Goal: Task Accomplishment & Management: Manage account settings

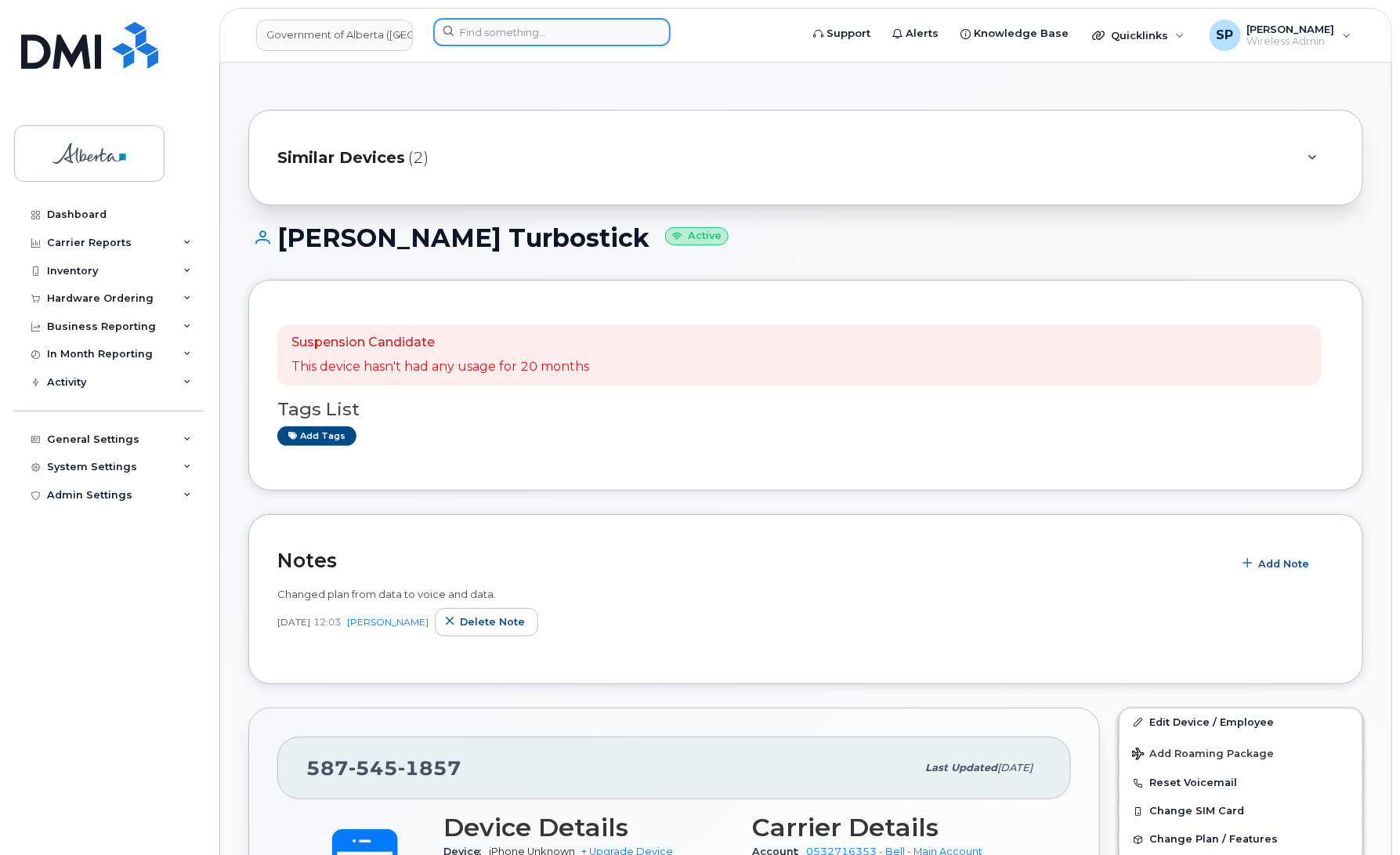
click at [488, 23] on input at bounding box center [552, 32] width 238 height 28
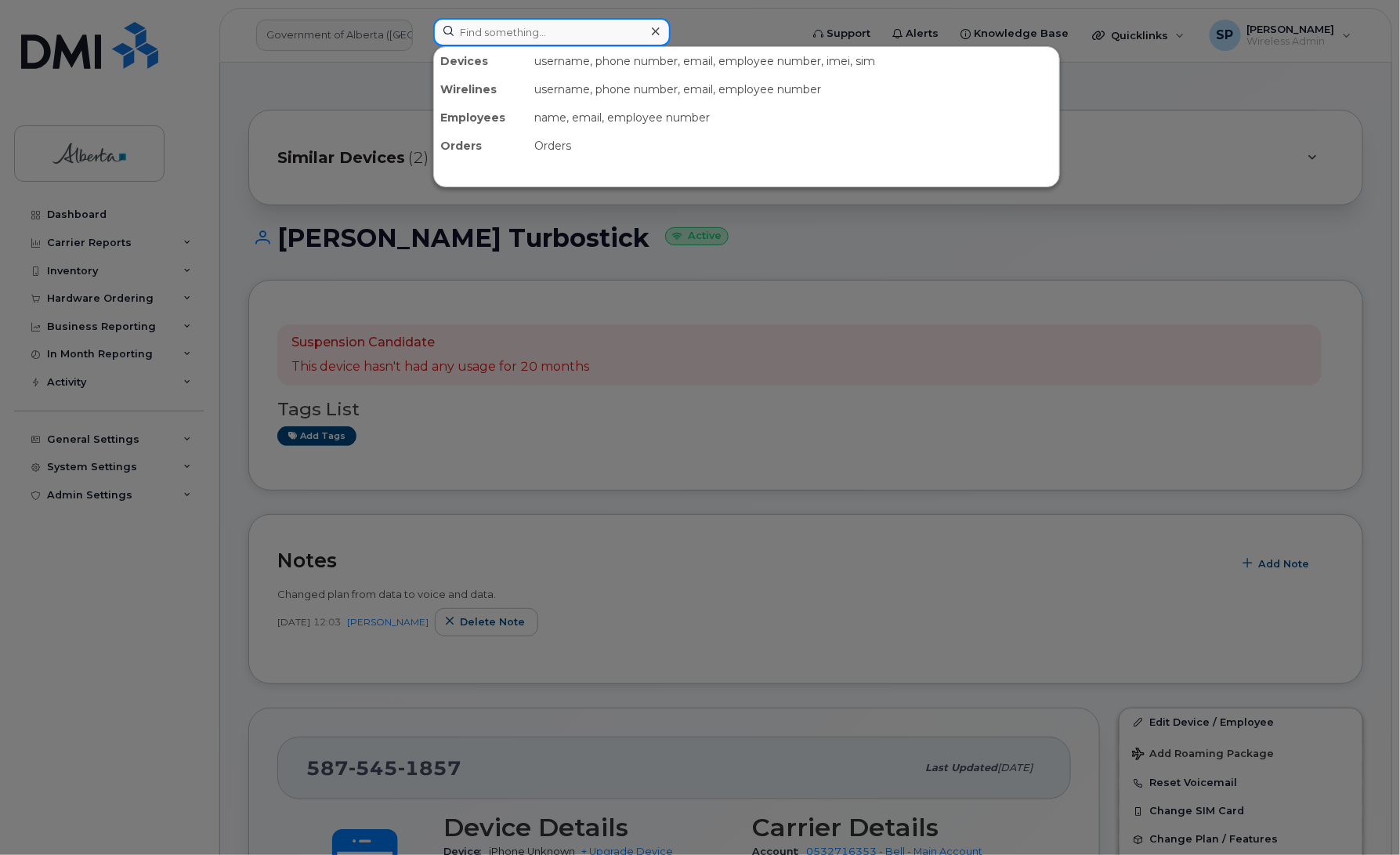
paste input "4036605545"
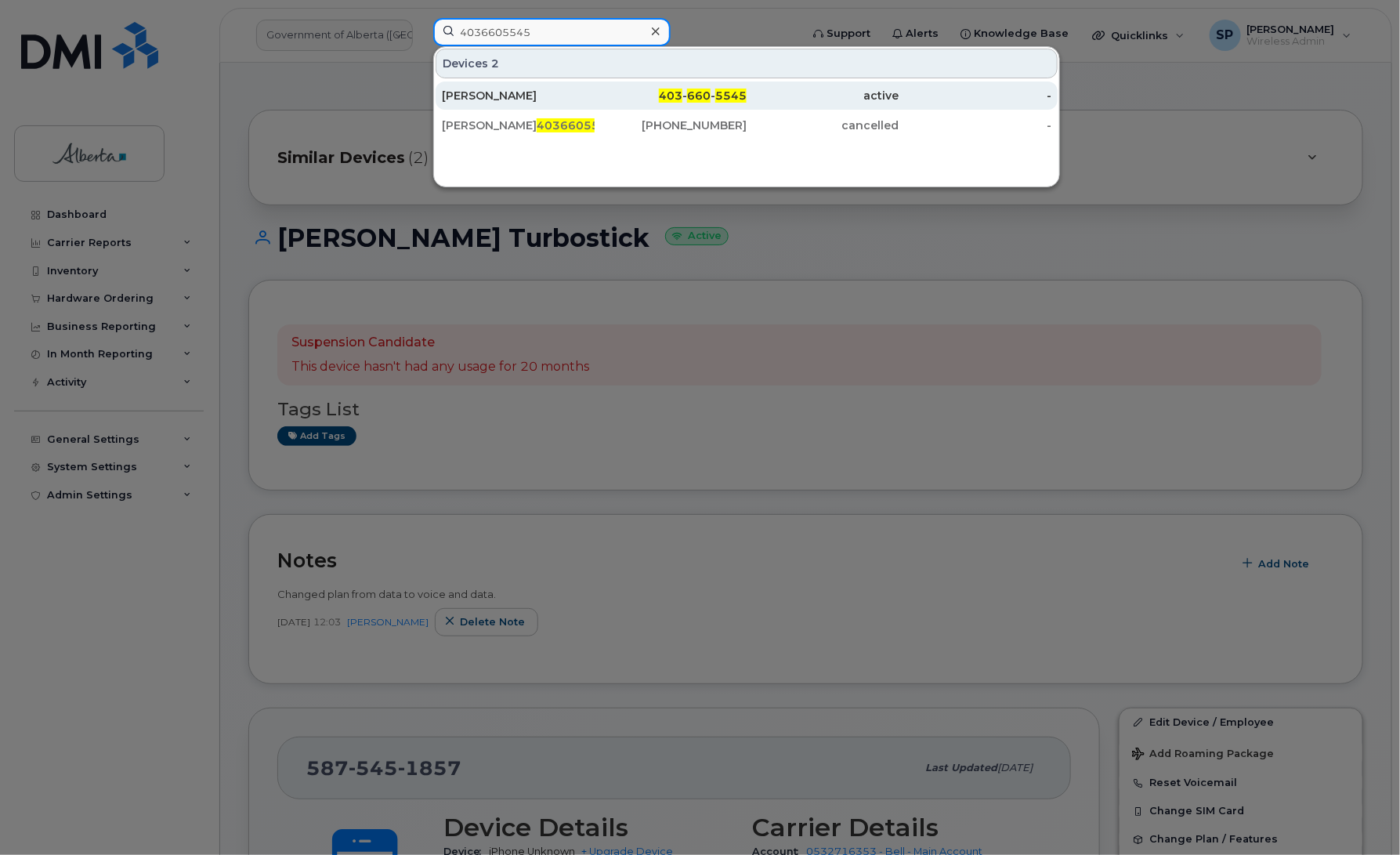
type input "4036605545"
click at [502, 95] on div "Lynda Purdy" at bounding box center [518, 95] width 153 height 16
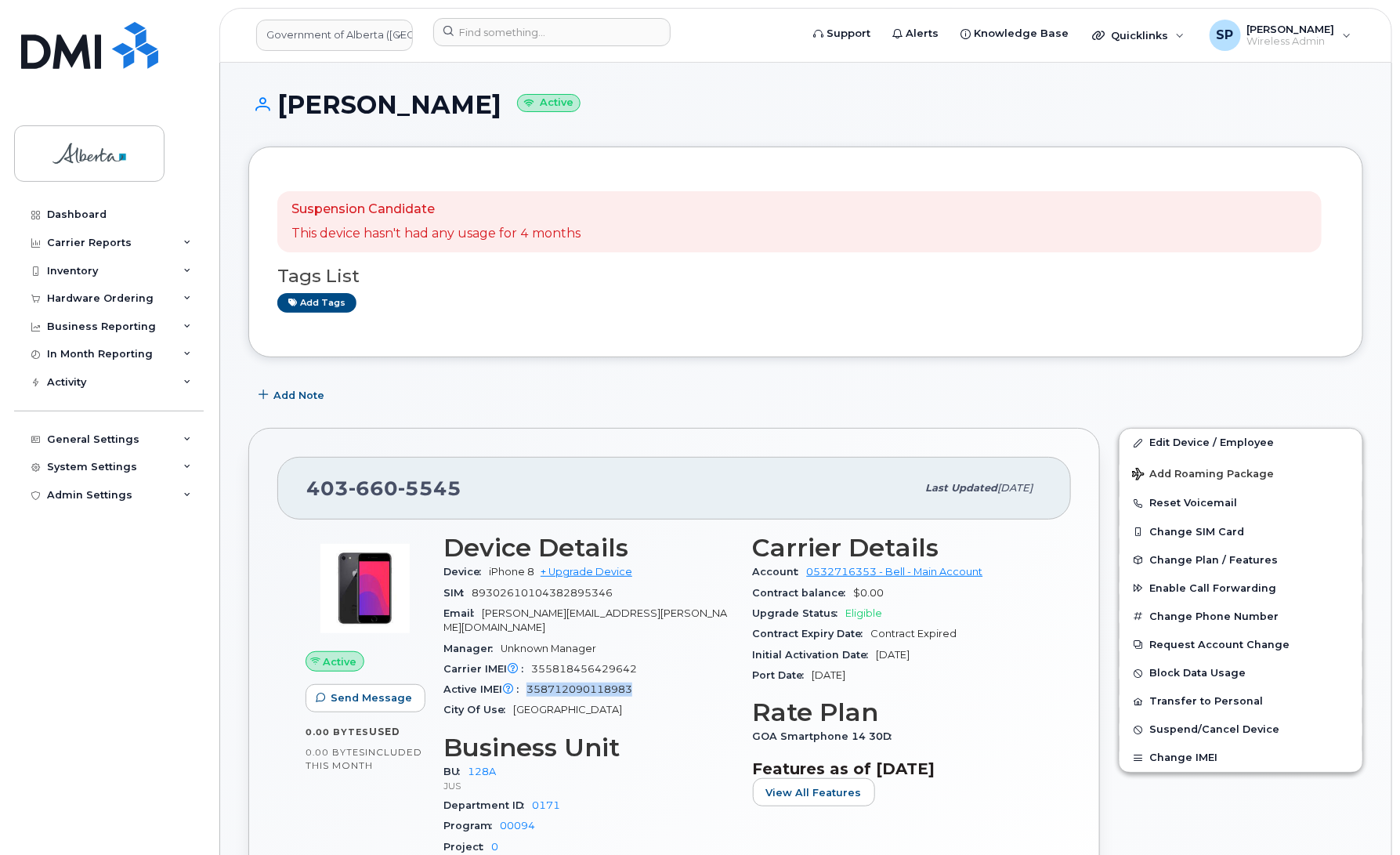
drag, startPoint x: 636, startPoint y: 678, endPoint x: 530, endPoint y: 674, distance: 106.1
click at [530, 679] on div "Active IMEI Active IMEI is refreshed daily with a delay of up to 48 hours follo…" at bounding box center [589, 689] width 291 height 21
copy span "358712090118983"
click at [513, 29] on input at bounding box center [552, 32] width 238 height 28
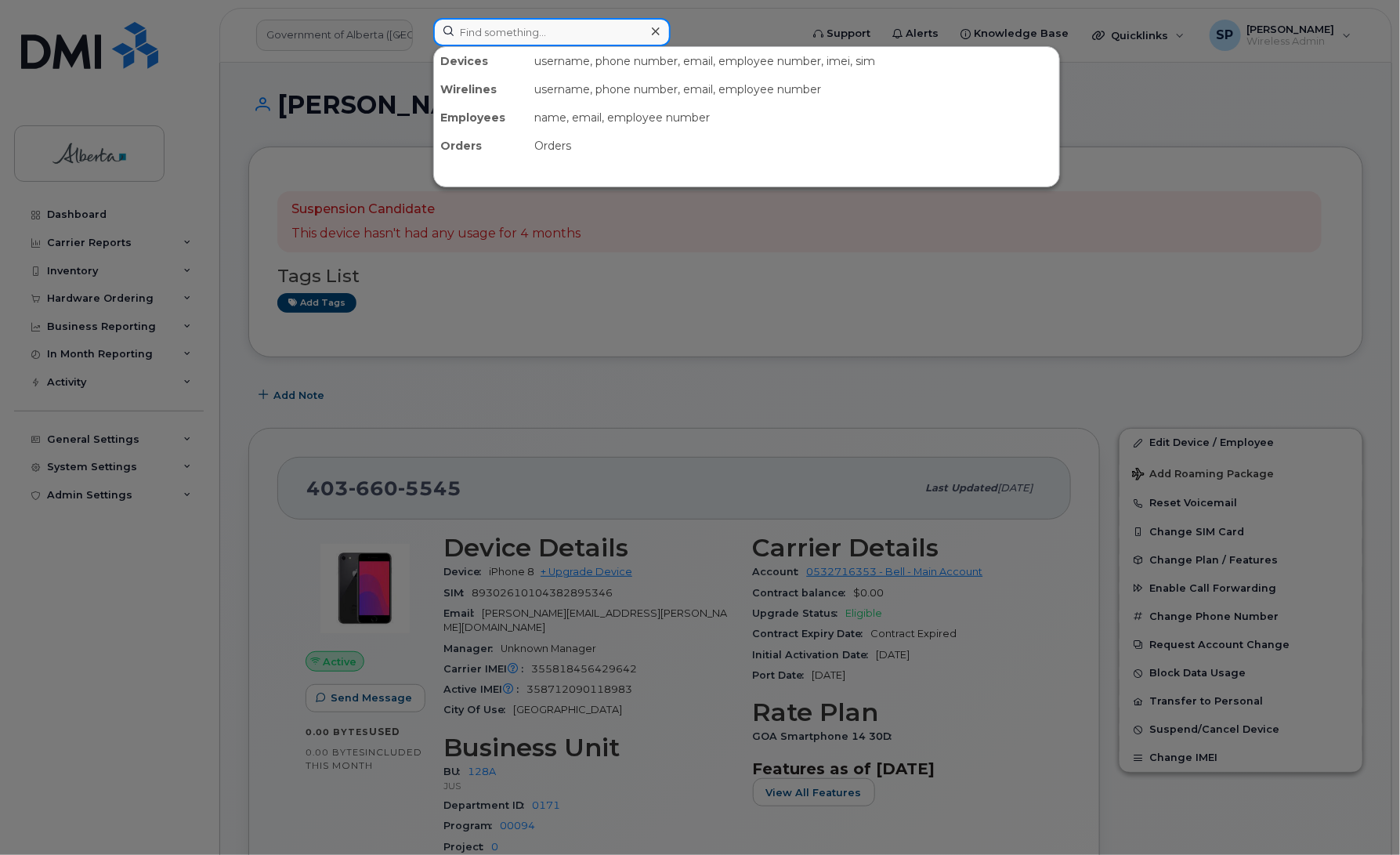
paste input "4034089659"
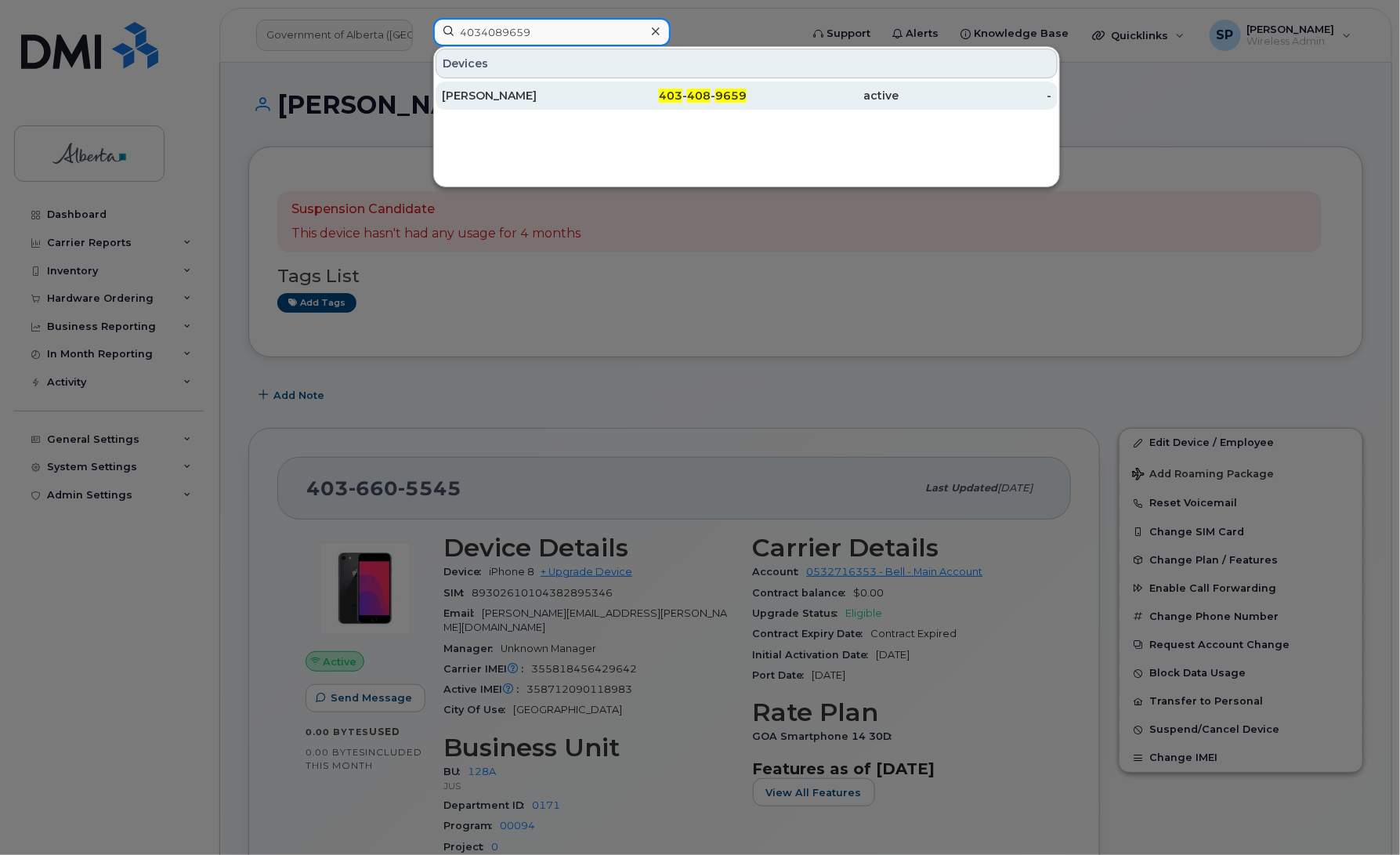
type input "4034089659"
click at [486, 96] on div "Meagan Watts" at bounding box center [518, 95] width 153 height 16
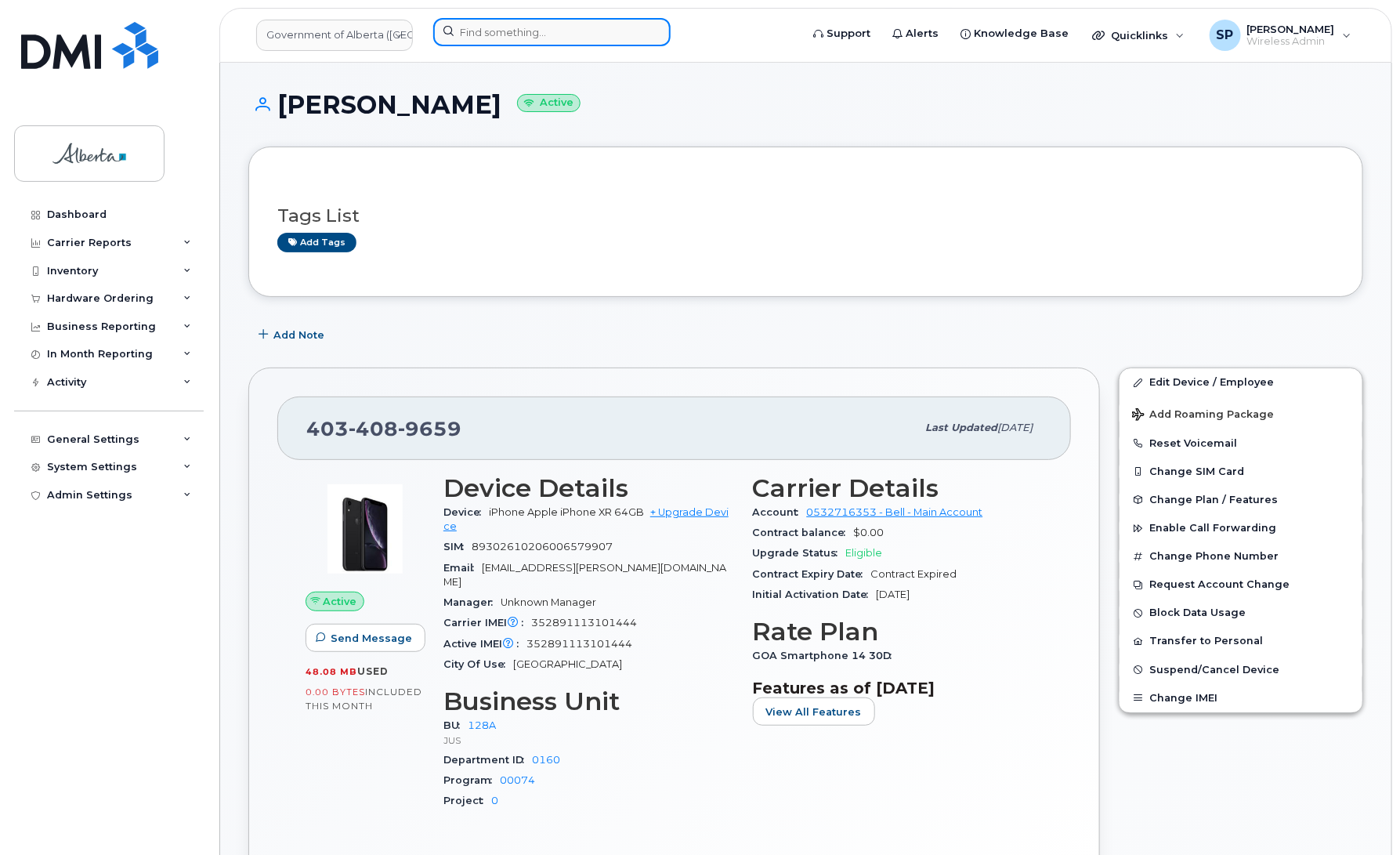
click at [494, 25] on input at bounding box center [552, 32] width 238 height 28
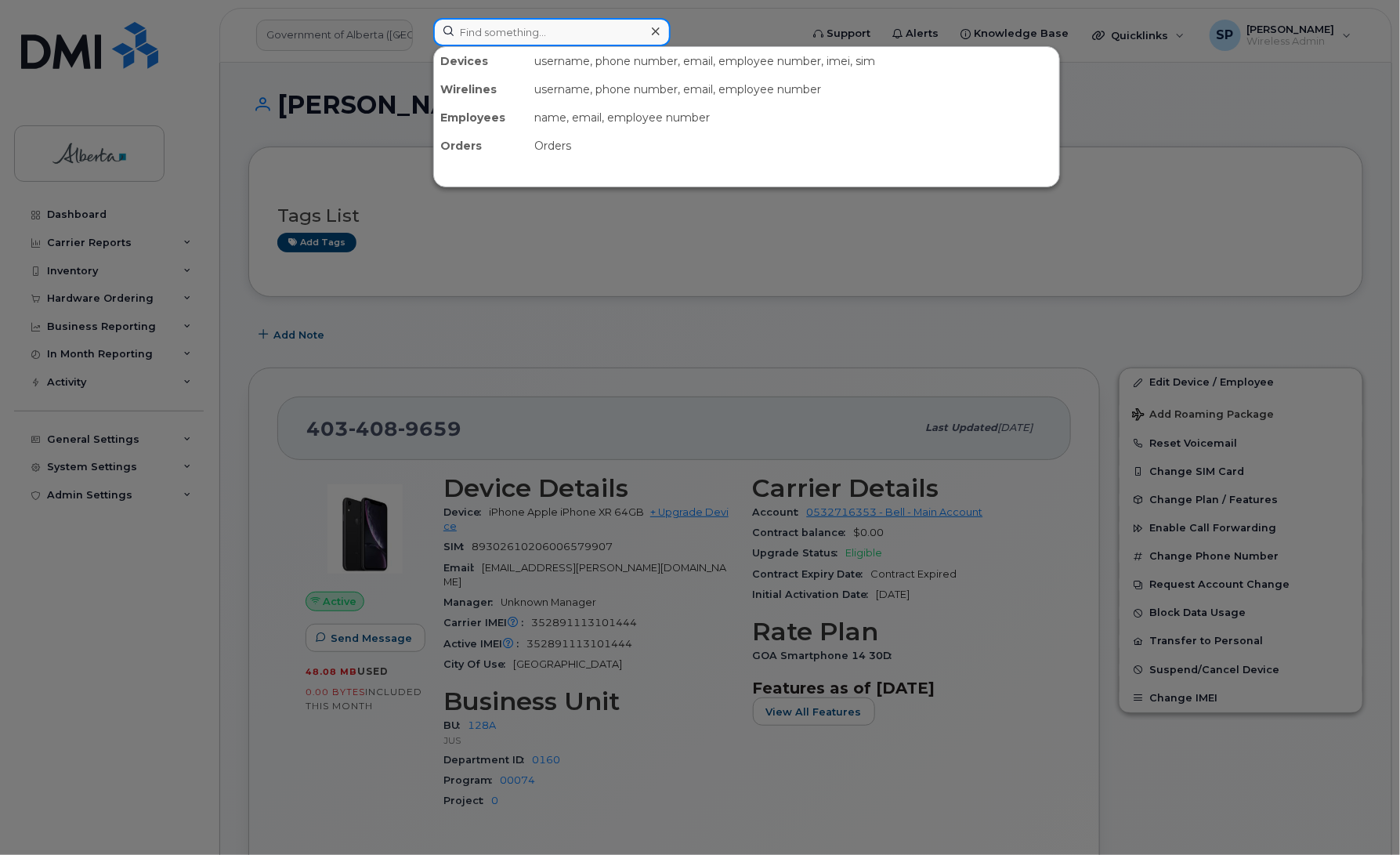
paste input "4038350355"
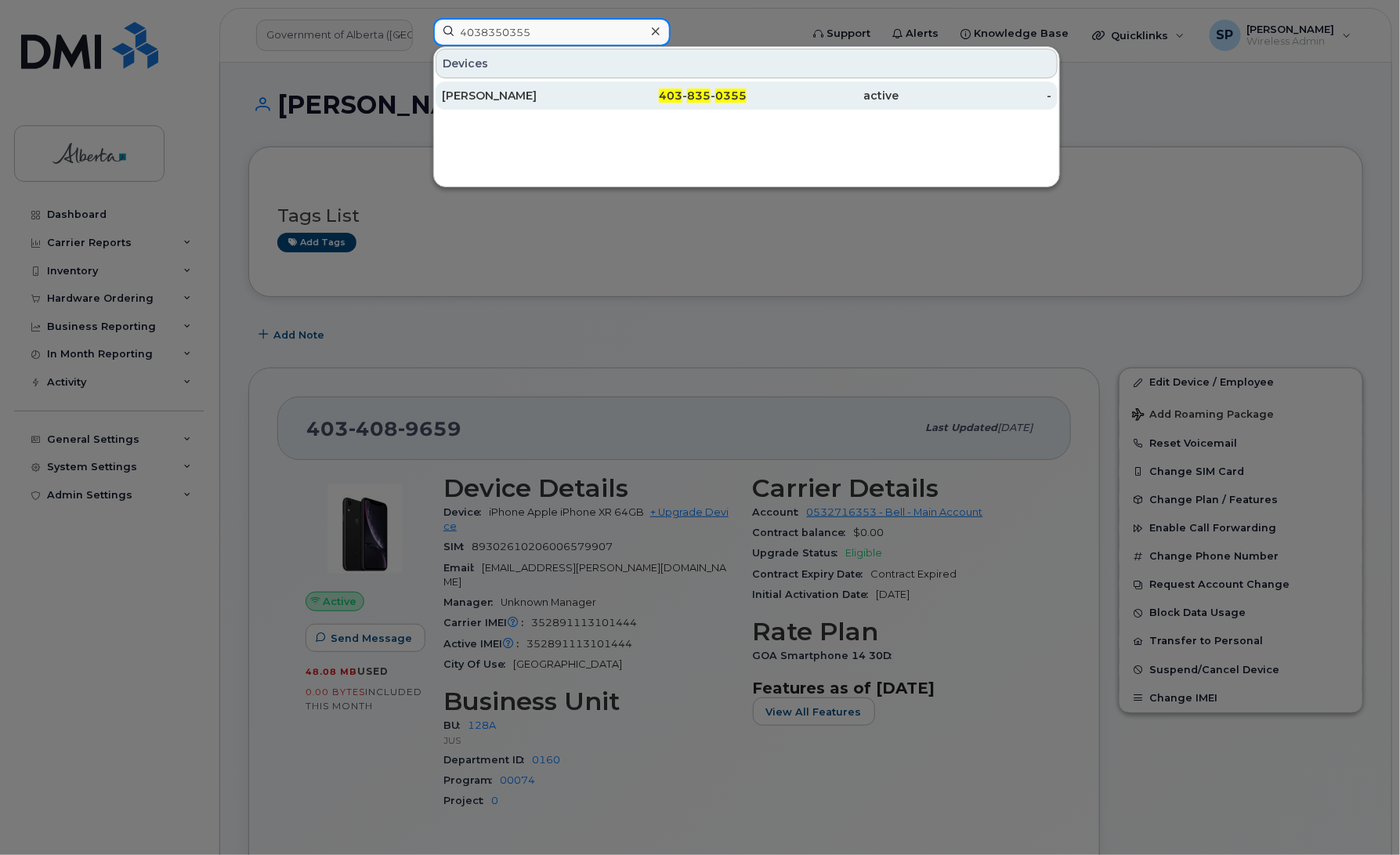
type input "4038350355"
click at [486, 97] on div "[PERSON_NAME]" at bounding box center [518, 95] width 153 height 16
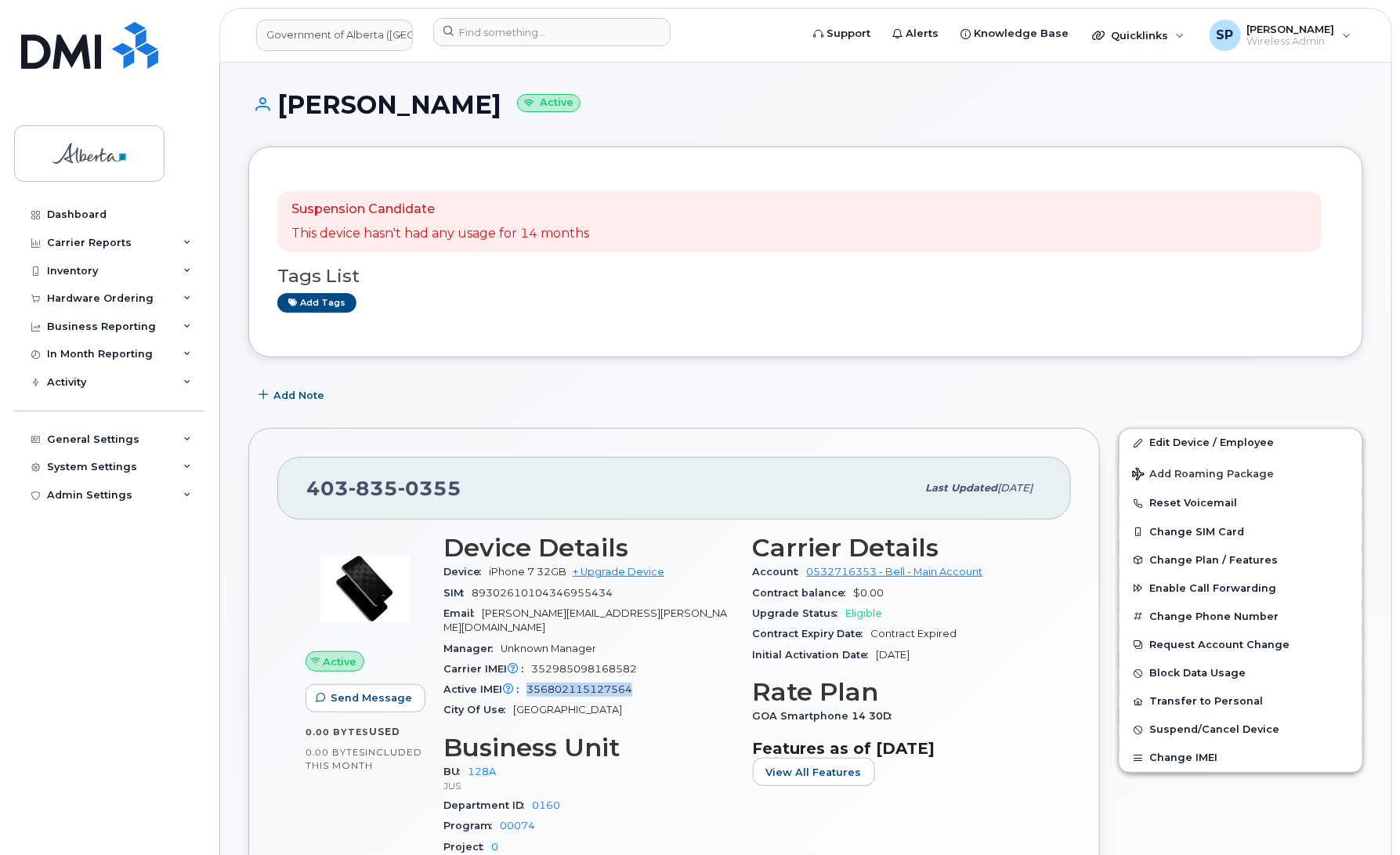
drag, startPoint x: 633, startPoint y: 678, endPoint x: 530, endPoint y: 673, distance: 103.1
click at [530, 683] on span "356802115127564" at bounding box center [579, 689] width 106 height 12
click at [1183, 443] on link "Edit Device / Employee" at bounding box center [1242, 442] width 243 height 28
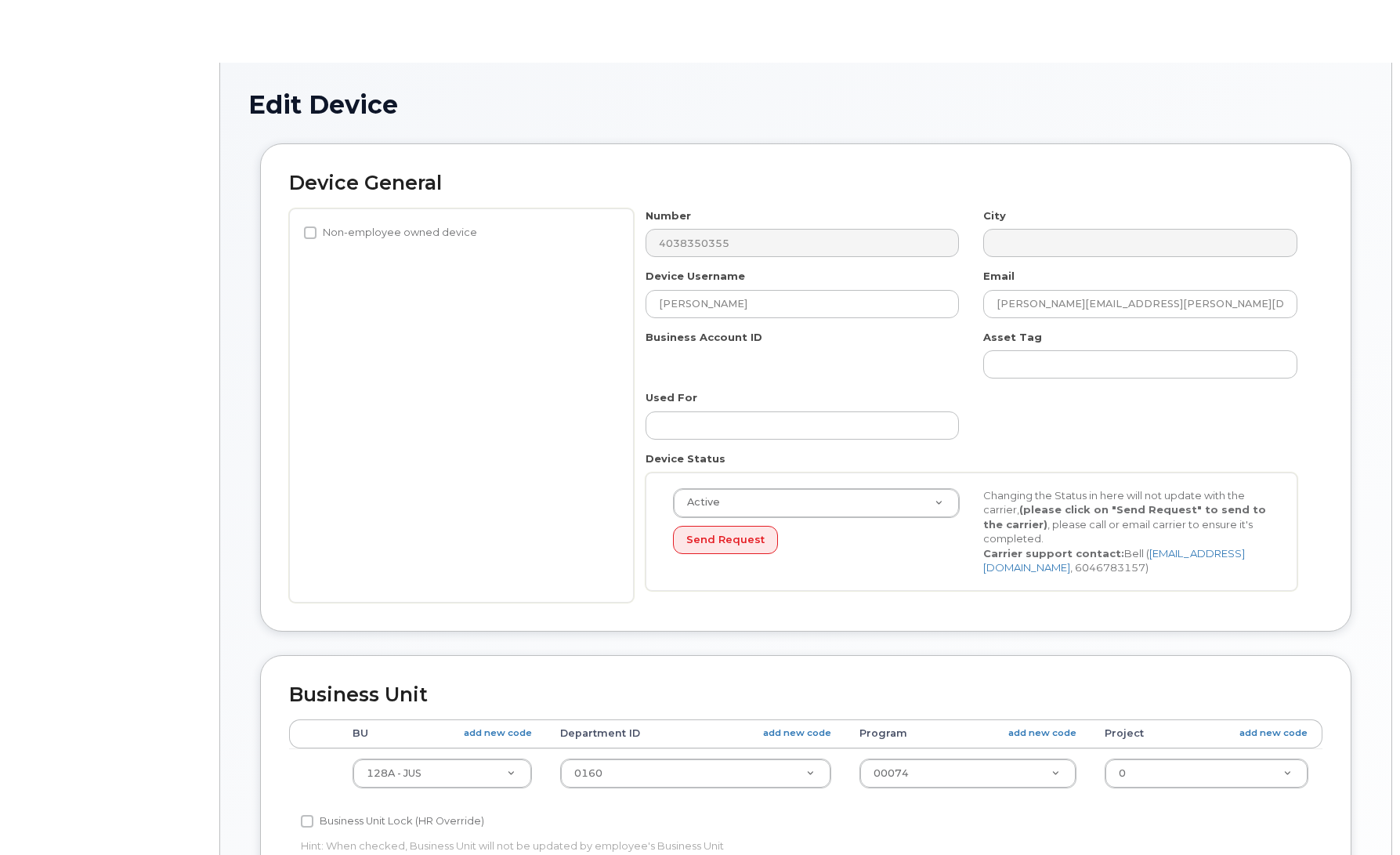
select select "4120330"
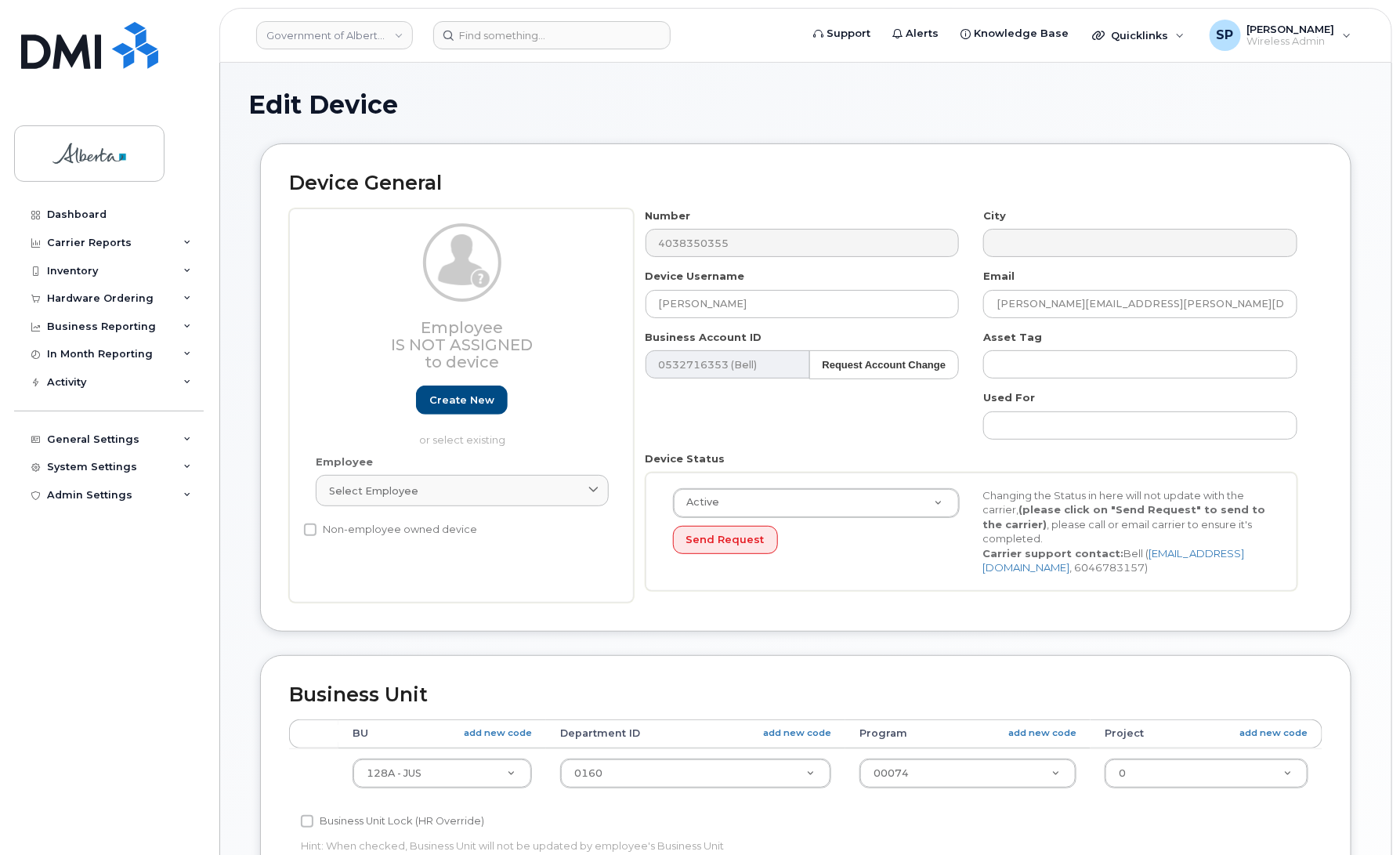
drag, startPoint x: 1398, startPoint y: 280, endPoint x: 1392, endPoint y: 380, distance: 100.2
click at [1392, 380] on body "Government of Alberta (GOA) Support Alerts Knowledge Base Quicklinks Suspend / …" at bounding box center [700, 696] width 1400 height 1392
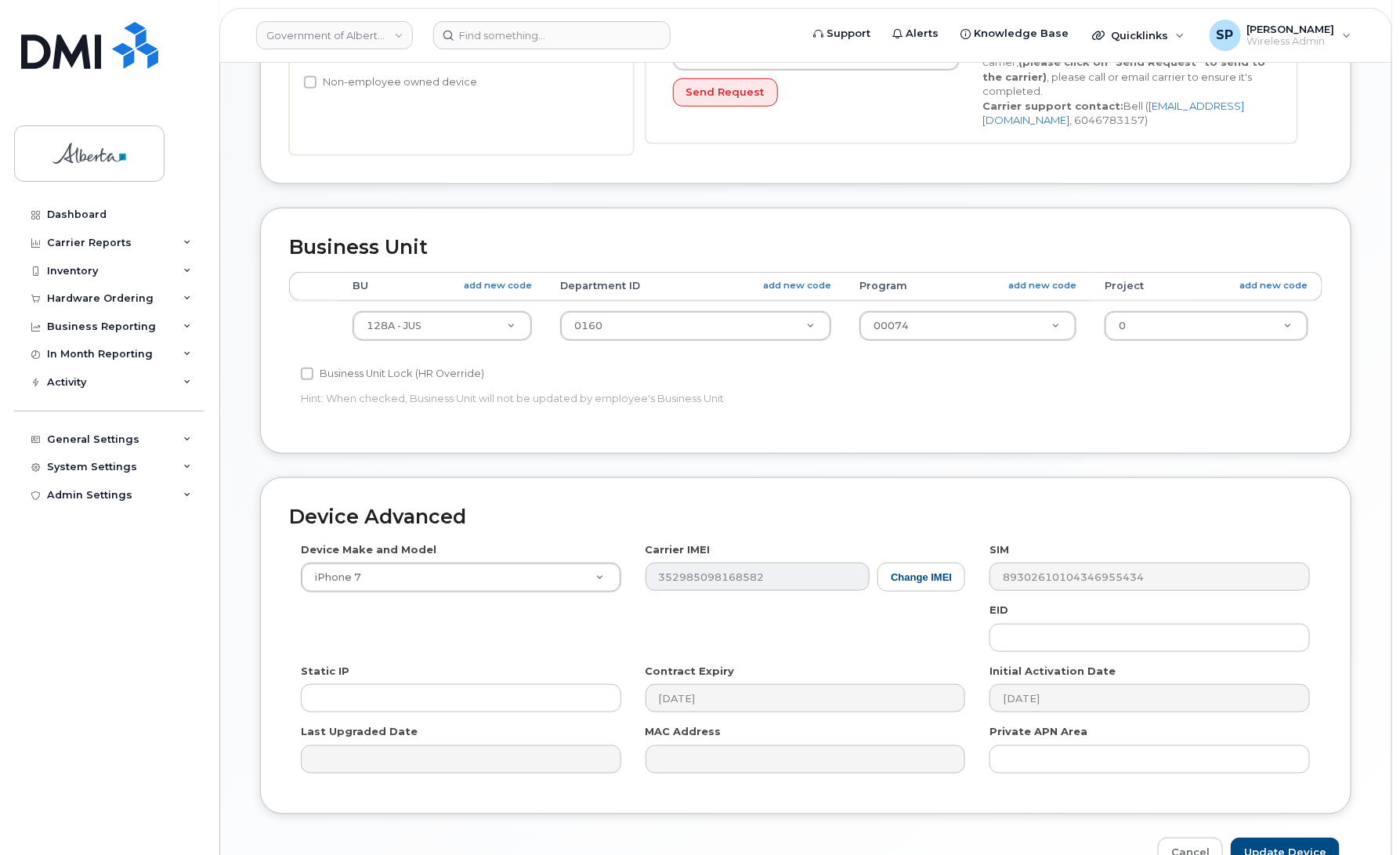
scroll to position [449, 0]
click at [915, 585] on button "Change IMEI" at bounding box center [921, 575] width 88 height 29
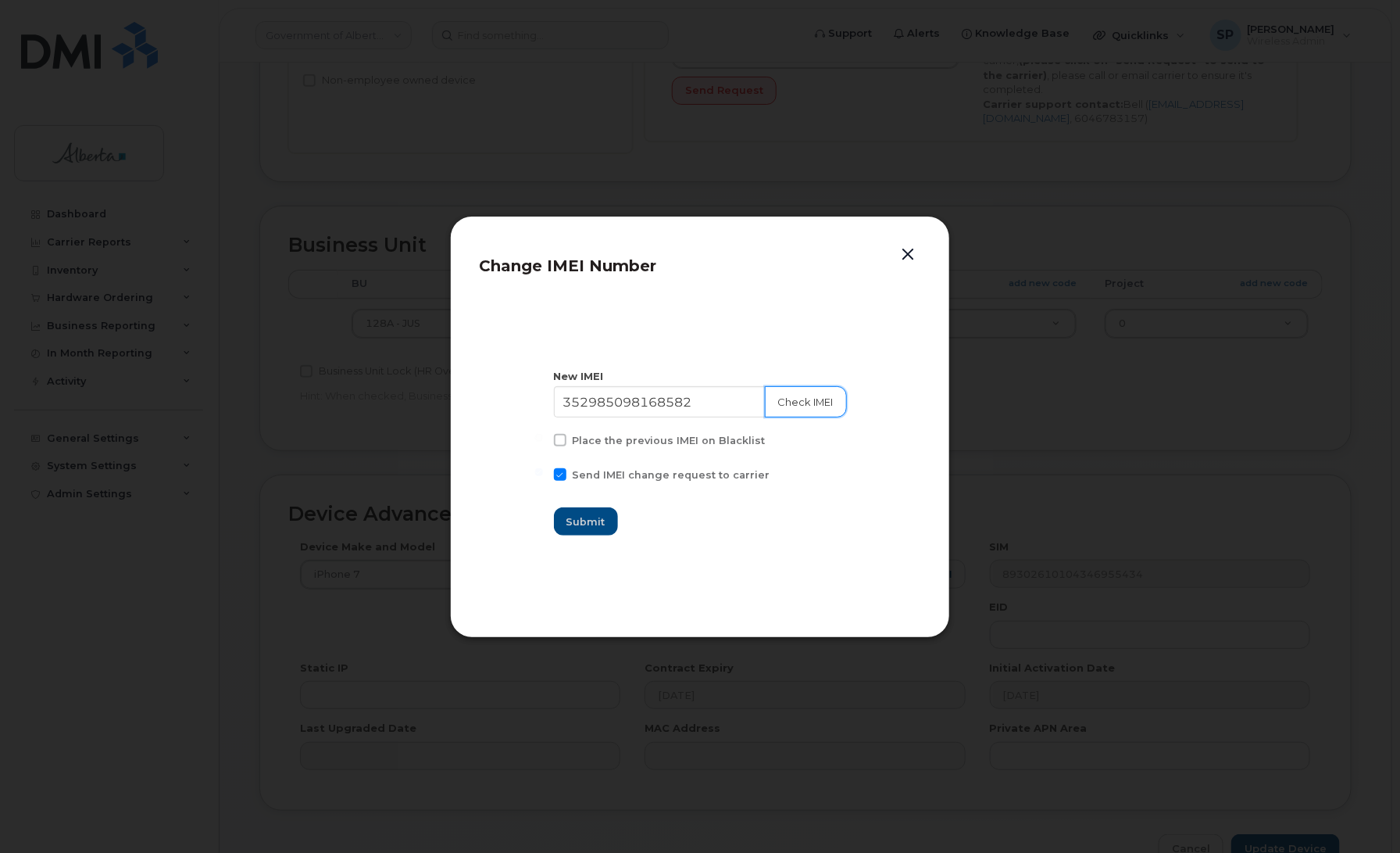
click at [810, 405] on button "Check IMEI" at bounding box center [806, 402] width 82 height 31
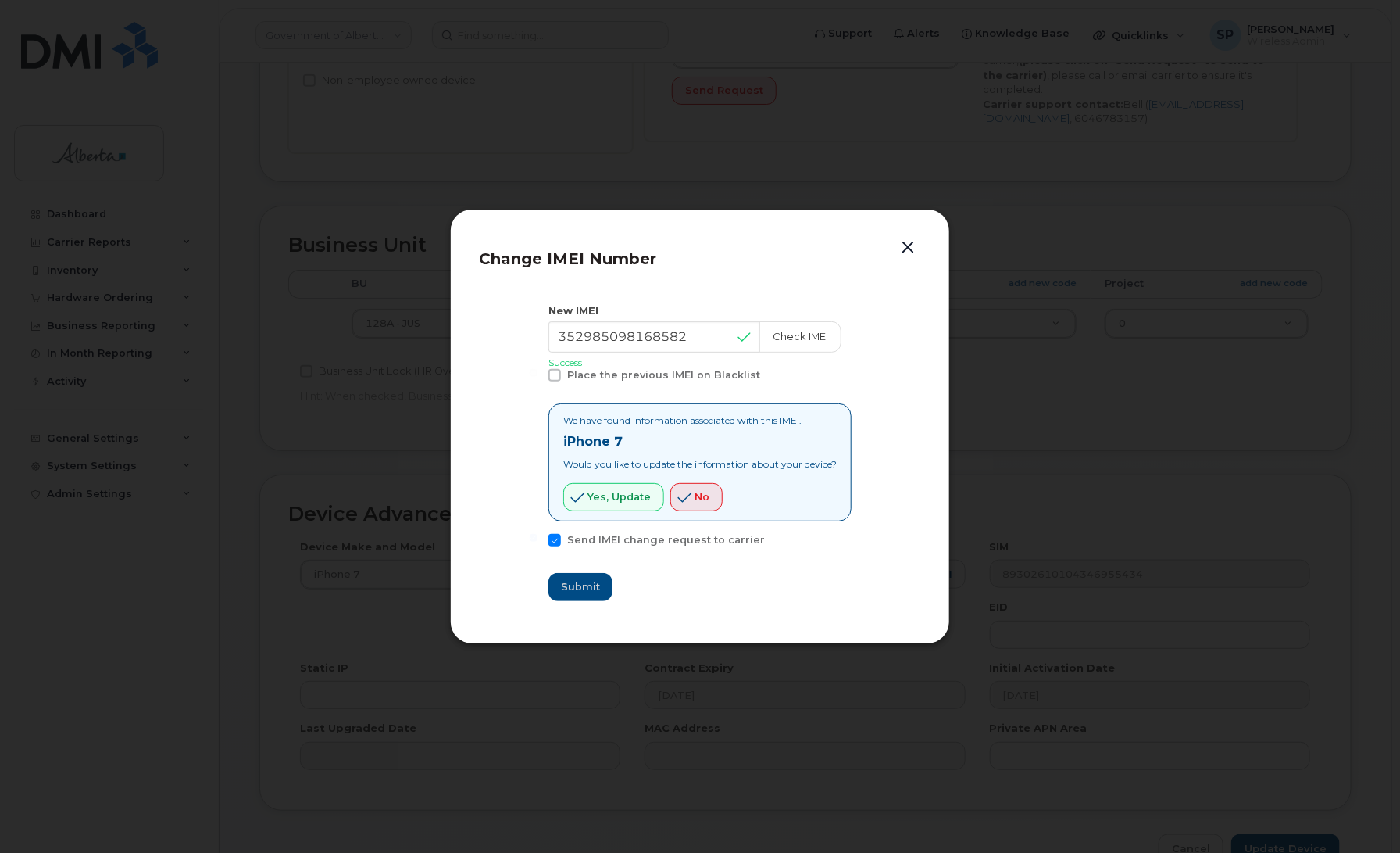
click at [907, 244] on button "button" at bounding box center [908, 248] width 23 height 22
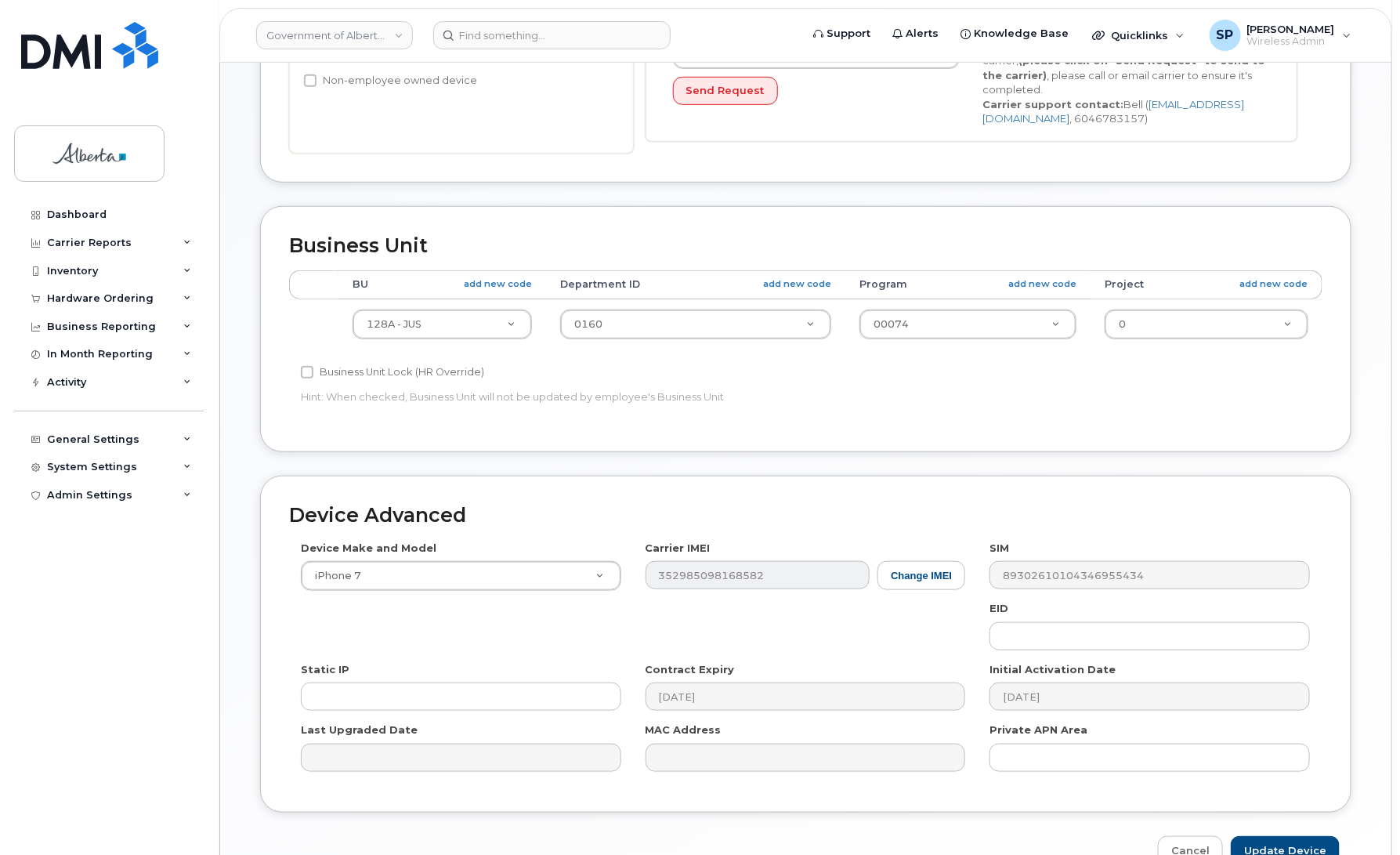
drag, startPoint x: 1398, startPoint y: 588, endPoint x: 1398, endPoint y: 489, distance: 99.0
click at [1398, 489] on body "Government of Alberta (GOA) Support Alerts Knowledge Base Quicklinks Suspend / …" at bounding box center [700, 247] width 1400 height 1392
click at [1192, 843] on link "Cancel" at bounding box center [1190, 850] width 65 height 29
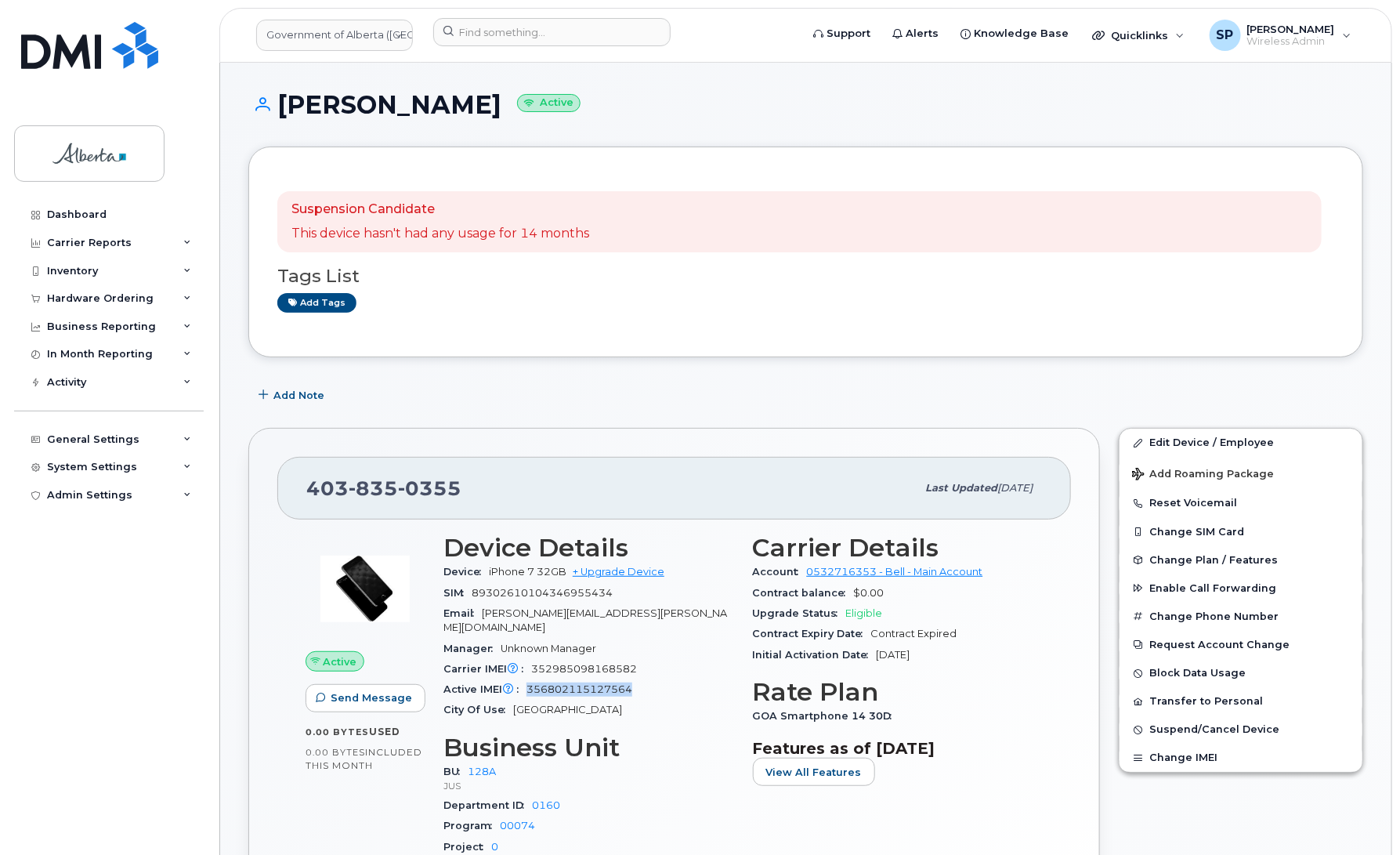
drag, startPoint x: 632, startPoint y: 674, endPoint x: 529, endPoint y: 672, distance: 103.0
click at [529, 683] on span "356802115127564" at bounding box center [579, 689] width 106 height 12
copy span "356802115127564"
click at [1184, 443] on link "Edit Device / Employee" at bounding box center [1242, 442] width 243 height 28
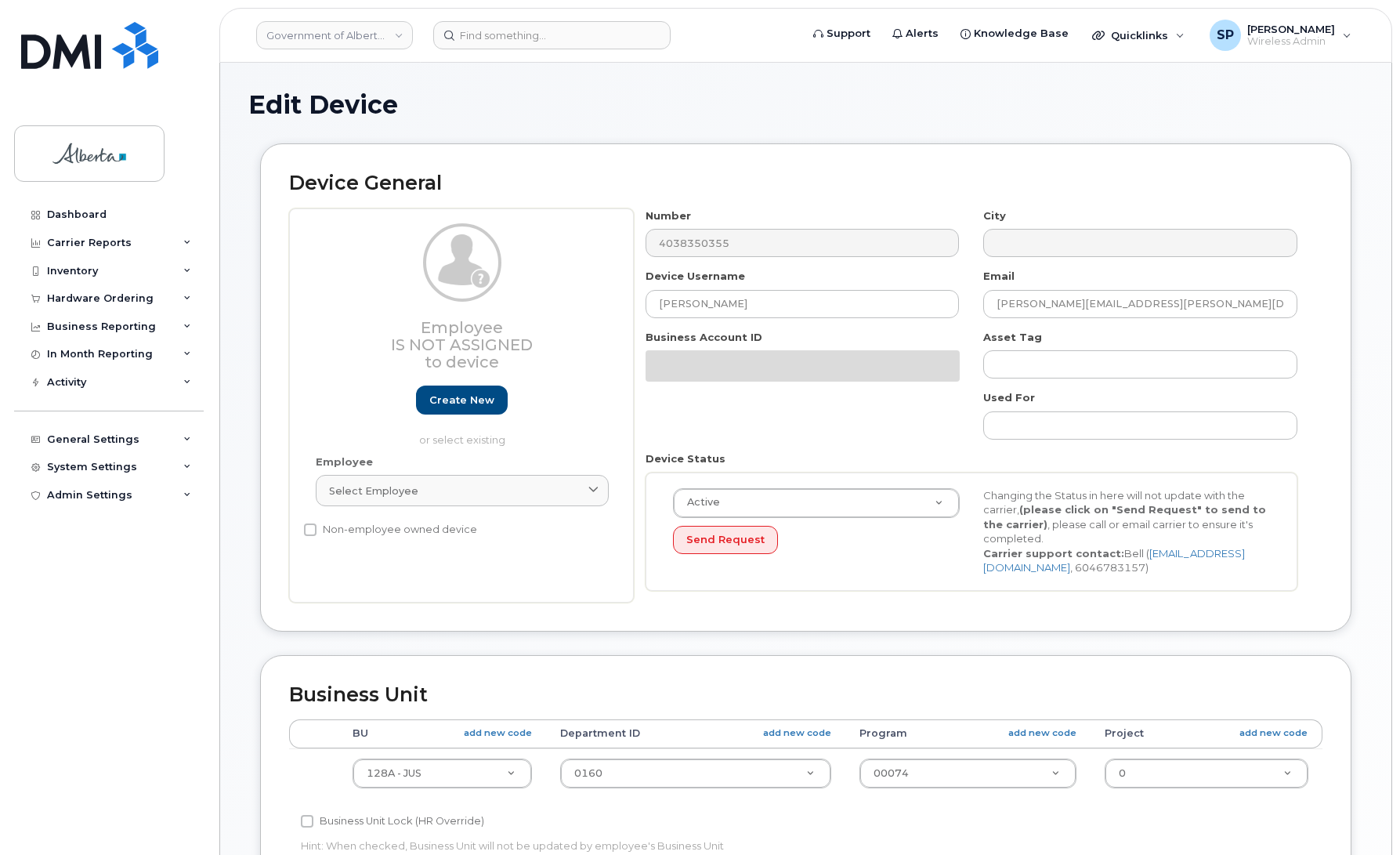
select select "4120330"
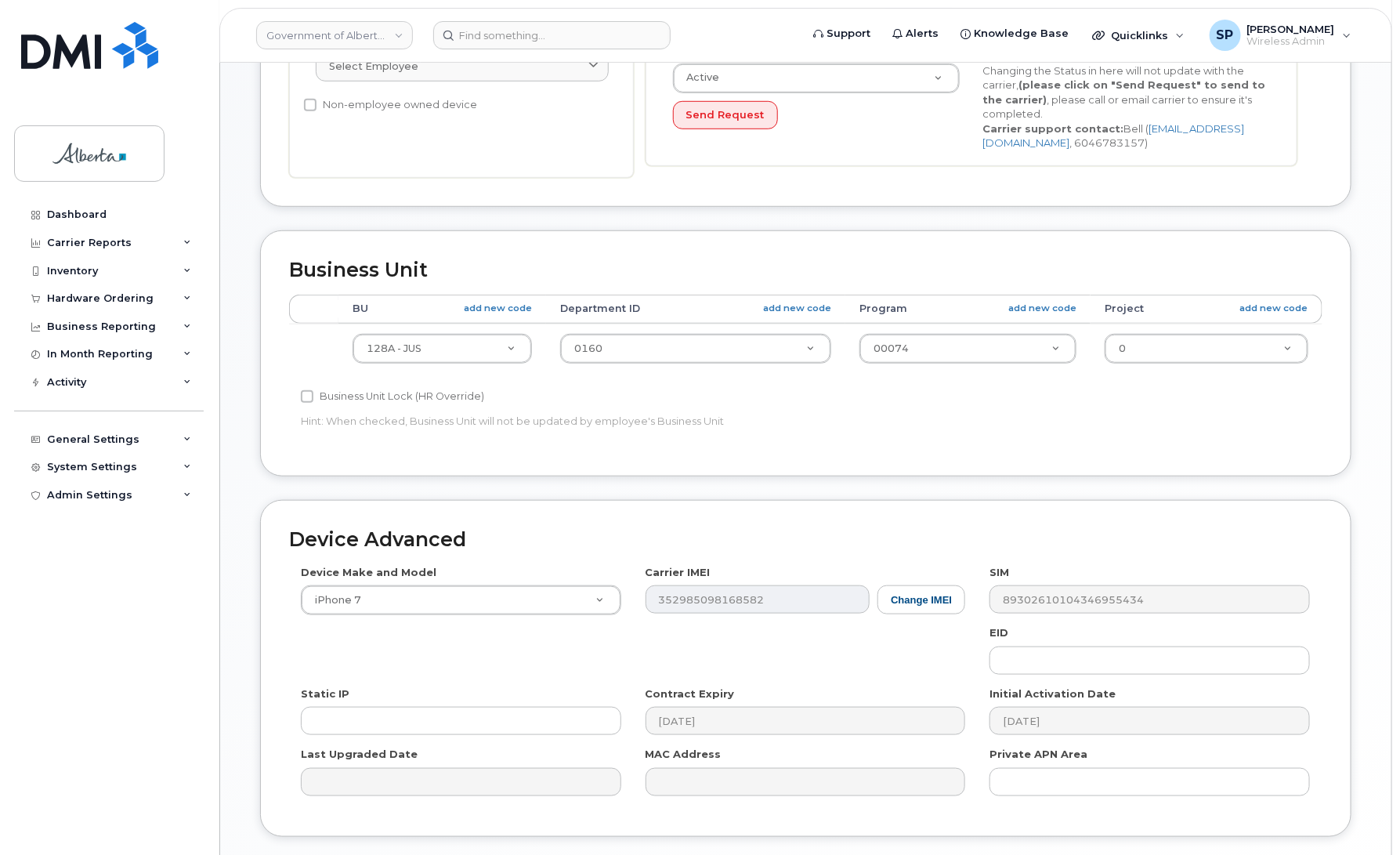
scroll to position [482, 0]
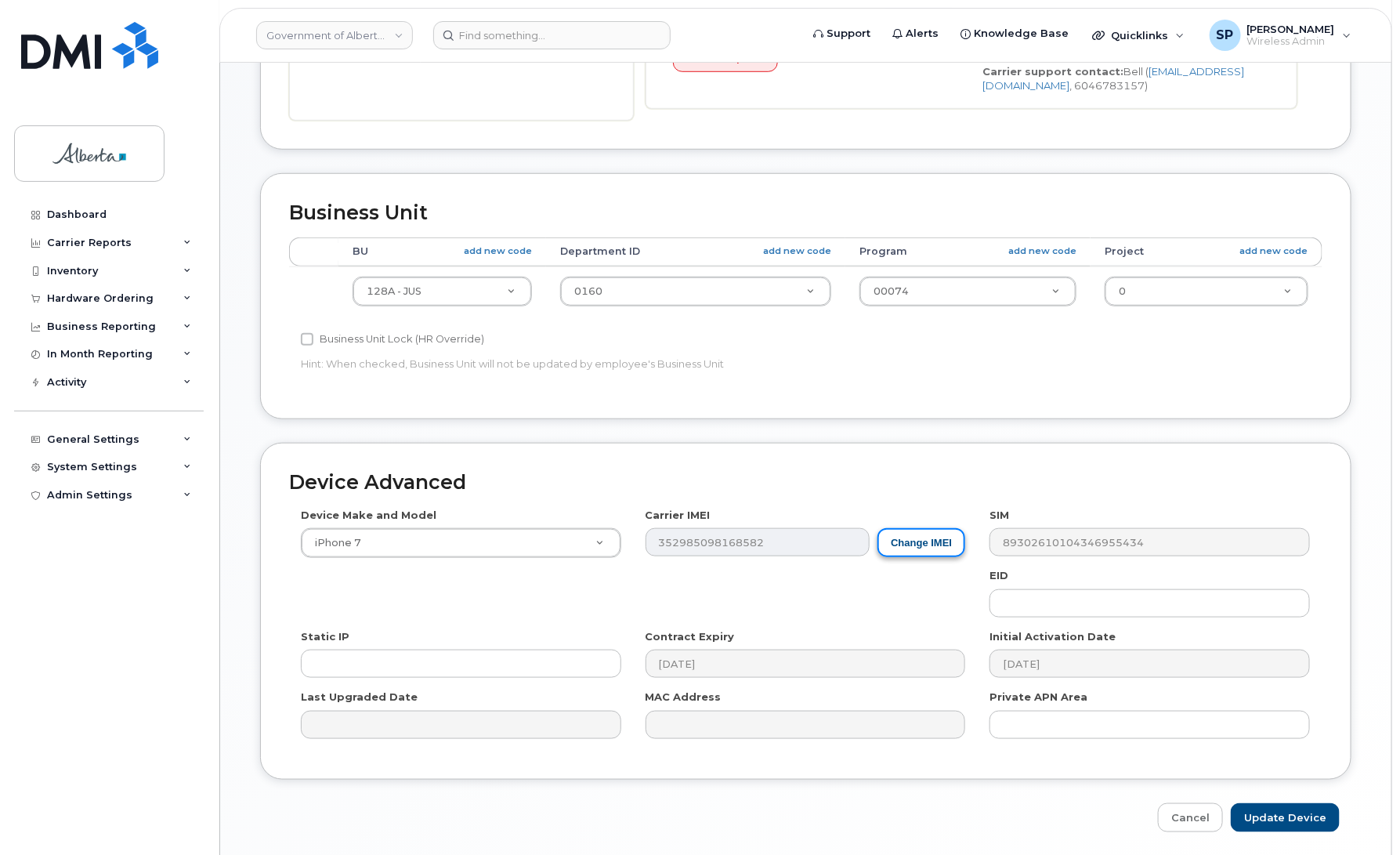
click at [901, 553] on button "Change IMEI" at bounding box center [921, 542] width 88 height 29
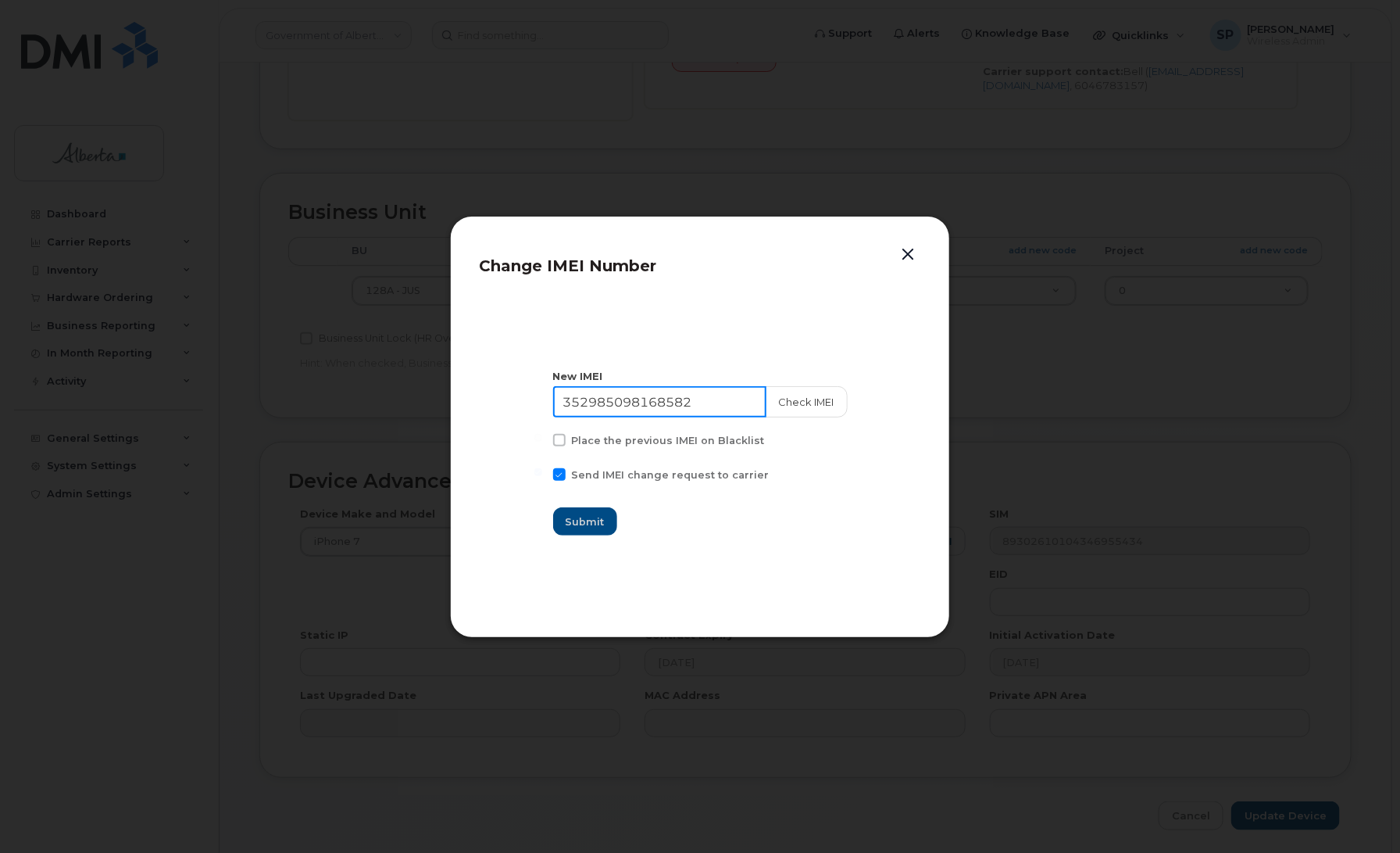
drag, startPoint x: 723, startPoint y: 397, endPoint x: 438, endPoint y: 401, distance: 285.0
click at [438, 401] on div "Change IMEI Number New IMEI 352985098168582 Check IMEI Place the previous IMEI …" at bounding box center [700, 426] width 1400 height 853
paste input "6802115127564"
type input "356802115127564"
click at [793, 408] on button "Check IMEI" at bounding box center [806, 402] width 82 height 31
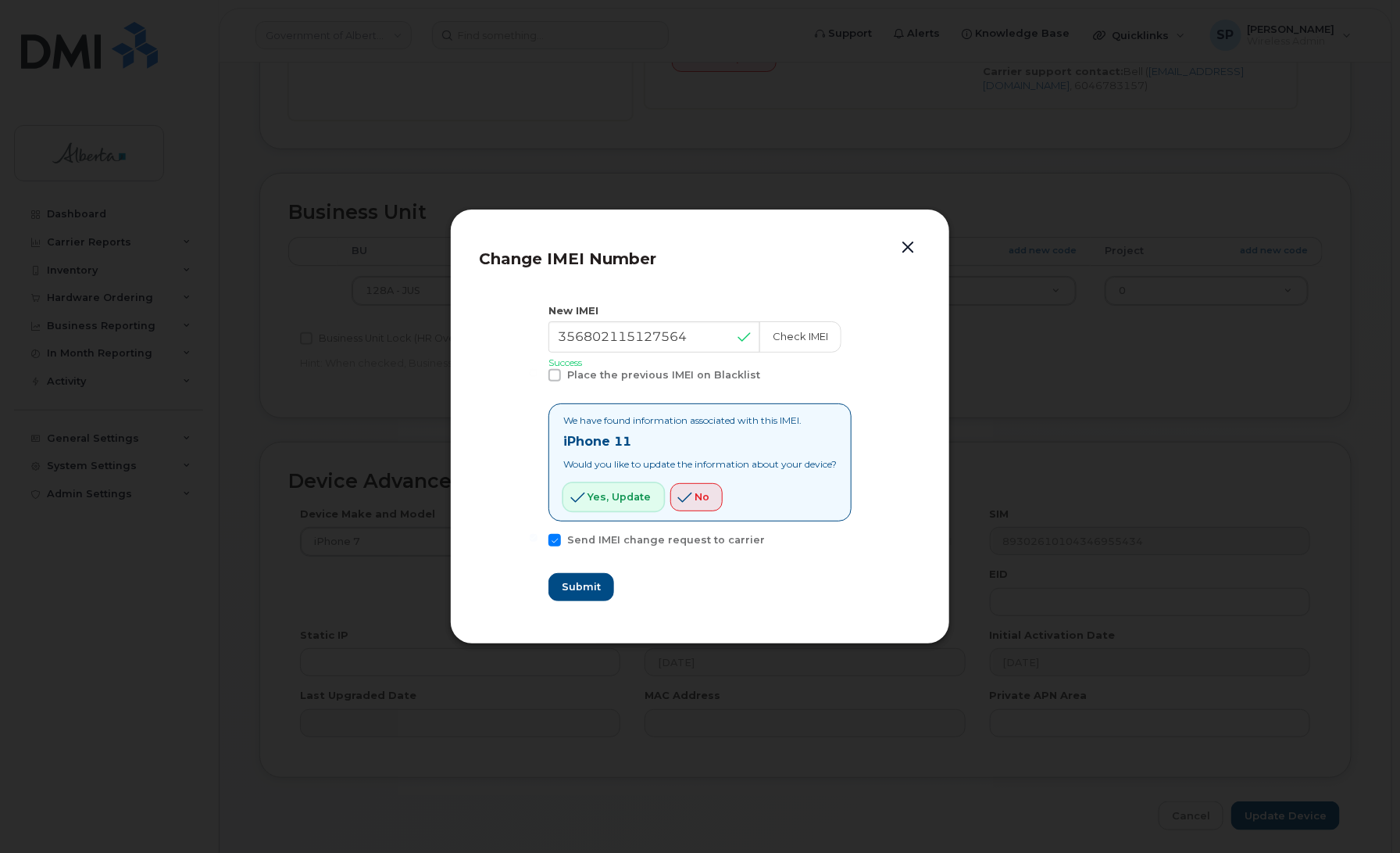
click at [620, 497] on span "Yes, update" at bounding box center [619, 496] width 63 height 15
click at [562, 592] on span "Submit" at bounding box center [580, 586] width 39 height 15
type input "356802115127564"
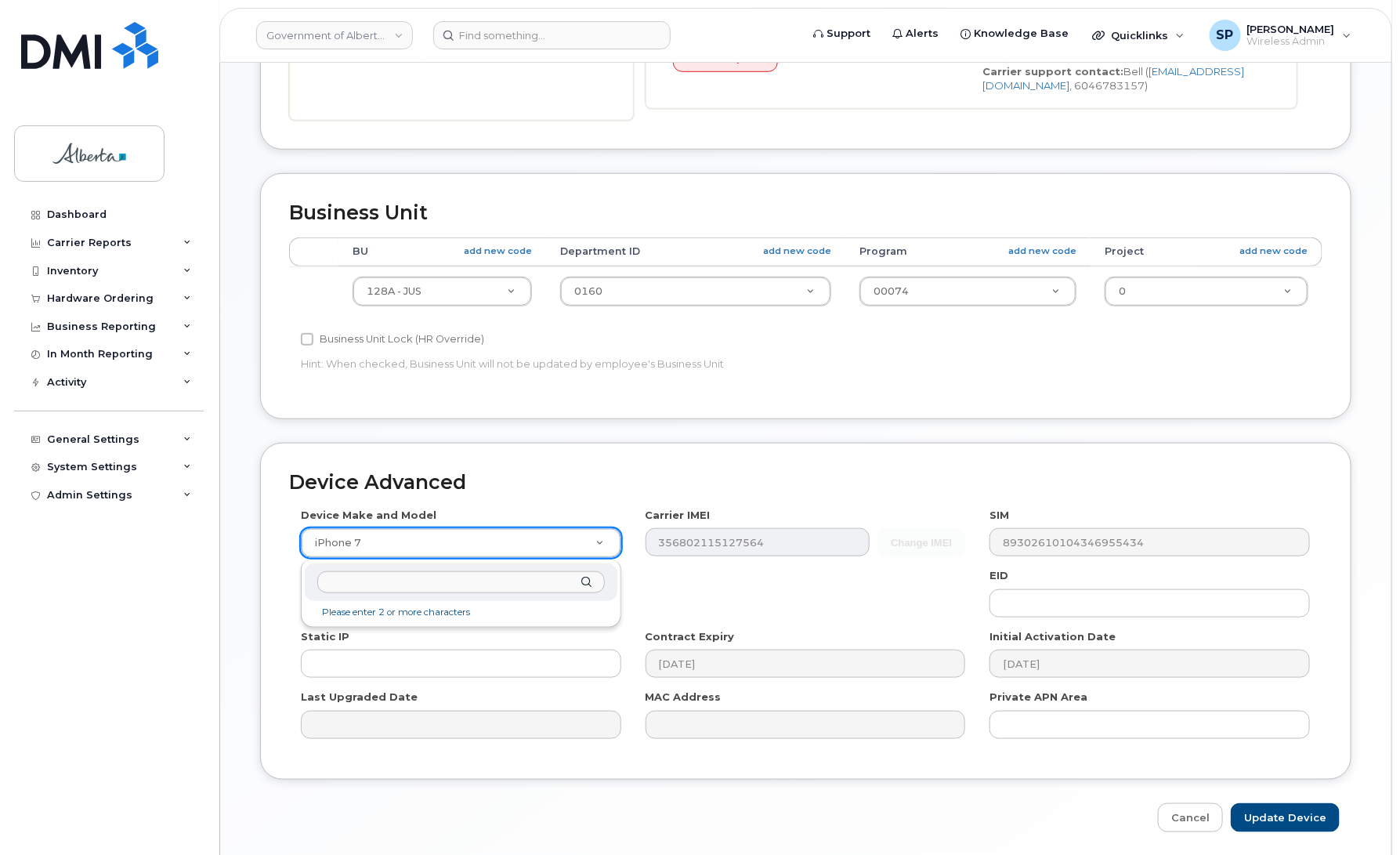
click at [386, 581] on input "text" at bounding box center [460, 583] width 286 height 23
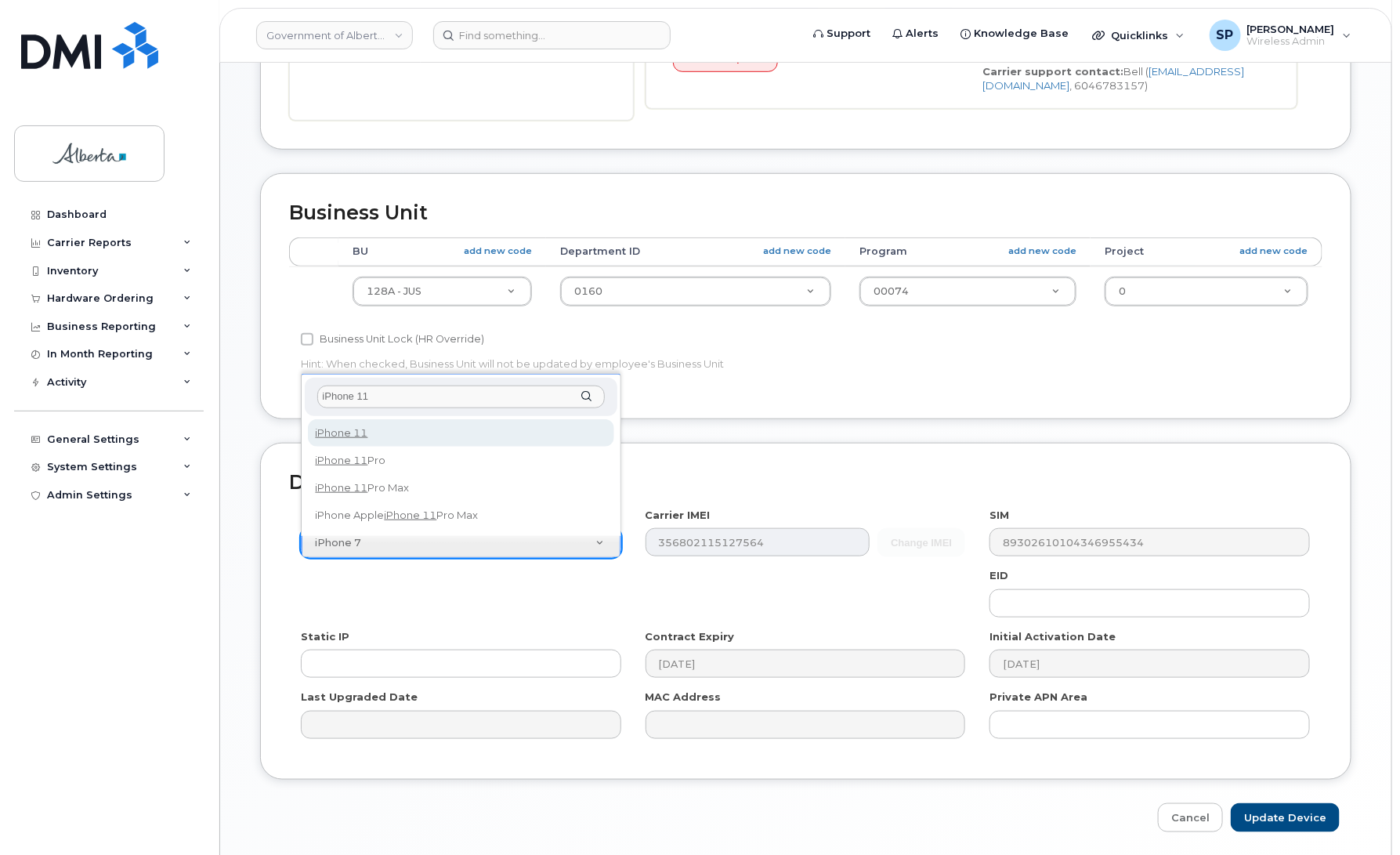
type input "iPhone 11"
select select "1698"
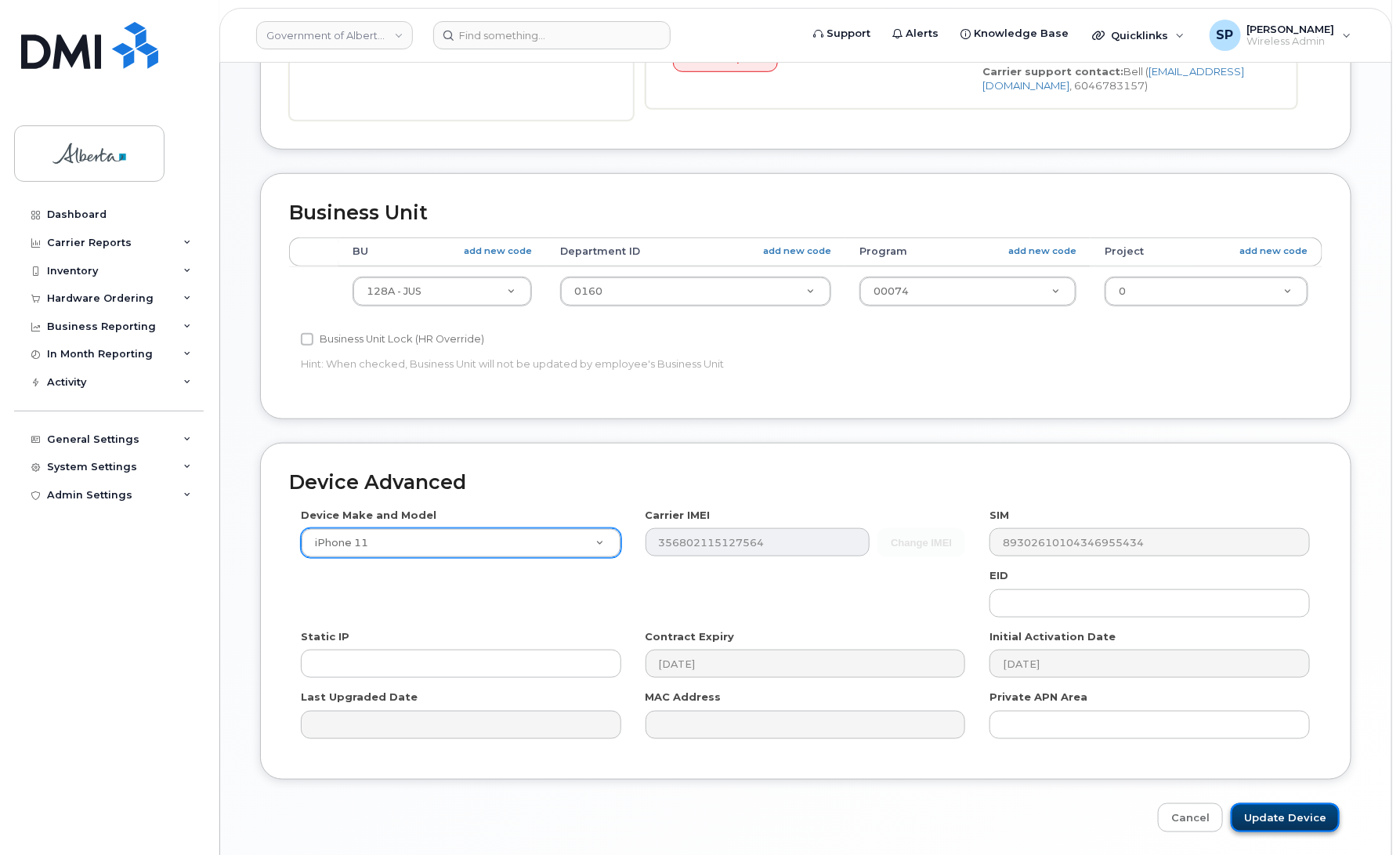
click at [1271, 820] on input "Update Device" at bounding box center [1285, 817] width 109 height 29
type input "Saving..."
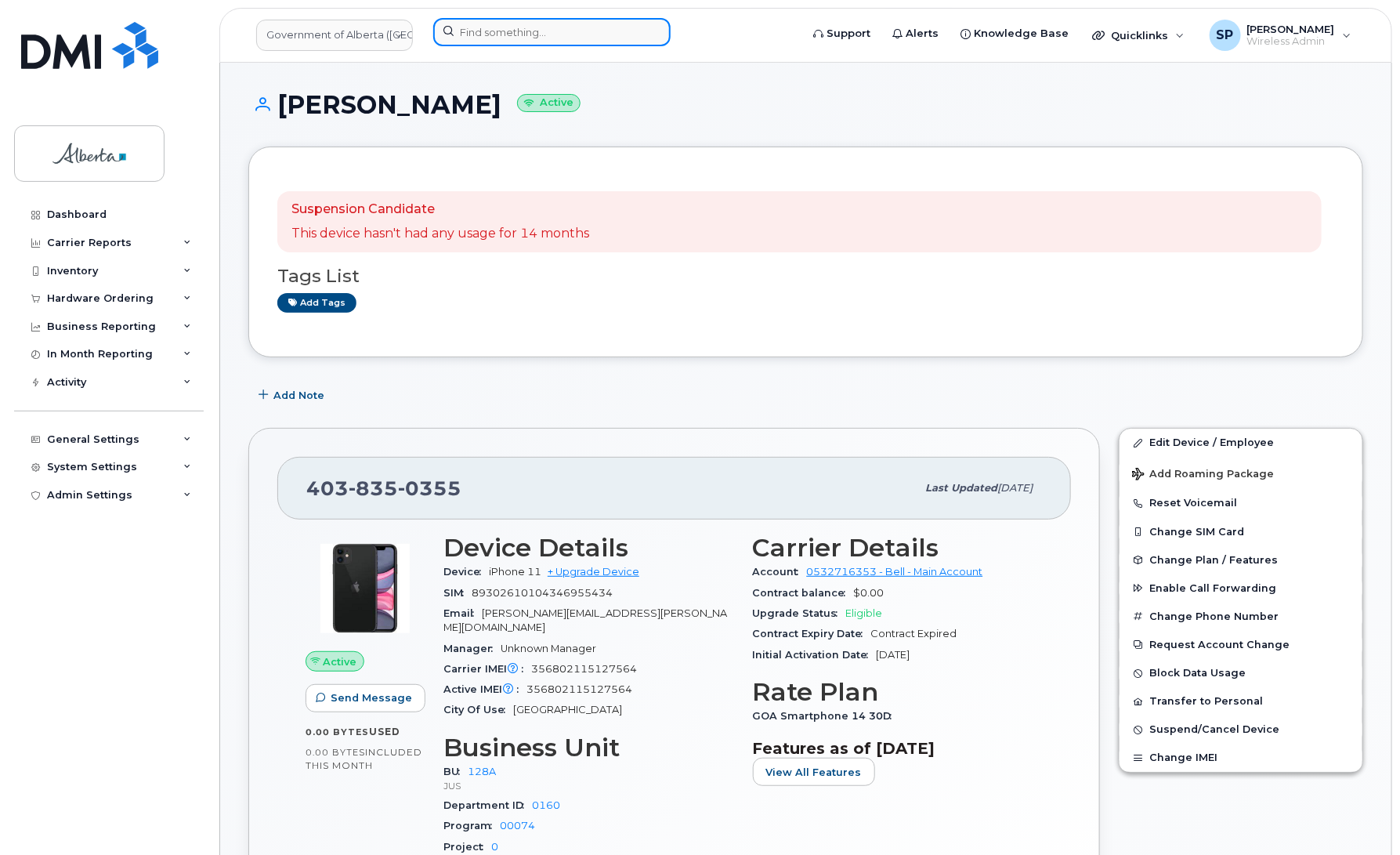
click at [537, 25] on input at bounding box center [552, 32] width 238 height 28
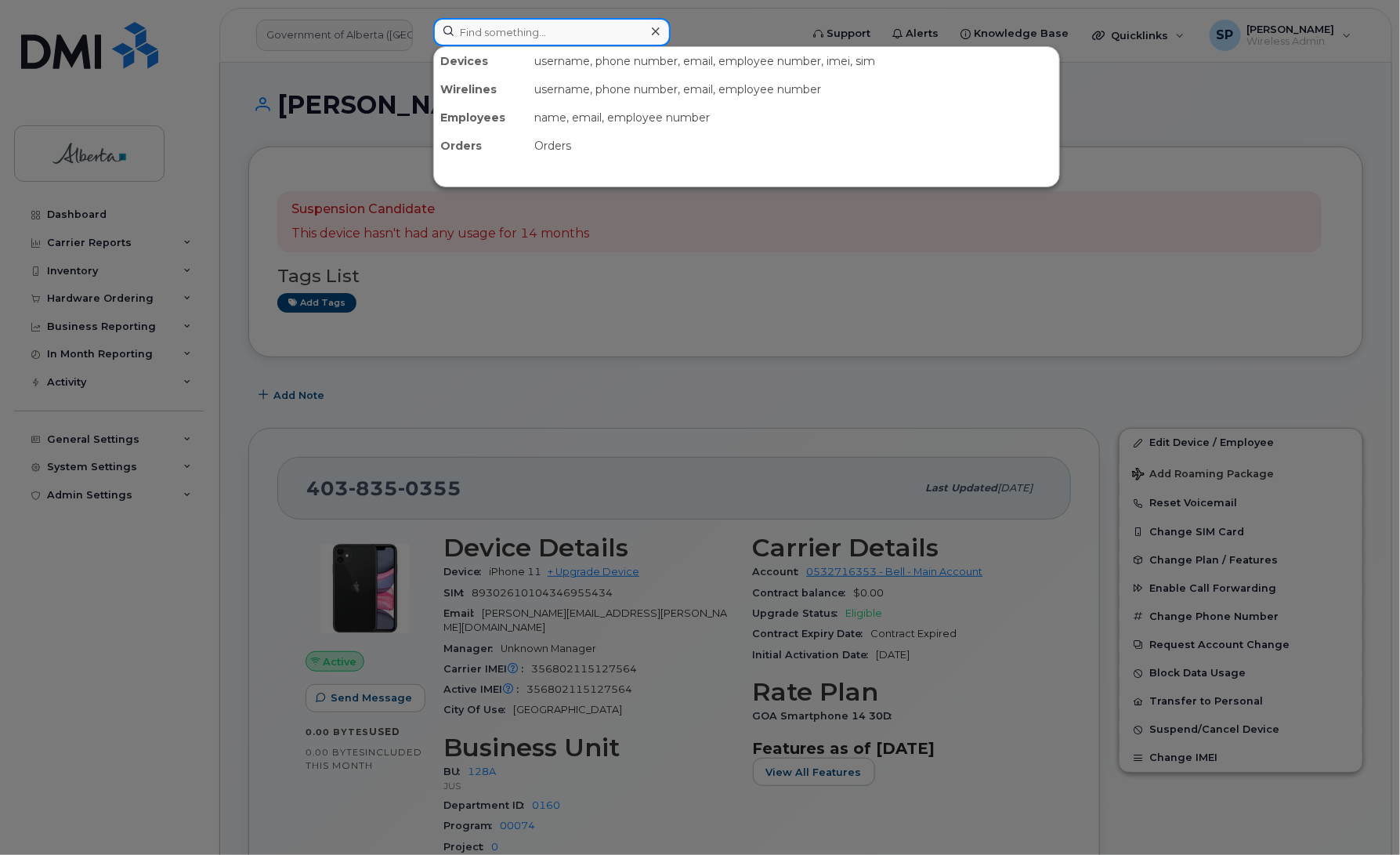
paste input "4036512341"
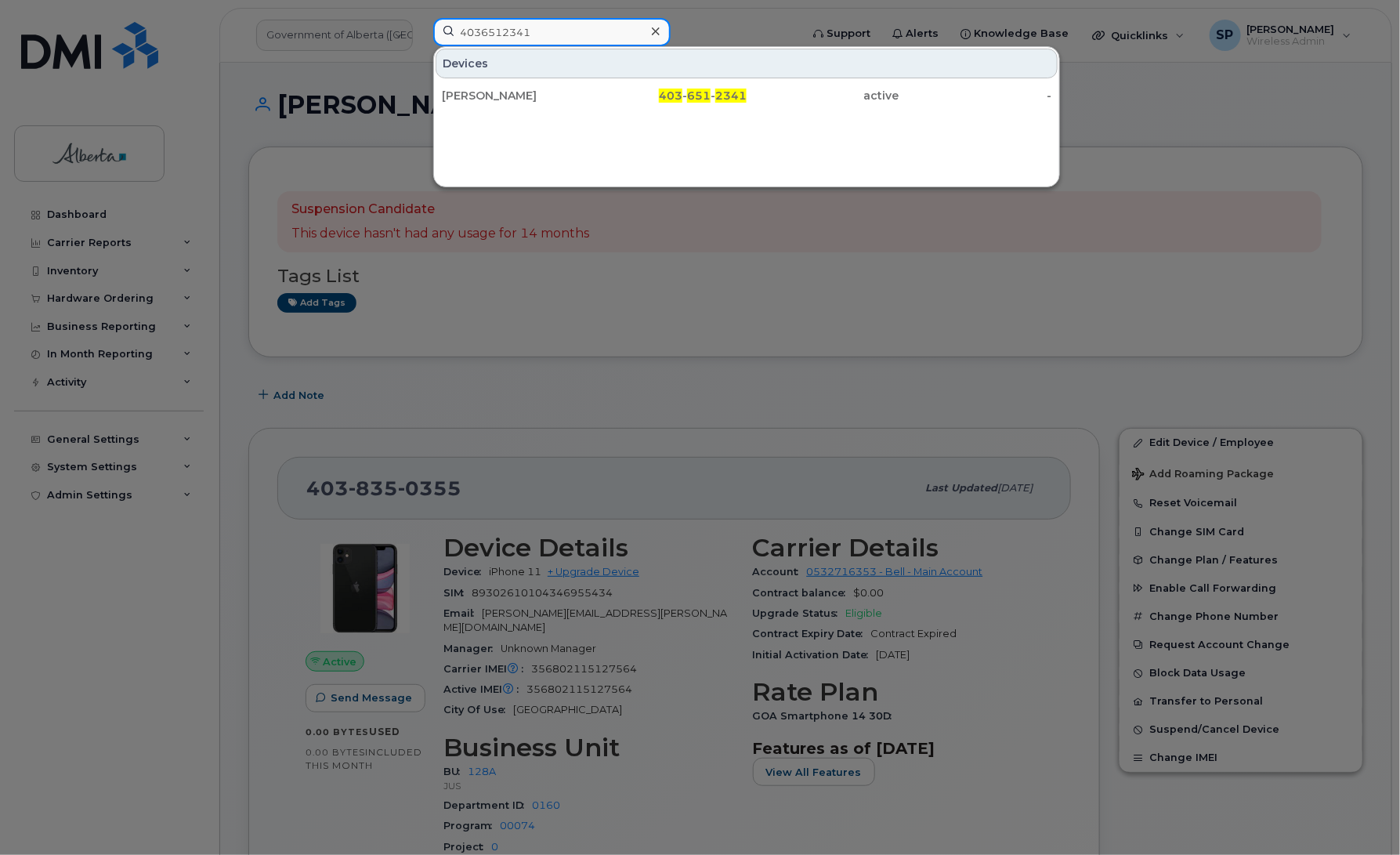
type input "4036512341"
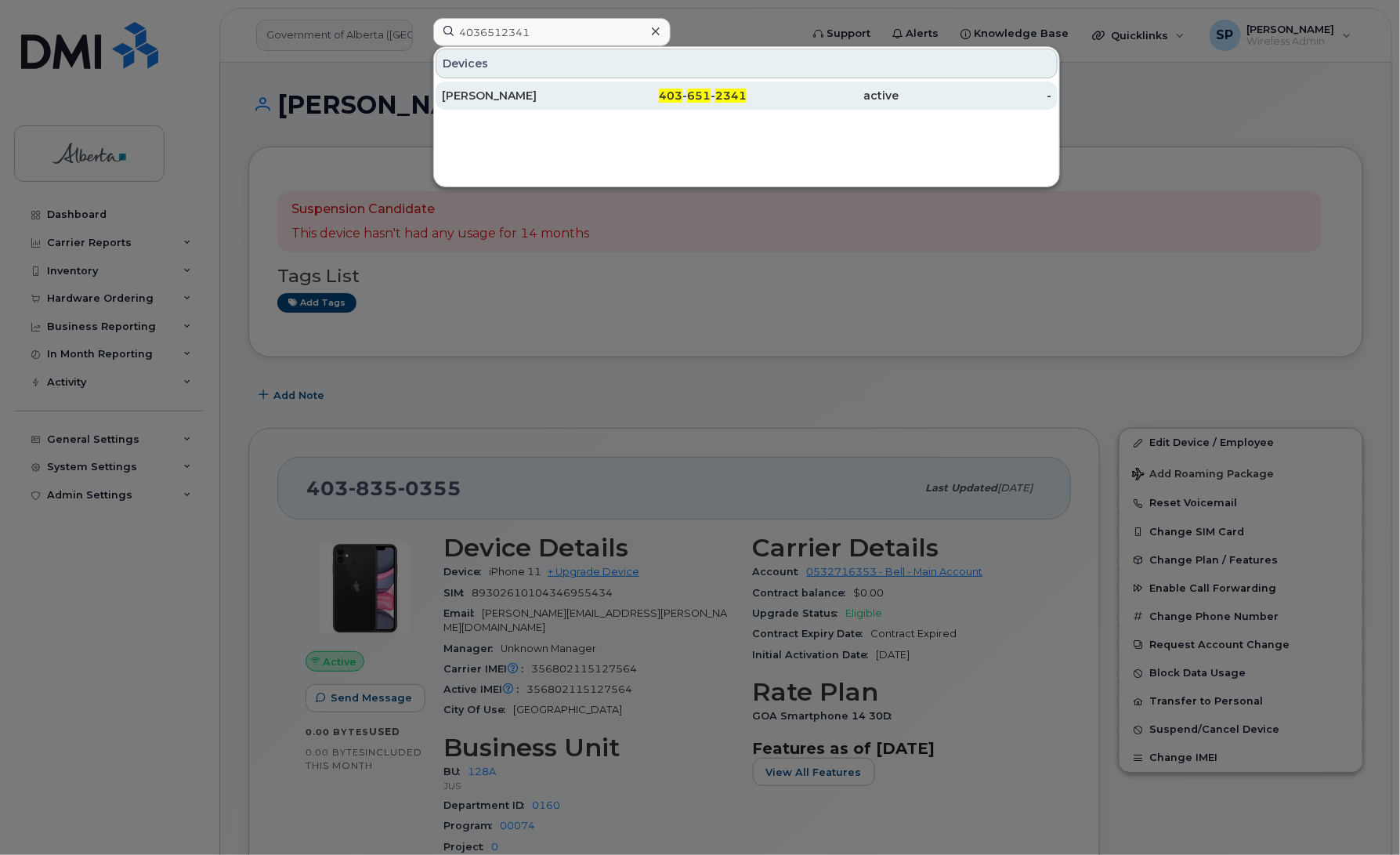
click at [522, 97] on div "[PERSON_NAME]" at bounding box center [518, 95] width 153 height 16
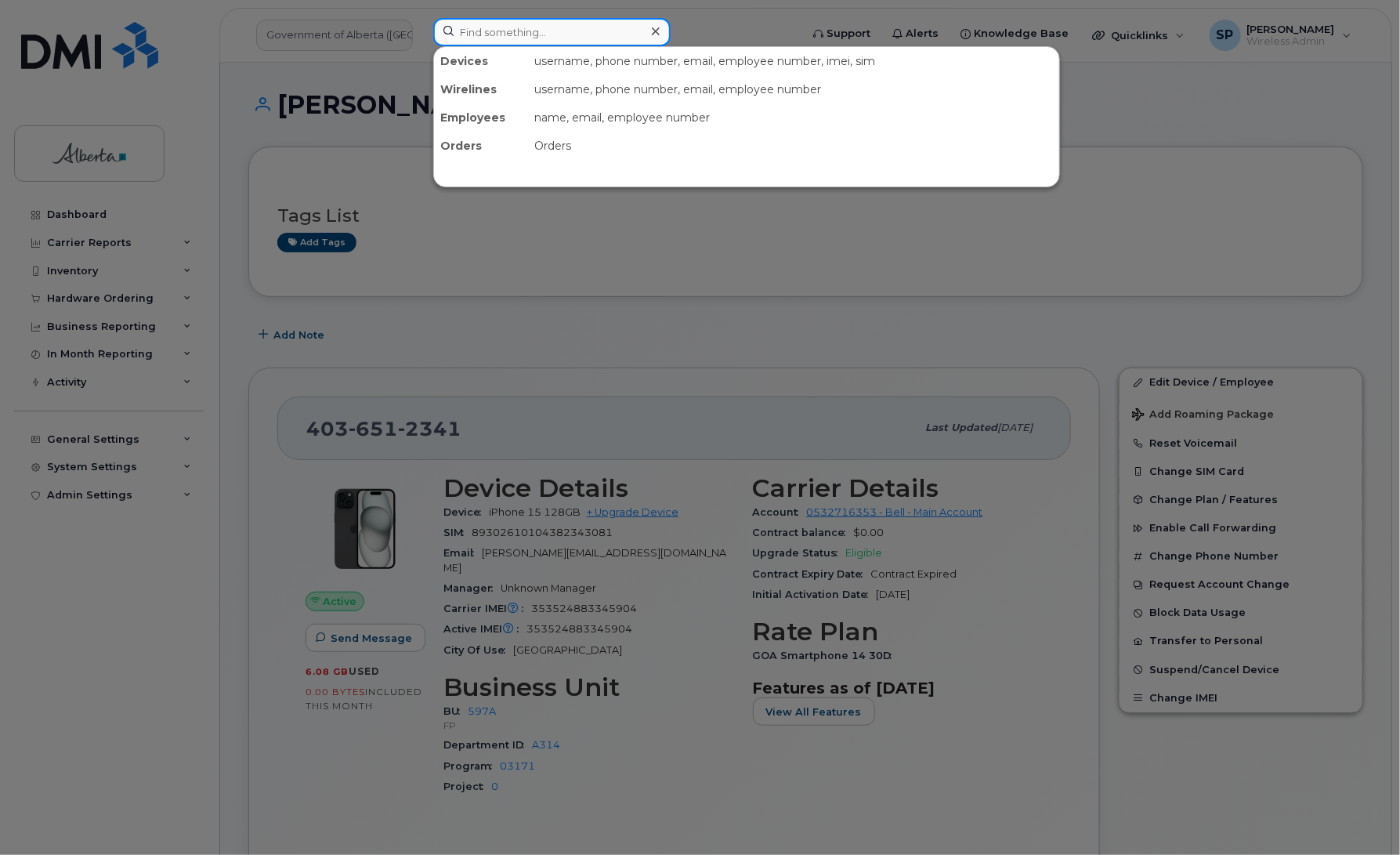
click at [508, 35] on input at bounding box center [552, 32] width 238 height 28
paste input "7806255278"
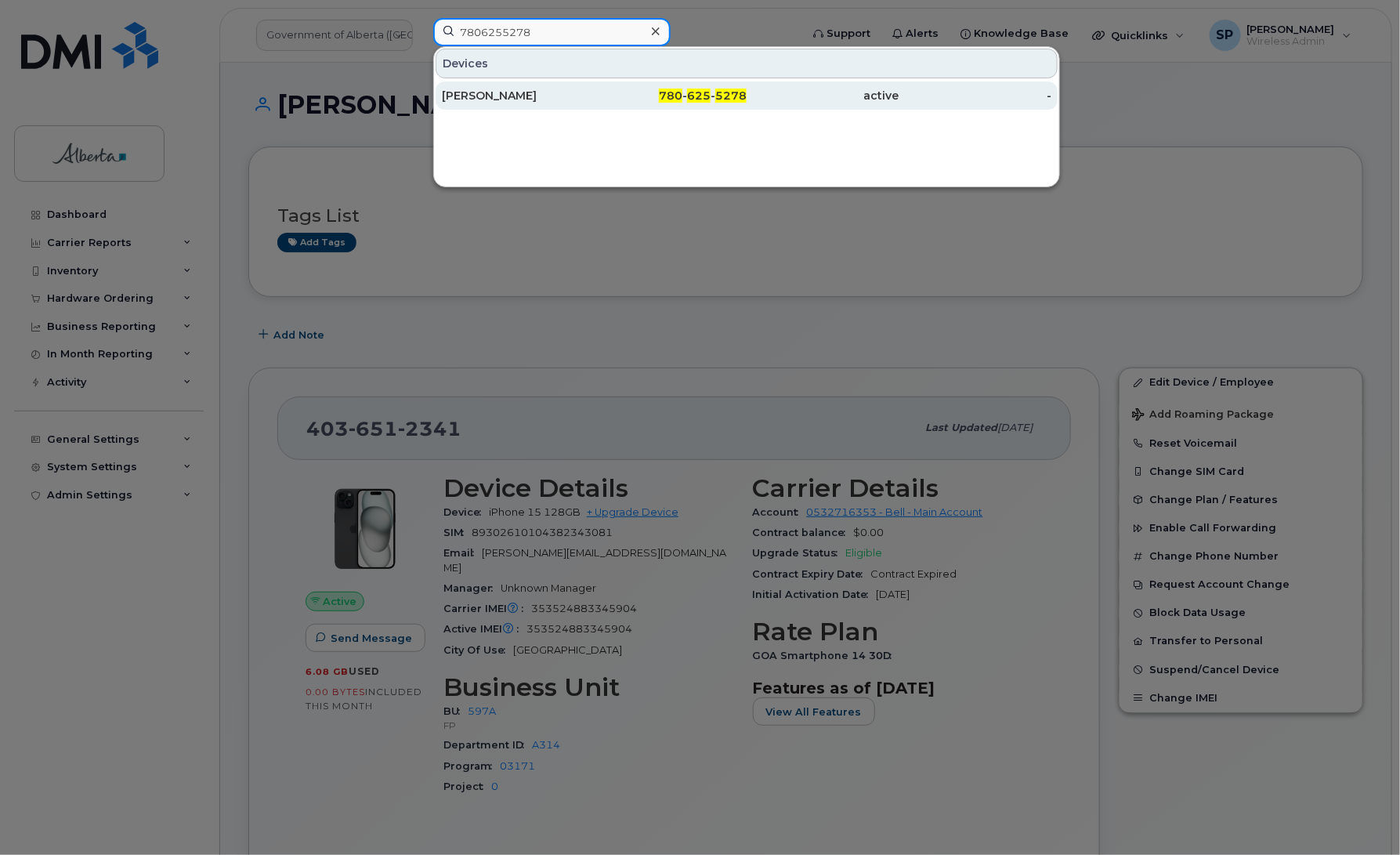
type input "7806255278"
click at [513, 102] on div "[PERSON_NAME]" at bounding box center [518, 95] width 153 height 16
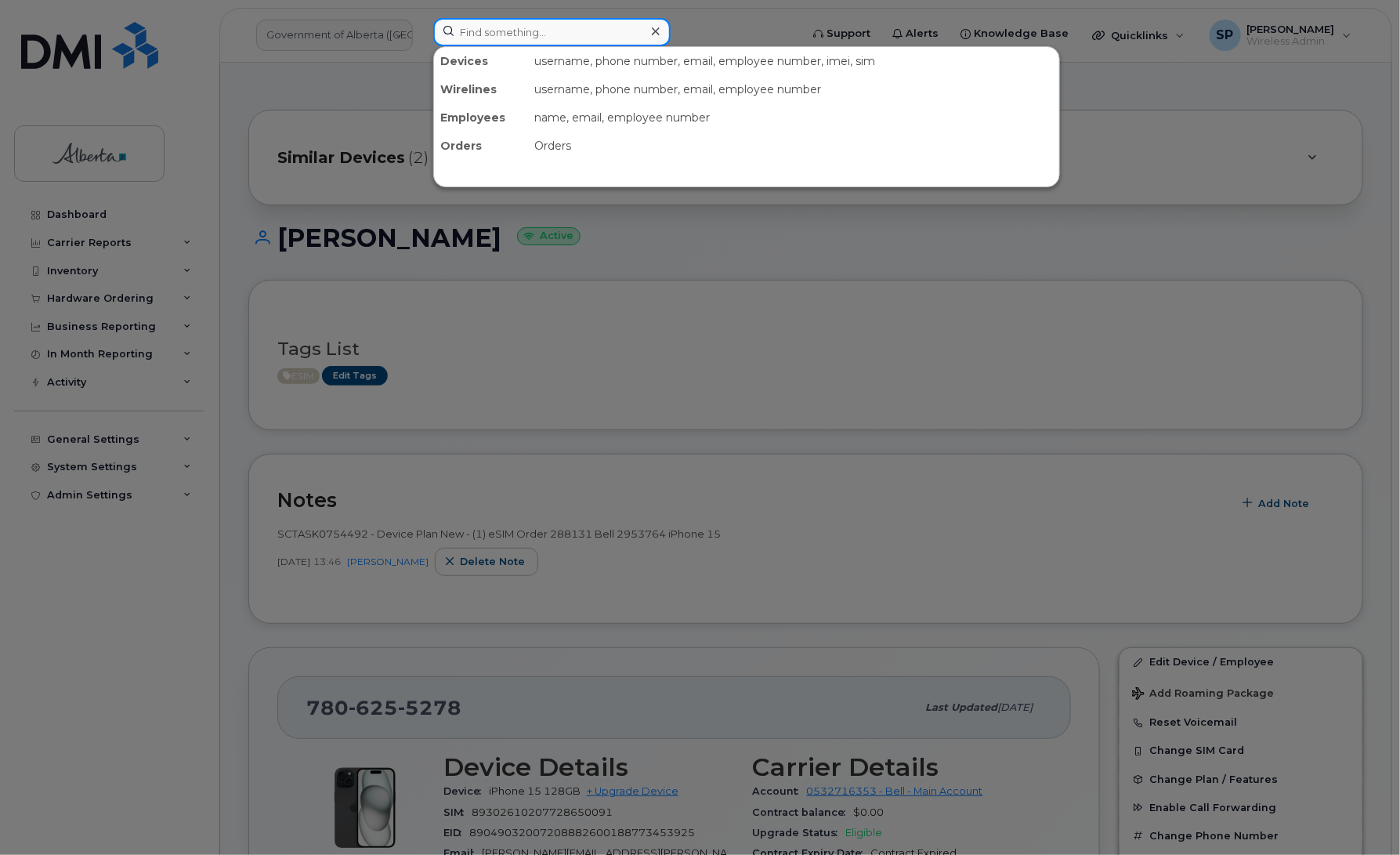
click at [466, 24] on input at bounding box center [552, 32] width 238 height 28
paste input "808821368"
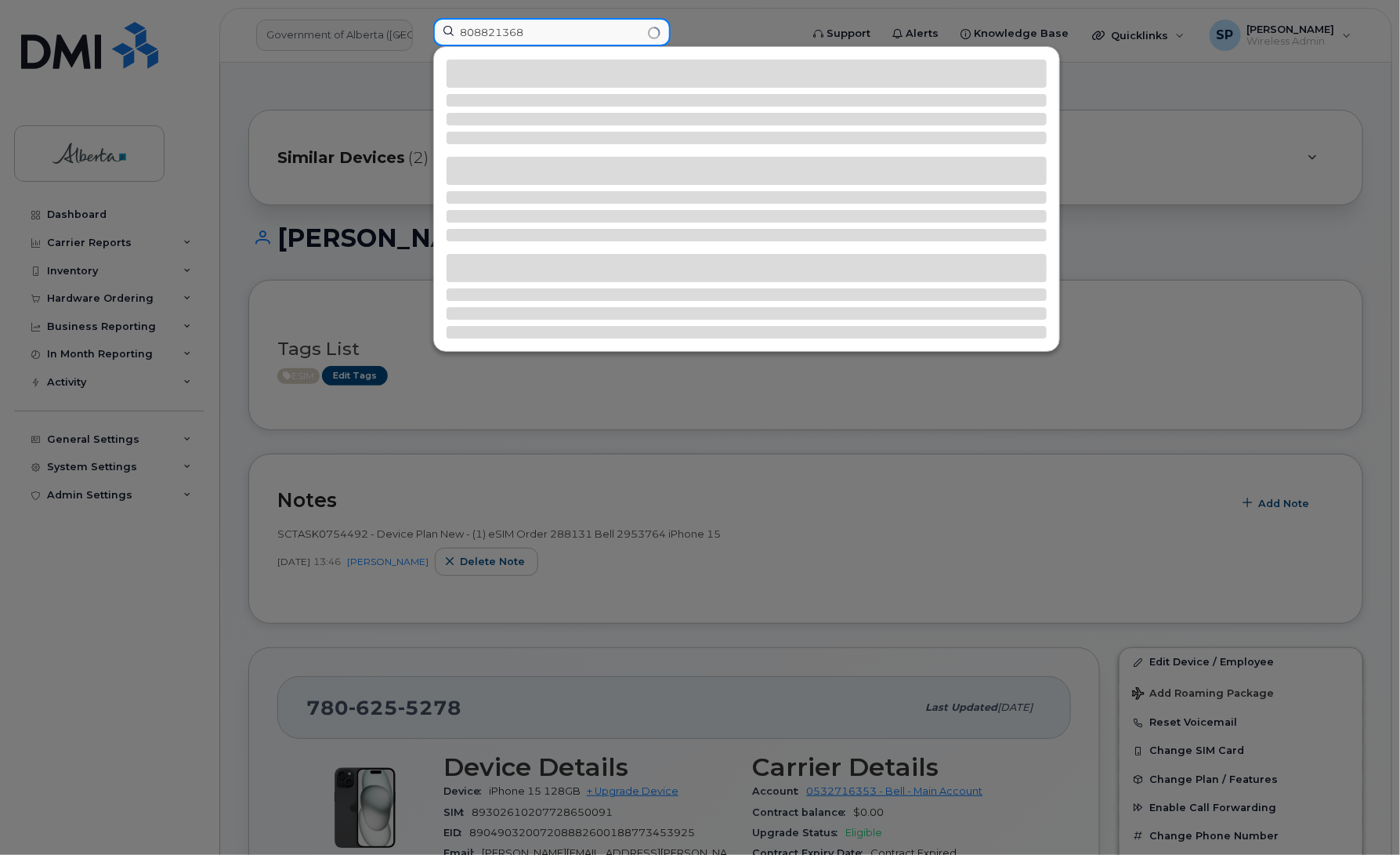
click at [460, 32] on input "808821368" at bounding box center [552, 32] width 238 height 28
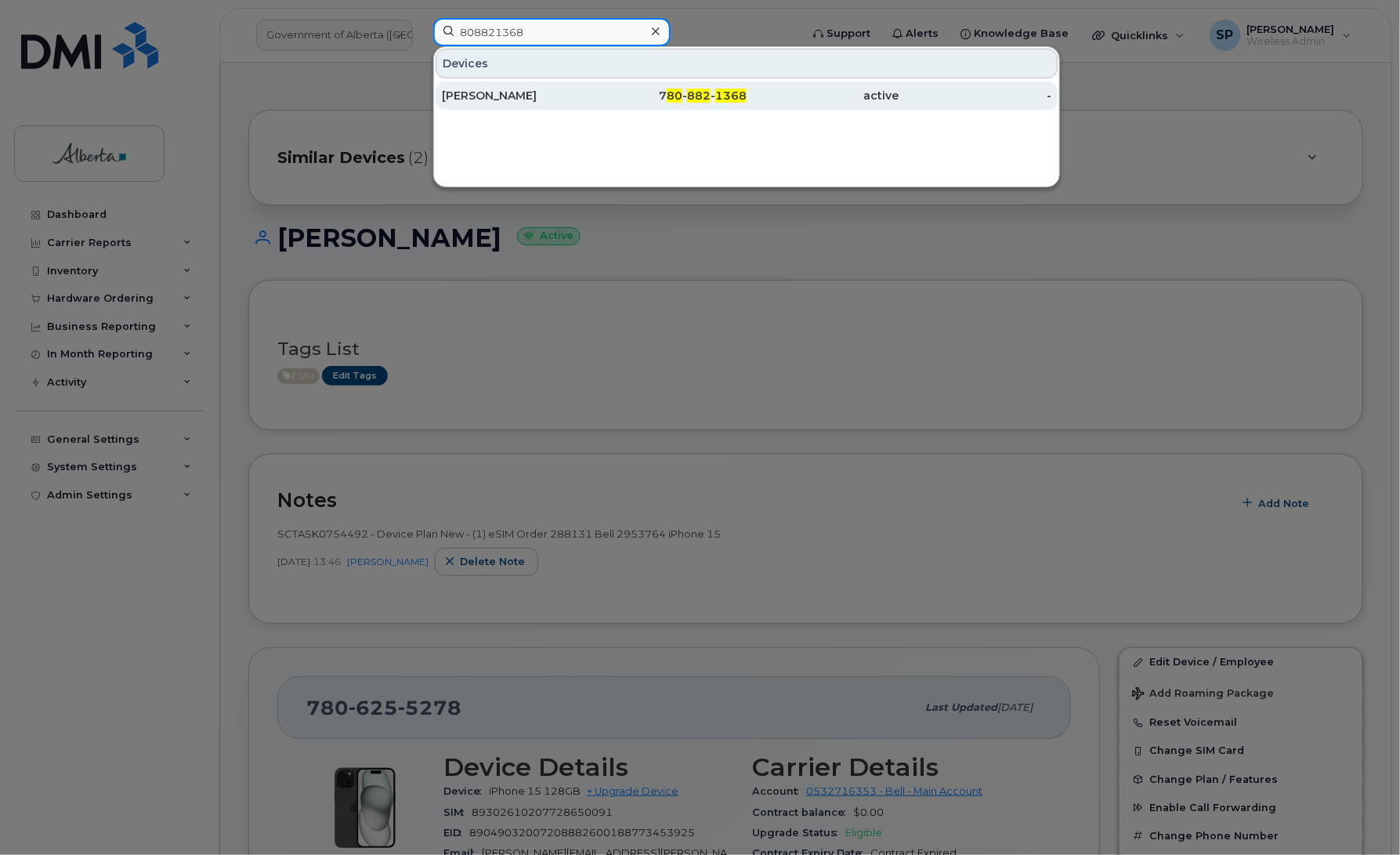
type input "808821368"
click at [498, 98] on div "[PERSON_NAME]" at bounding box center [518, 95] width 153 height 16
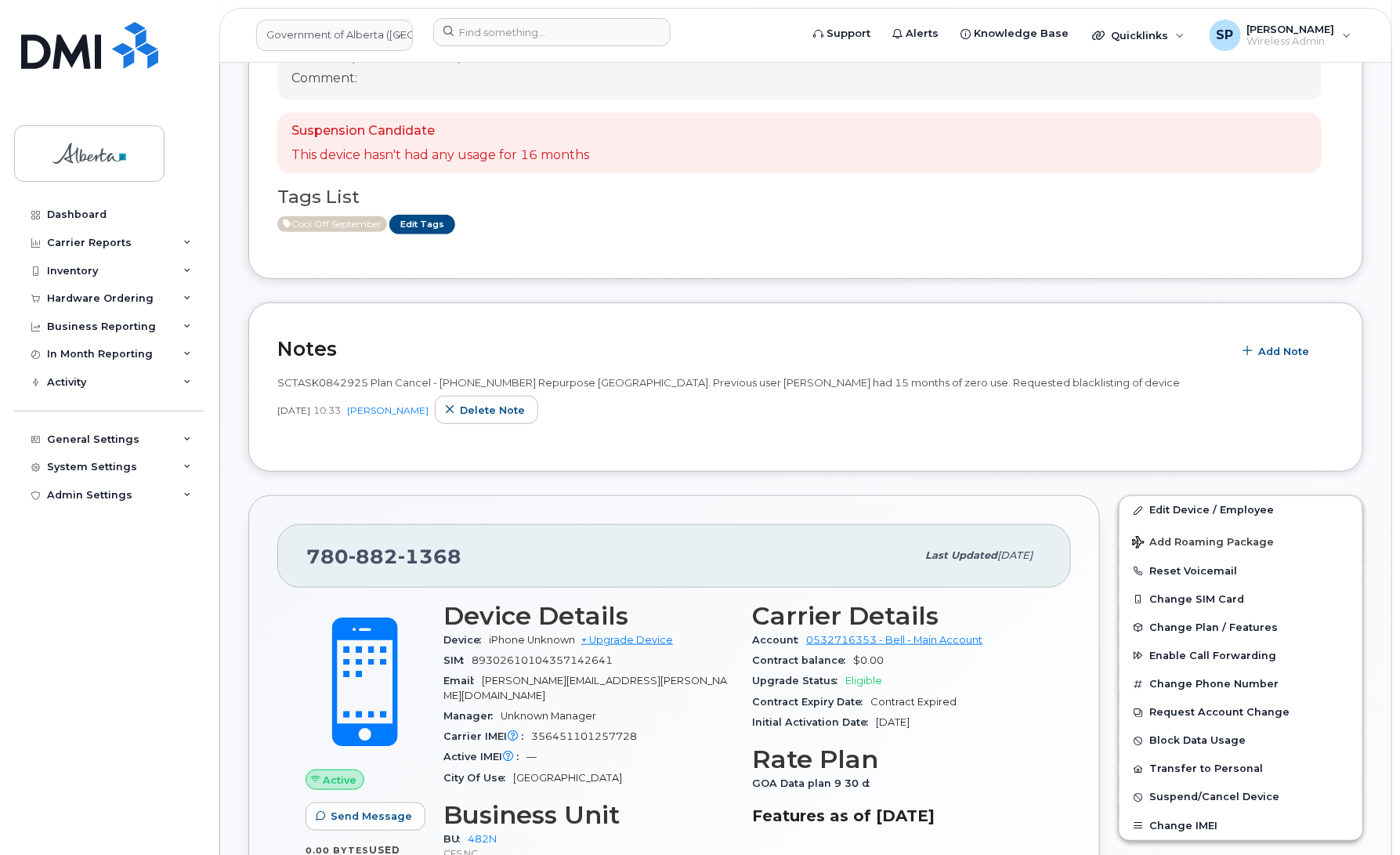
scroll to position [314, 0]
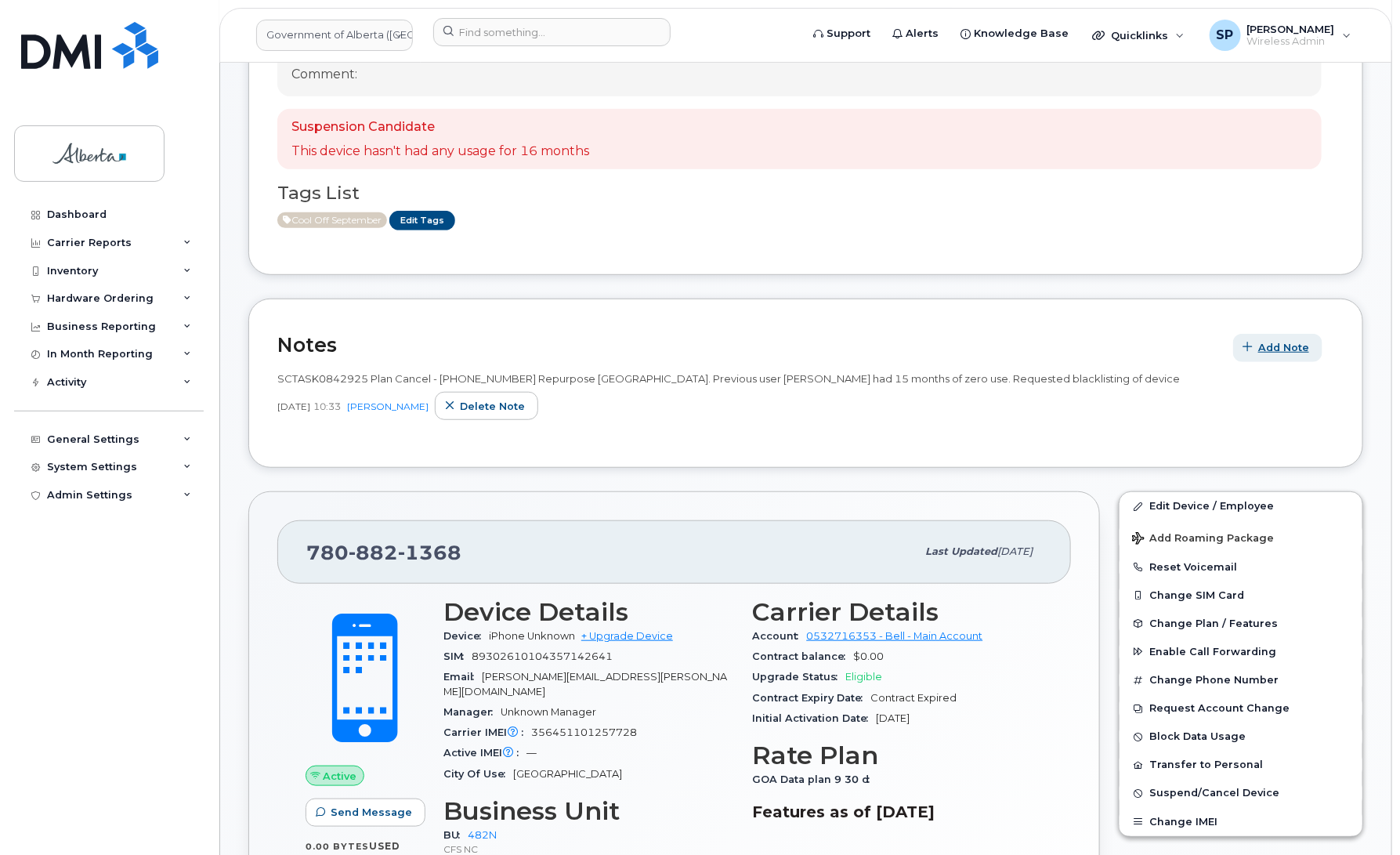
click at [1266, 345] on span "Add Note" at bounding box center [1284, 347] width 51 height 15
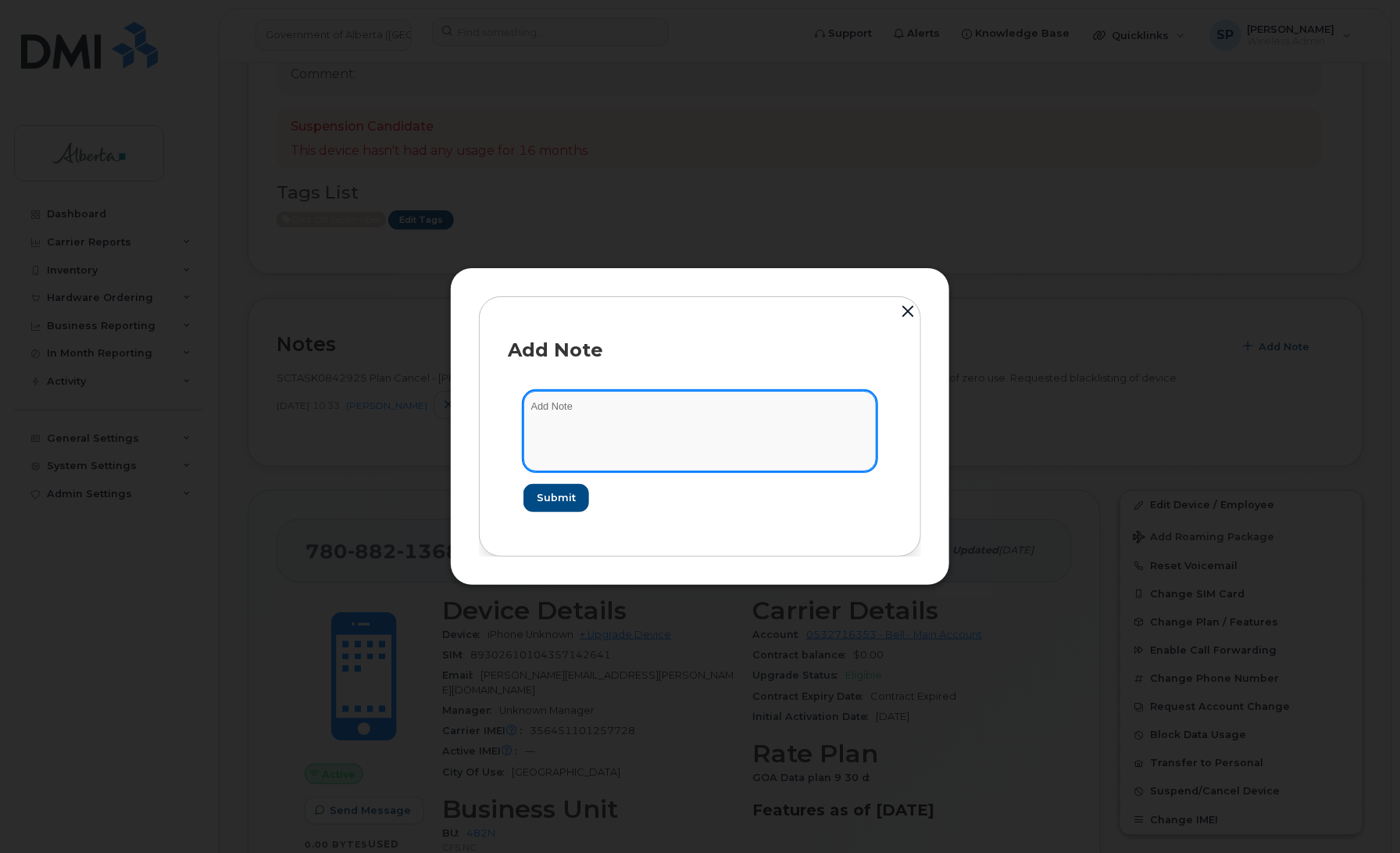
click at [588, 426] on textarea at bounding box center [700, 431] width 353 height 80
paste textarea "SCTASK0856782 7808821368 DO NOT DELETE - BEING REASSIGNED to Jamie Stewart. Pre…"
type textarea "SCTASK0856782 7808821368 DO NOT DELETE - BEING REASSIGNED to Jamie Stewart. Pre…"
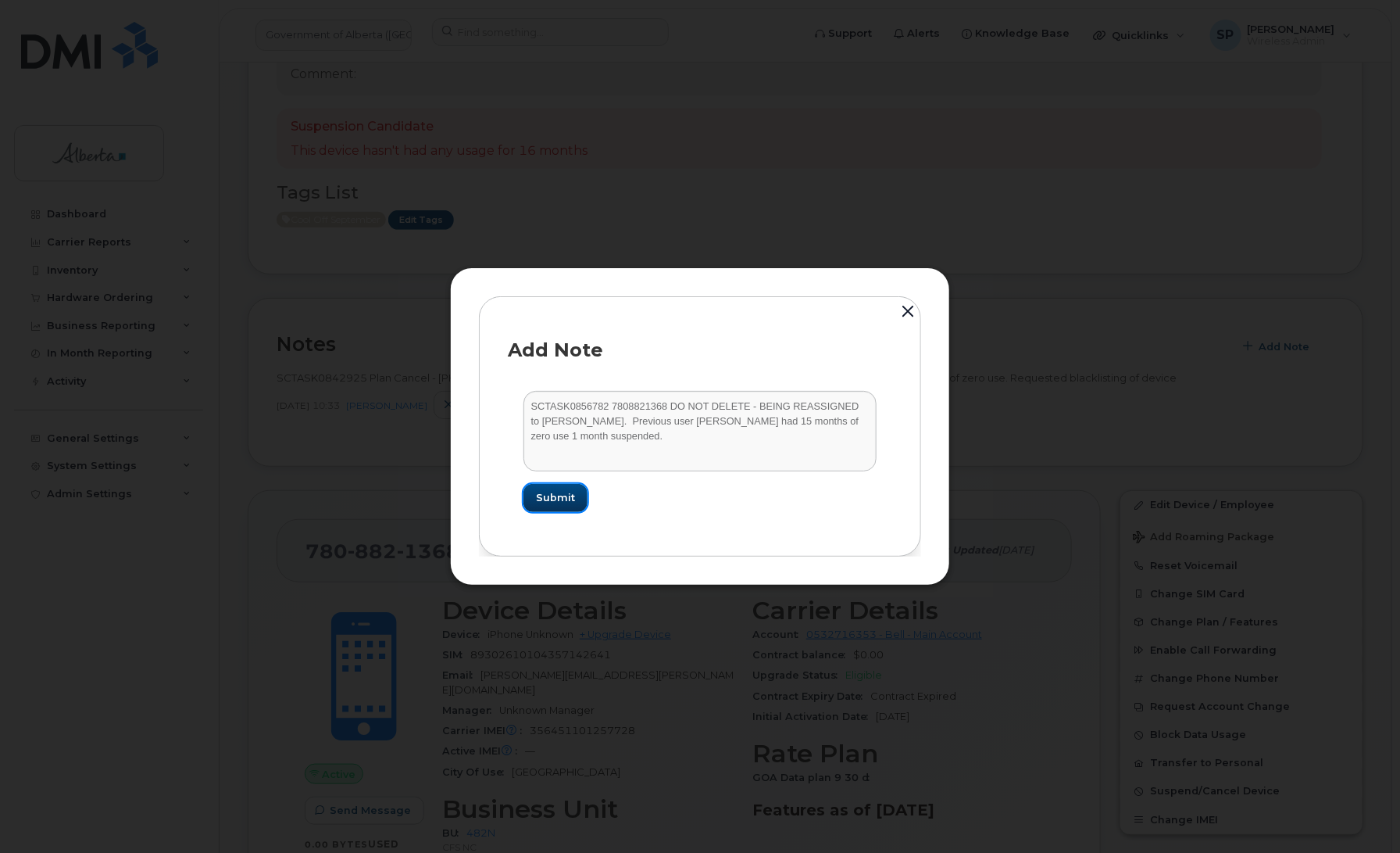
click at [562, 486] on button "Submit" at bounding box center [556, 498] width 64 height 28
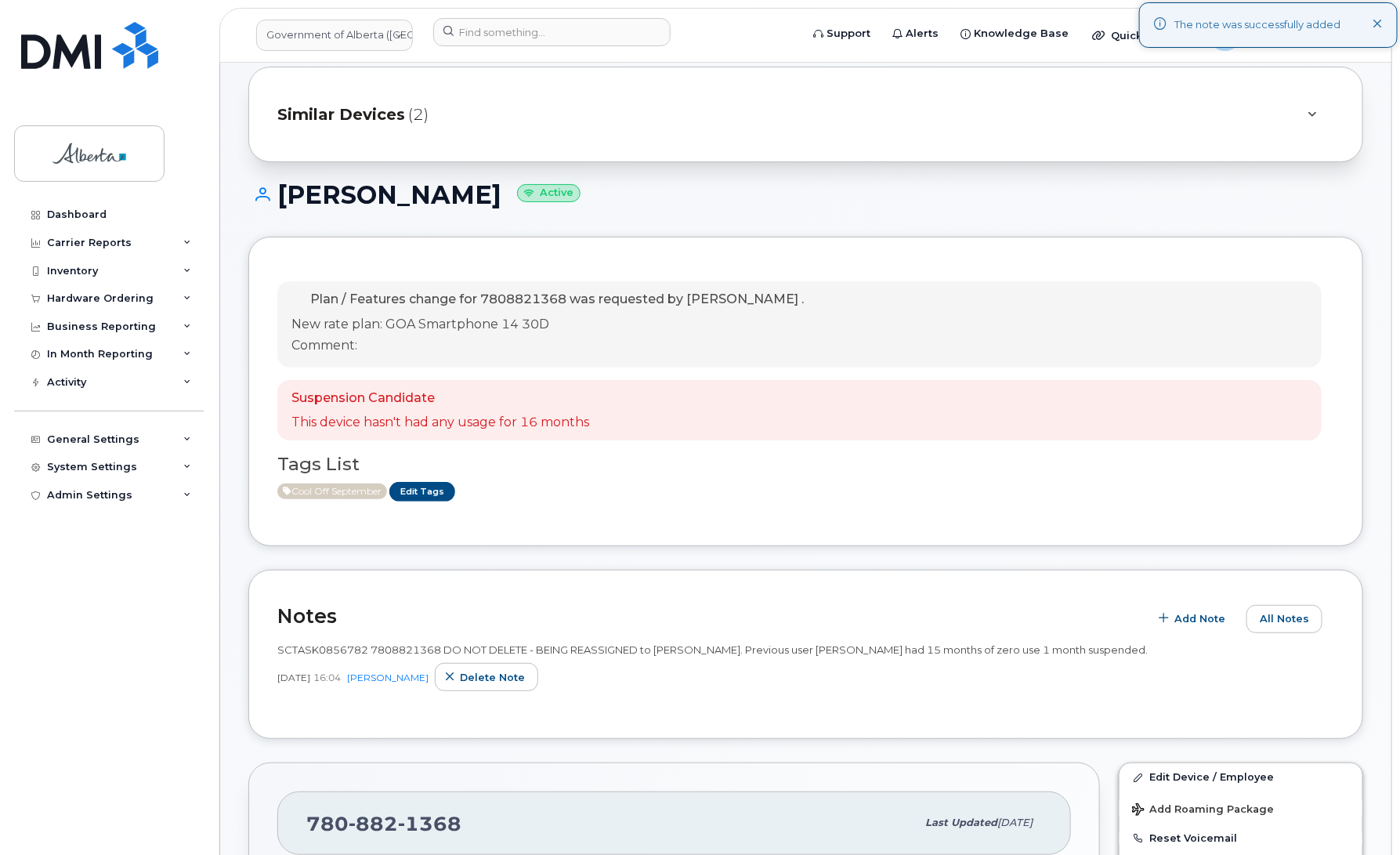
scroll to position [51, 0]
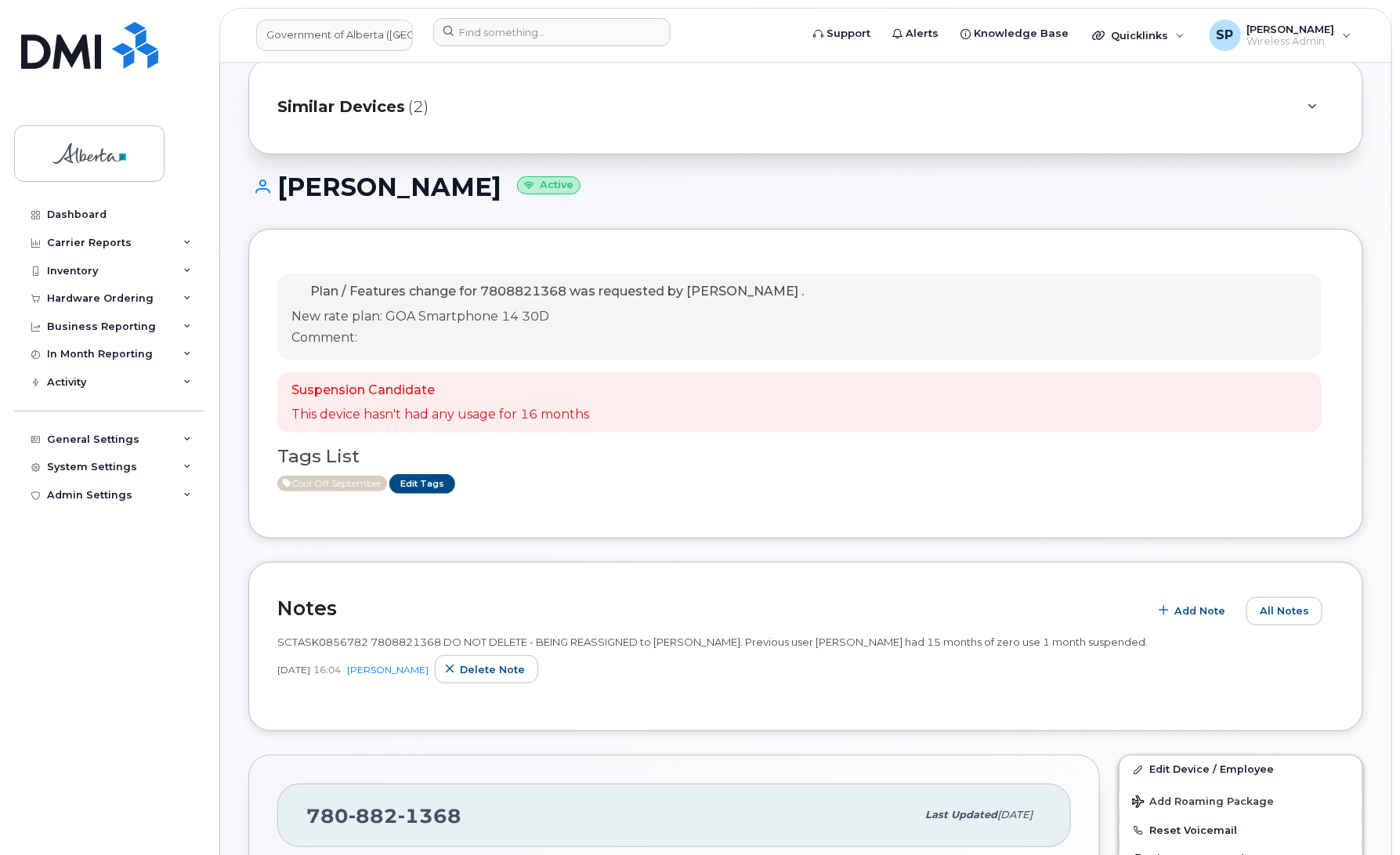
click at [757, 205] on div "Jamie Stewart Active" at bounding box center [806, 201] width 1115 height 55
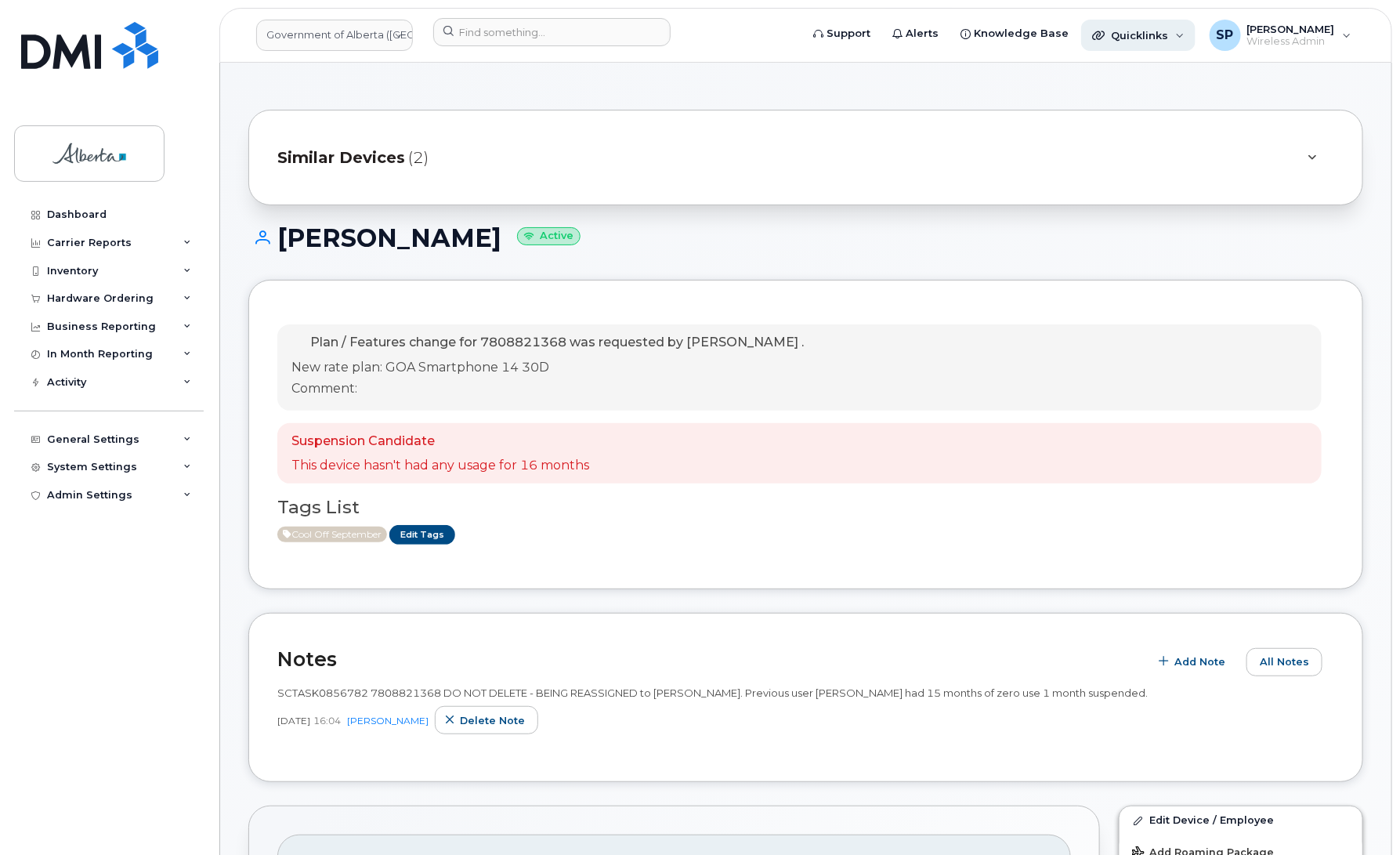
click at [1167, 33] on span "Quicklinks" at bounding box center [1139, 35] width 57 height 12
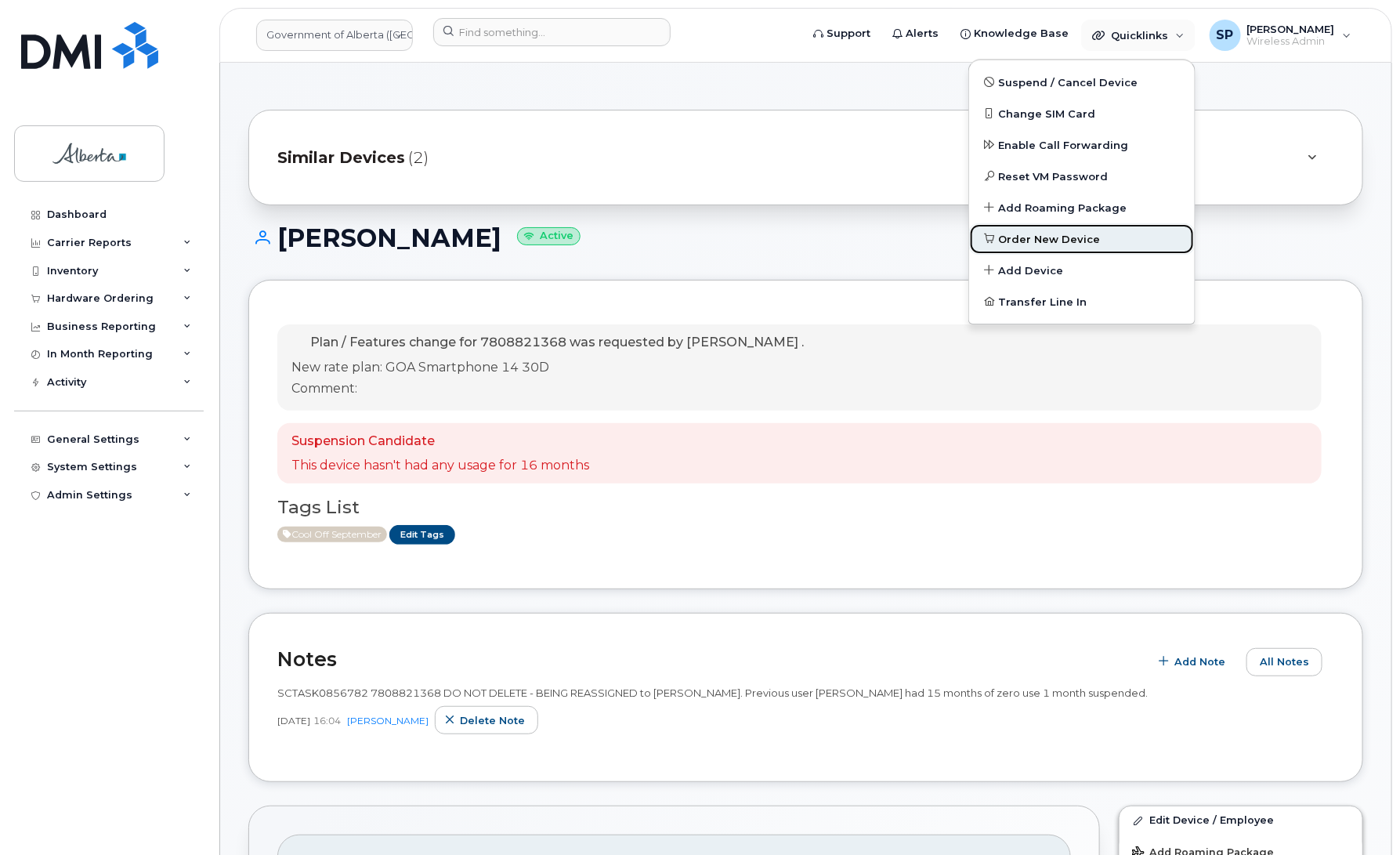
click at [1023, 237] on span "Order New Device" at bounding box center [1049, 239] width 102 height 16
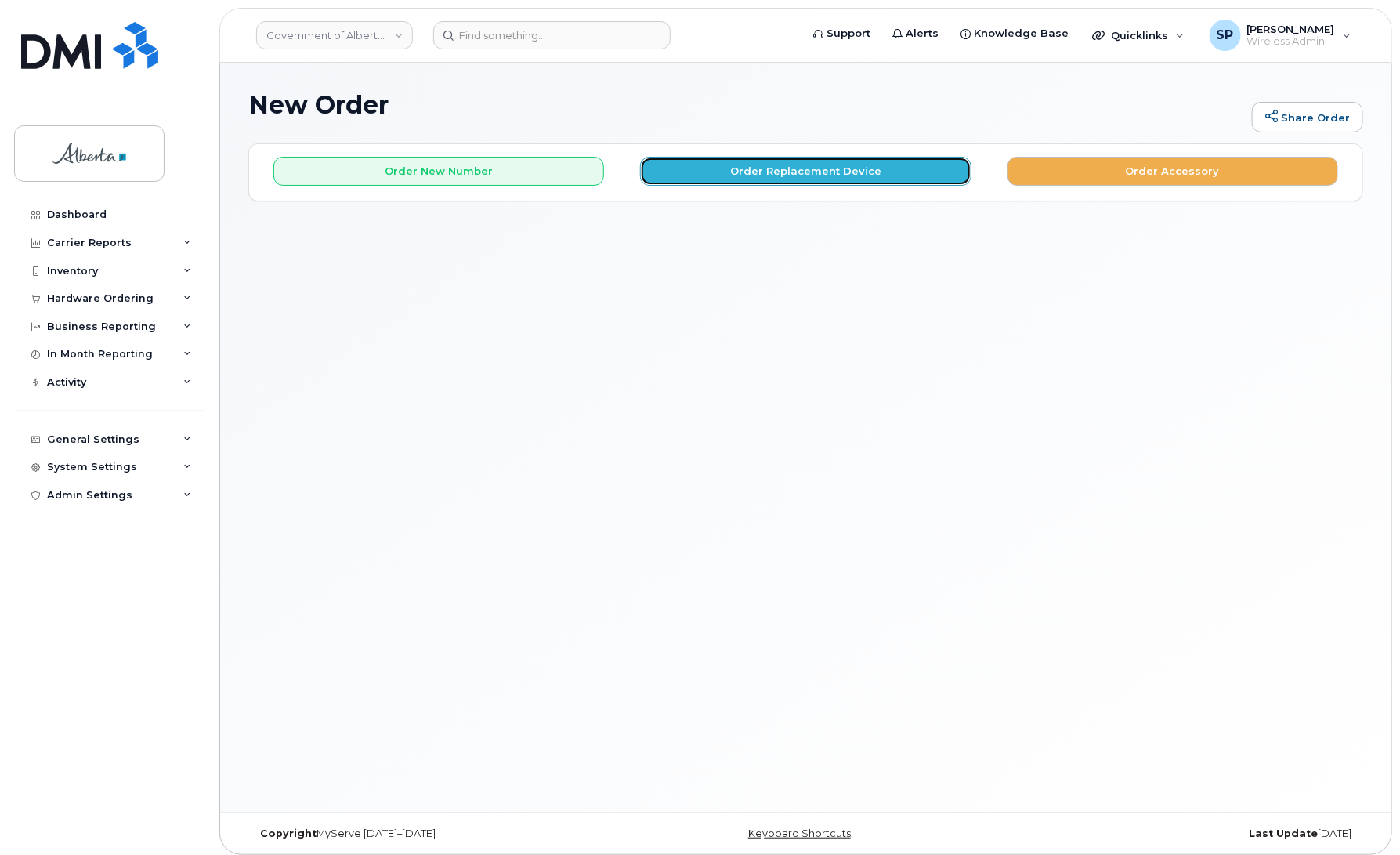
click at [828, 170] on button "Order Replacement Device" at bounding box center [806, 171] width 331 height 29
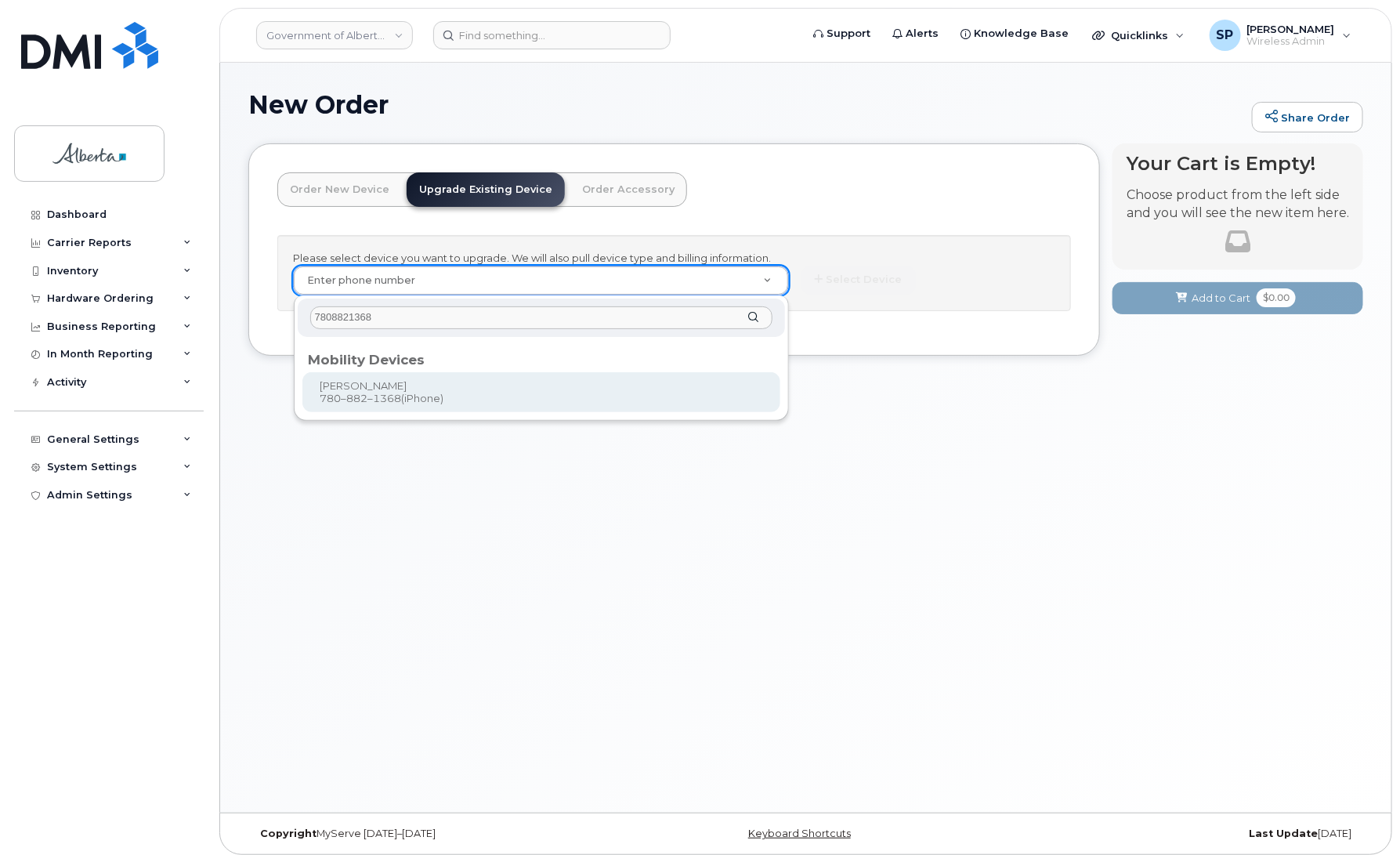
type input "7808821368"
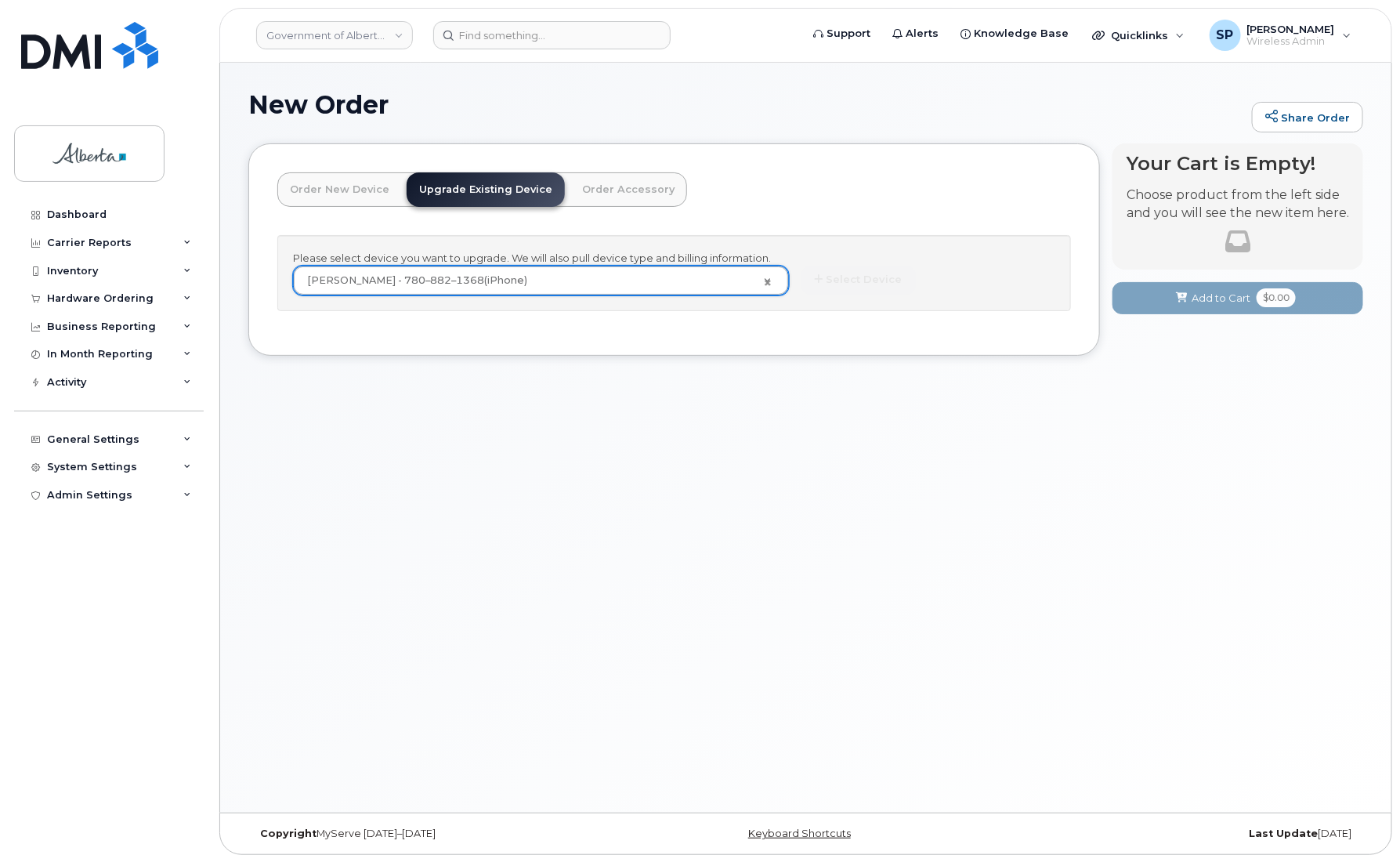
type input "978424"
click at [858, 276] on button "Select Device" at bounding box center [858, 280] width 115 height 29
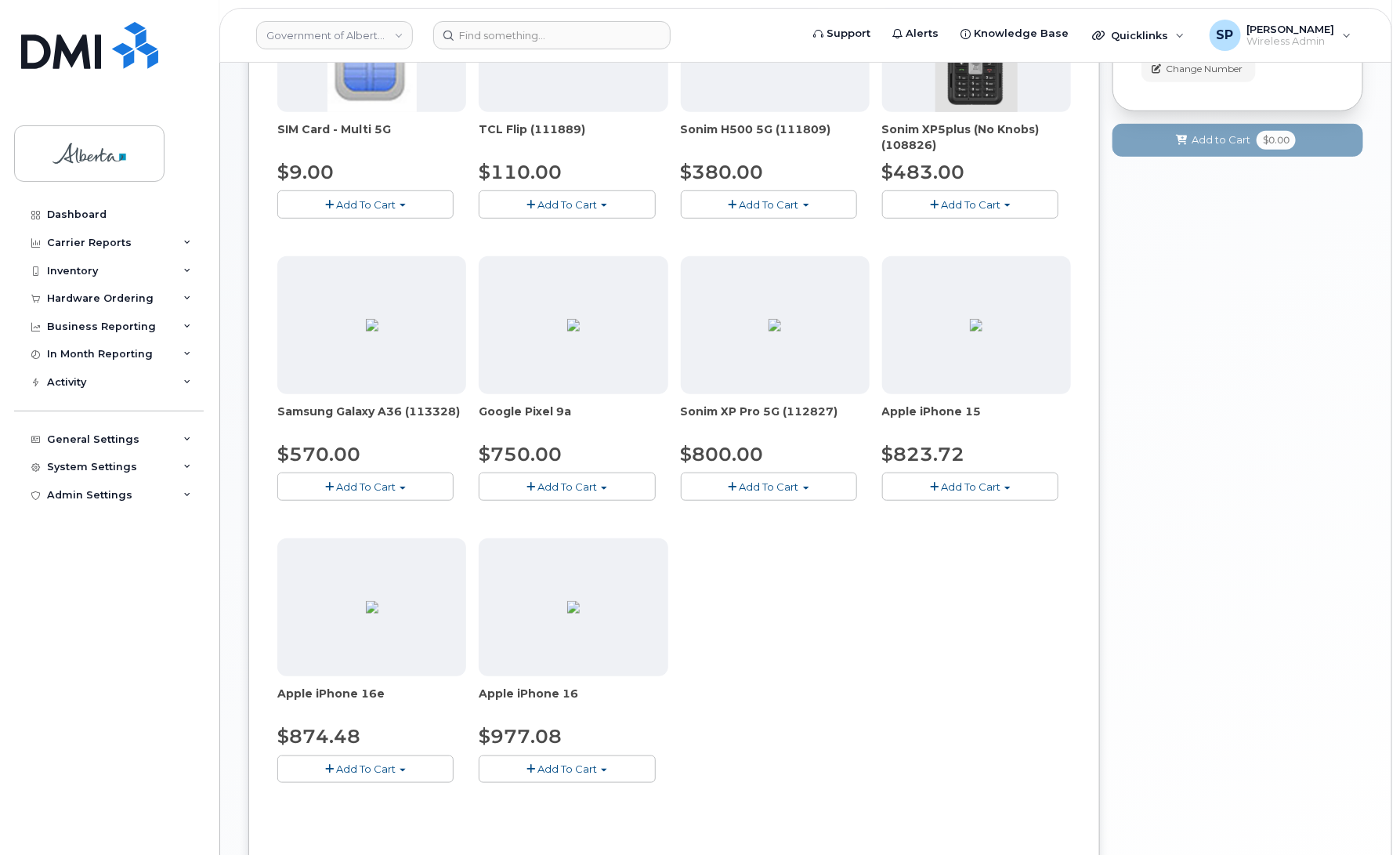
scroll to position [364, 0]
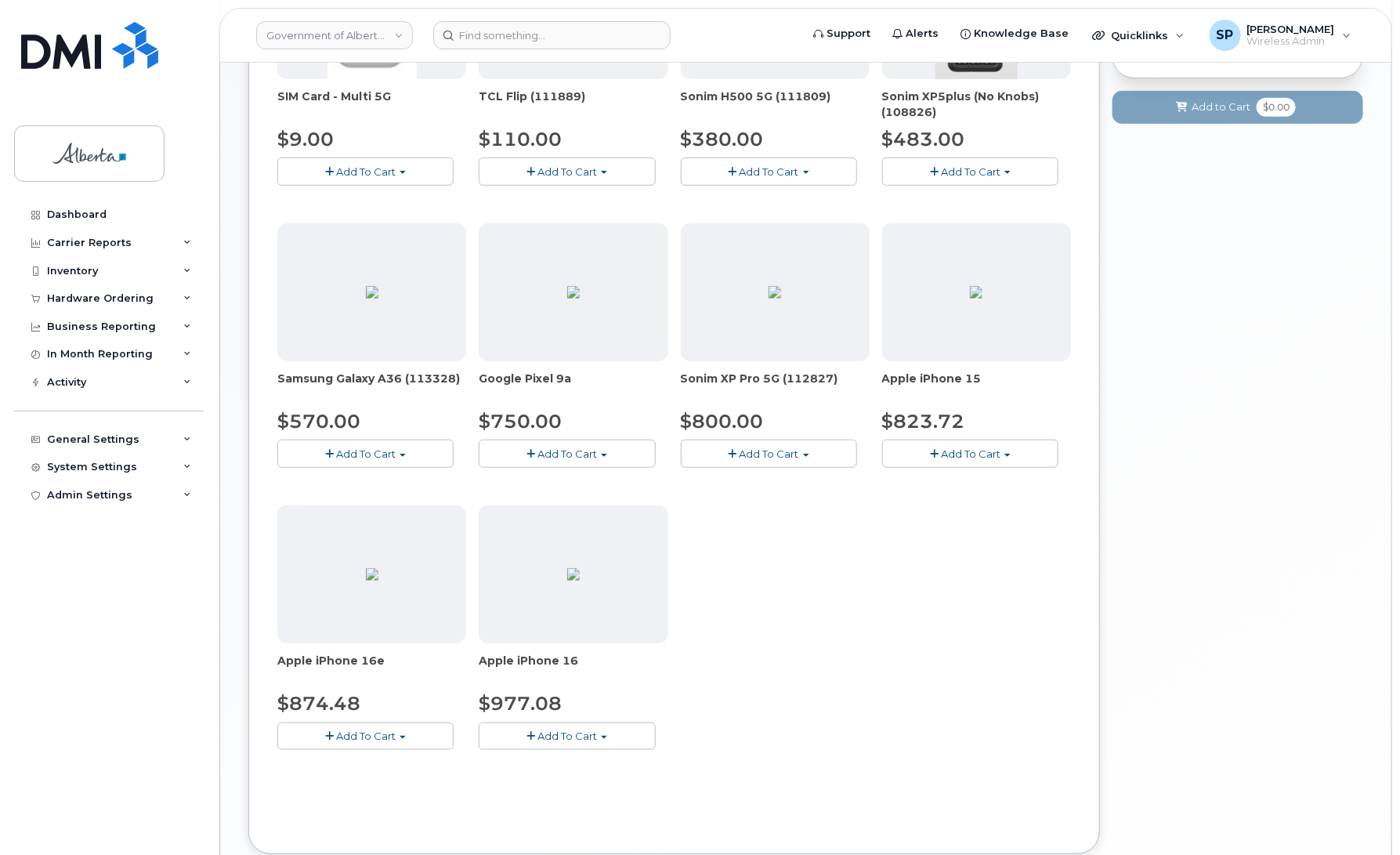
click at [965, 456] on span "Add To Cart" at bounding box center [971, 453] width 59 height 12
click at [939, 519] on link "$823.72 - 30-day upgrade (128GB model)" at bounding box center [1011, 517] width 249 height 20
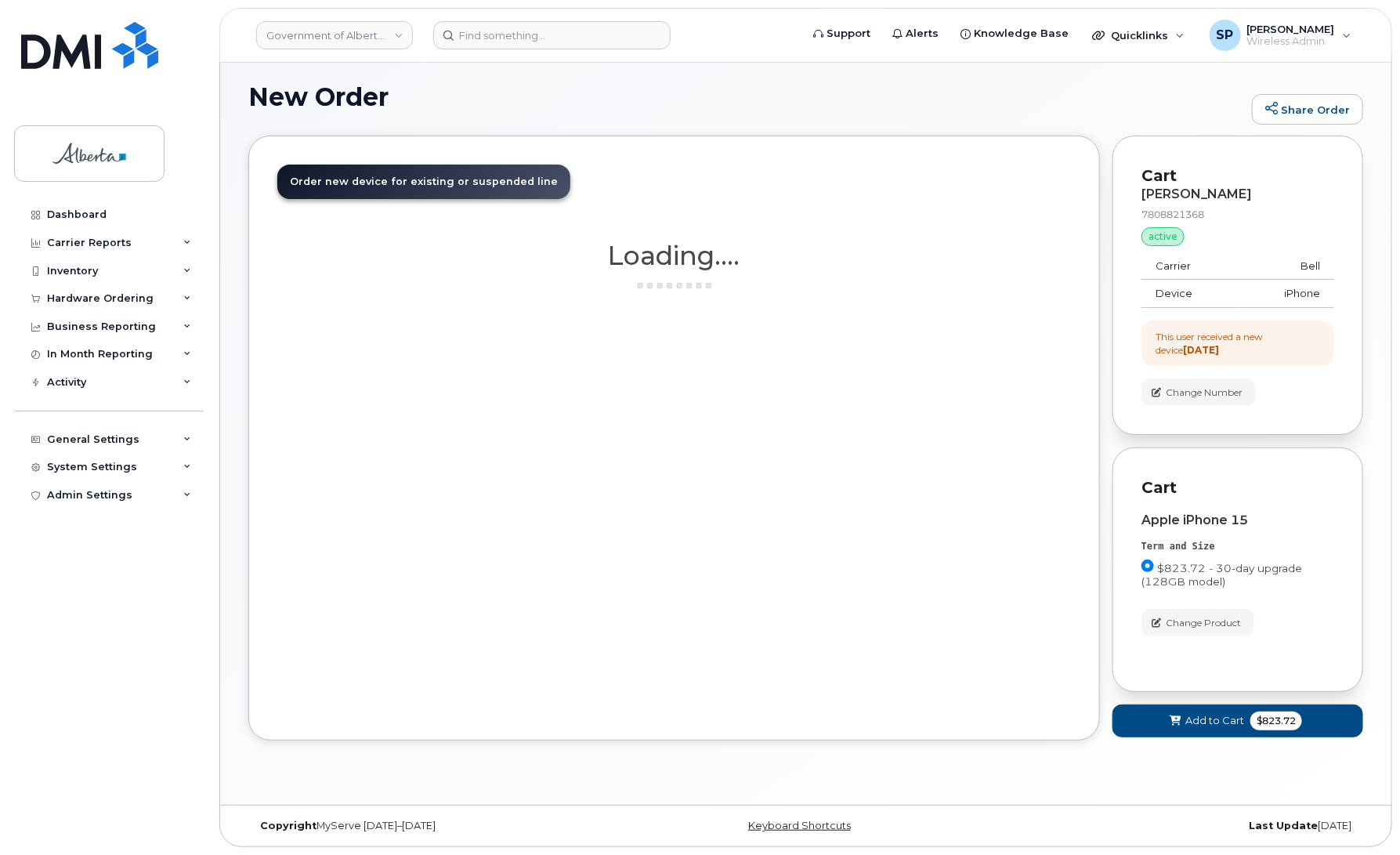
scroll to position [7, 0]
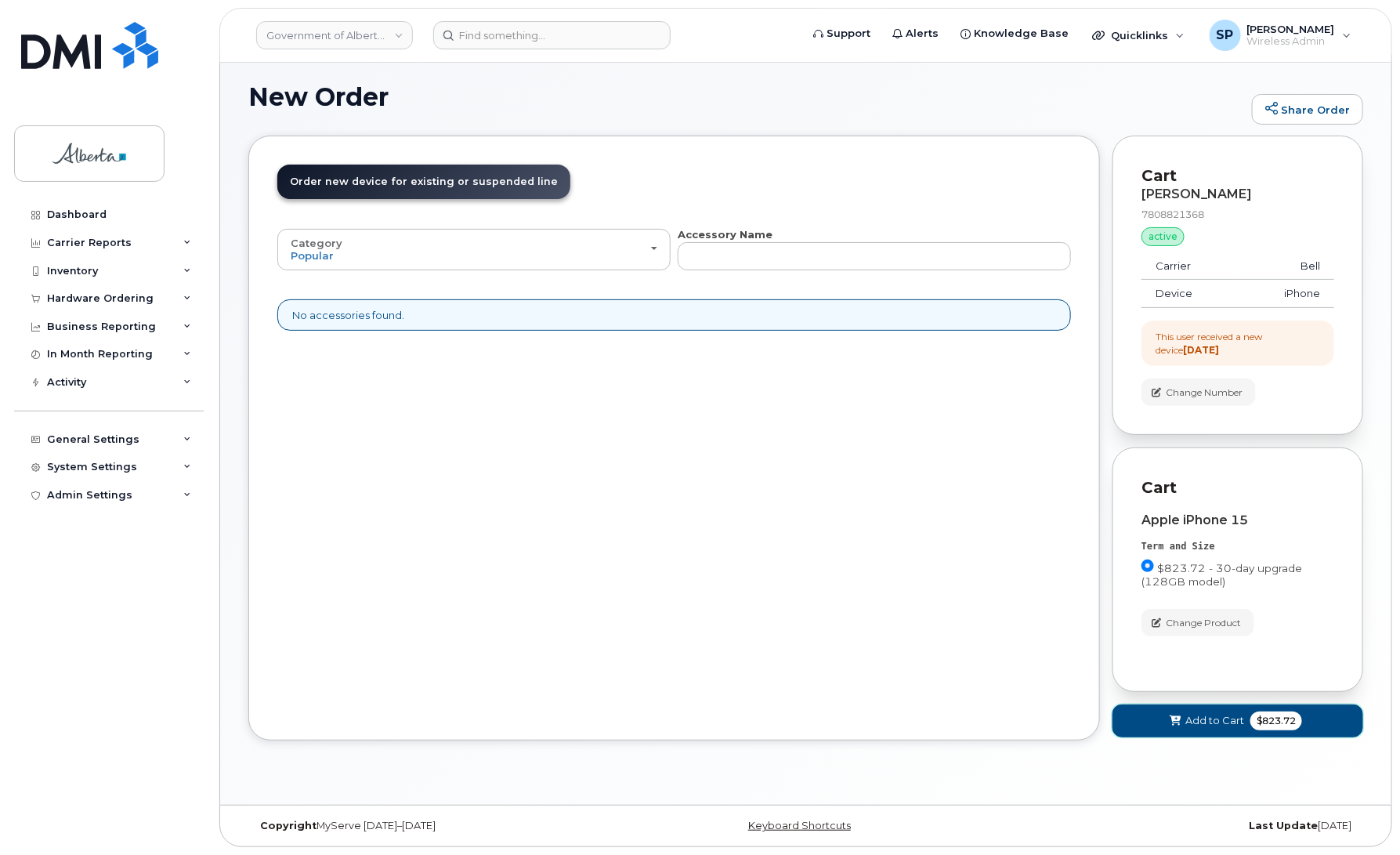
click at [1181, 731] on button "Add to Cart $823.72" at bounding box center [1238, 720] width 251 height 32
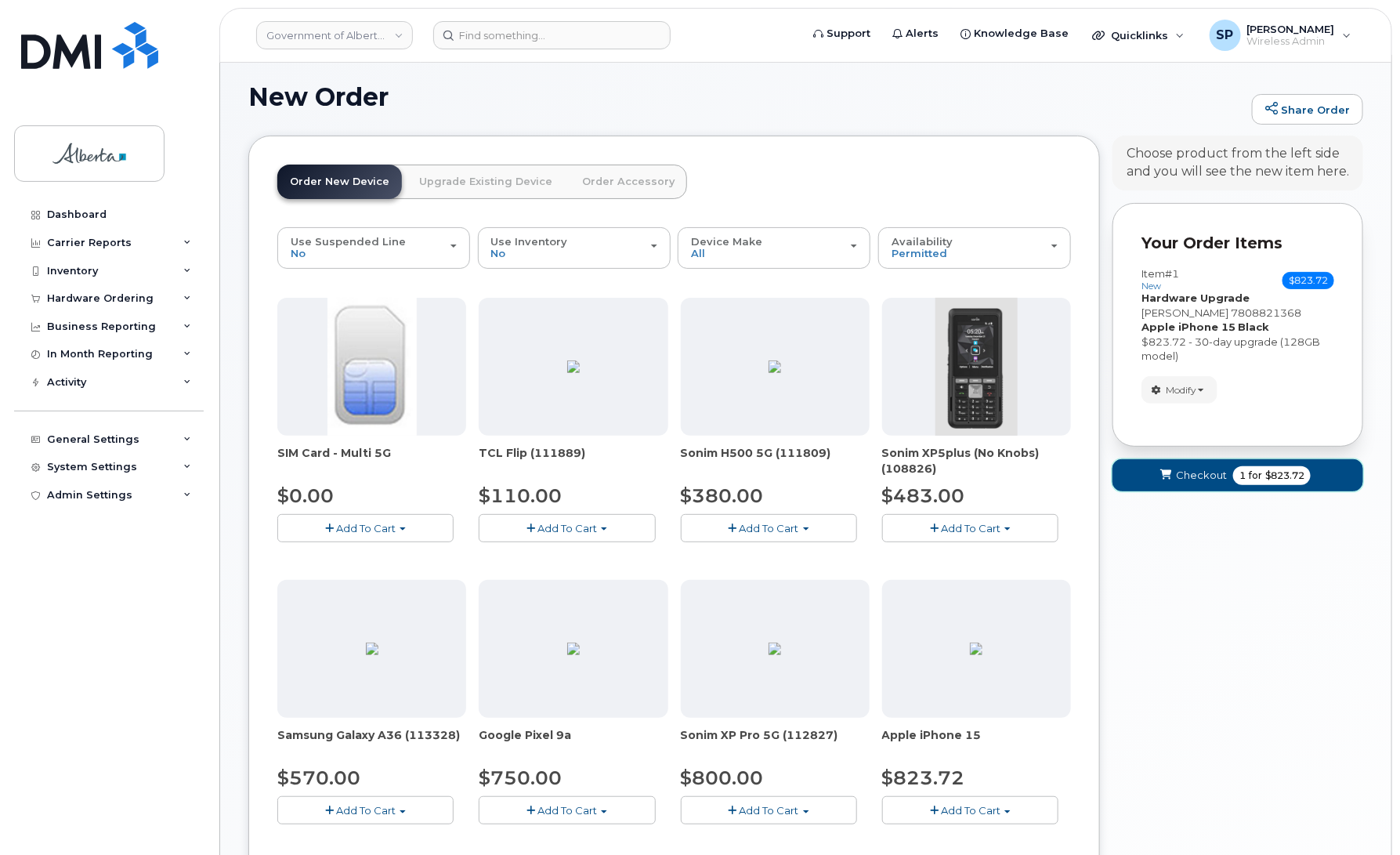
click at [1203, 479] on span "Checkout" at bounding box center [1202, 475] width 51 height 15
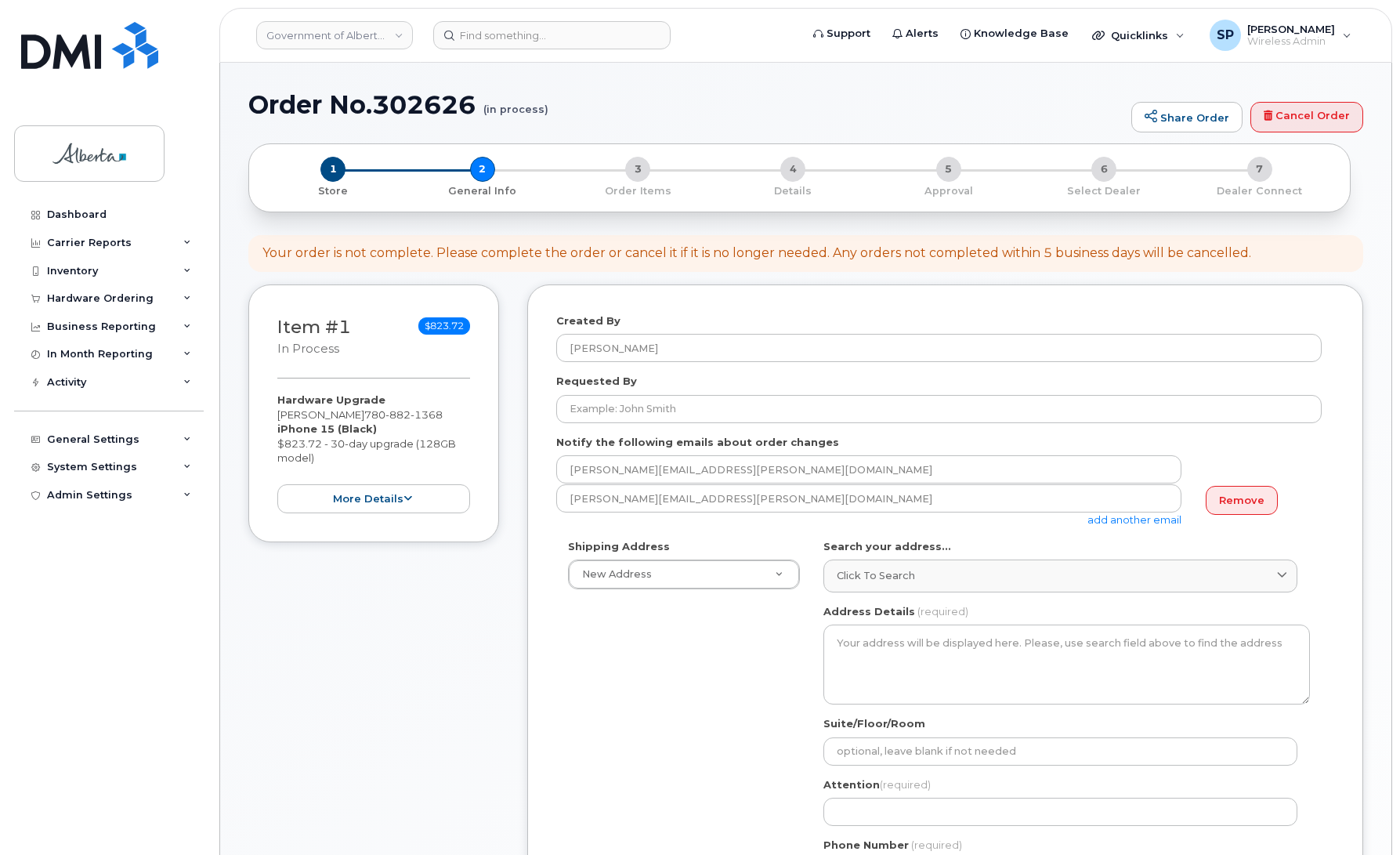
select select
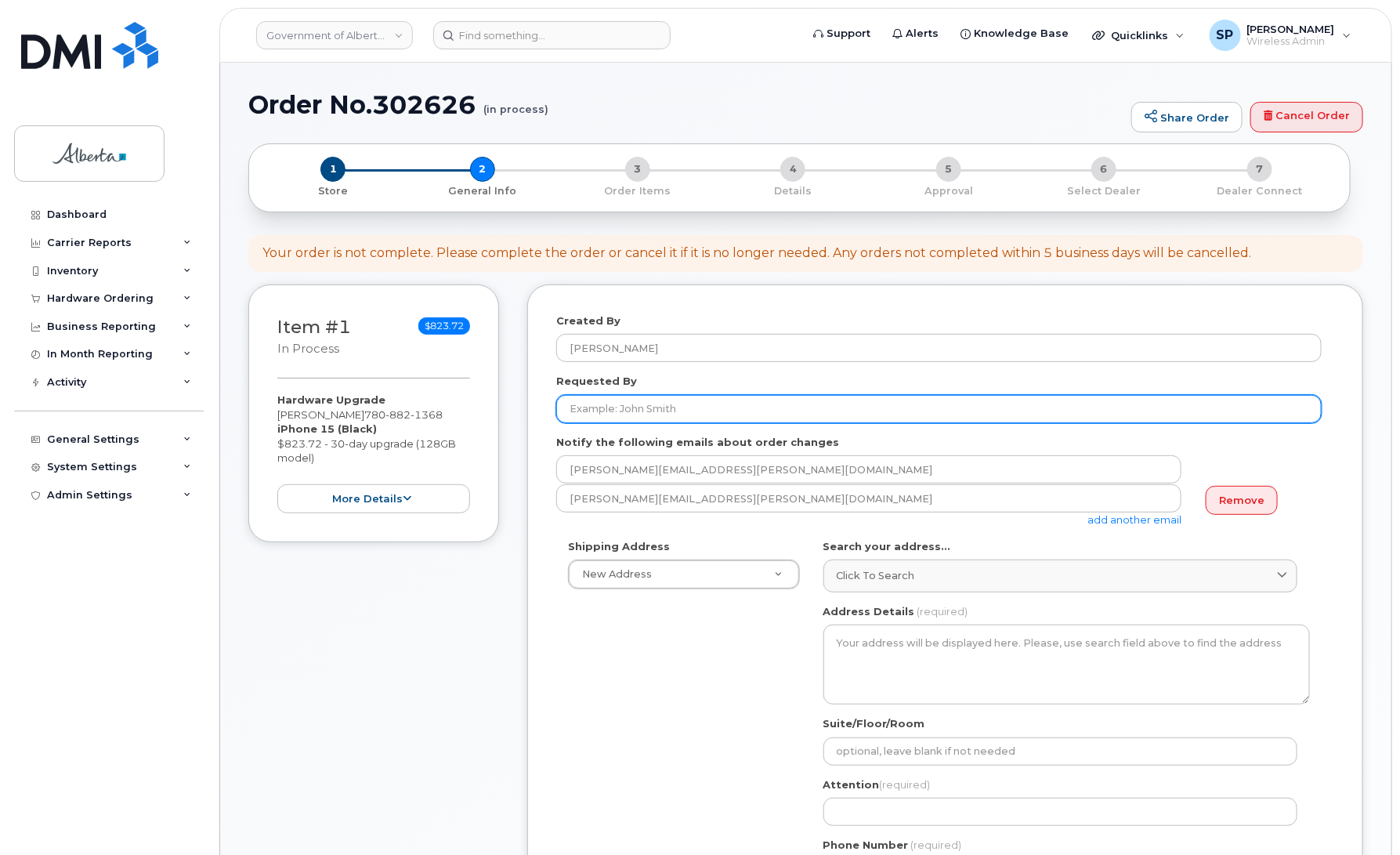
click at [660, 404] on input "Requested By" at bounding box center [939, 409] width 765 height 28
paste input "[PERSON_NAME]"
type input "[PERSON_NAME]"
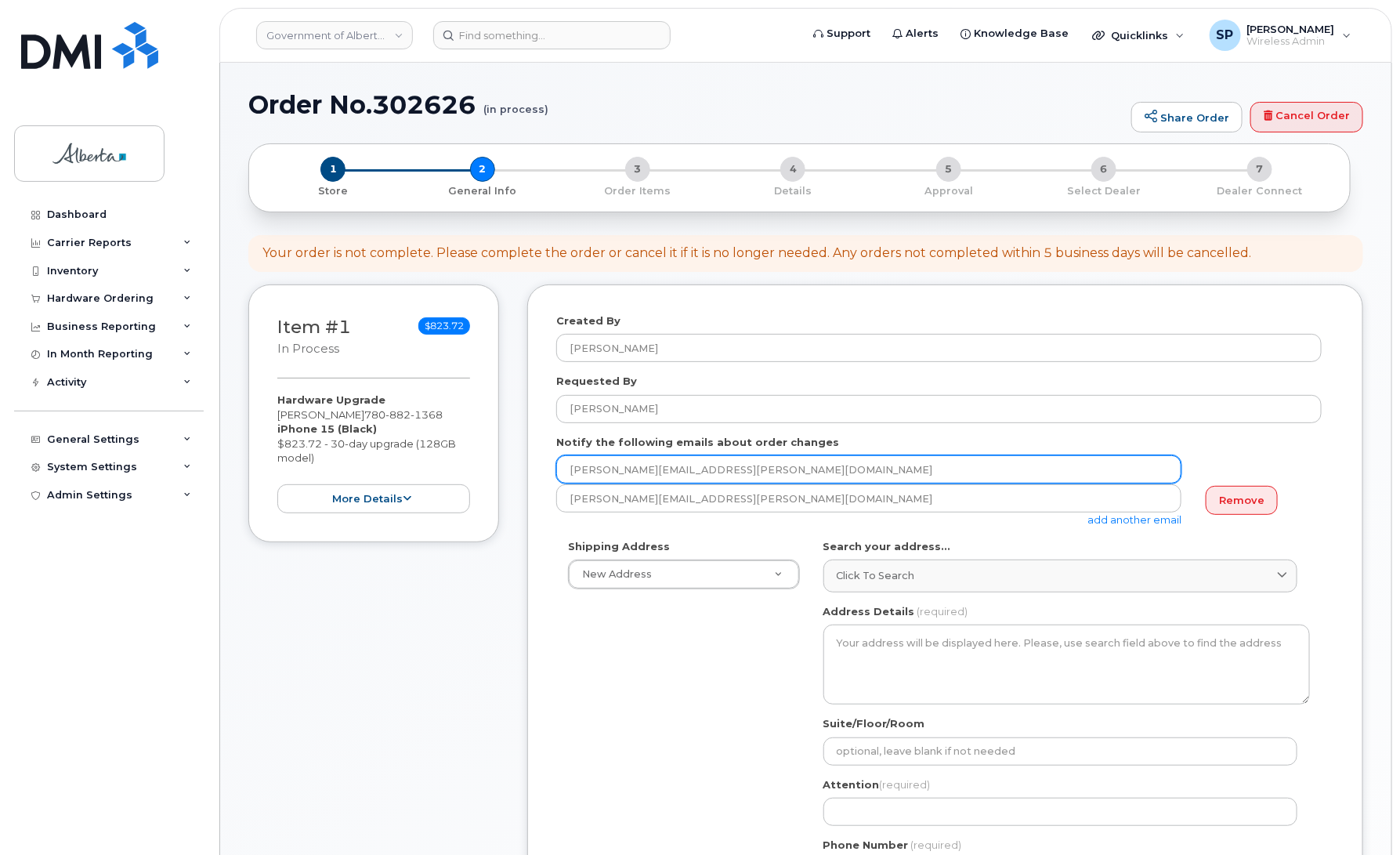
drag, startPoint x: 754, startPoint y: 478, endPoint x: 502, endPoint y: 478, distance: 252.0
click at [502, 478] on div "Item #1 in process $823.72 Hardware Upgrade Jamie Stewart 780 882 1368 iPhone 1…" at bounding box center [806, 760] width 1115 height 951
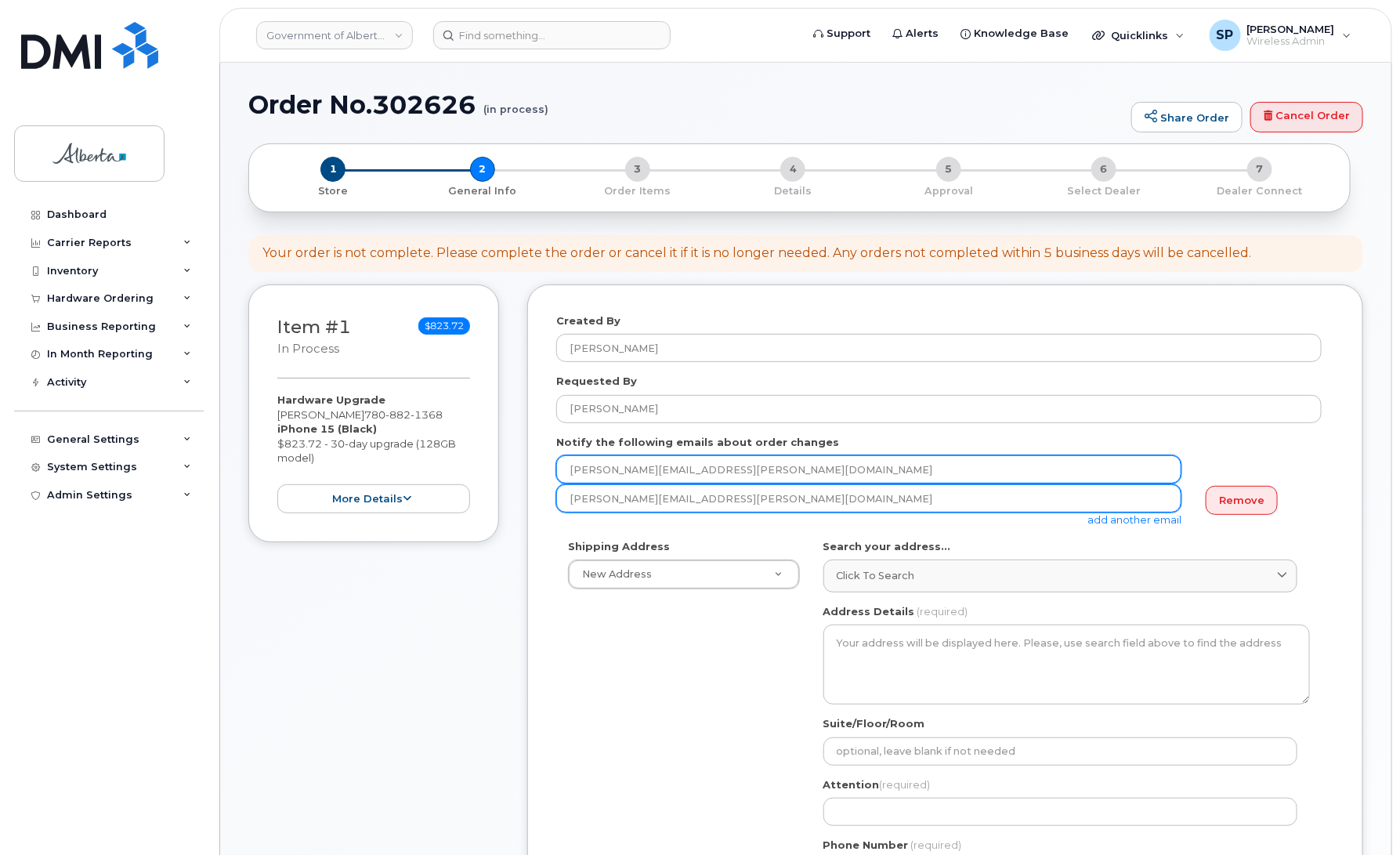
paste input "Fiona.Wong"
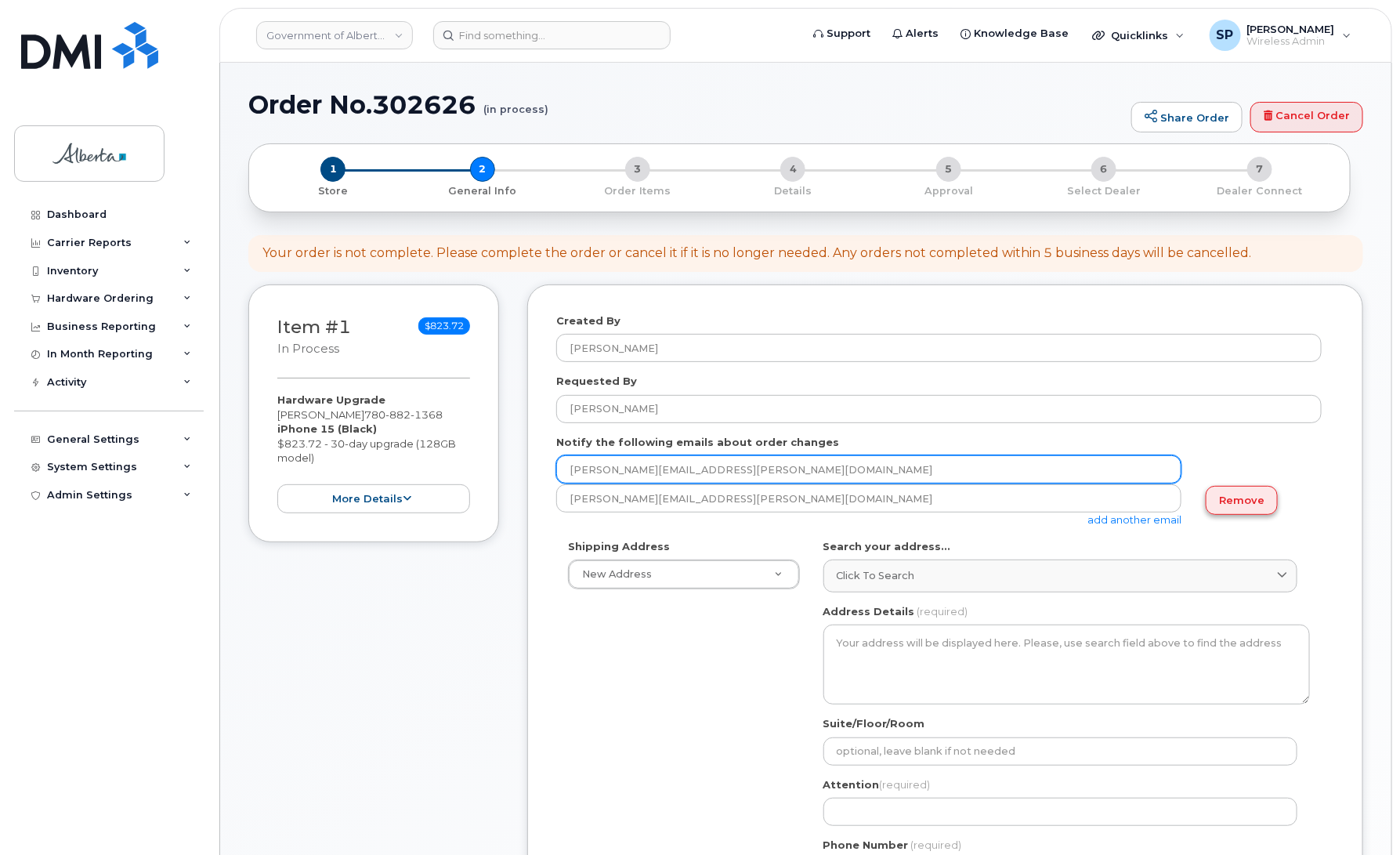
type input "Fiona.Wong@gov.ab.ca"
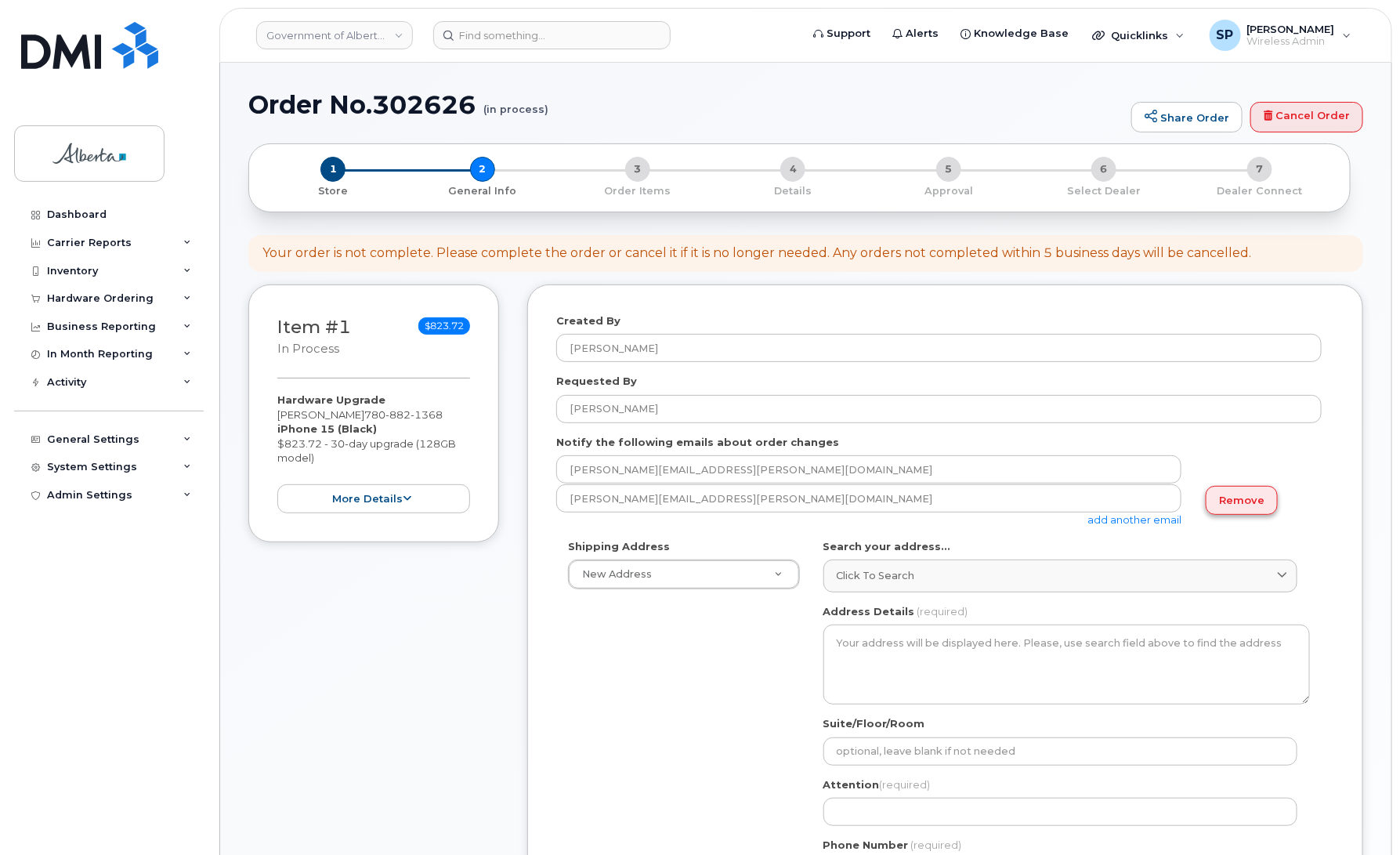
click at [1227, 498] on link "Remove" at bounding box center [1242, 500] width 72 height 29
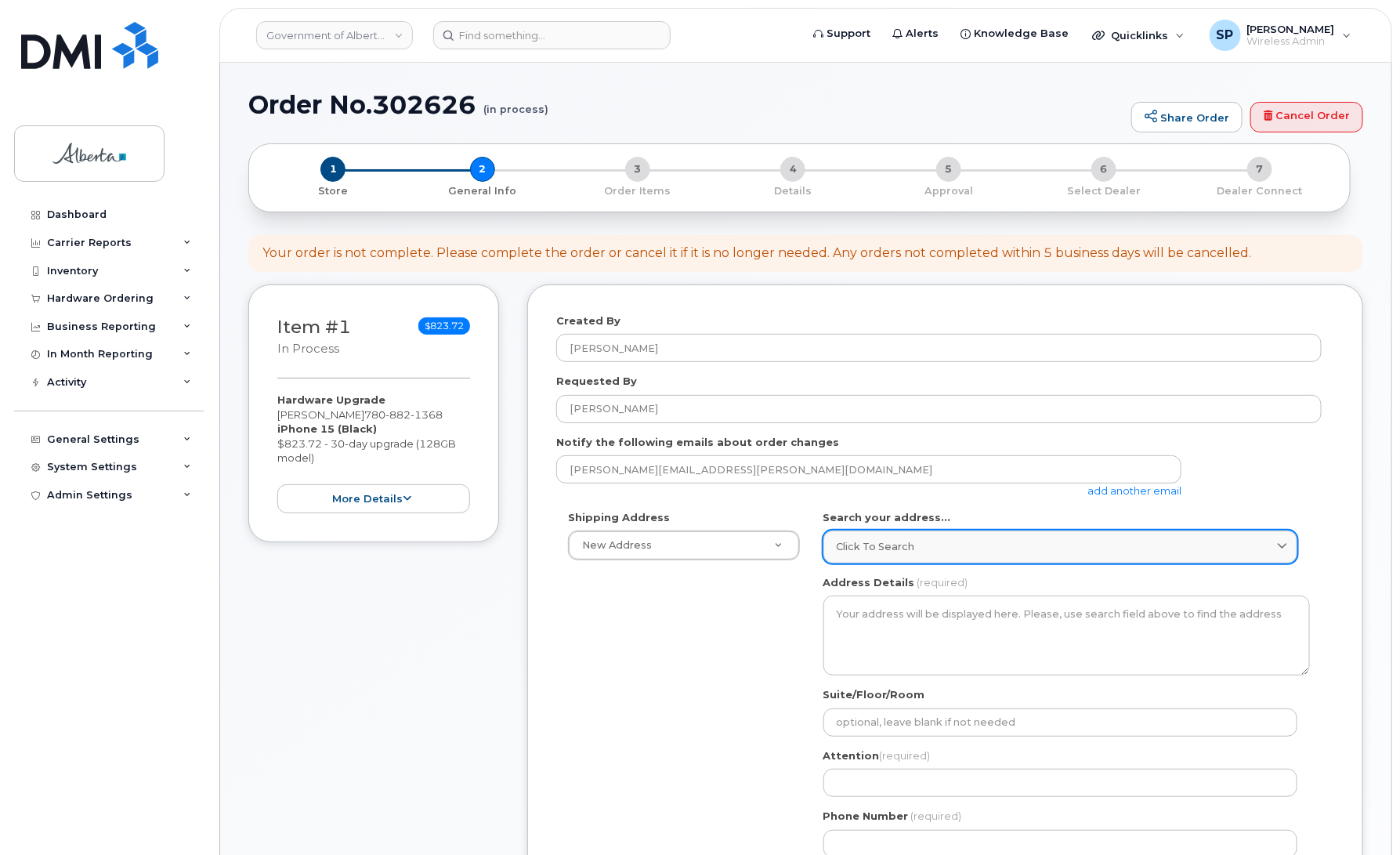
click at [860, 543] on span "Click to search" at bounding box center [876, 546] width 78 height 15
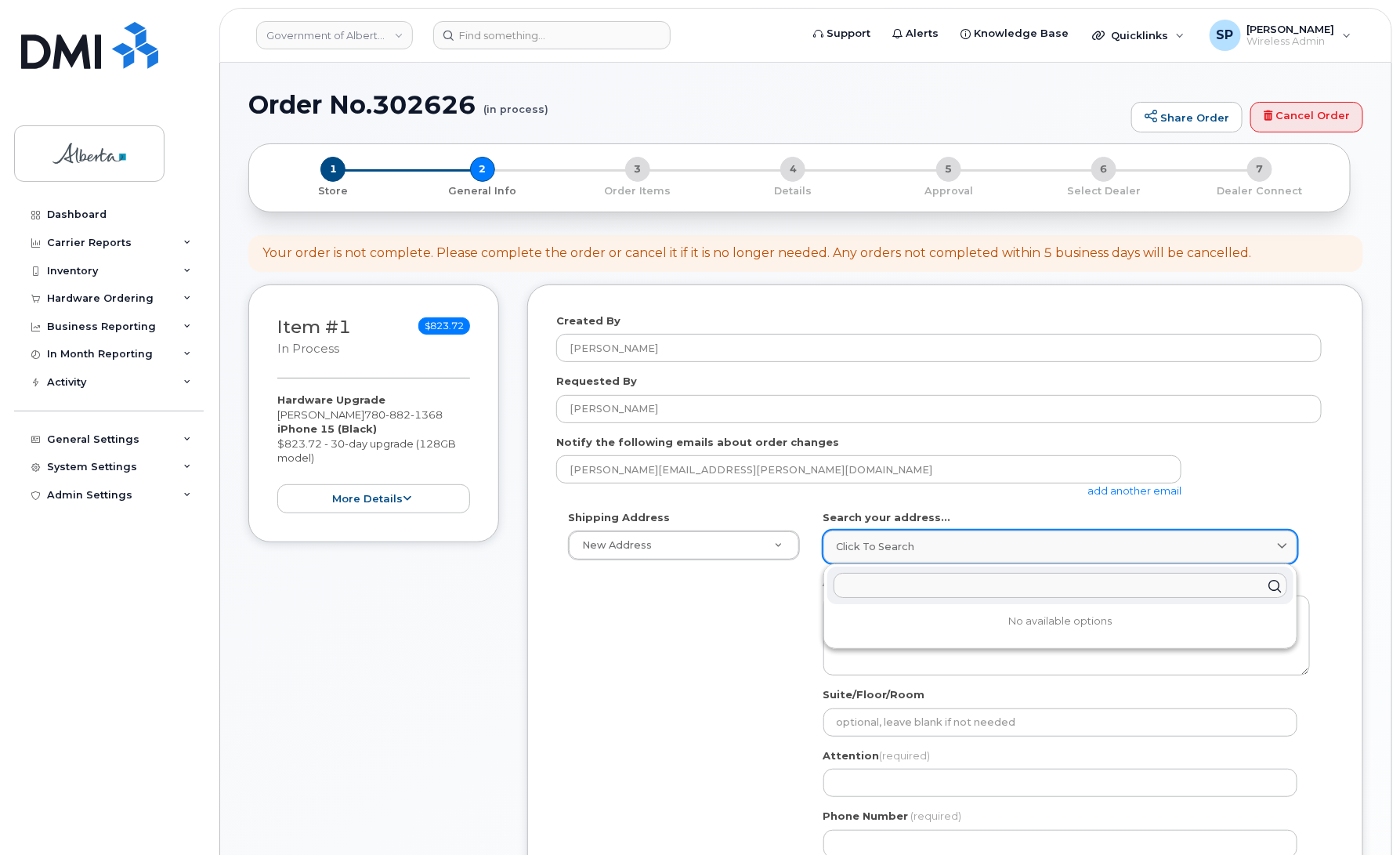
paste input "10130 - 99 Avenue"
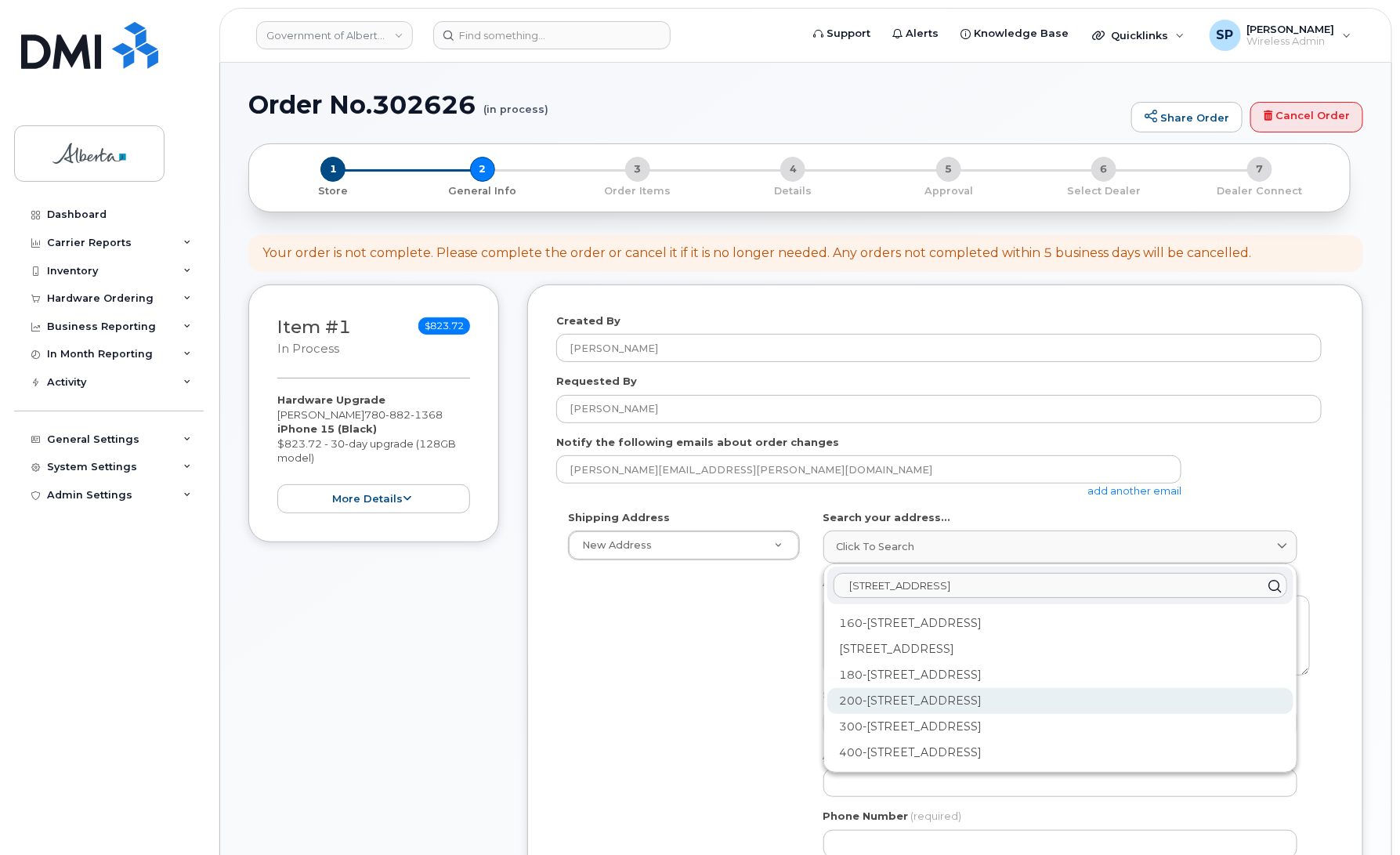
type input "10130 - 99 Avenue"
click at [914, 705] on div "200-10130 99 Ave Grande Prairie AB T8V 2V4" at bounding box center [1060, 700] width 466 height 26
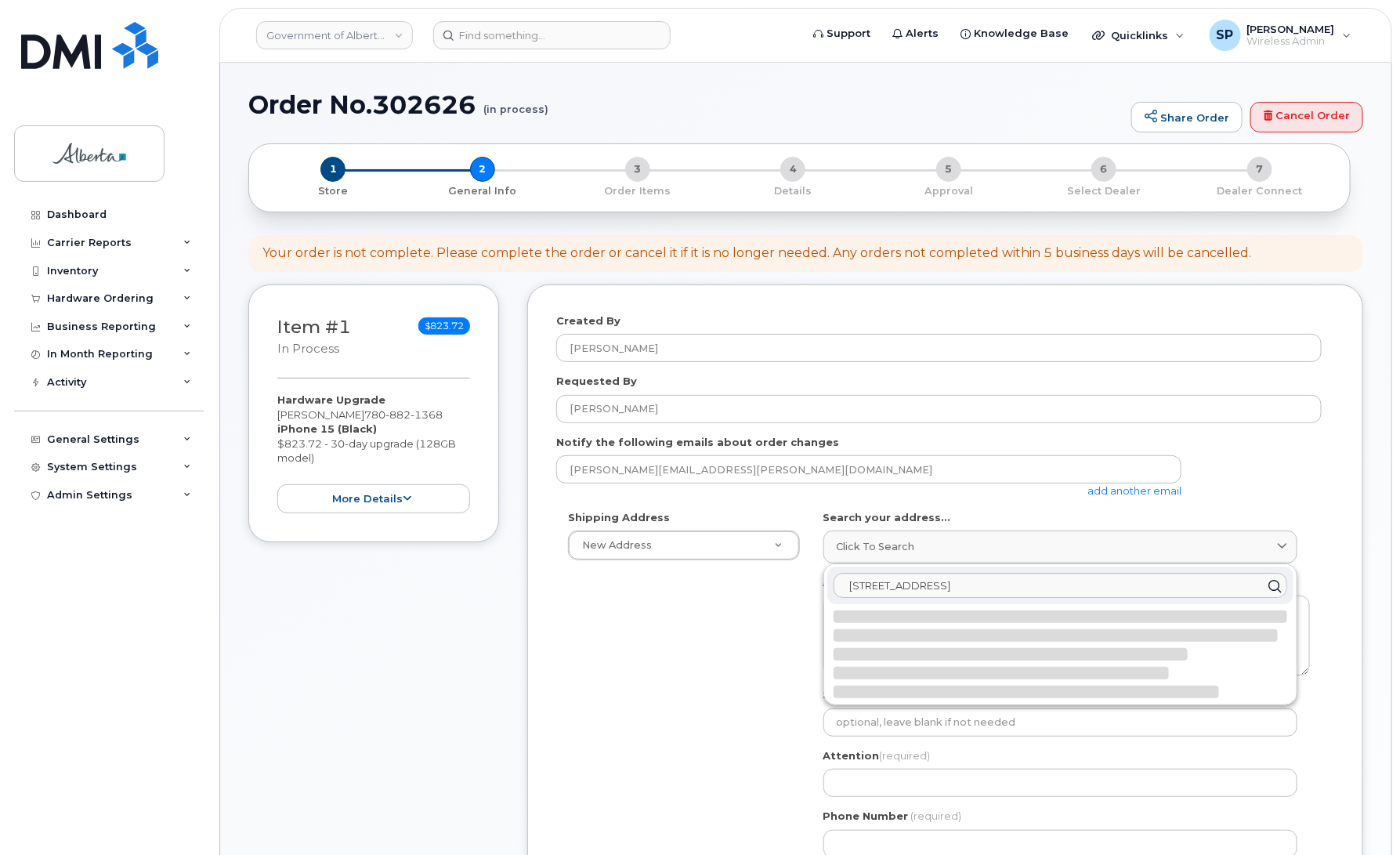
select select
type textarea "200-10130 99 Ave GRANDE PRAIRIE AB T8V 2V4 CANADA"
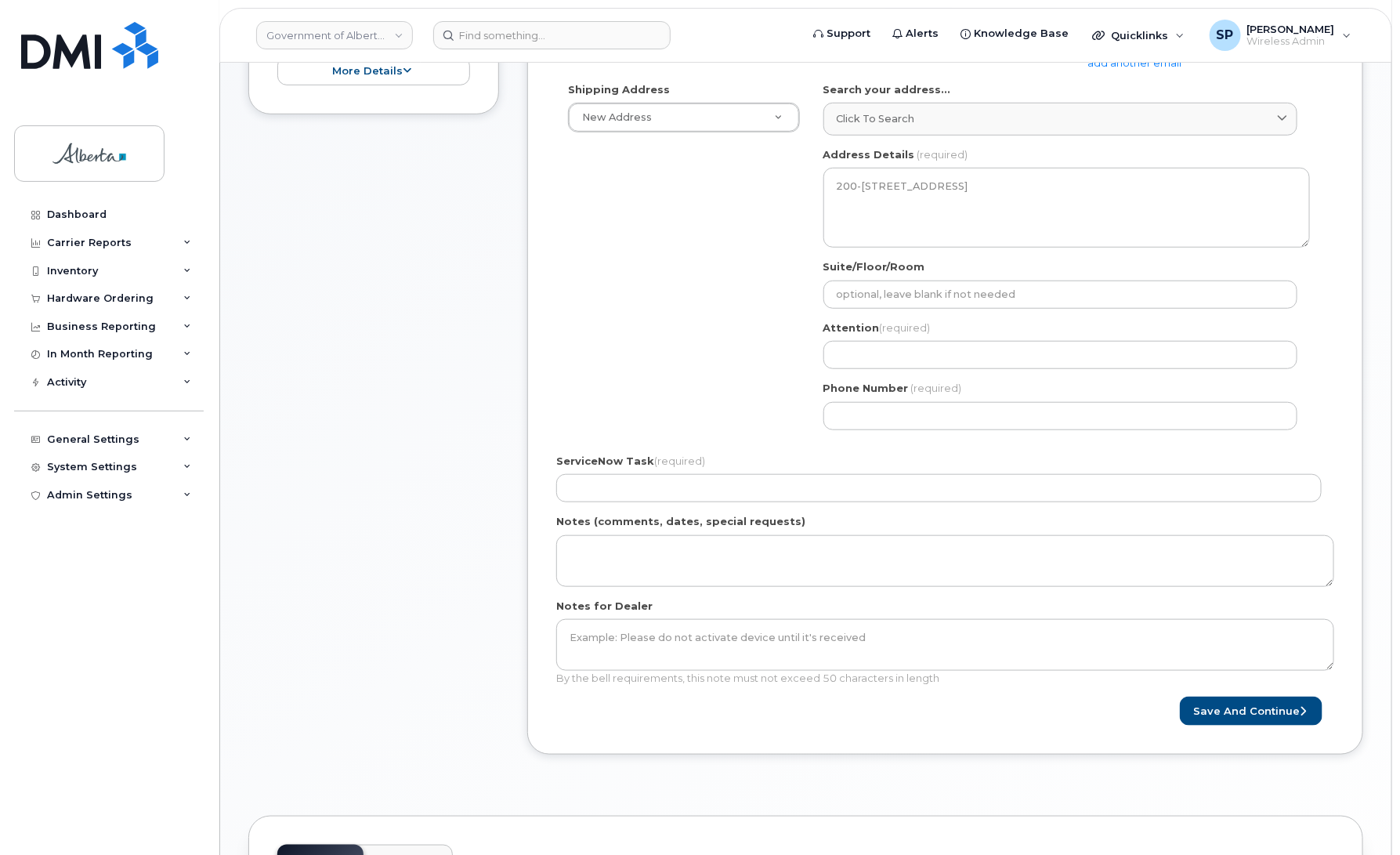
scroll to position [436, 0]
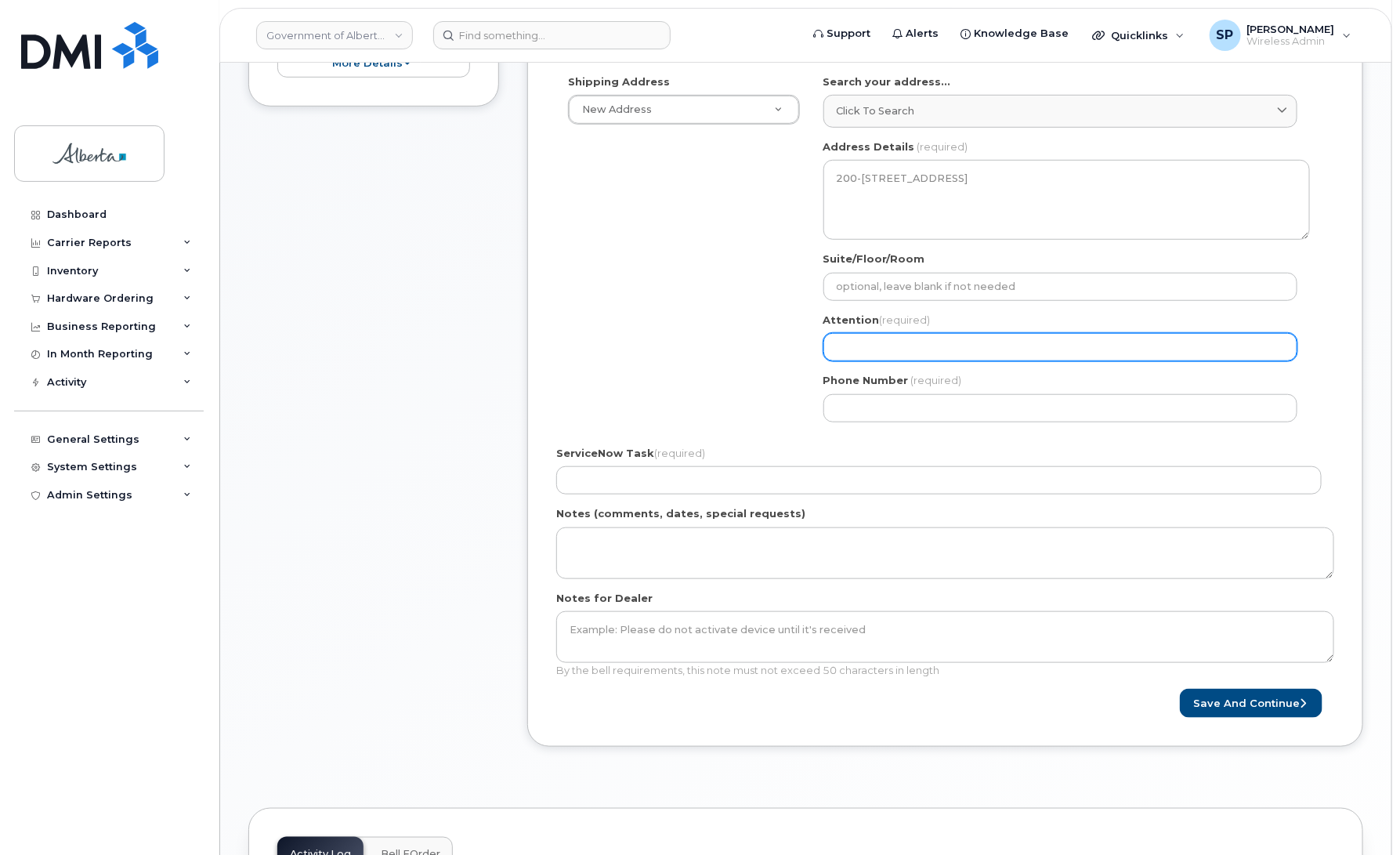
click at [849, 349] on input "Attention (required)" at bounding box center [1061, 347] width 474 height 28
click at [913, 342] on input "Attention (required)" at bounding box center [1061, 347] width 474 height 28
paste input "Fiona Wong"
select select
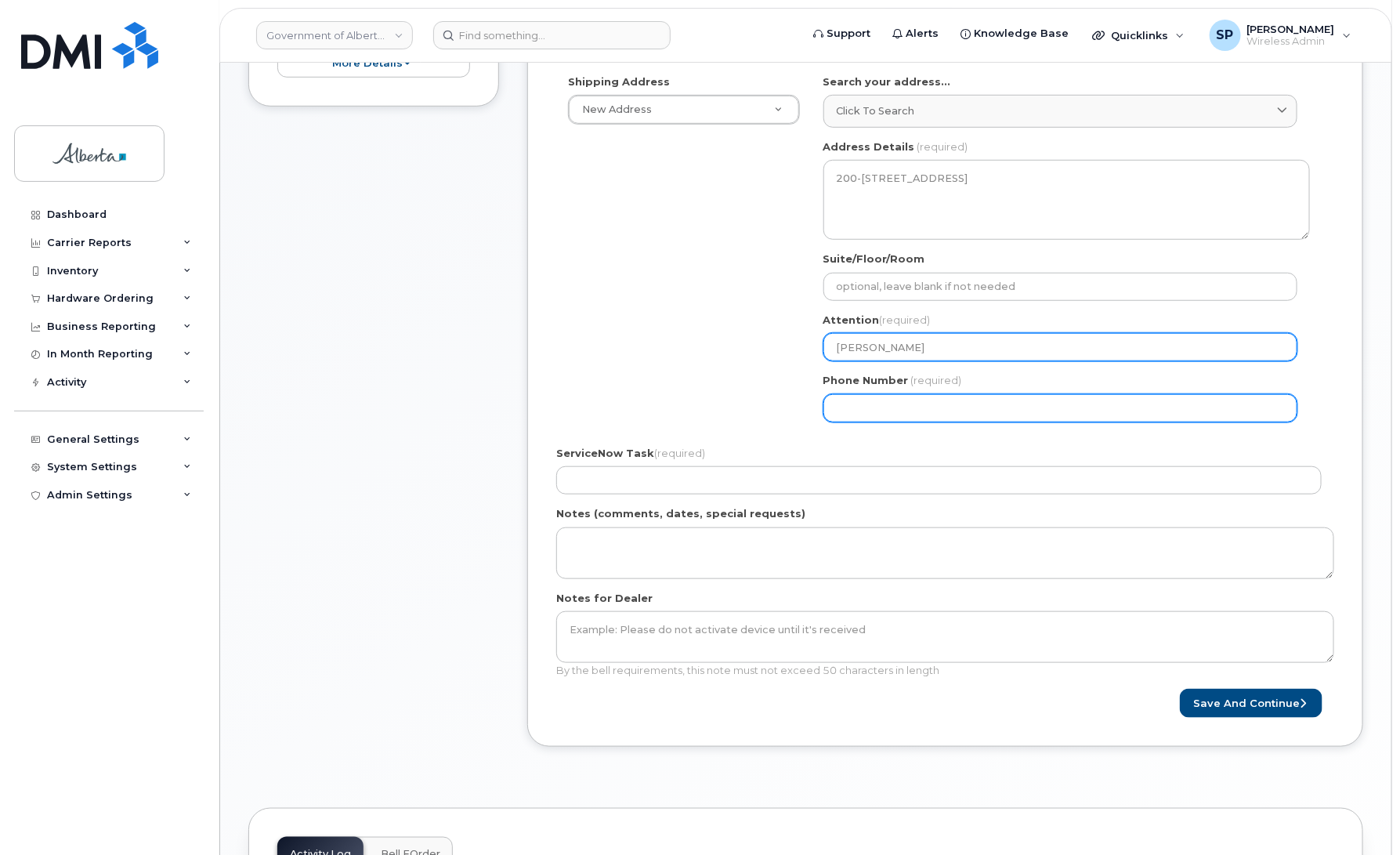
type input "Fiona Wong"
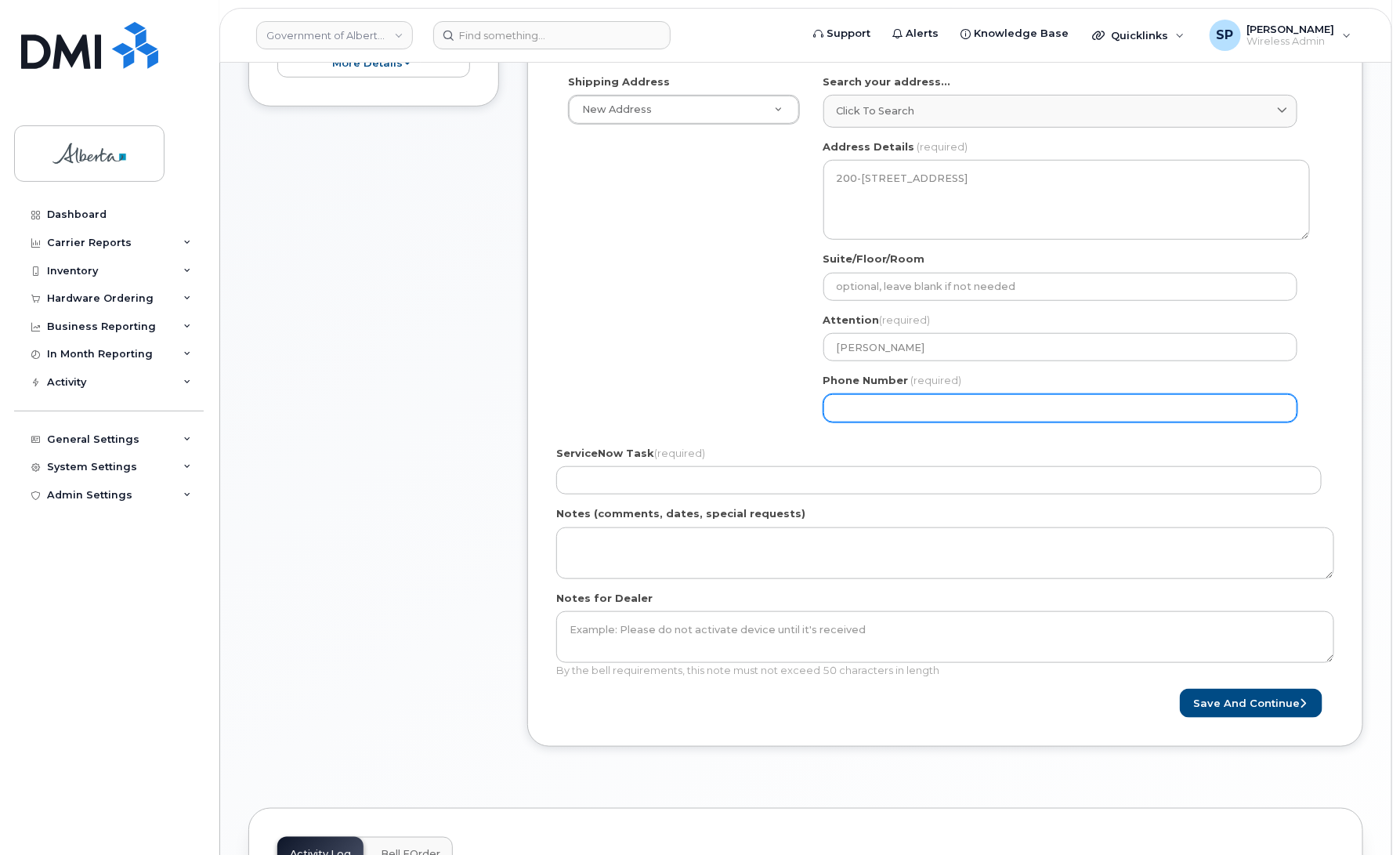
click at [842, 409] on input "Phone Number" at bounding box center [1061, 408] width 474 height 28
click at [886, 404] on input "Phone Number" at bounding box center [1061, 408] width 474 height 28
paste input "7805386273"
select select
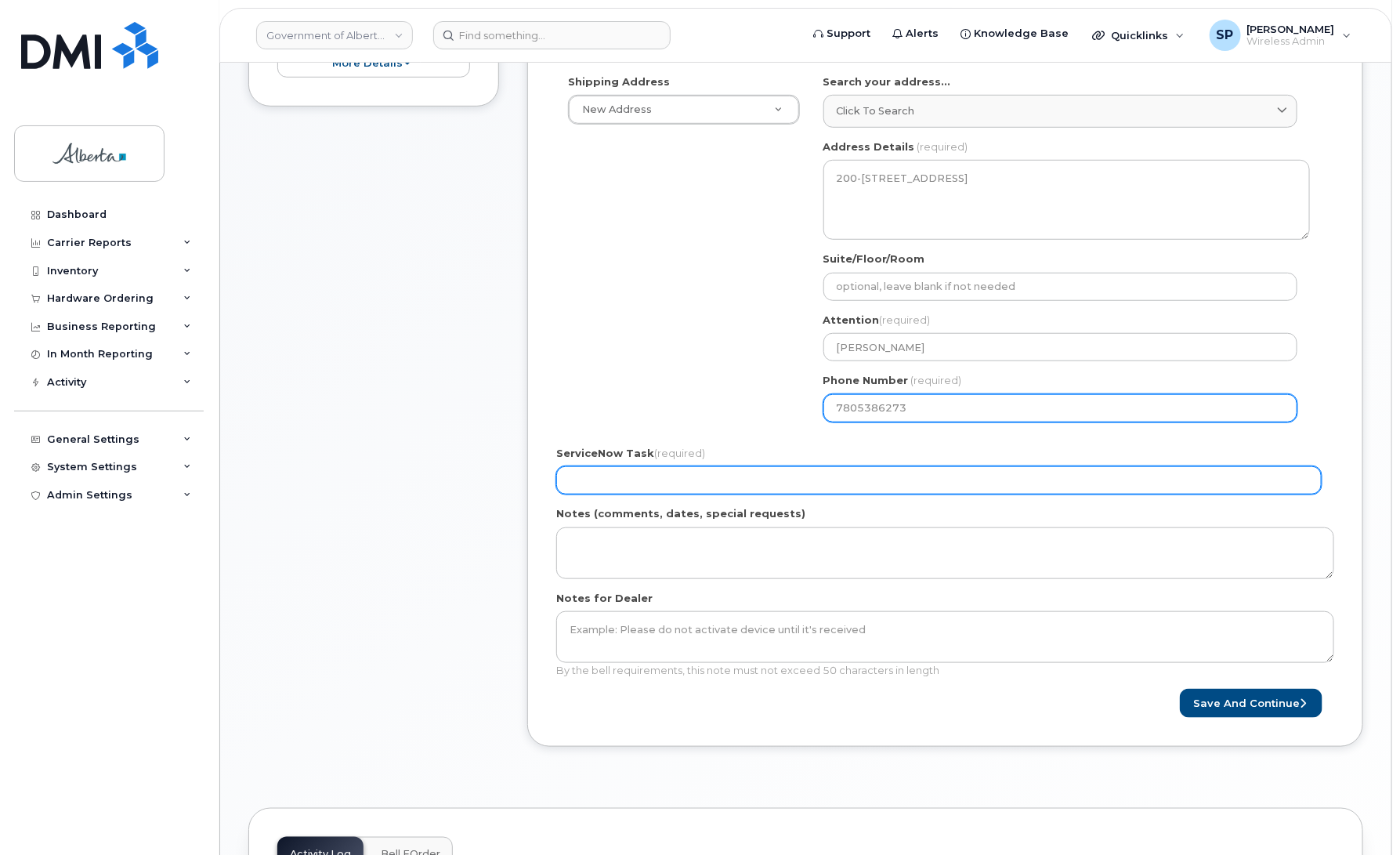
type input "7805386273"
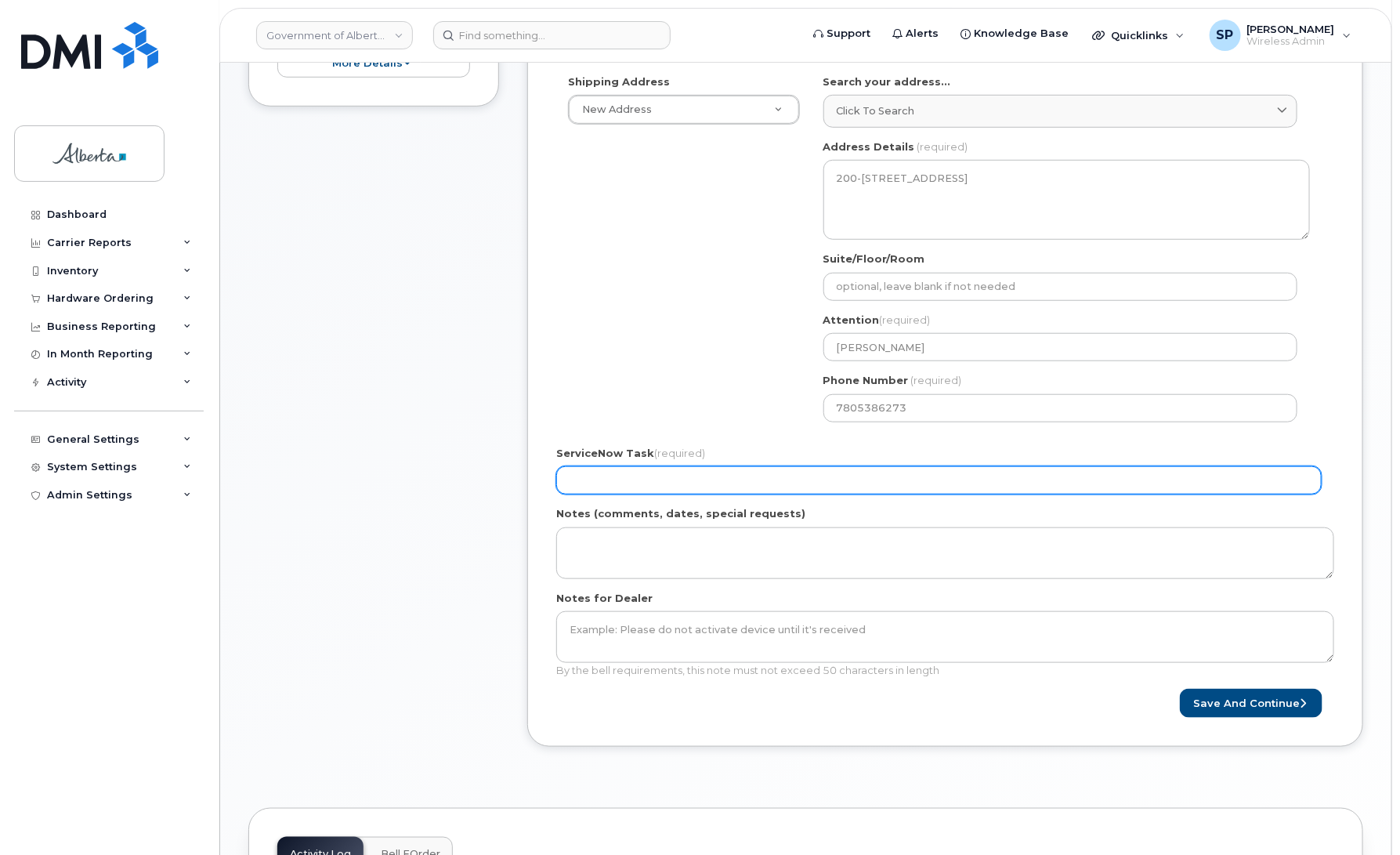
click at [641, 475] on input "ServiceNow Task (required)" at bounding box center [939, 480] width 765 height 28
click at [615, 484] on input "ServiceNow Task (required)" at bounding box center [939, 480] width 765 height 28
paste input "SCTASK0856782"
type input "SCTASK0856782"
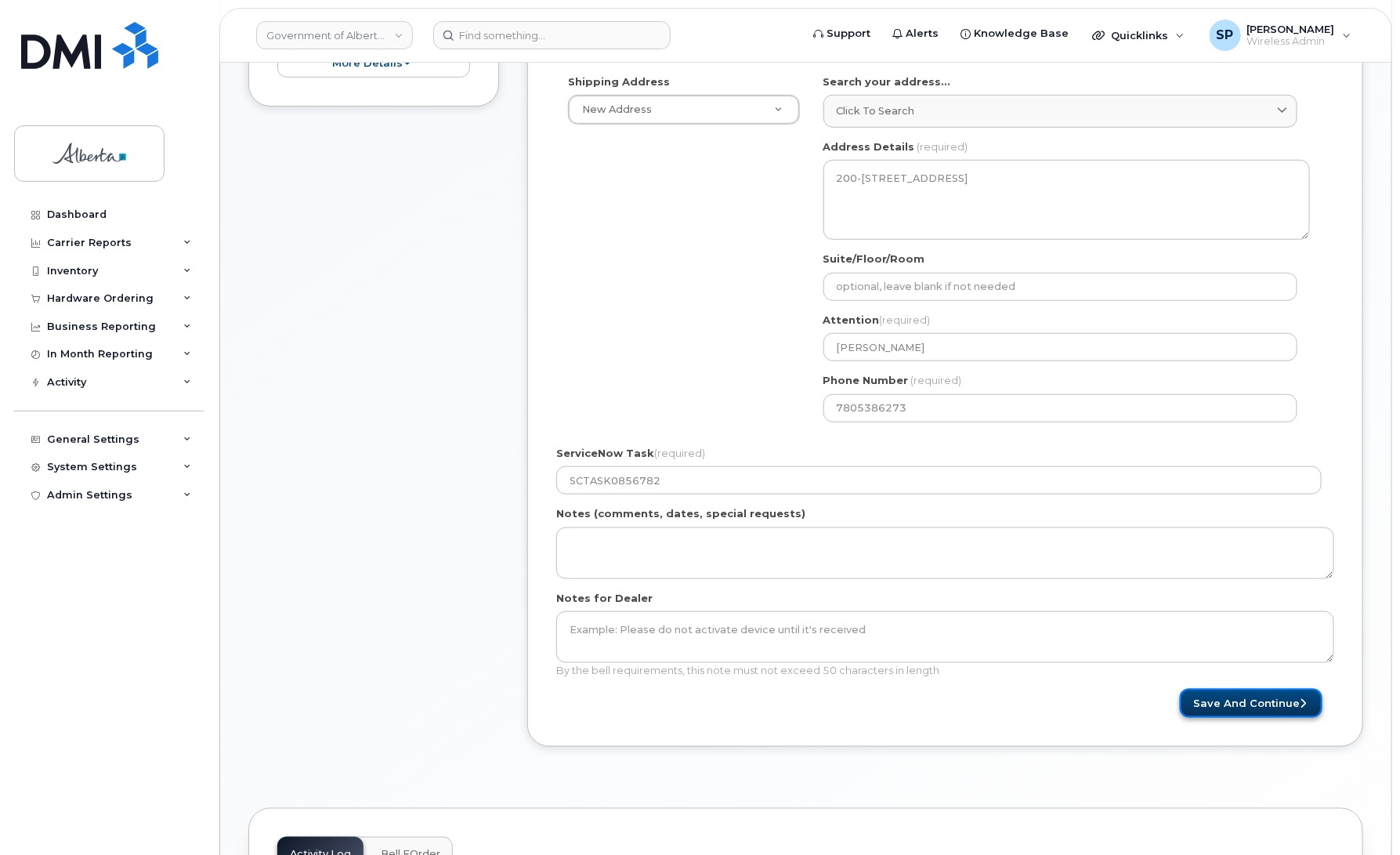
click at [1300, 700] on icon "submit" at bounding box center [1303, 703] width 7 height 10
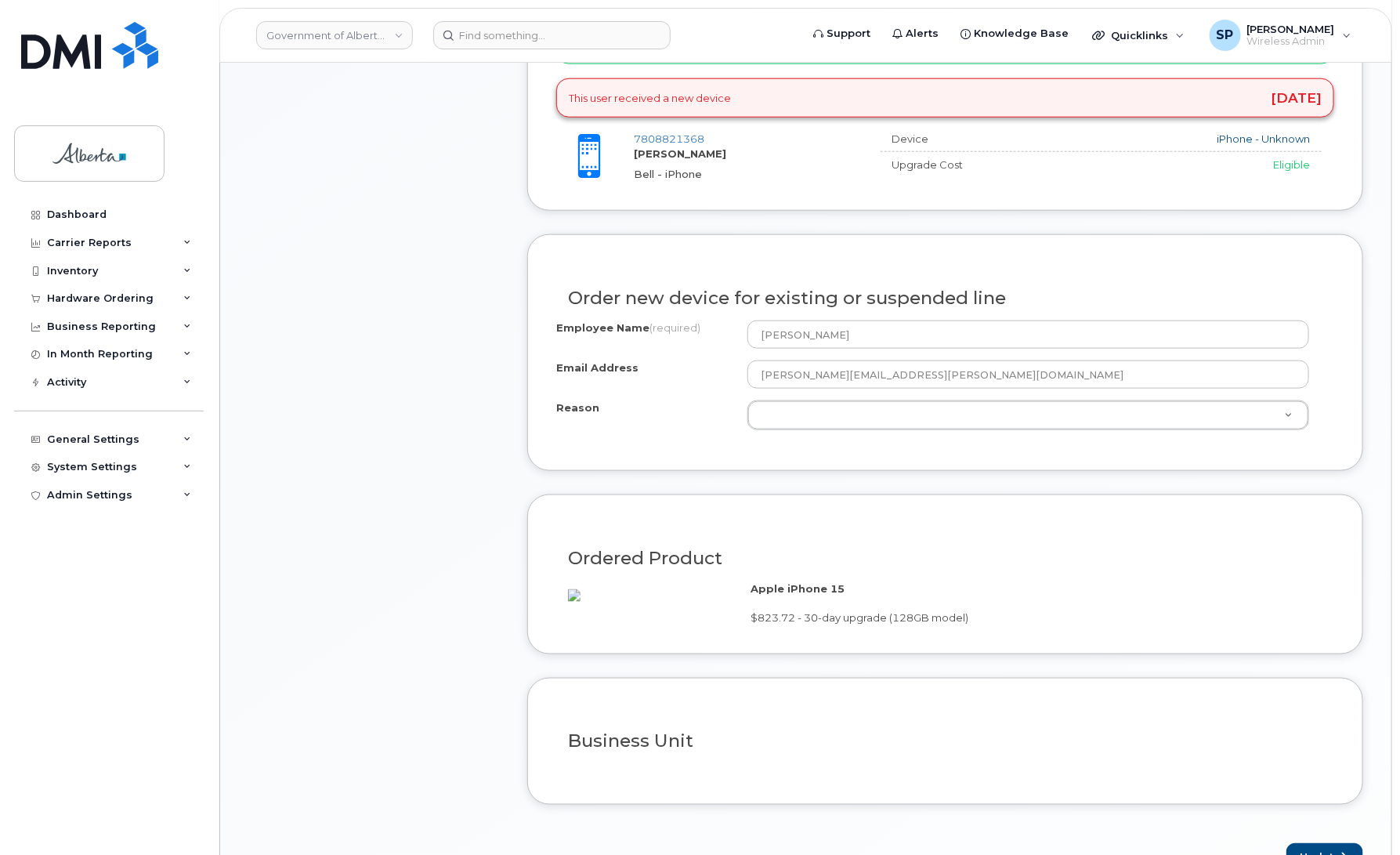
scroll to position [700, 0]
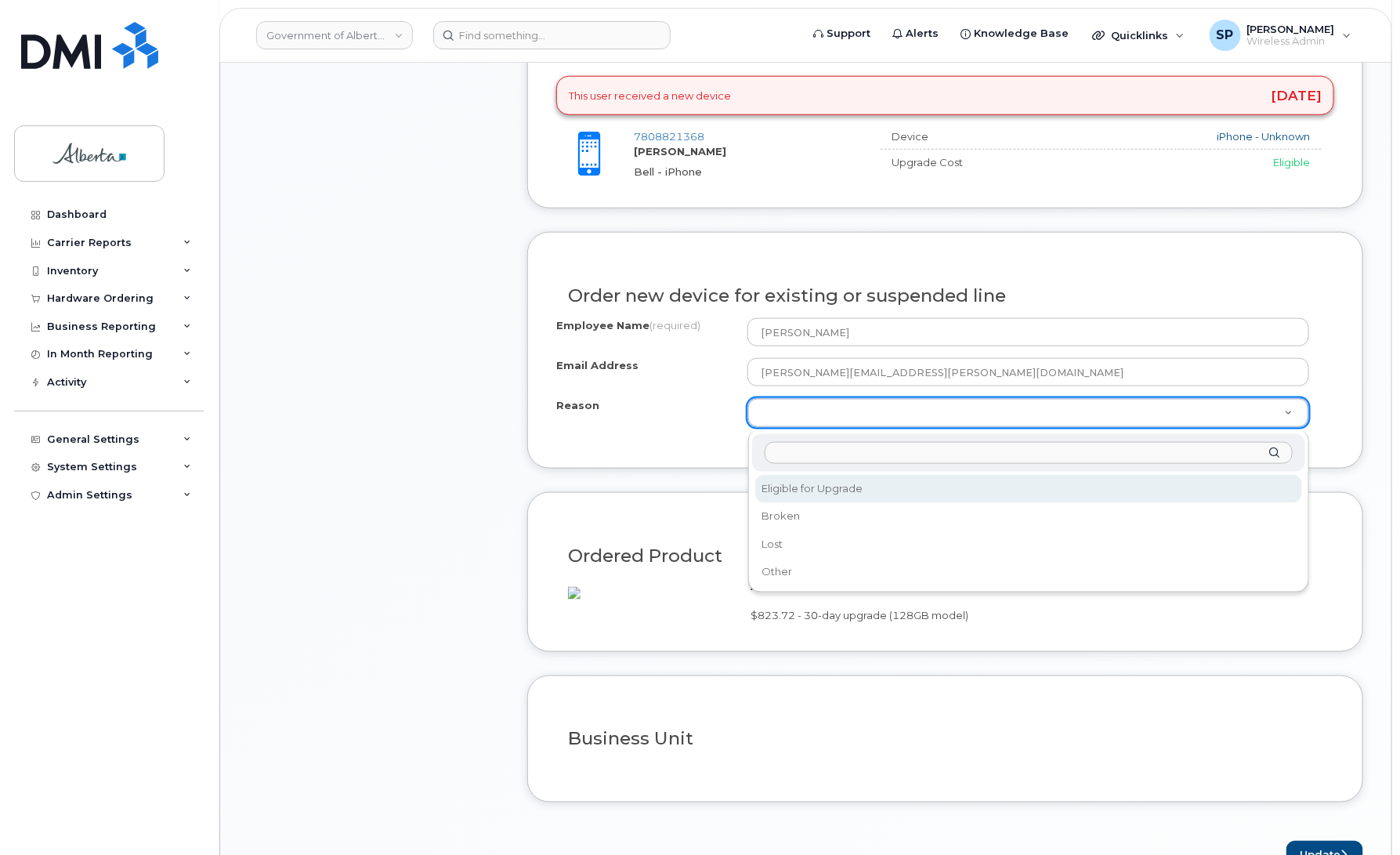
select select "eligible_for_upgrade"
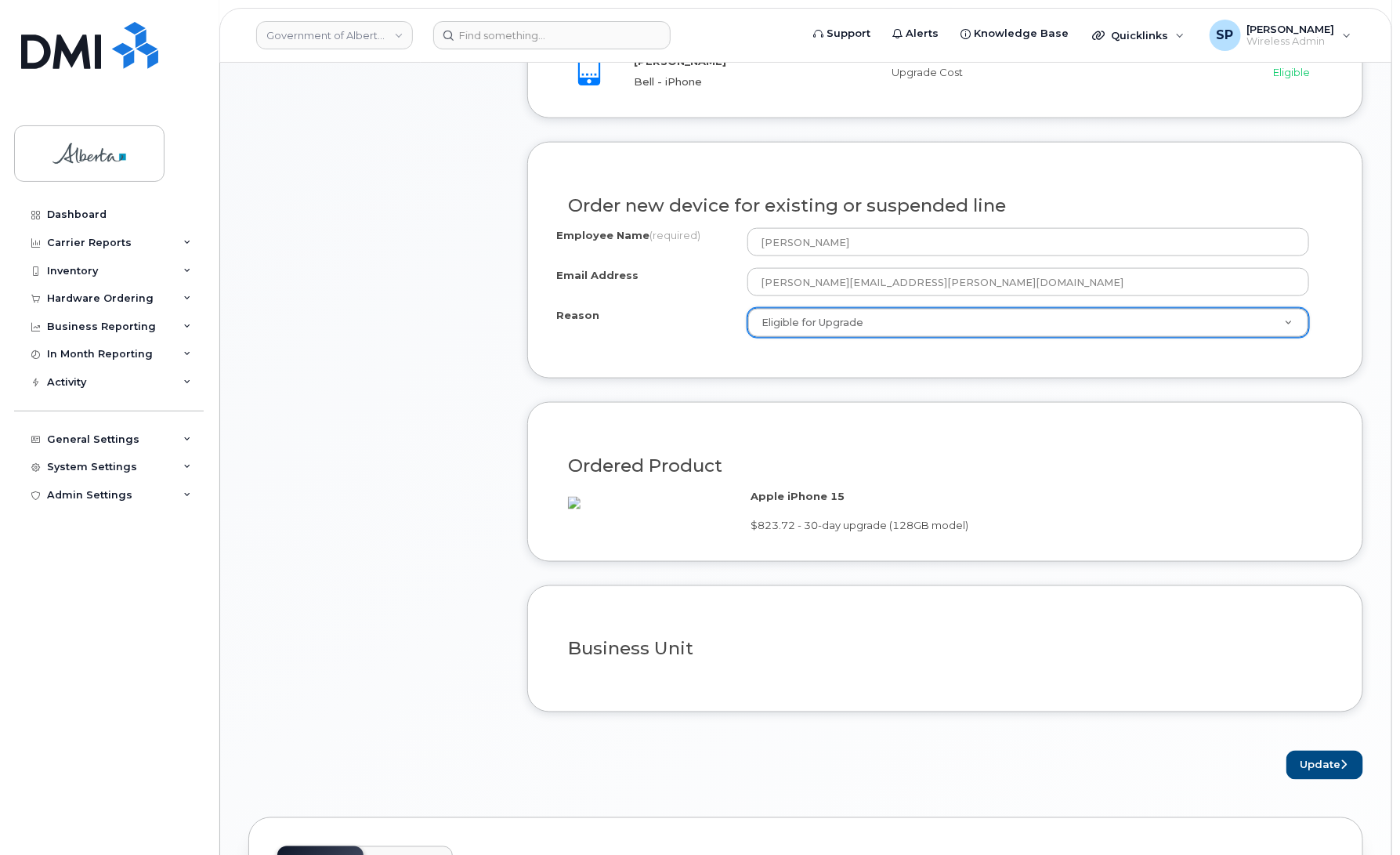
scroll to position [993, 0]
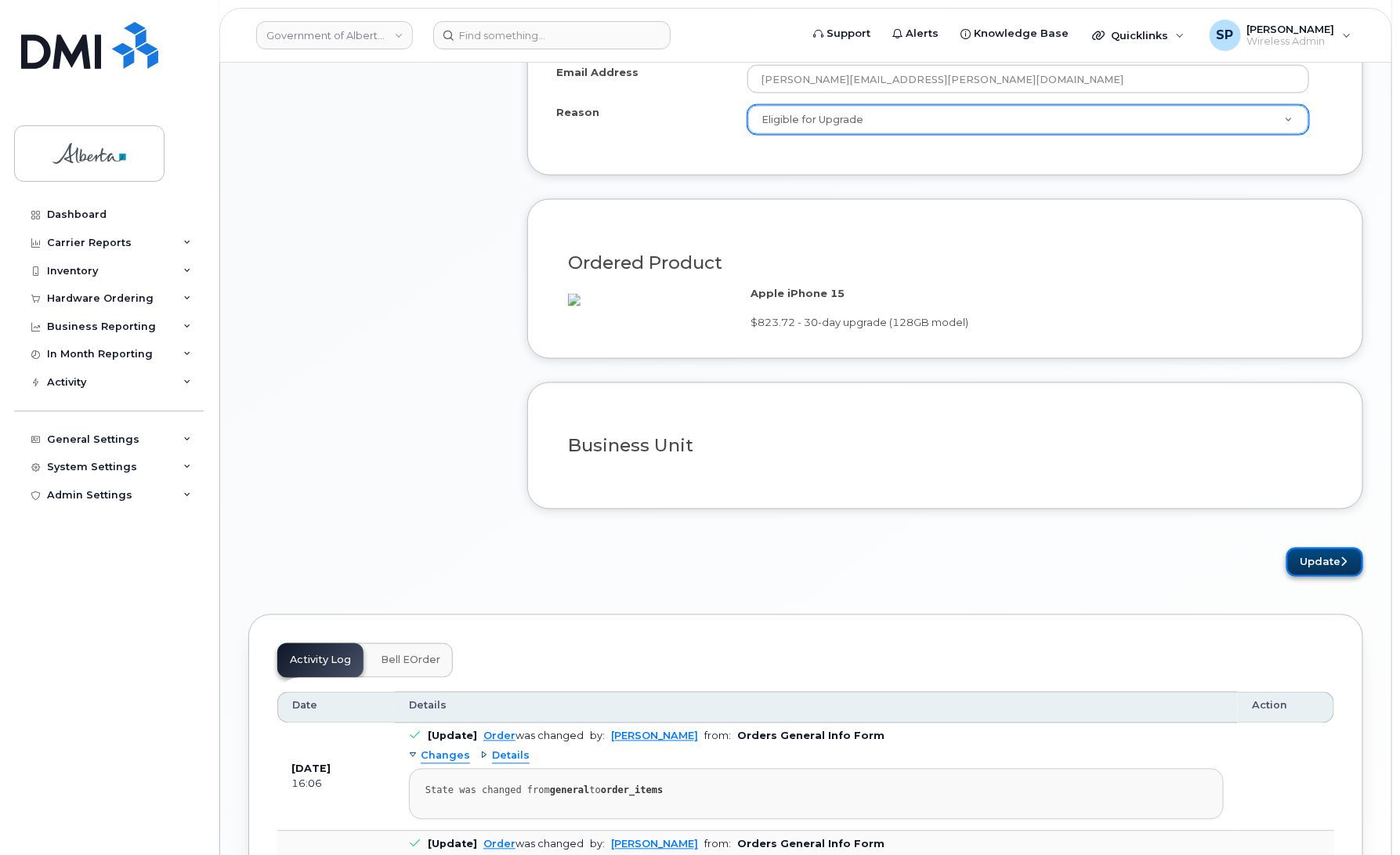
click at [1317, 577] on button "Update" at bounding box center [1325, 562] width 77 height 29
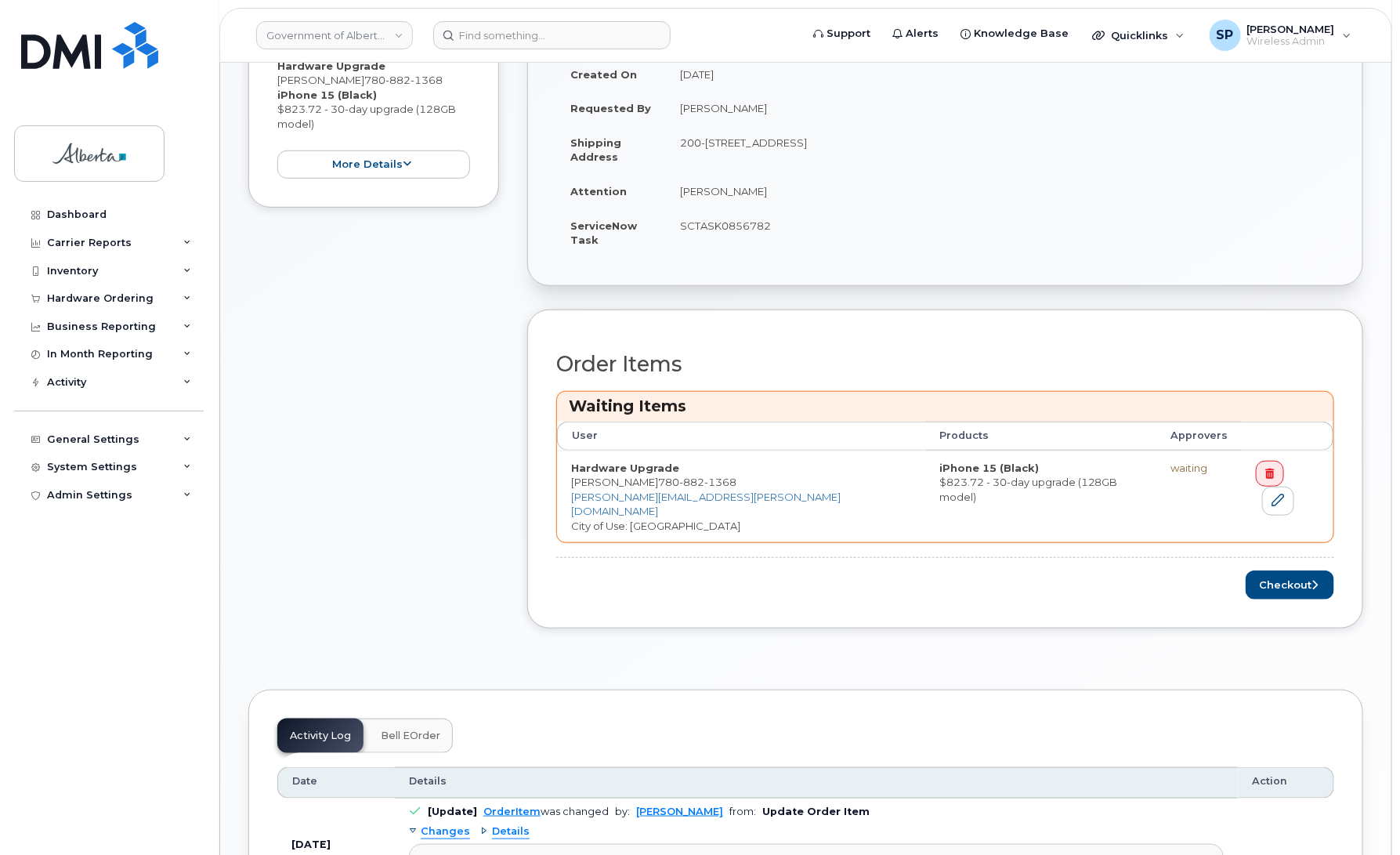
scroll to position [442, 0]
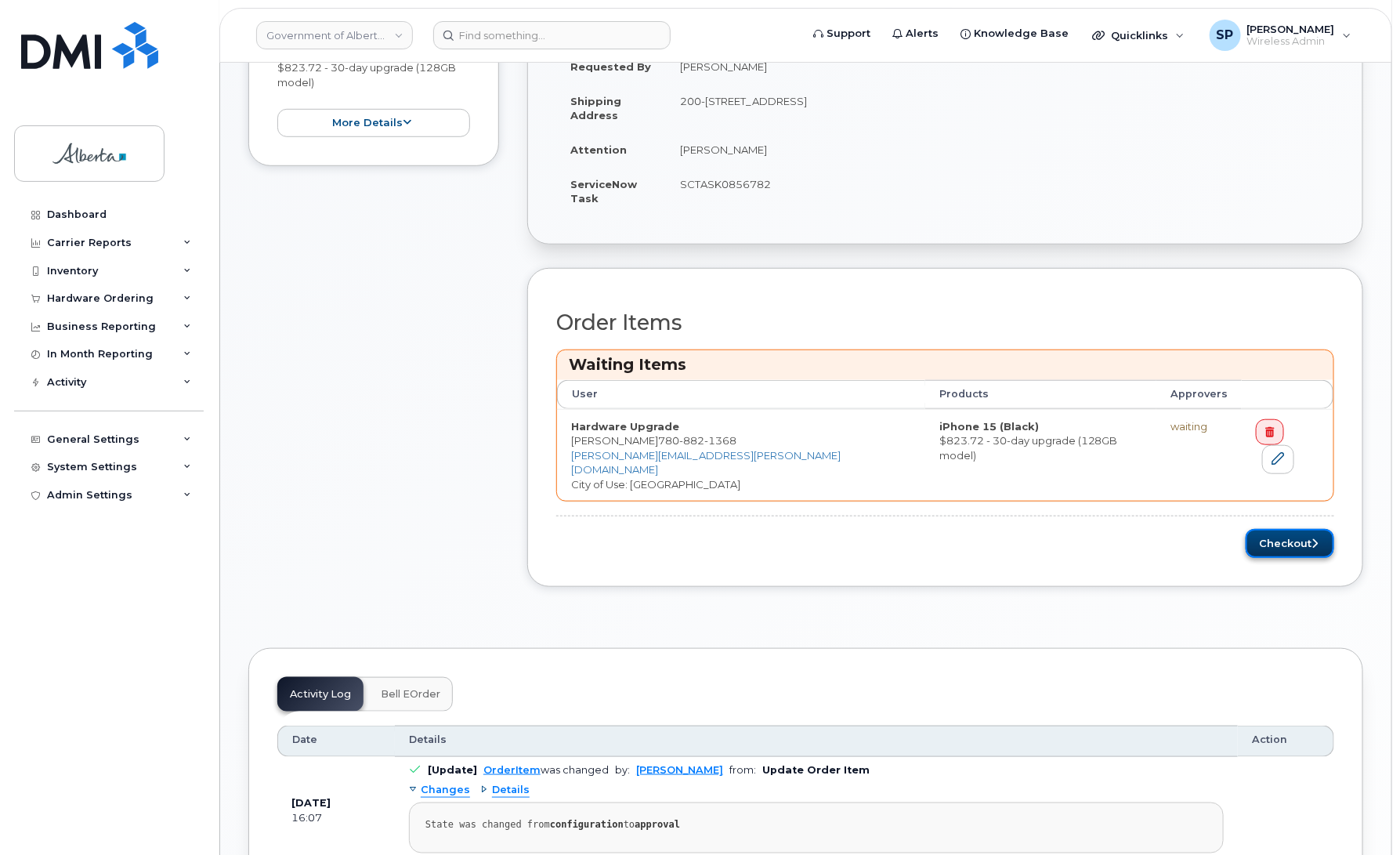
click at [1275, 529] on button "Checkout" at bounding box center [1289, 543] width 88 height 29
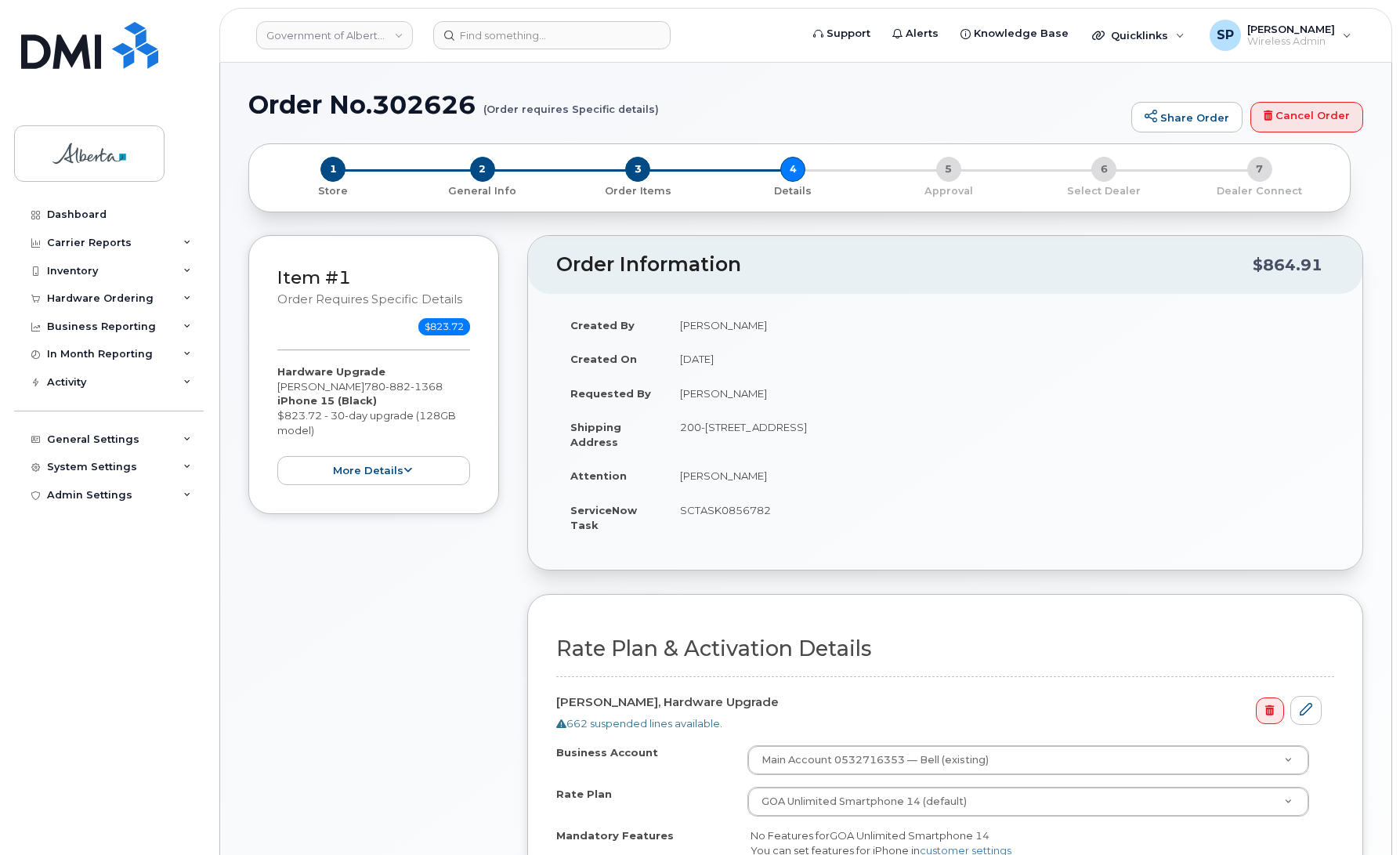
select select
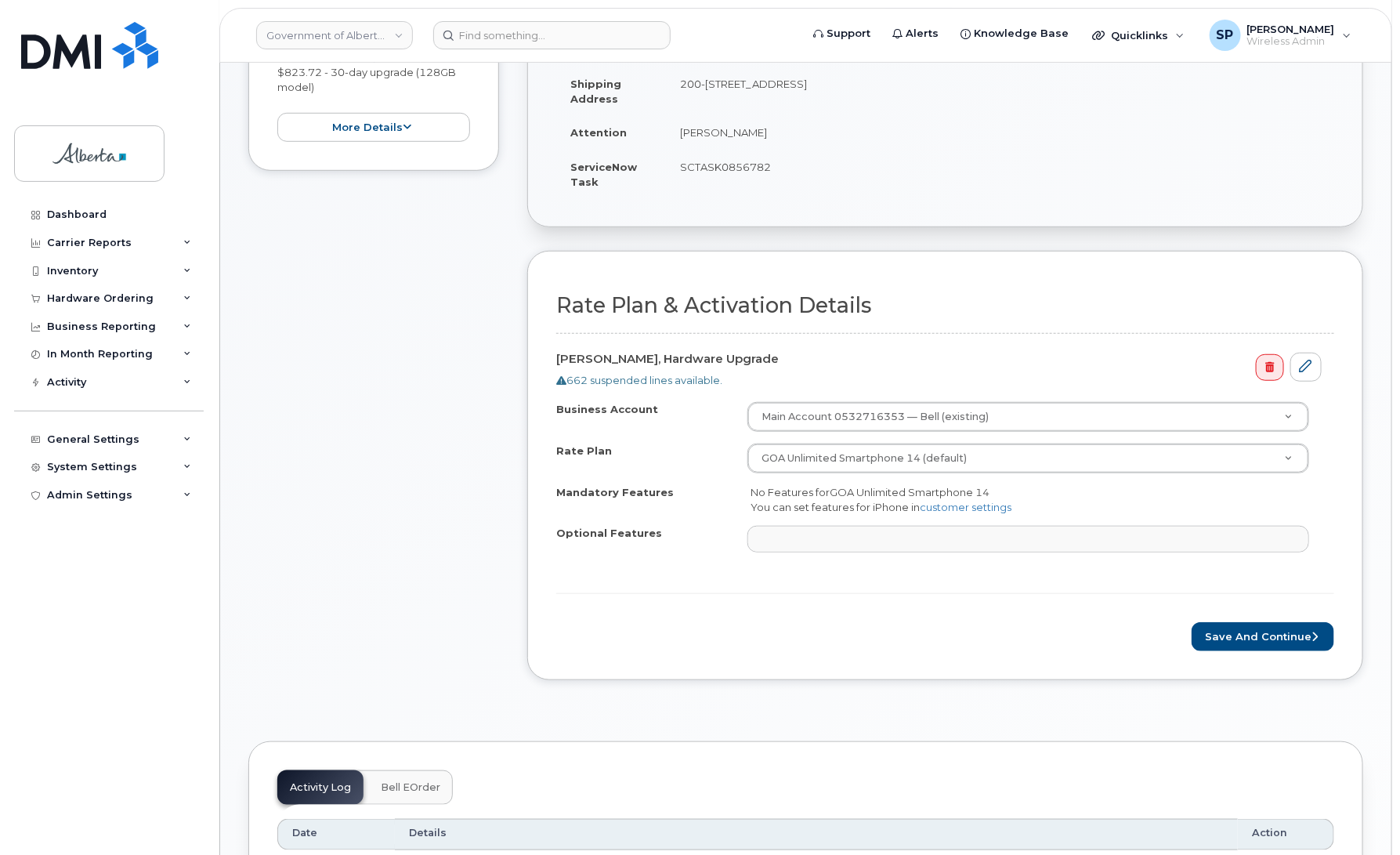
scroll to position [345, 0]
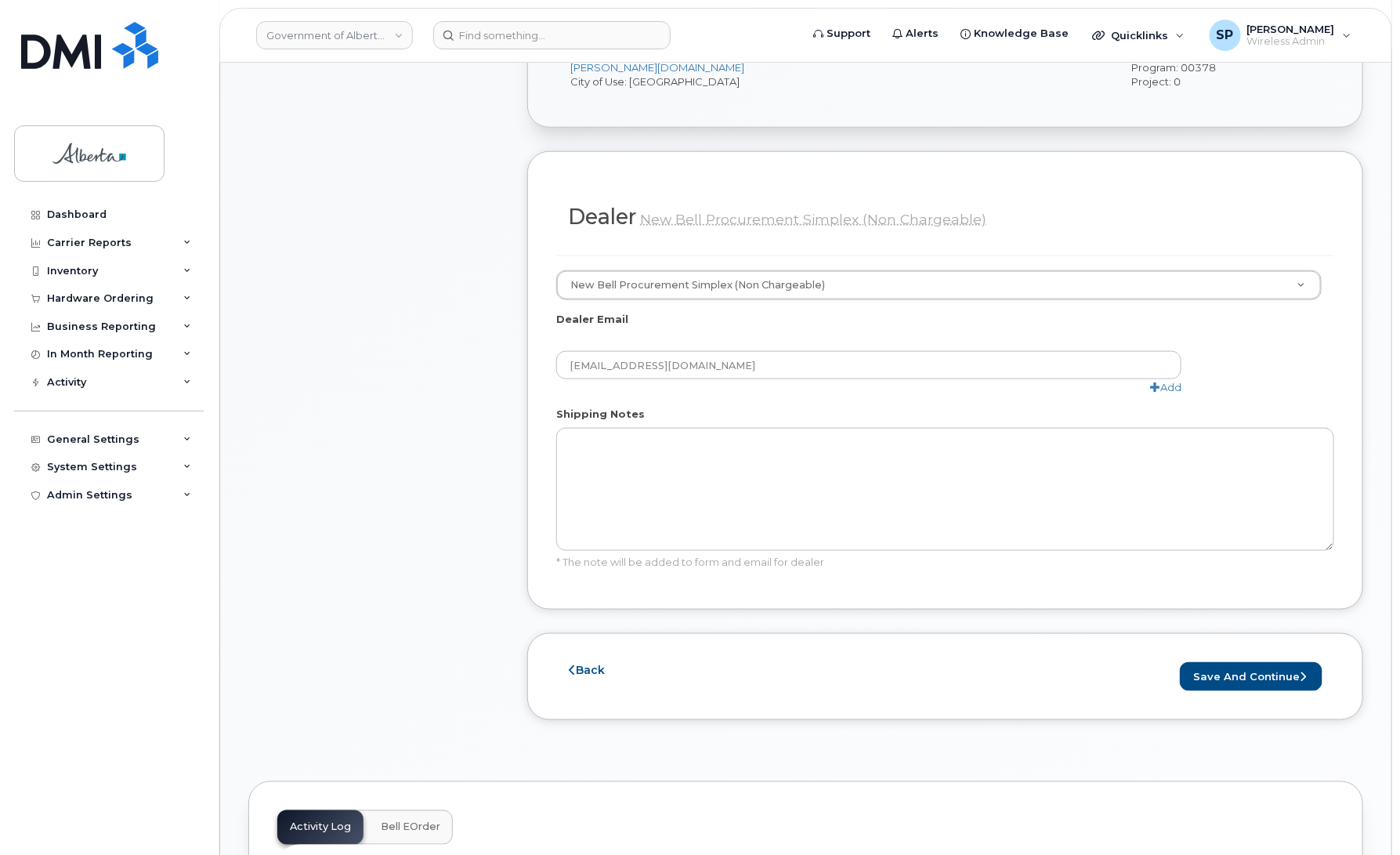
scroll to position [697, 0]
click at [1270, 672] on button "Save and Continue" at bounding box center [1251, 673] width 143 height 29
click at [1270, 664] on button "Save and Continue" at bounding box center [1251, 673] width 143 height 29
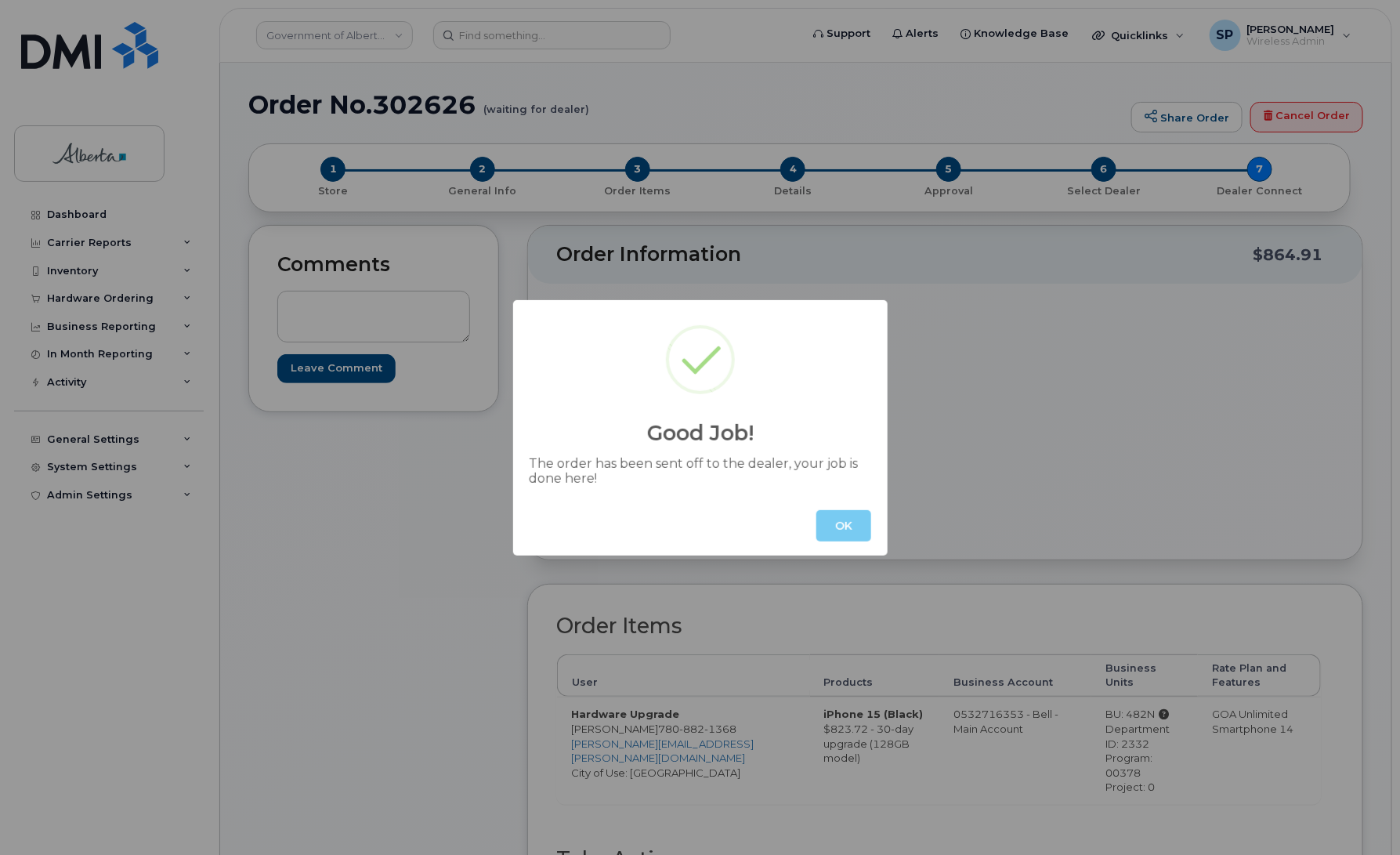
click at [852, 527] on button "OK" at bounding box center [844, 526] width 54 height 31
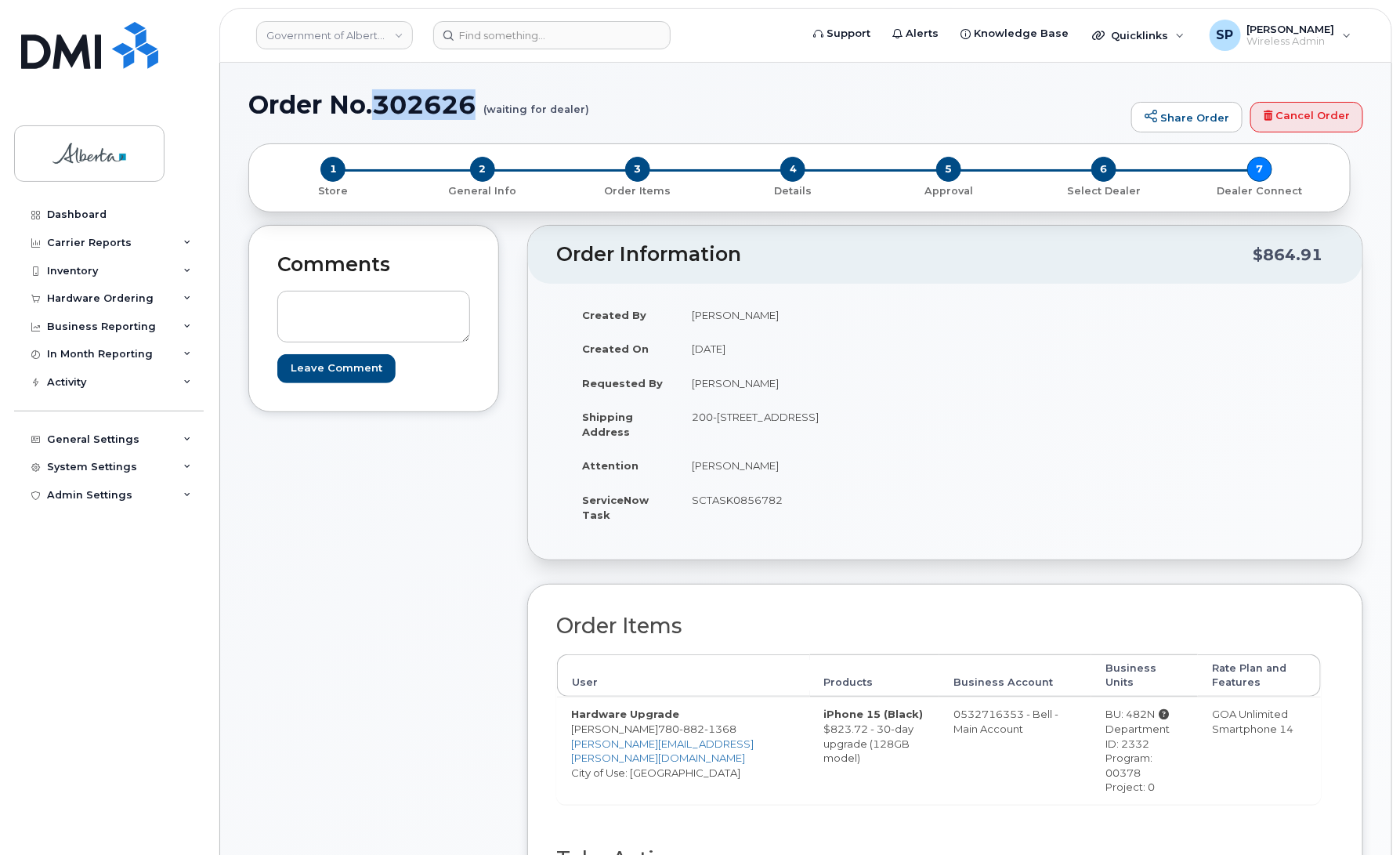
drag, startPoint x: 480, startPoint y: 100, endPoint x: 379, endPoint y: 102, distance: 101.0
click at [379, 102] on h1 "Order No.302626 (waiting for dealer)" at bounding box center [686, 104] width 875 height 27
copy h1 "302626"
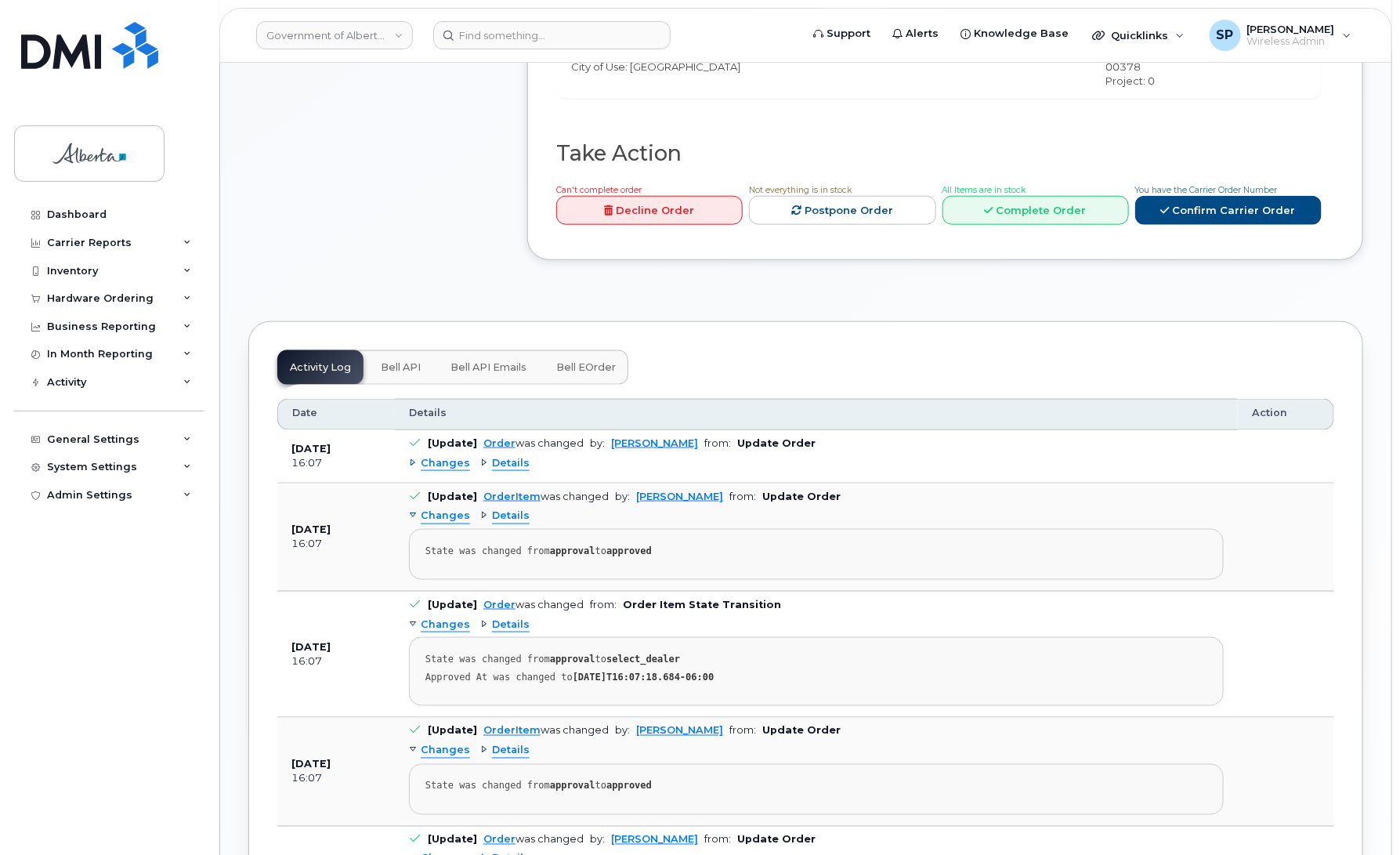
scroll to position [699, 0]
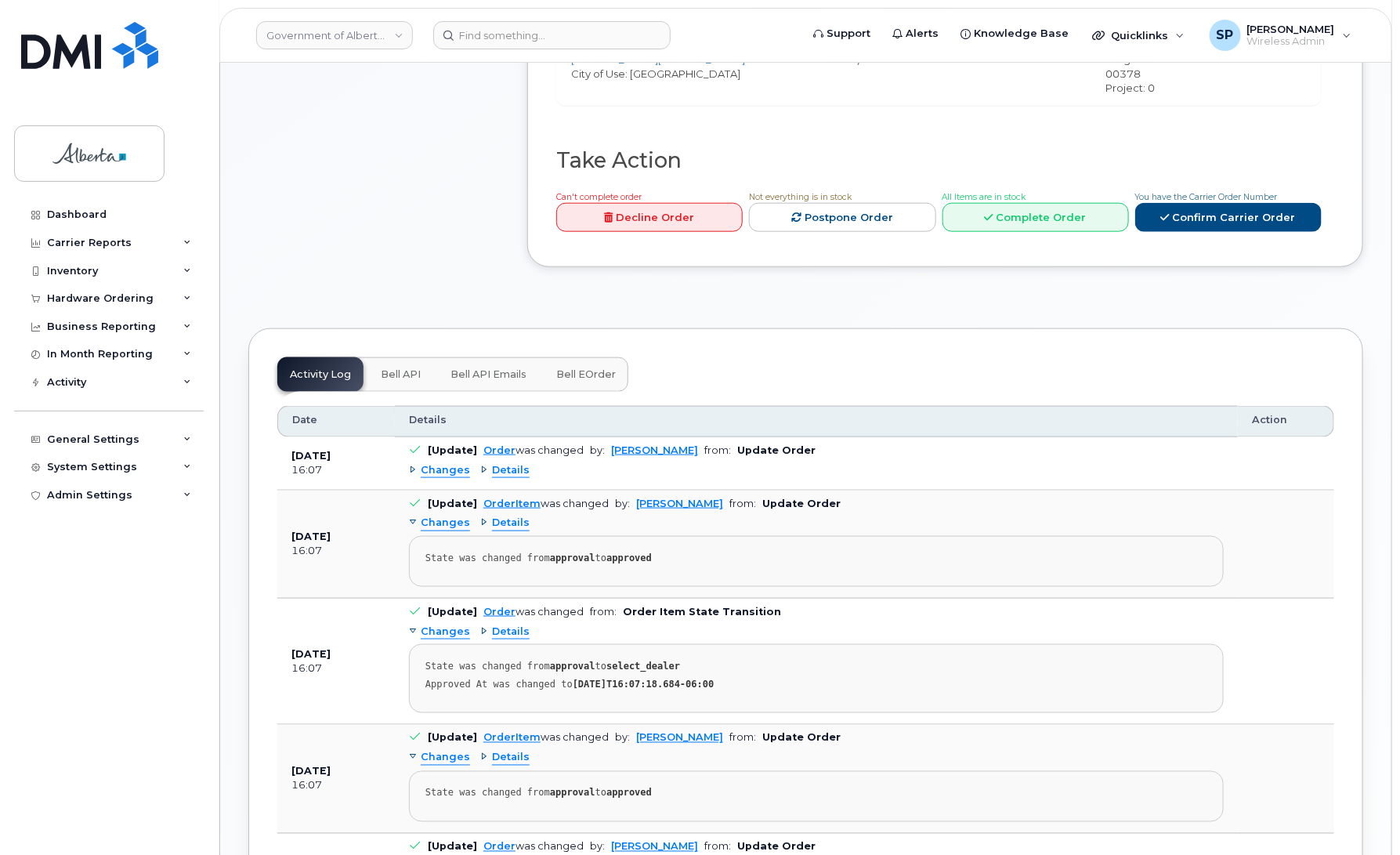
click at [404, 368] on span "Bell API" at bounding box center [400, 374] width 40 height 12
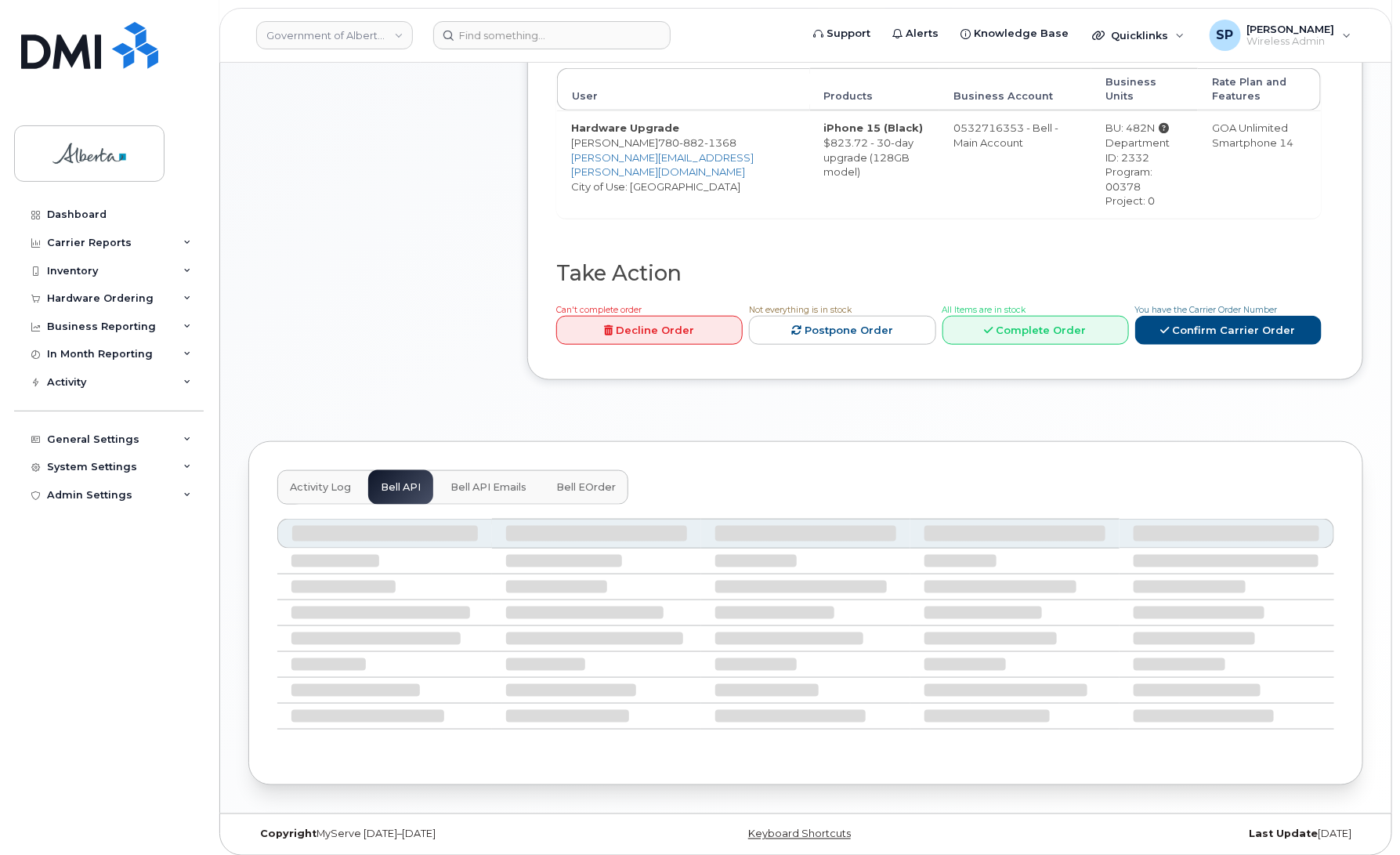
scroll to position [446, 0]
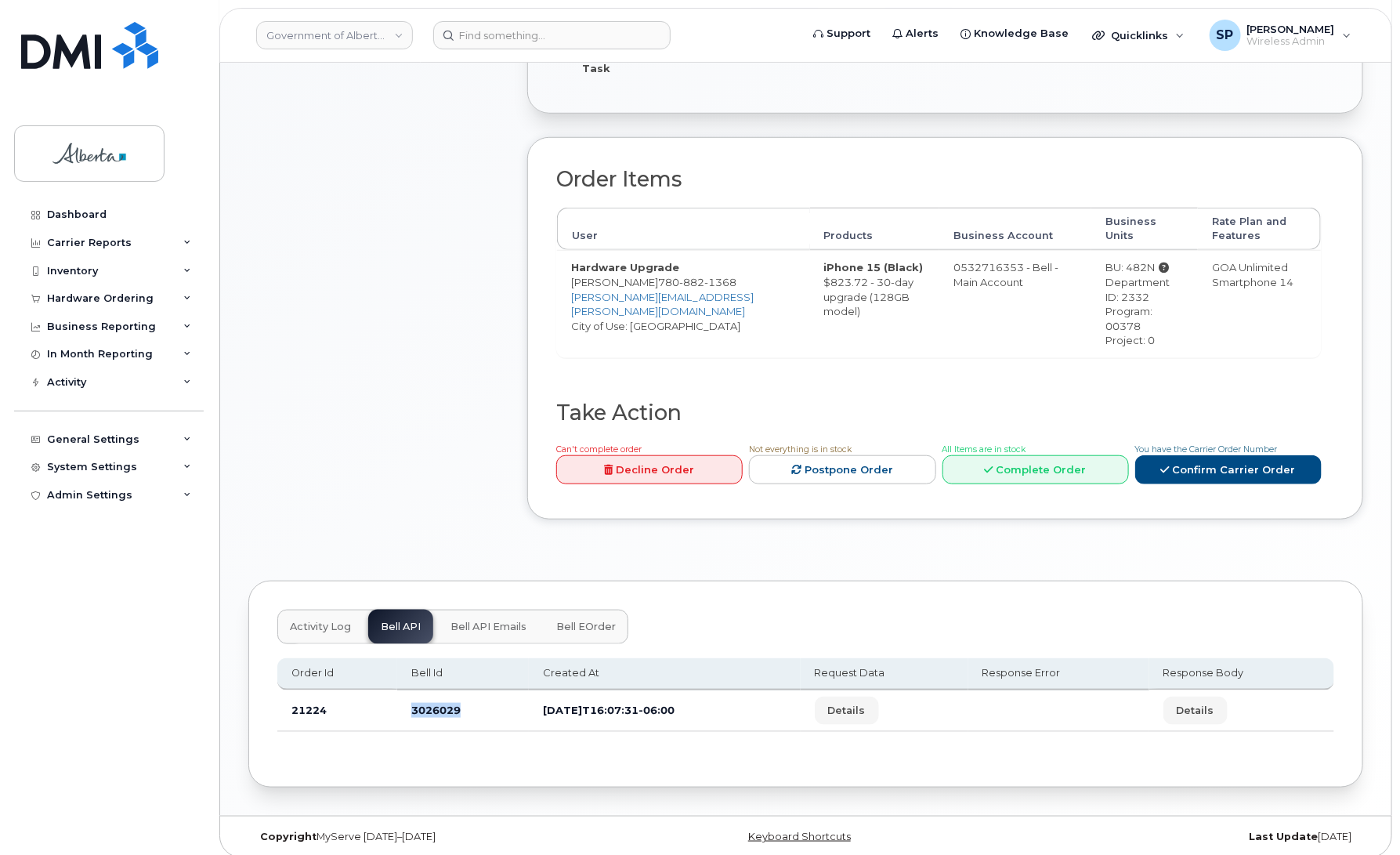
drag, startPoint x: 475, startPoint y: 698, endPoint x: 397, endPoint y: 696, distance: 78.0
click at [397, 696] on td "3026029" at bounding box center [462, 711] width 131 height 41
copy td "3026029"
click at [443, 352] on div "Comments Leave Comment" at bounding box center [374, 160] width 251 height 765
drag, startPoint x: 645, startPoint y: 281, endPoint x: 688, endPoint y: 295, distance: 45.2
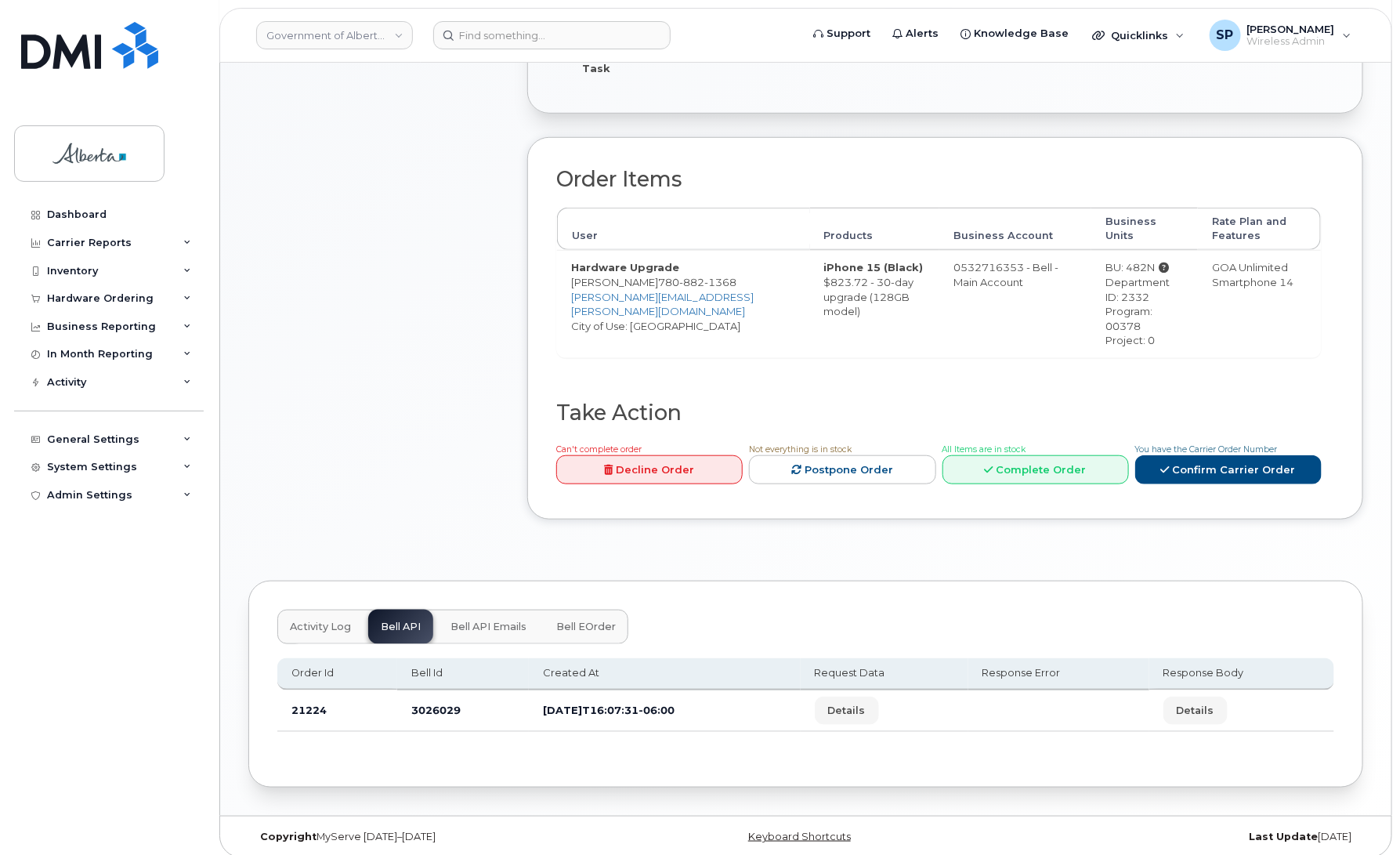
click at [688, 295] on td "Hardware Upgrade [PERSON_NAME] [PHONE_NUMBER] [PERSON_NAME][EMAIL_ADDRESS][PERS…" at bounding box center [683, 303] width 253 height 106
copy td "[PHONE_NUMBER]"
click at [456, 29] on input at bounding box center [552, 35] width 238 height 28
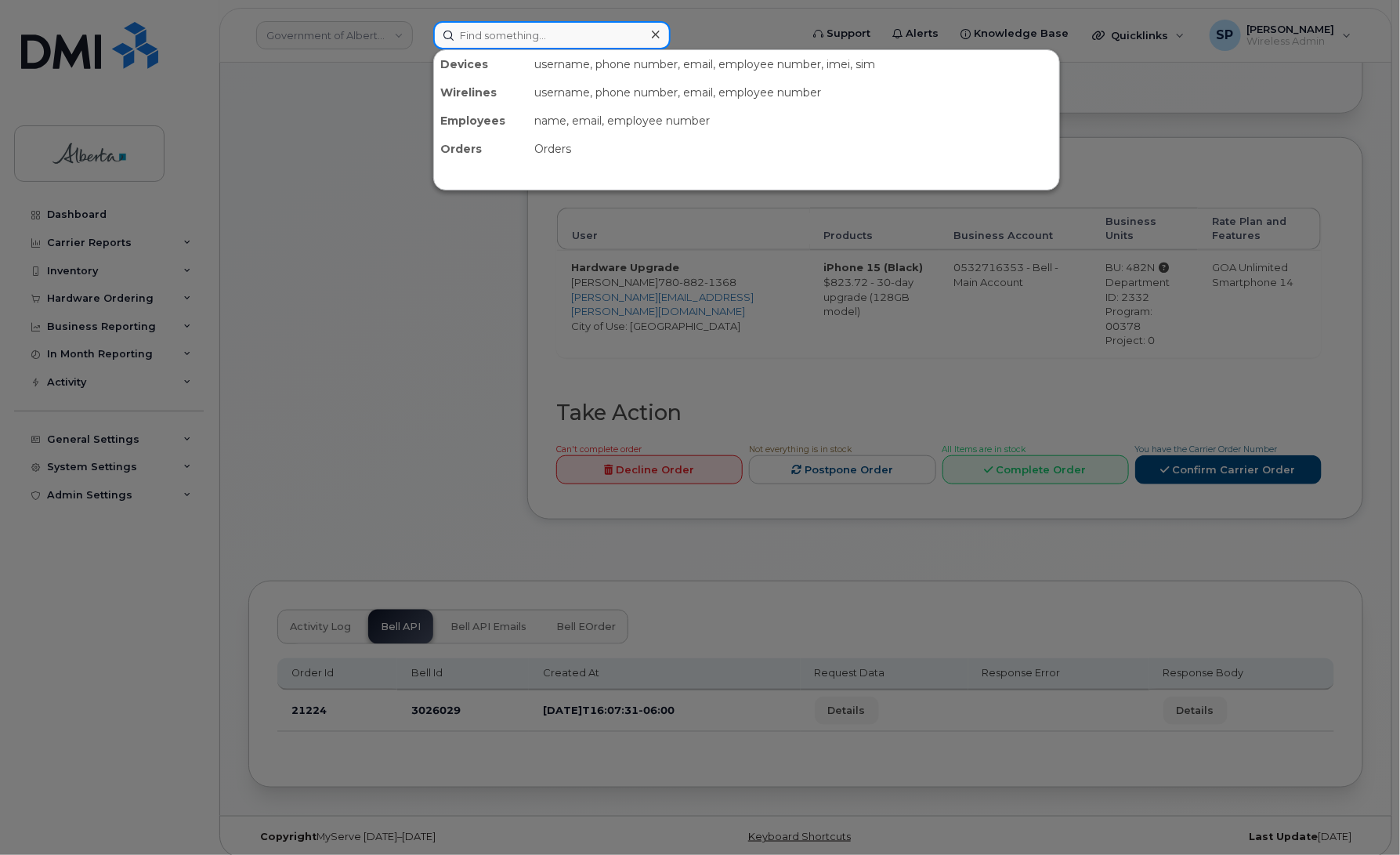
paste input "7808821368"
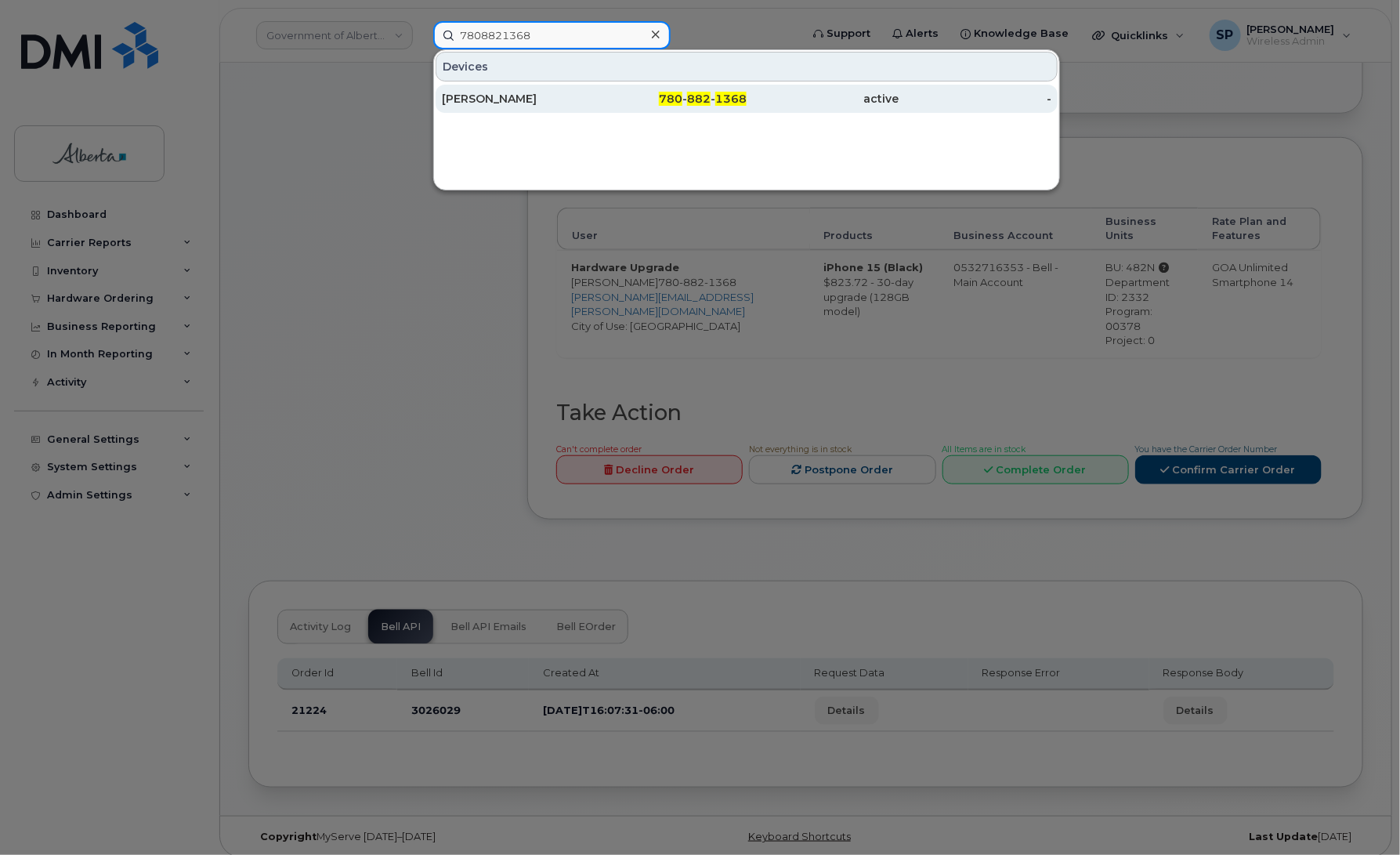
type input "7808821368"
click at [496, 100] on div "[PERSON_NAME]" at bounding box center [518, 98] width 153 height 16
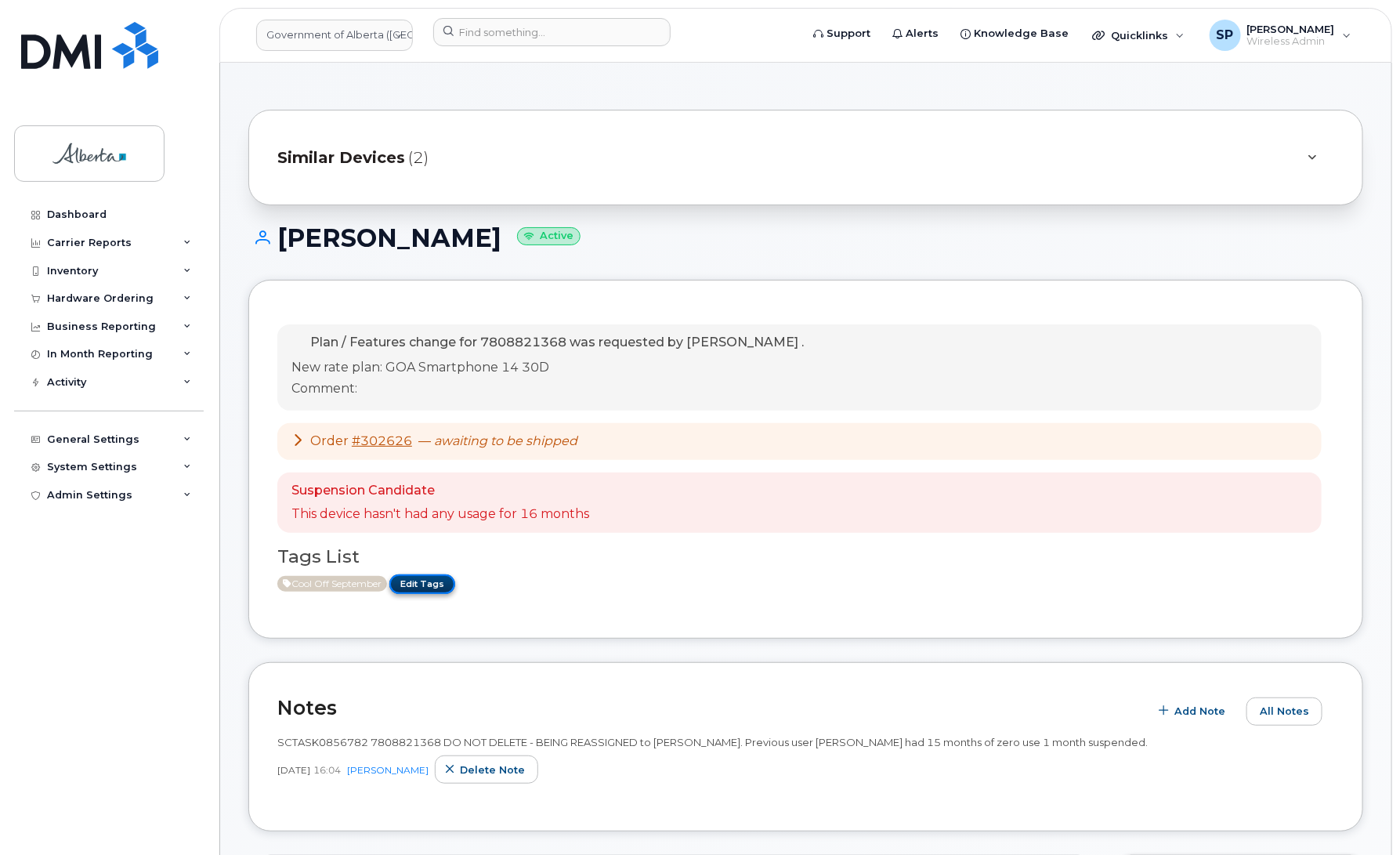
click at [435, 586] on link "Edit Tags" at bounding box center [423, 584] width 66 height 20
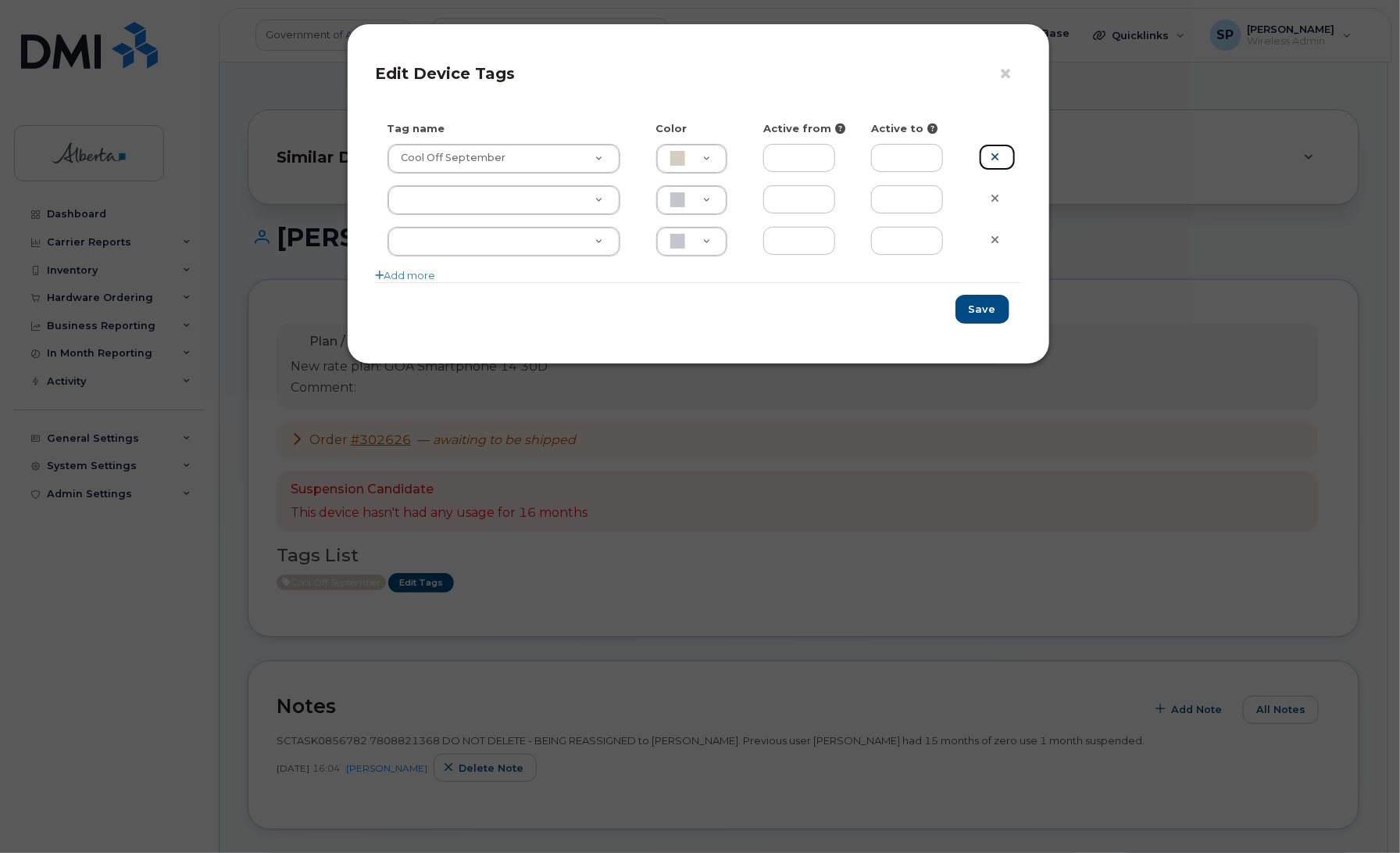
click at [1005, 155] on link at bounding box center [997, 157] width 37 height 27
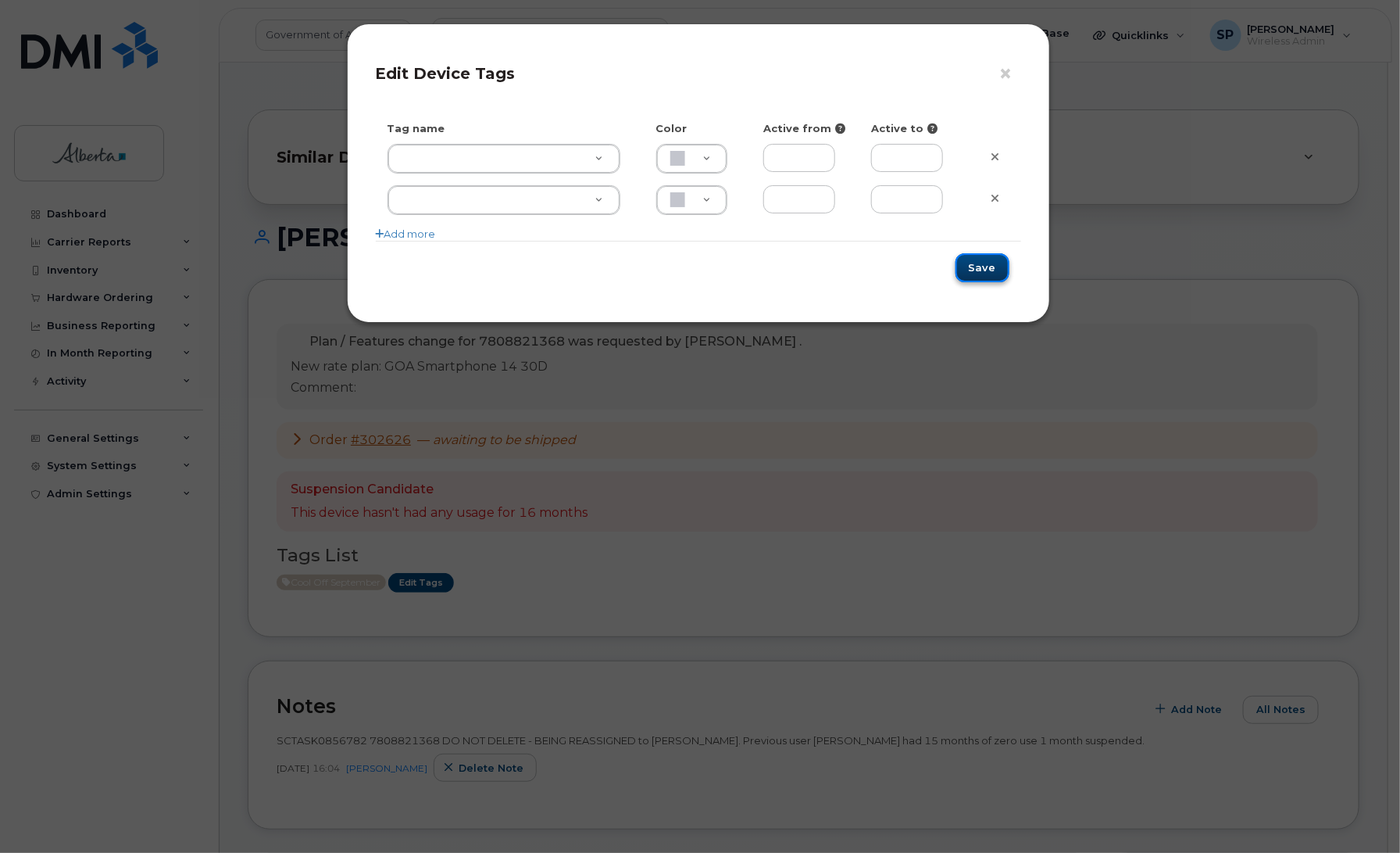
click at [980, 259] on button "Save" at bounding box center [983, 268] width 54 height 29
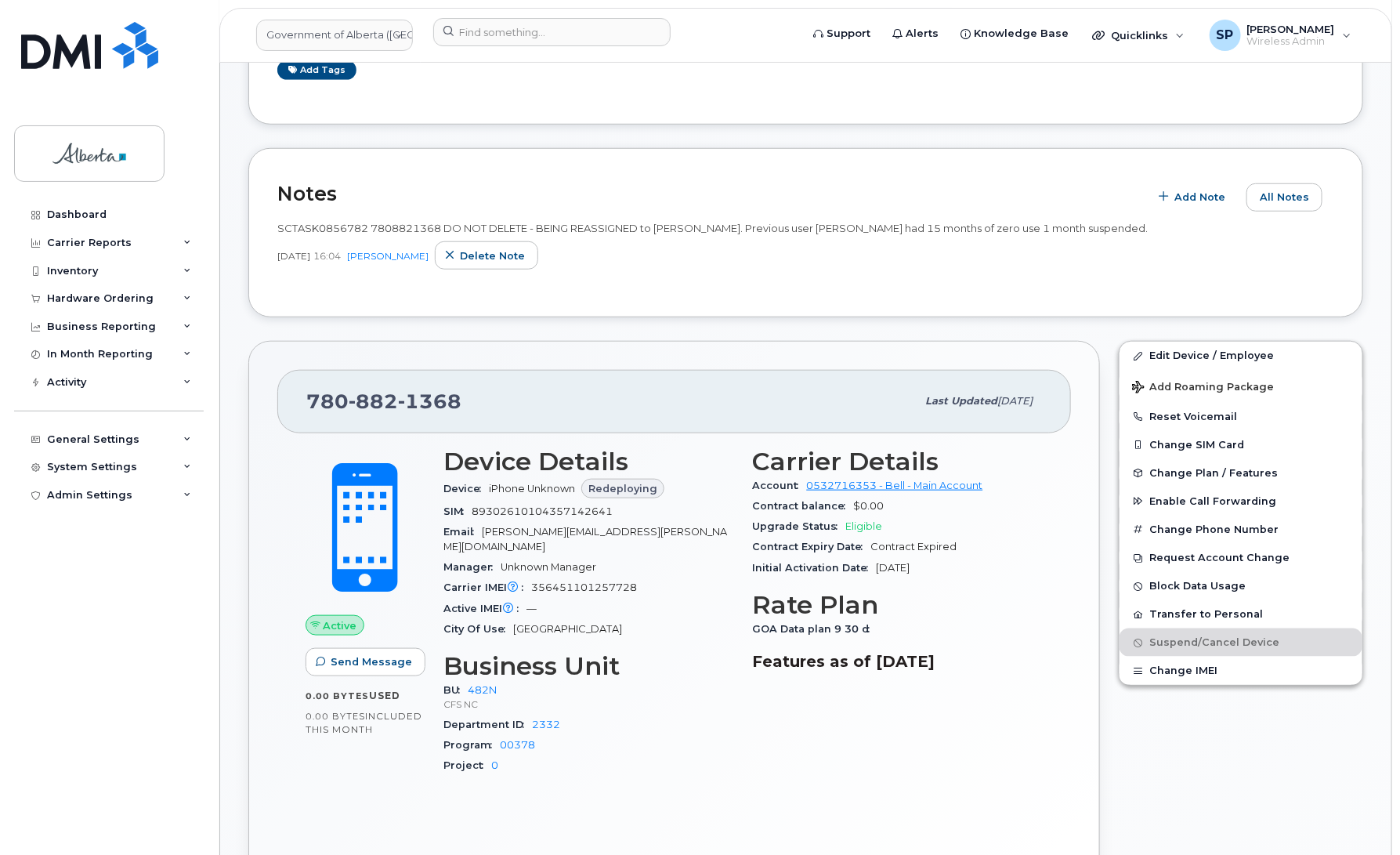
scroll to position [529, 0]
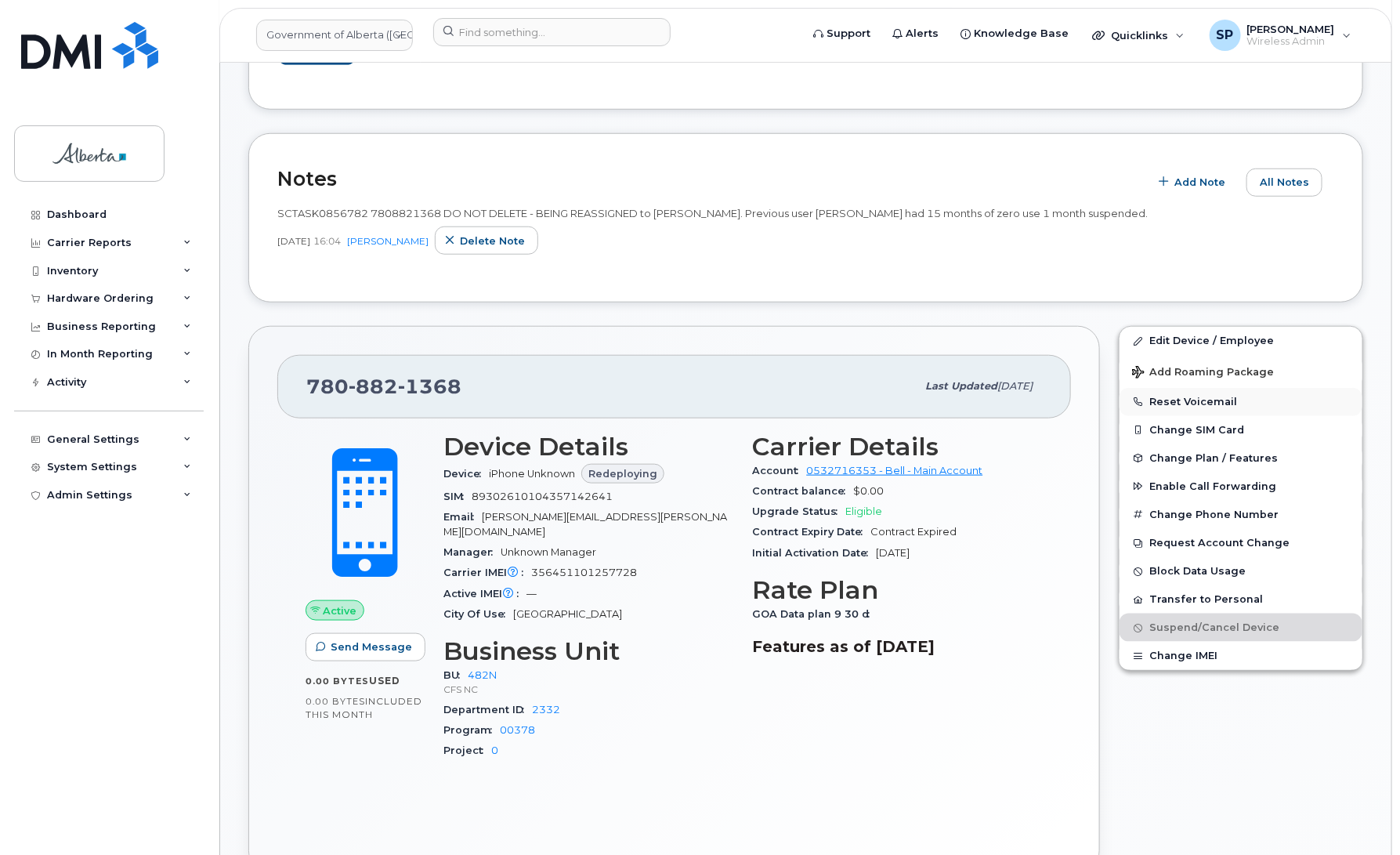
click at [1213, 399] on button "Reset Voicemail" at bounding box center [1242, 402] width 243 height 28
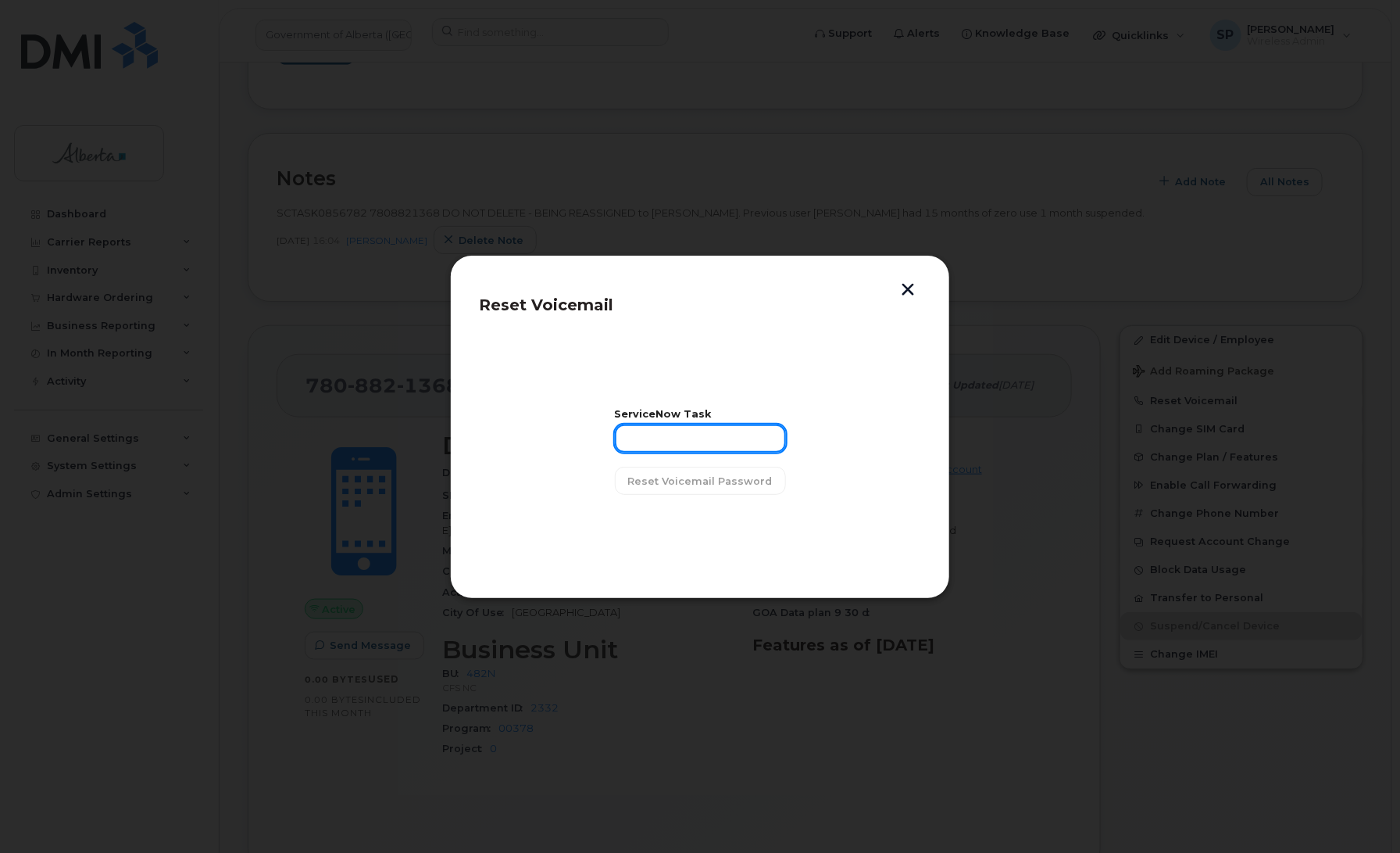
click at [672, 445] on input "text" at bounding box center [700, 438] width 171 height 28
paste input "SCTASK0856782"
type input "SCTASK0856782"
click at [689, 481] on span "Reset Voicemail Password" at bounding box center [700, 481] width 145 height 15
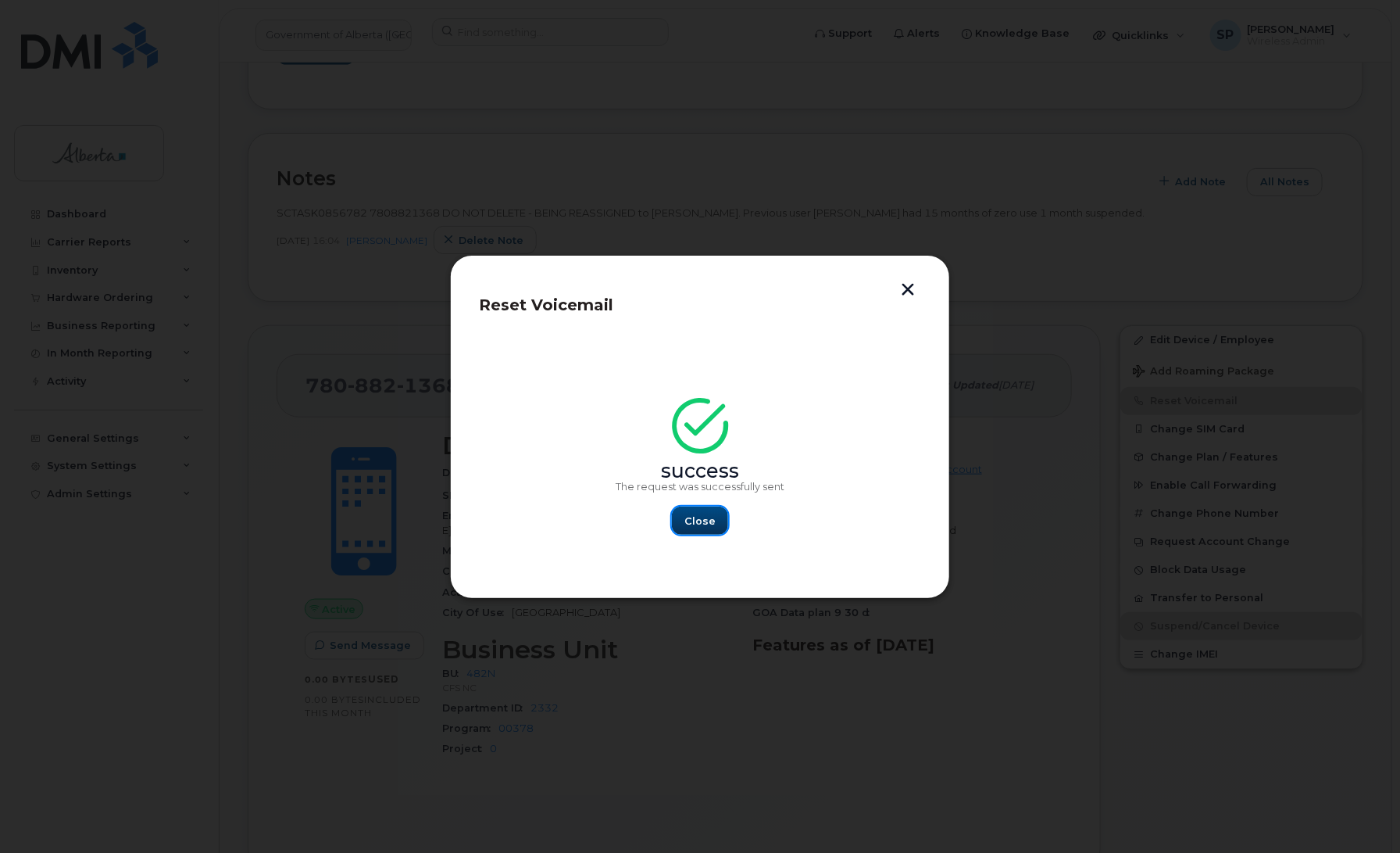
click at [696, 520] on span "Close" at bounding box center [700, 521] width 31 height 15
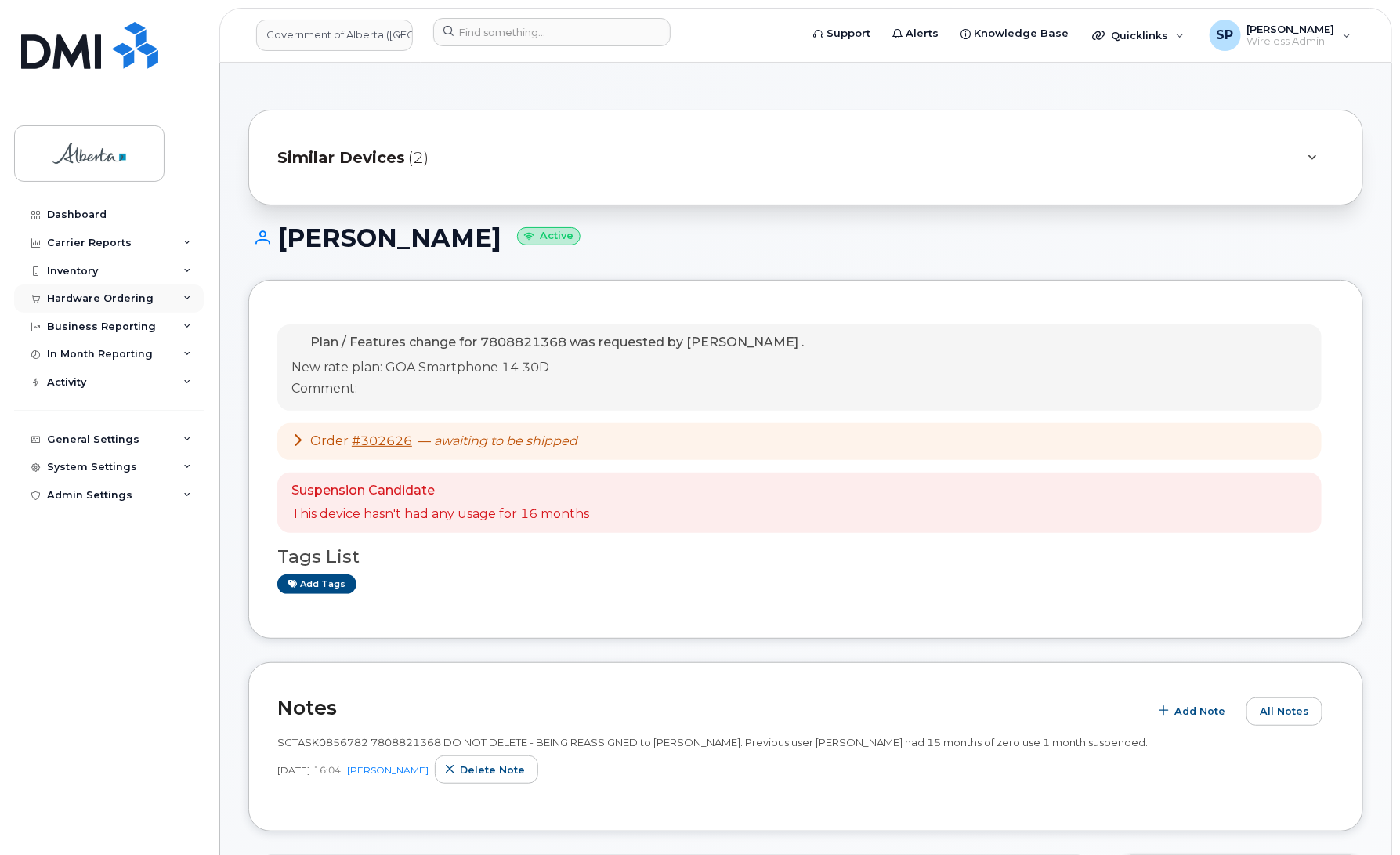
click at [110, 300] on div "Hardware Ordering" at bounding box center [100, 298] width 106 height 12
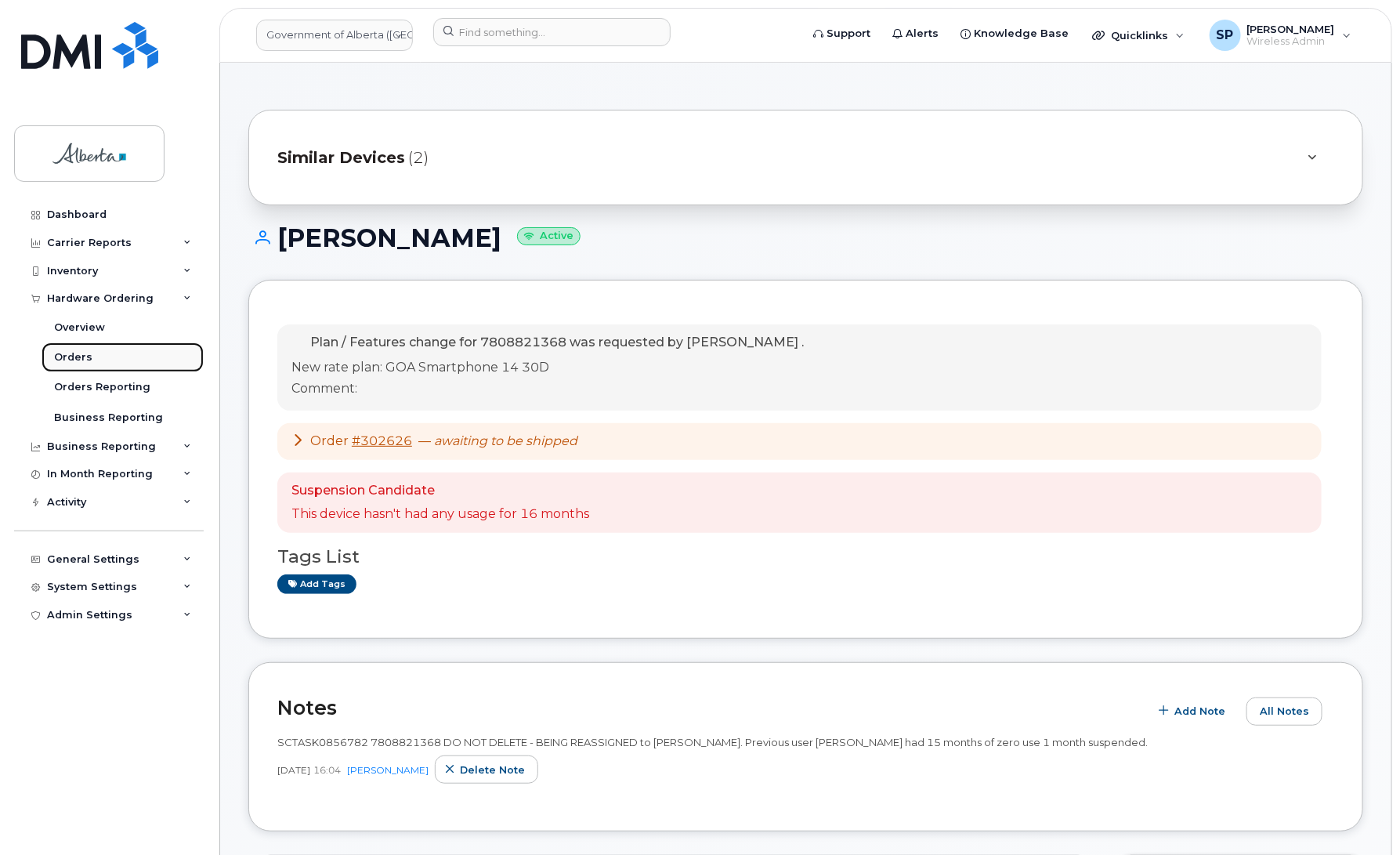
click at [79, 357] on div "Orders" at bounding box center [73, 357] width 39 height 14
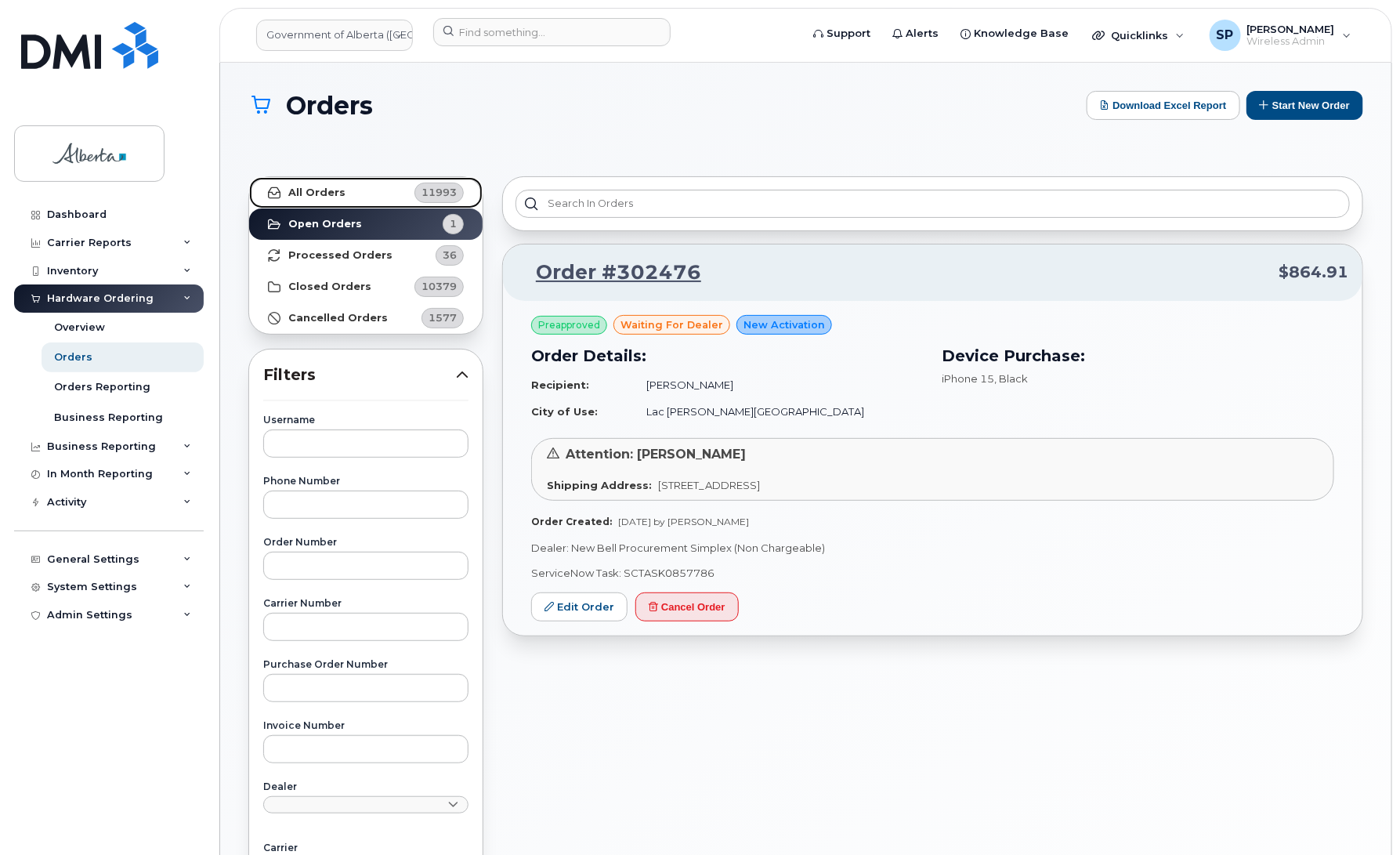
click at [334, 188] on strong "All Orders" at bounding box center [316, 192] width 57 height 12
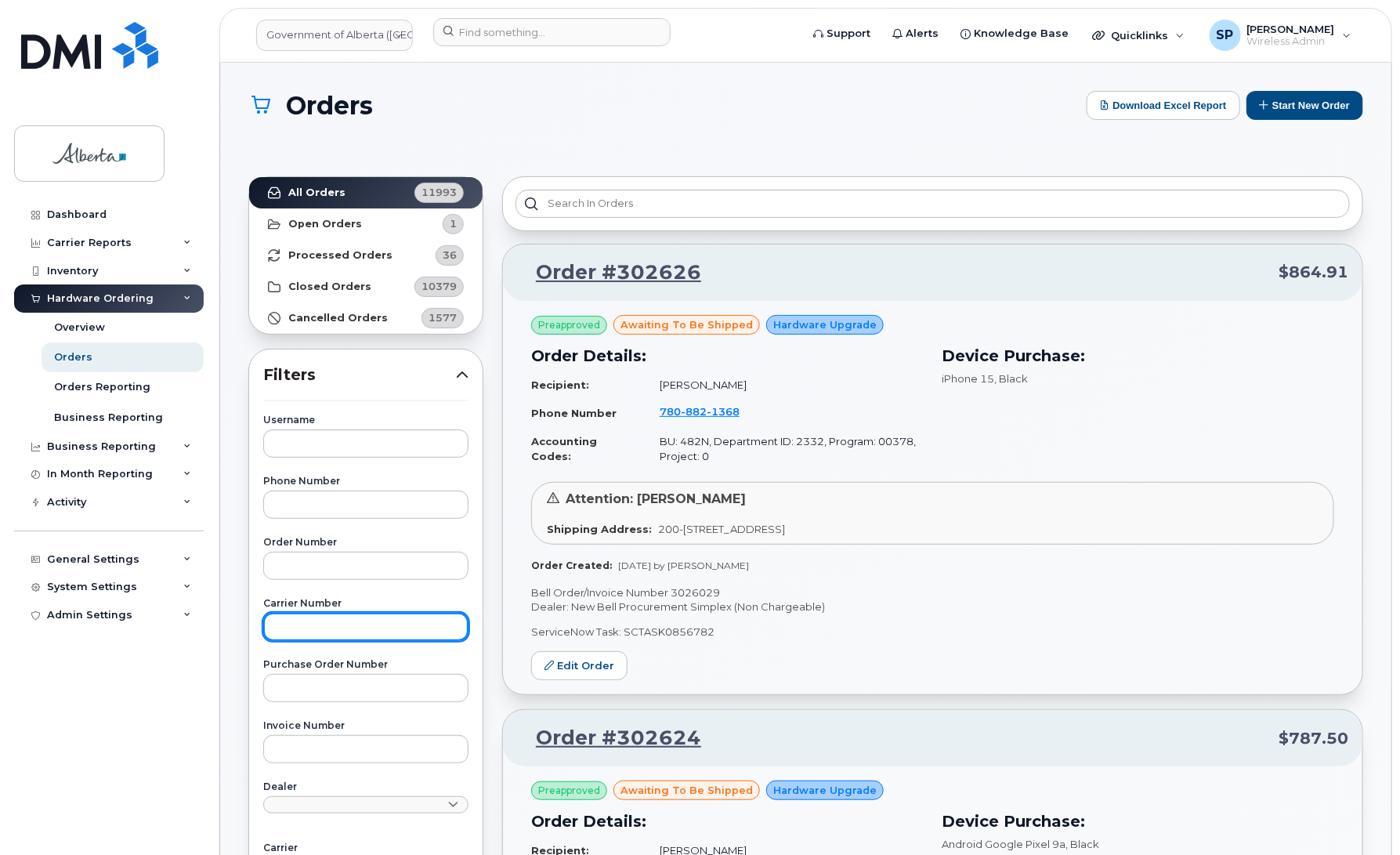
click at [307, 626] on input "text" at bounding box center [366, 626] width 206 height 28
paste input "3004731"
type input "3004731"
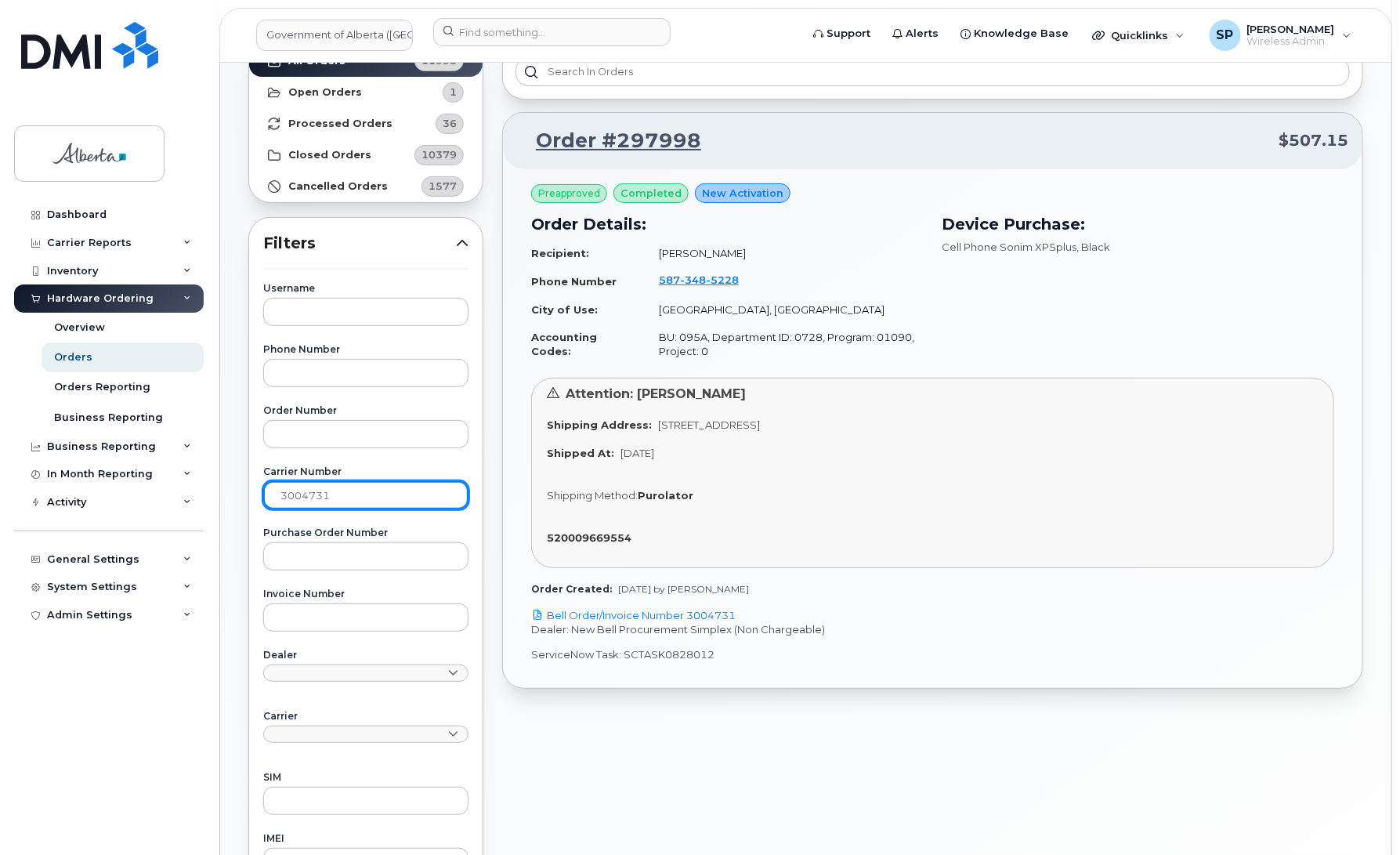
scroll to position [135, 0]
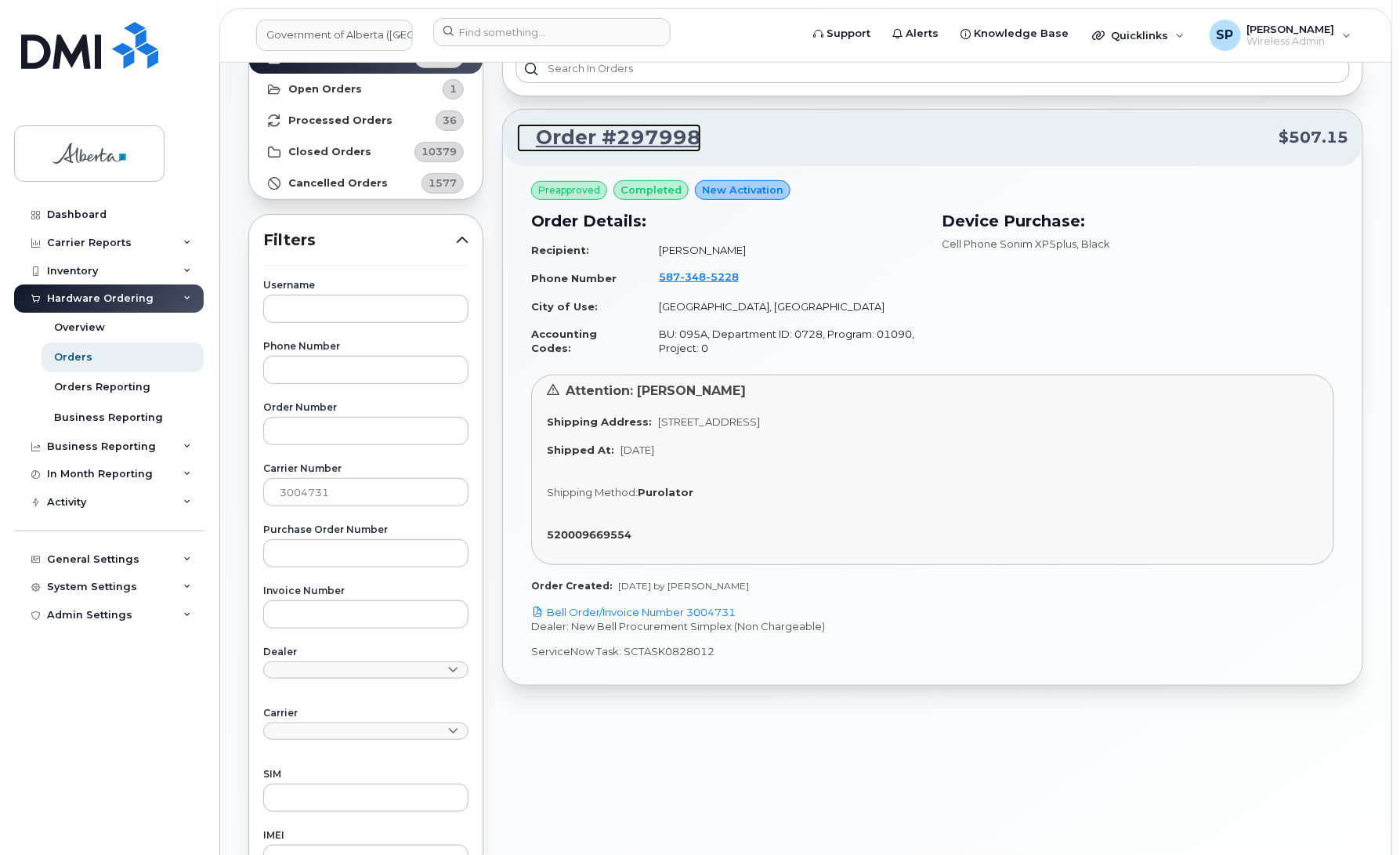
click at [643, 130] on link "Order #297998" at bounding box center [609, 138] width 184 height 28
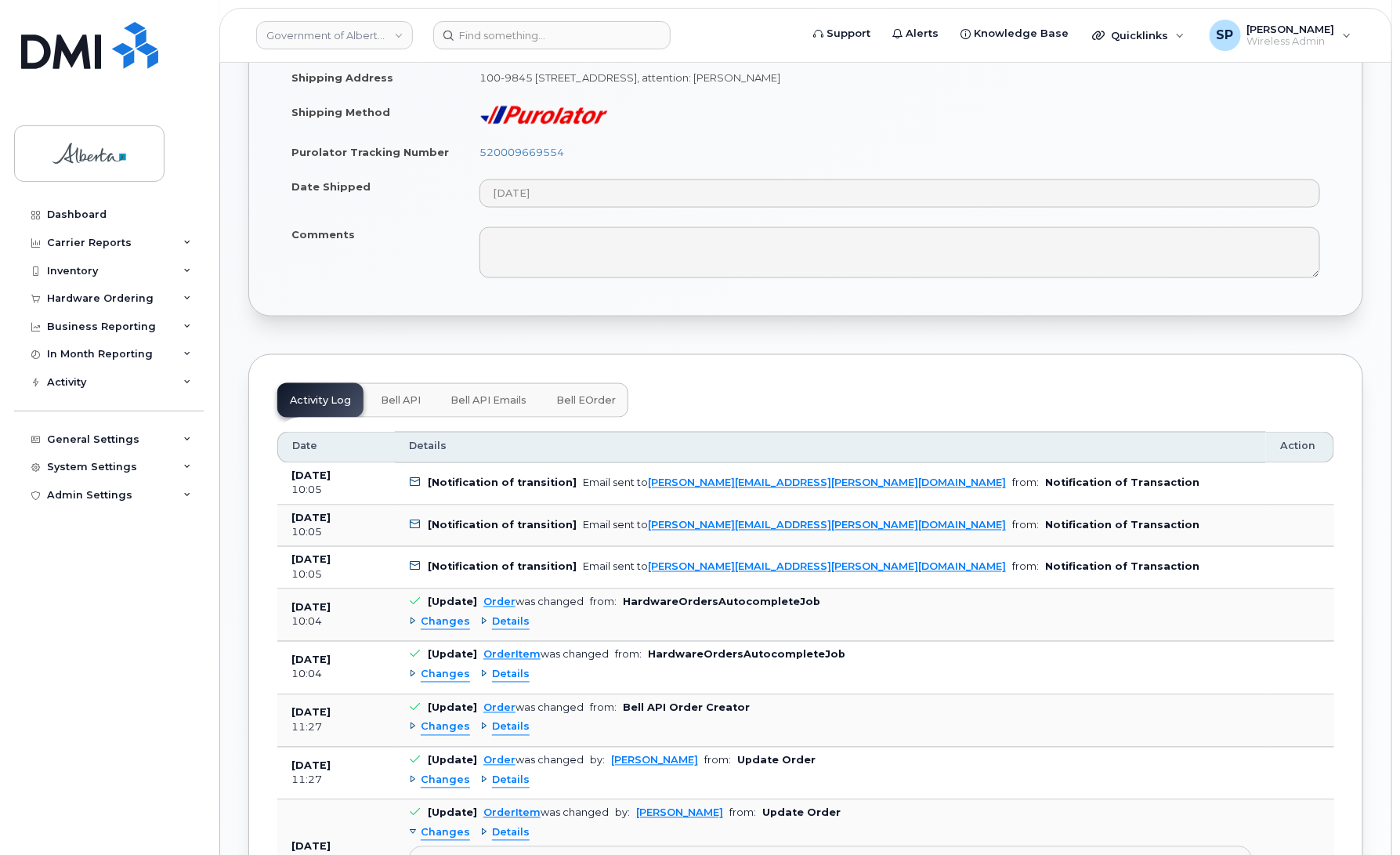
scroll to position [950, 0]
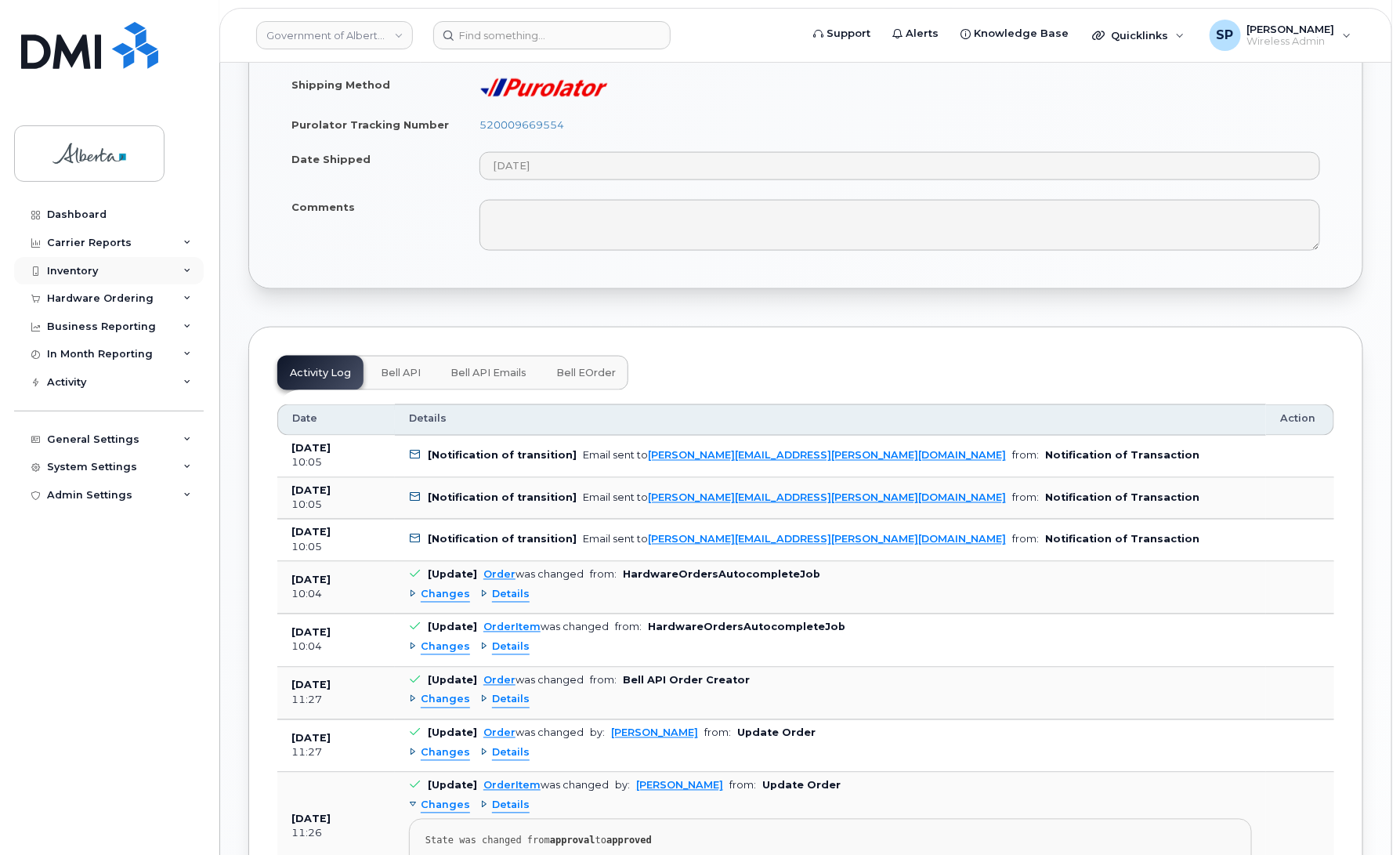
click at [75, 272] on div "Inventory" at bounding box center [73, 271] width 51 height 12
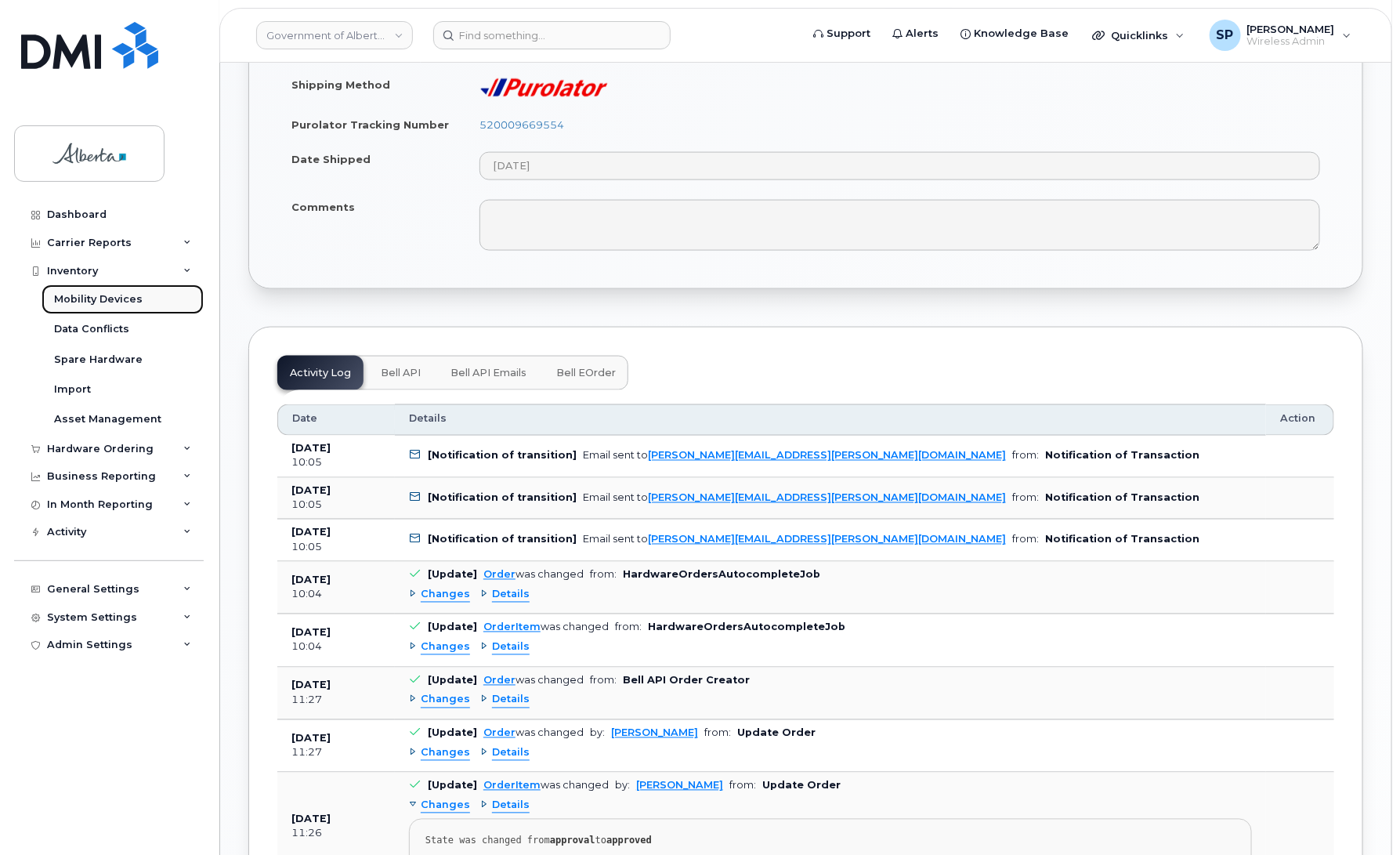
click at [85, 300] on div "Mobility Devices" at bounding box center [98, 299] width 88 height 14
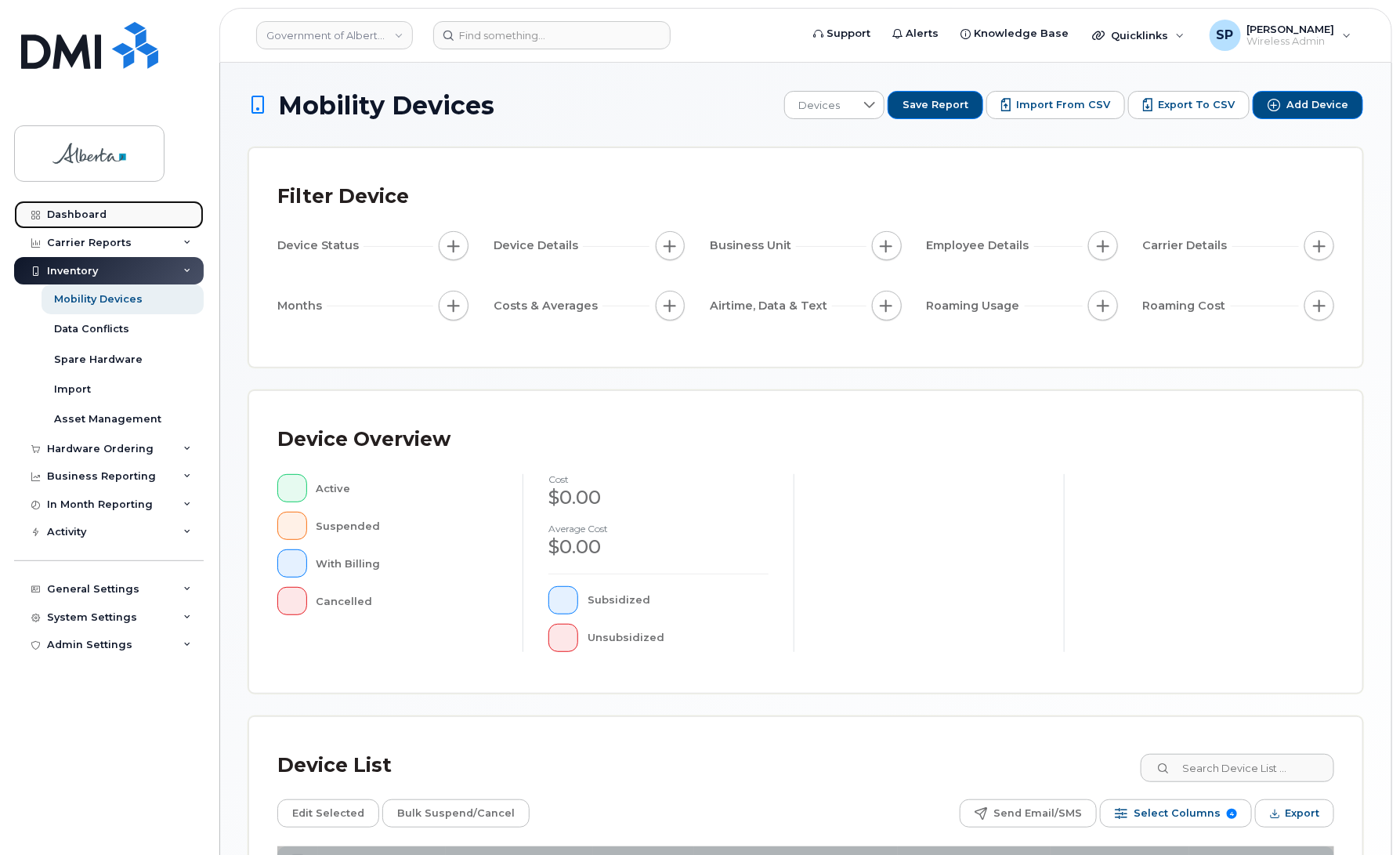
click at [73, 213] on div "Dashboard" at bounding box center [77, 215] width 59 height 12
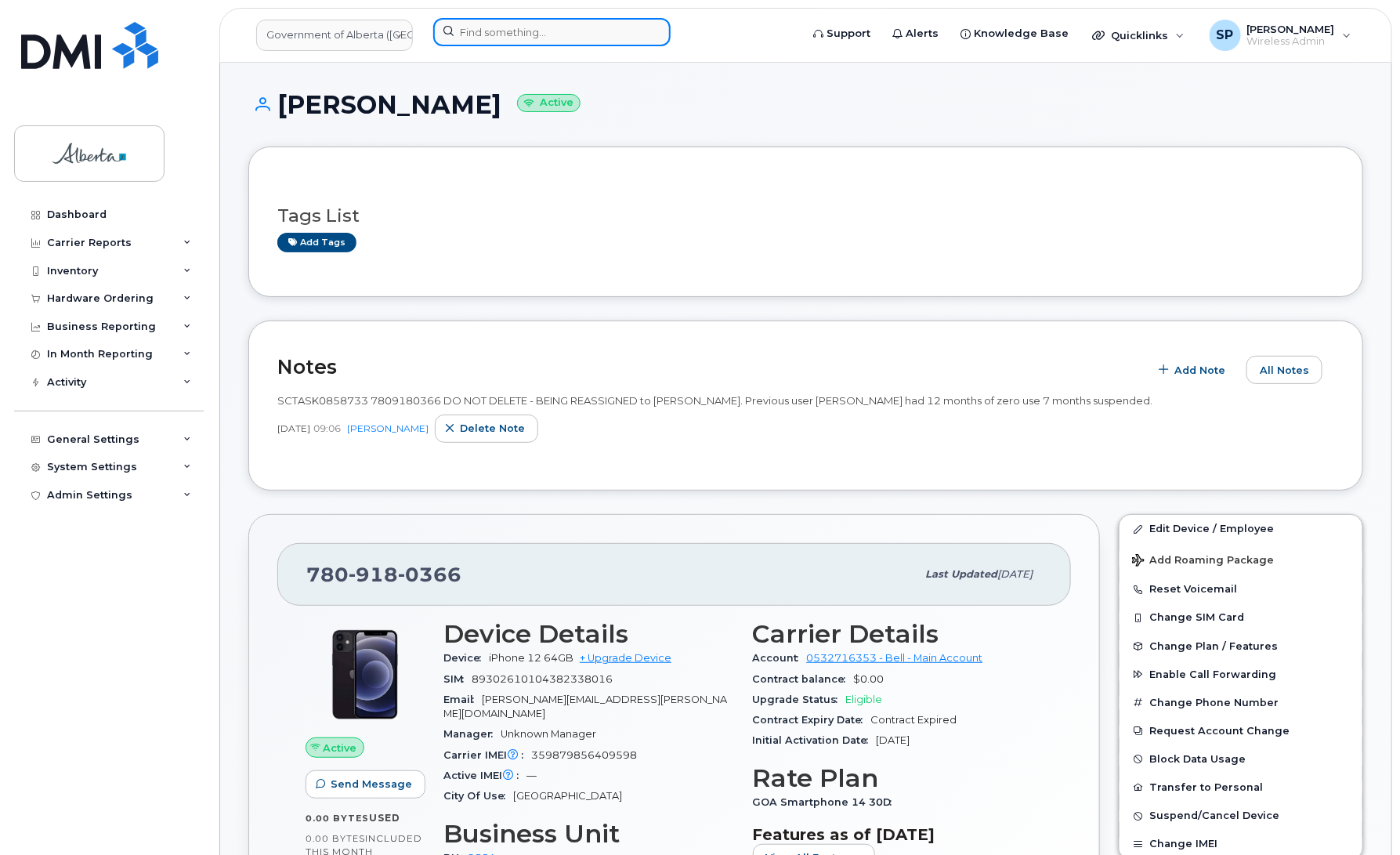
click at [485, 29] on input at bounding box center [552, 32] width 238 height 28
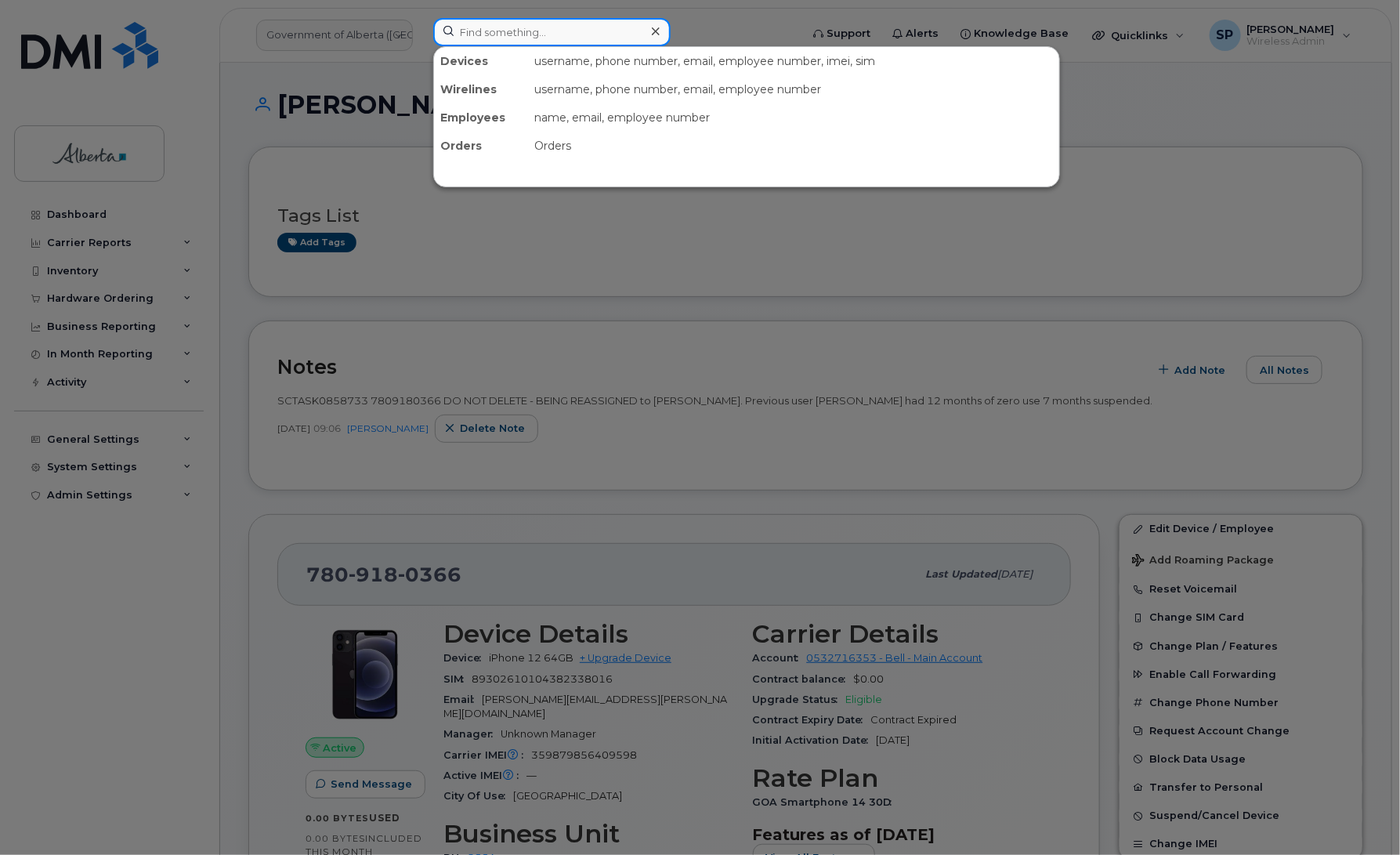
paste input "7808821368"
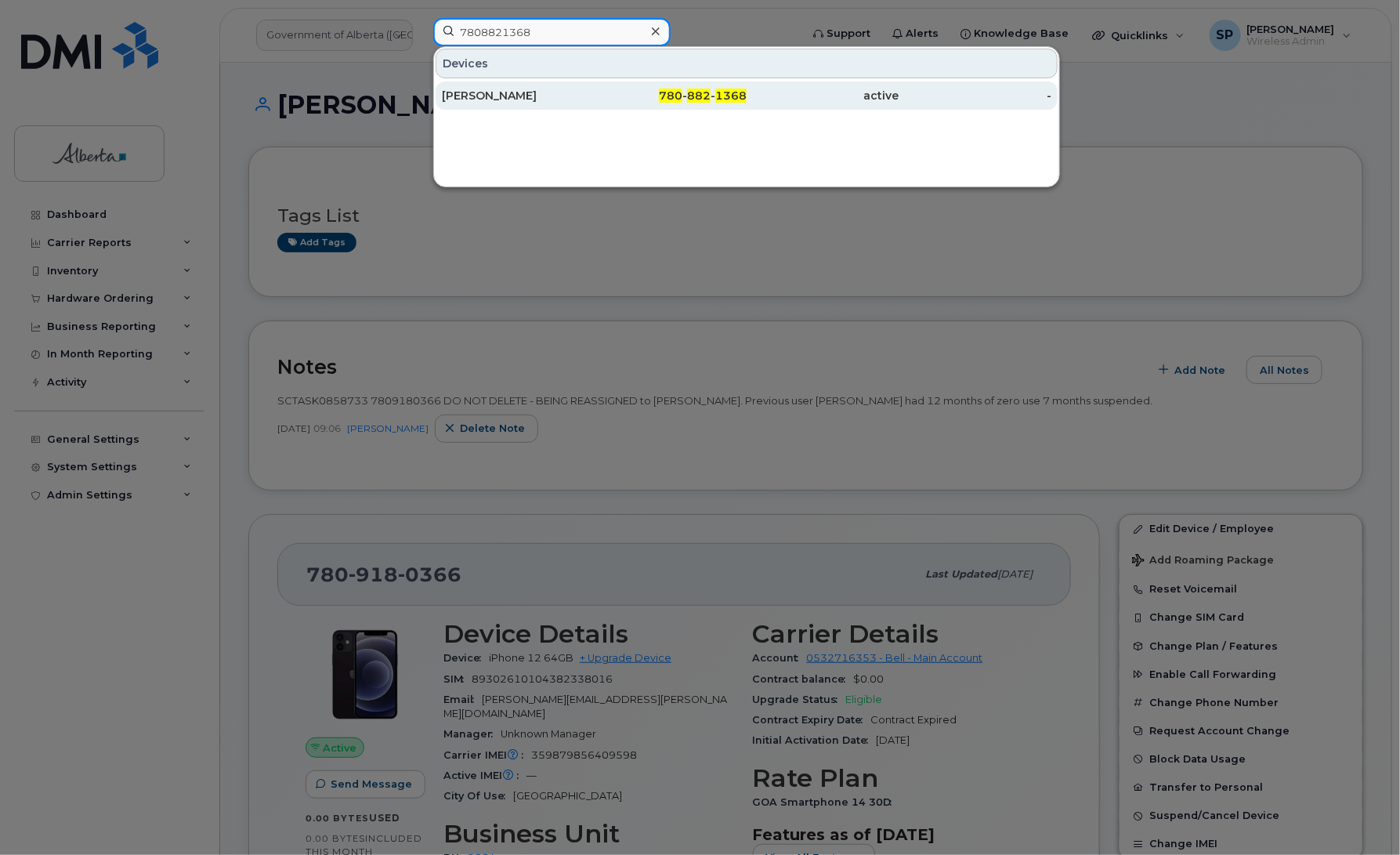
type input "7808821368"
click at [462, 99] on div "Jamie Stewart" at bounding box center [518, 95] width 153 height 16
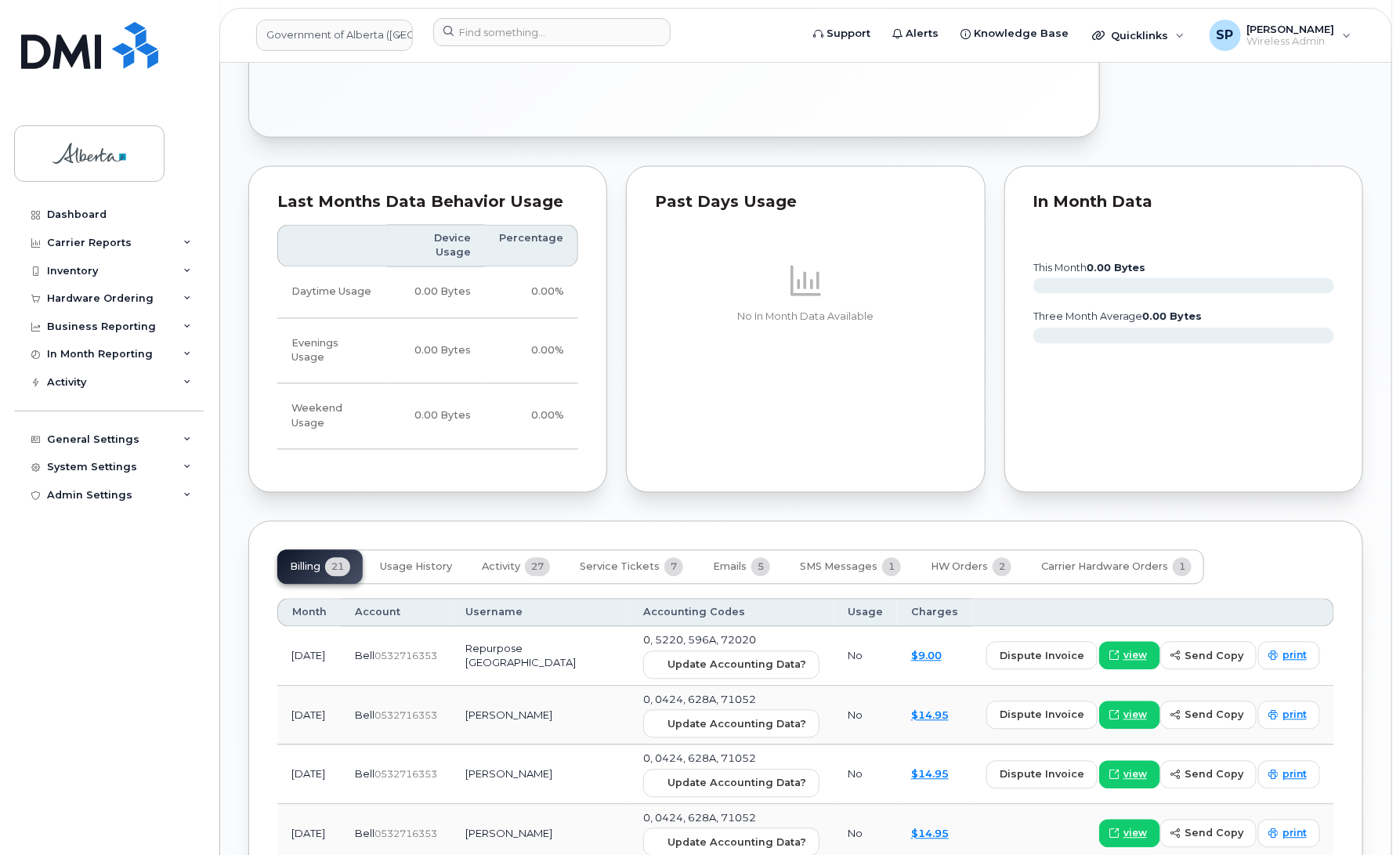
scroll to position [1315, 0]
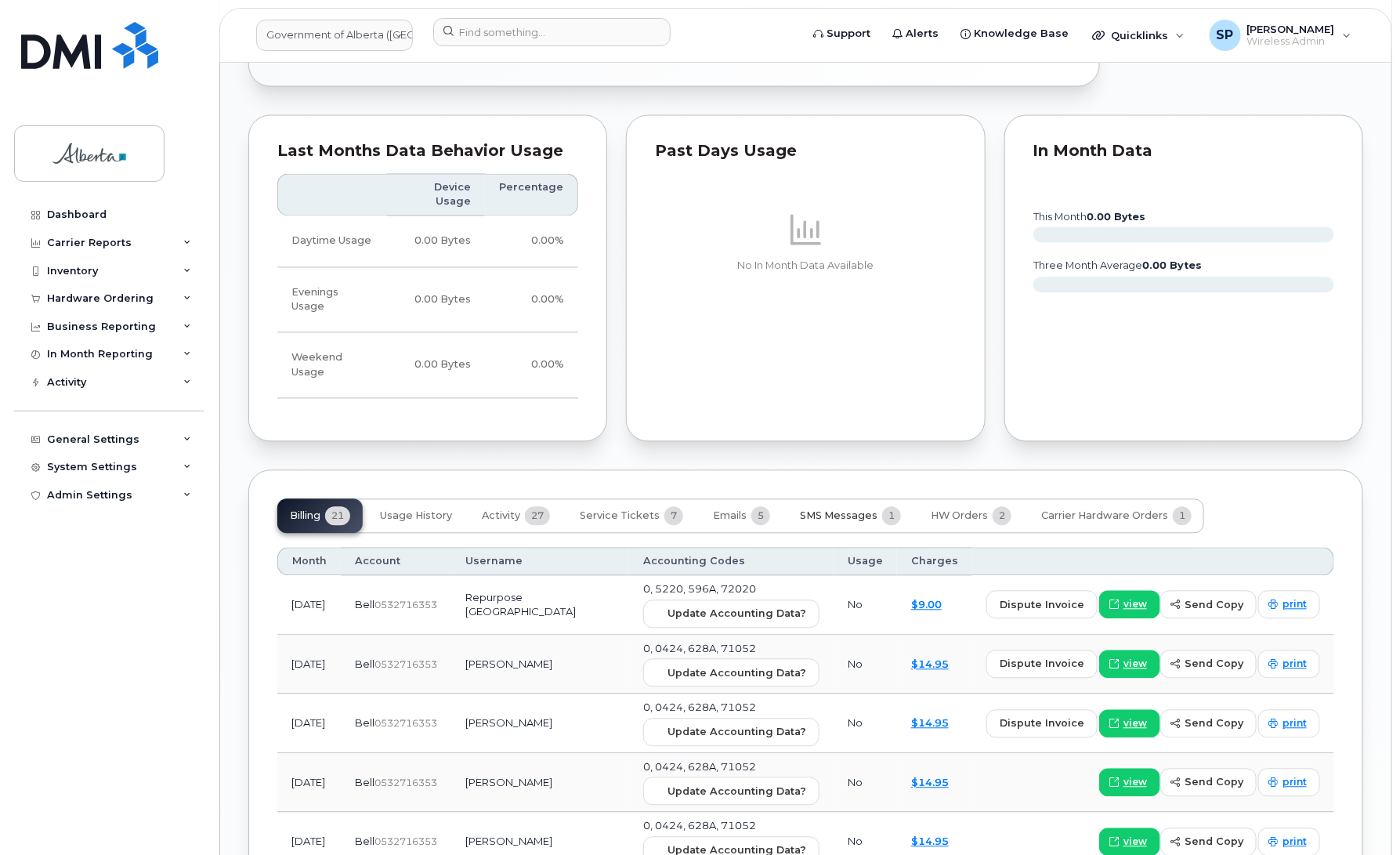
click at [810, 510] on span "SMS Messages" at bounding box center [839, 516] width 78 height 12
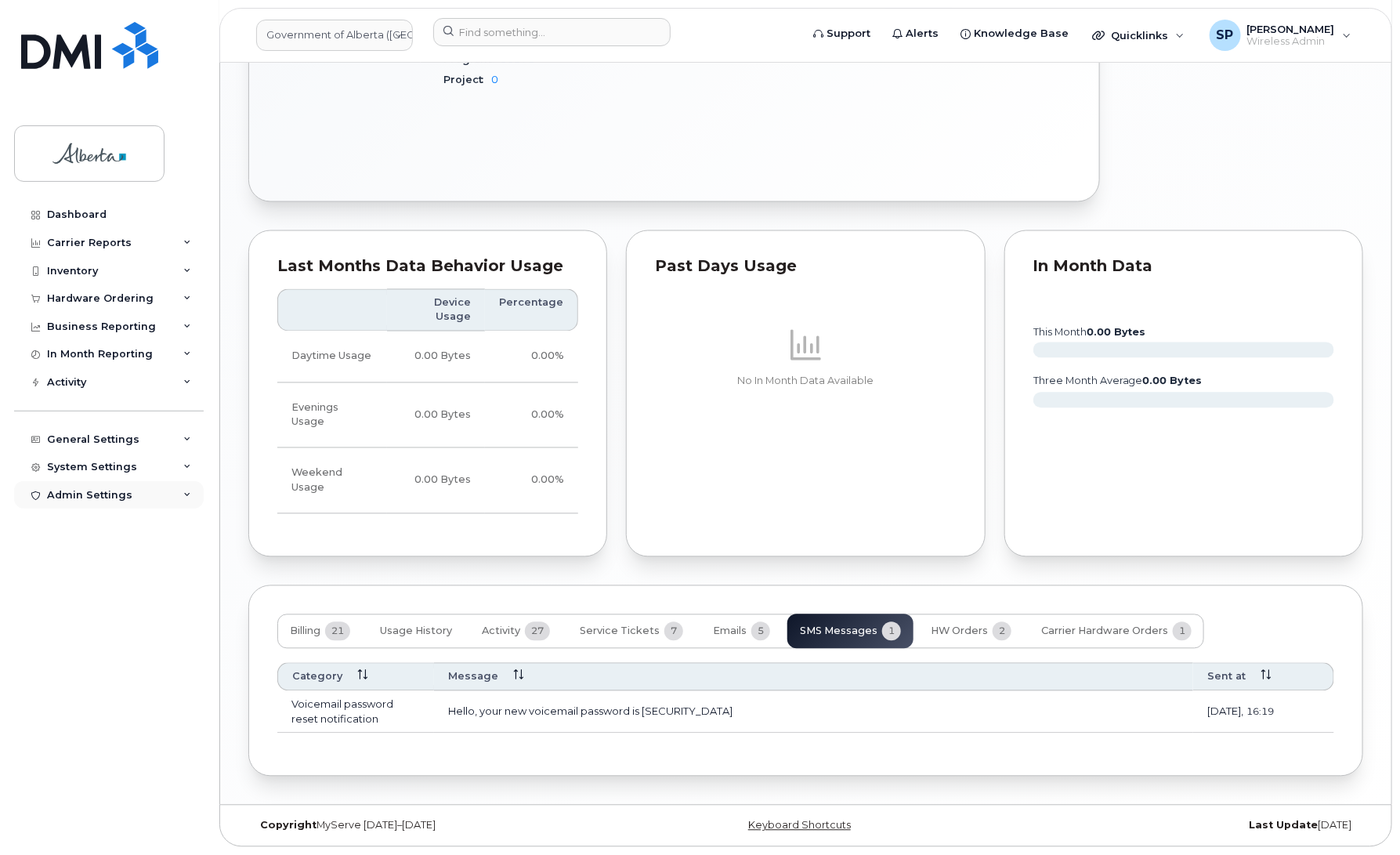
scroll to position [1148, 0]
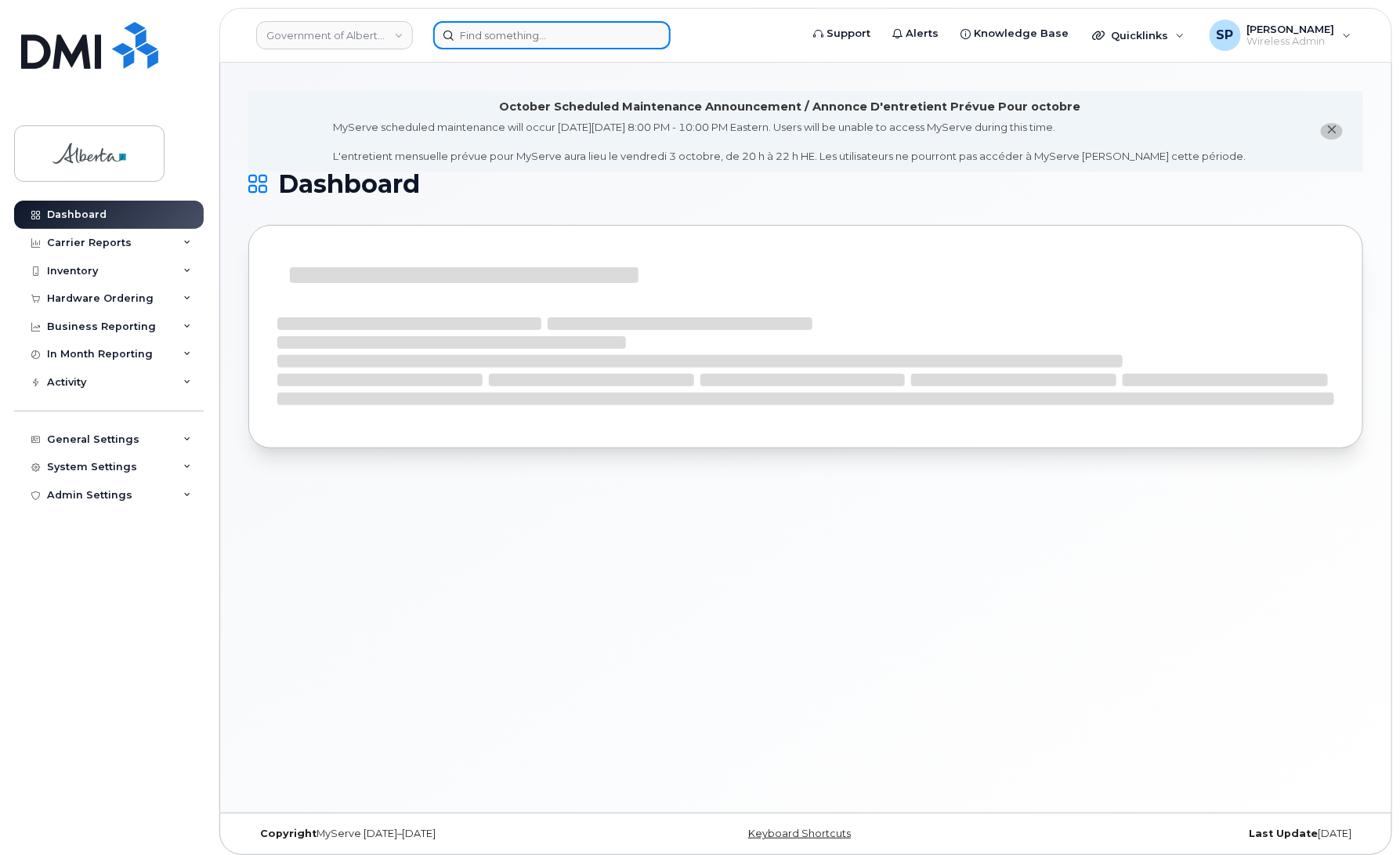
click at [541, 40] on input at bounding box center [552, 35] width 238 height 28
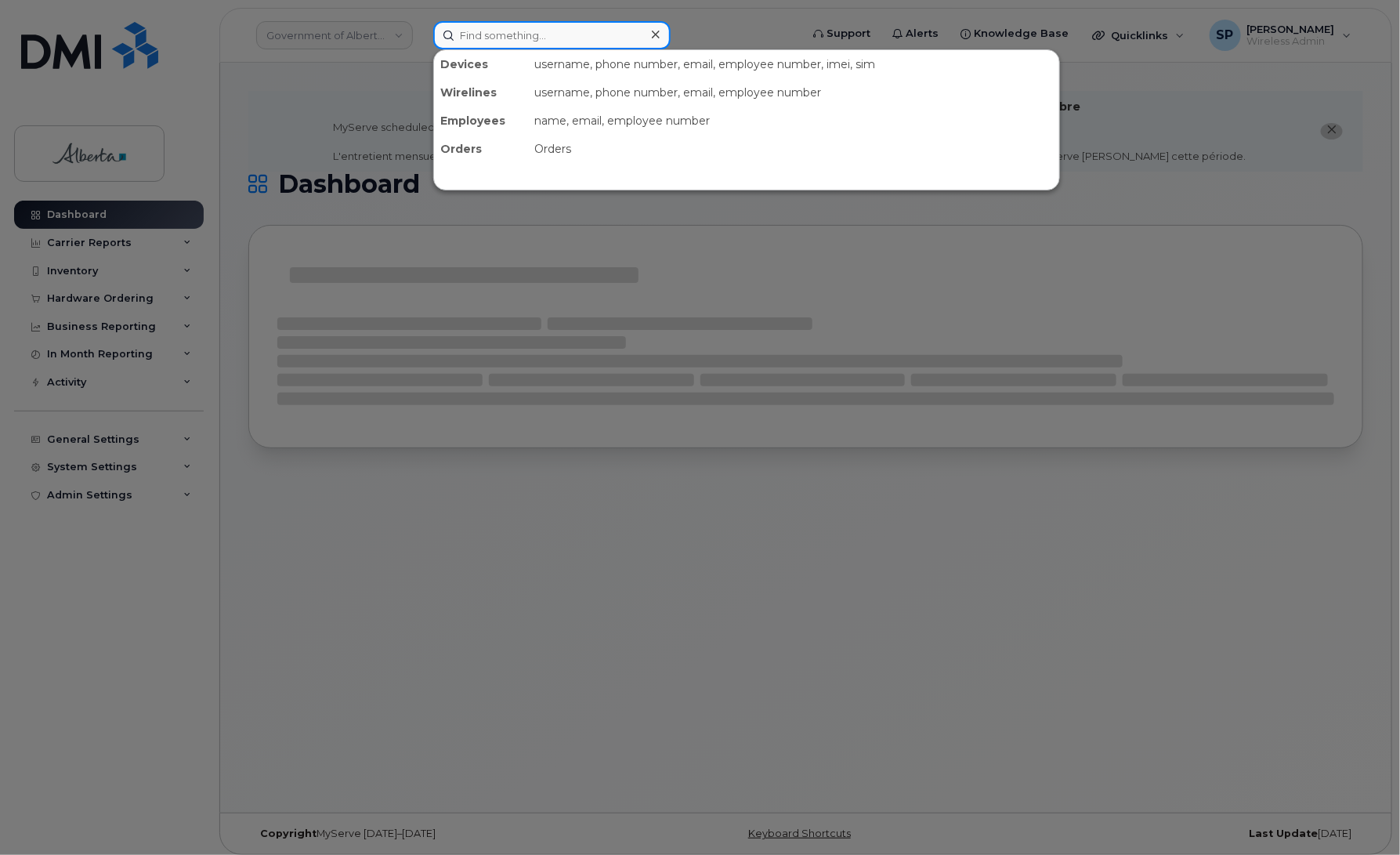
paste input "5875327684"
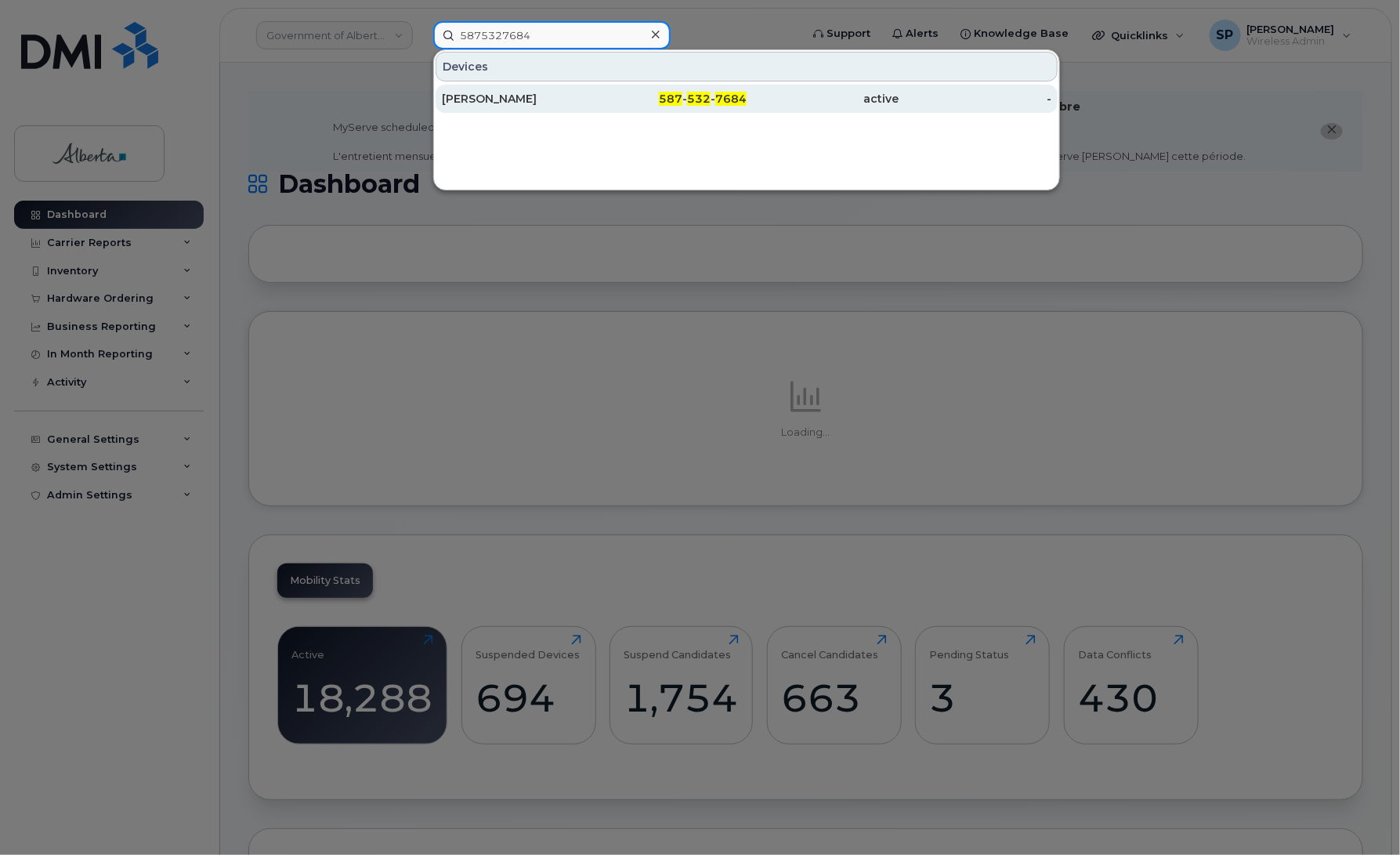
type input "5875327684"
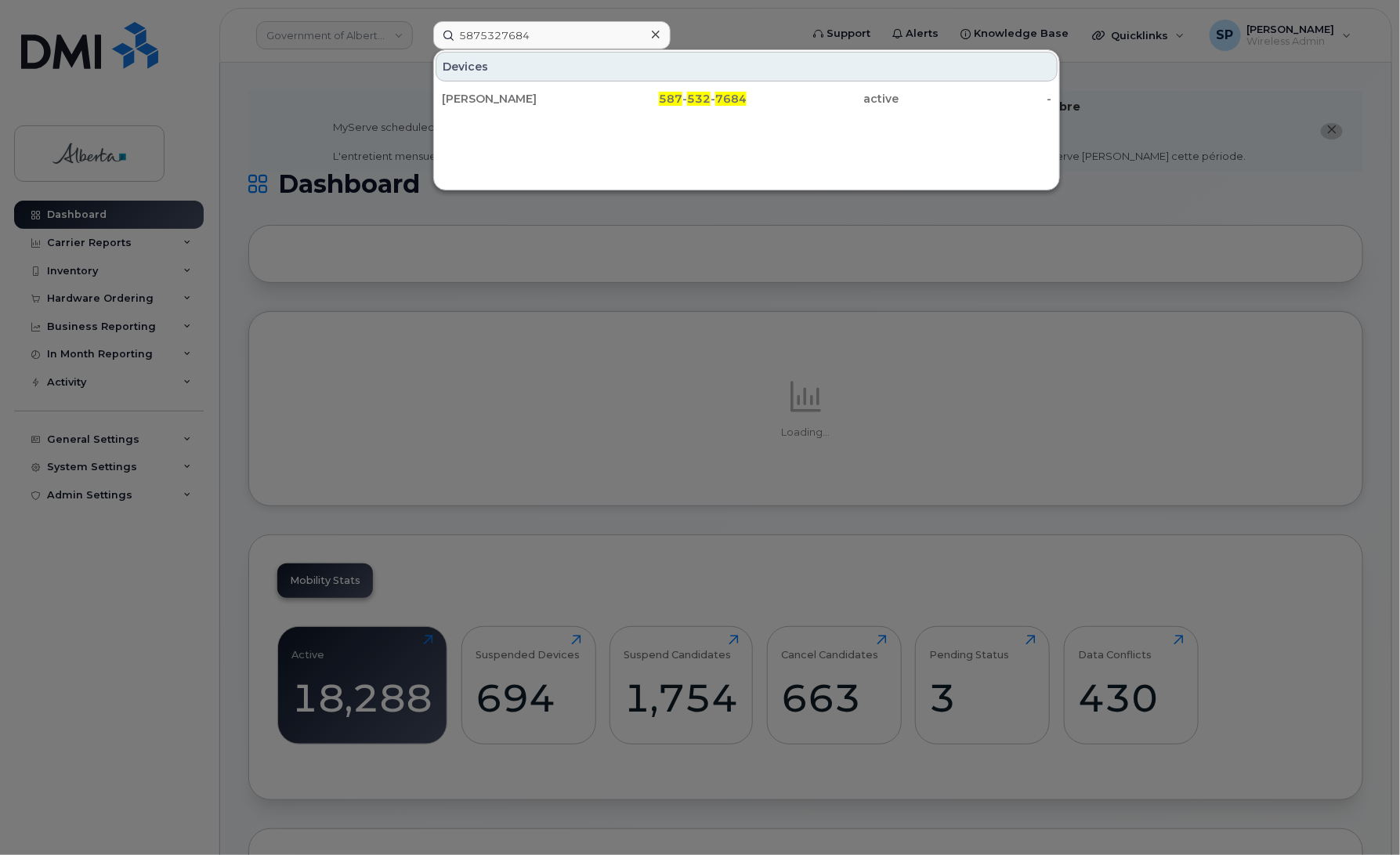
drag, startPoint x: 494, startPoint y: 99, endPoint x: 372, endPoint y: 84, distance: 122.9
click at [494, 99] on div "[PERSON_NAME]" at bounding box center [518, 98] width 153 height 16
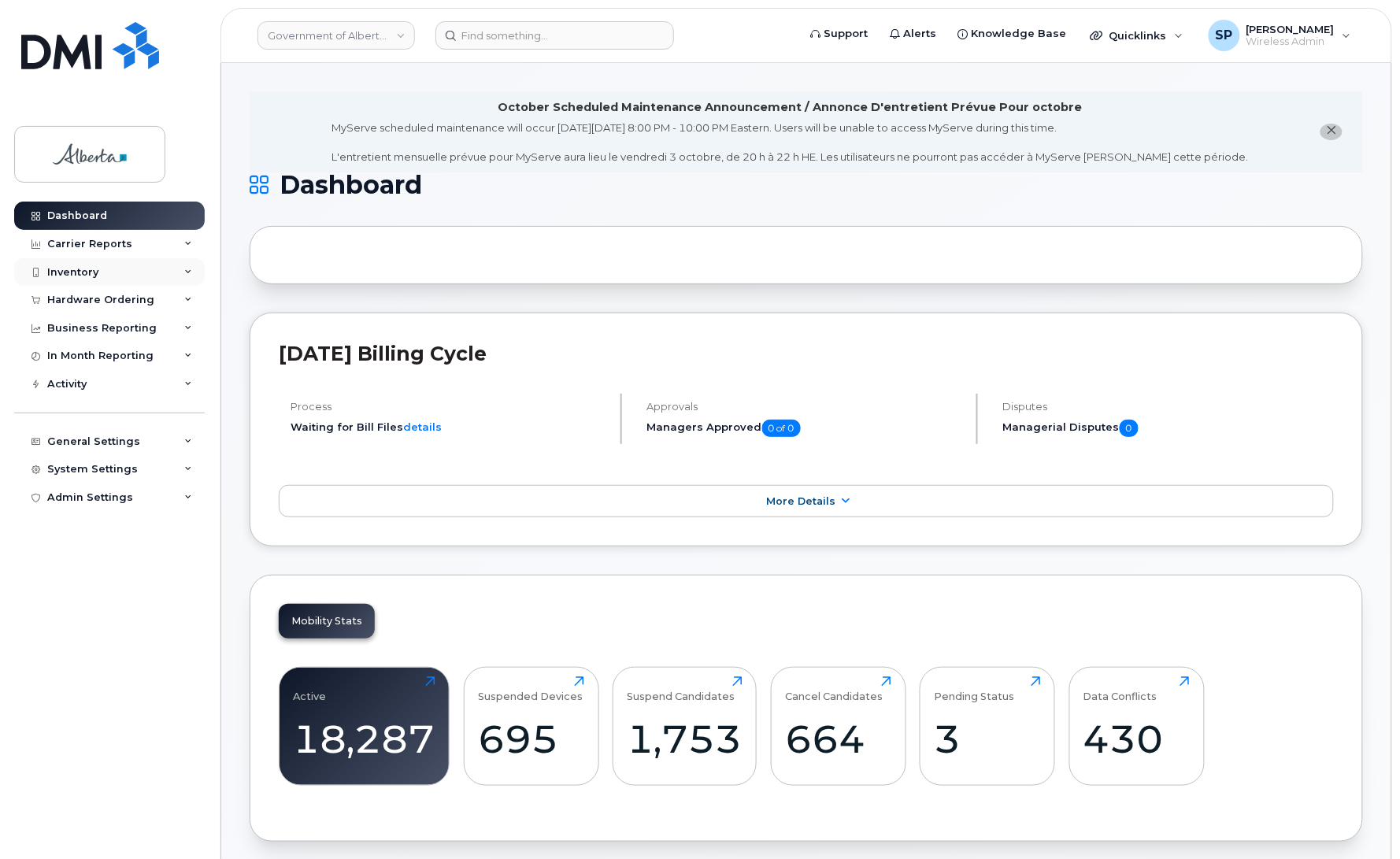
click at [104, 274] on div "Inventory" at bounding box center [109, 272] width 191 height 28
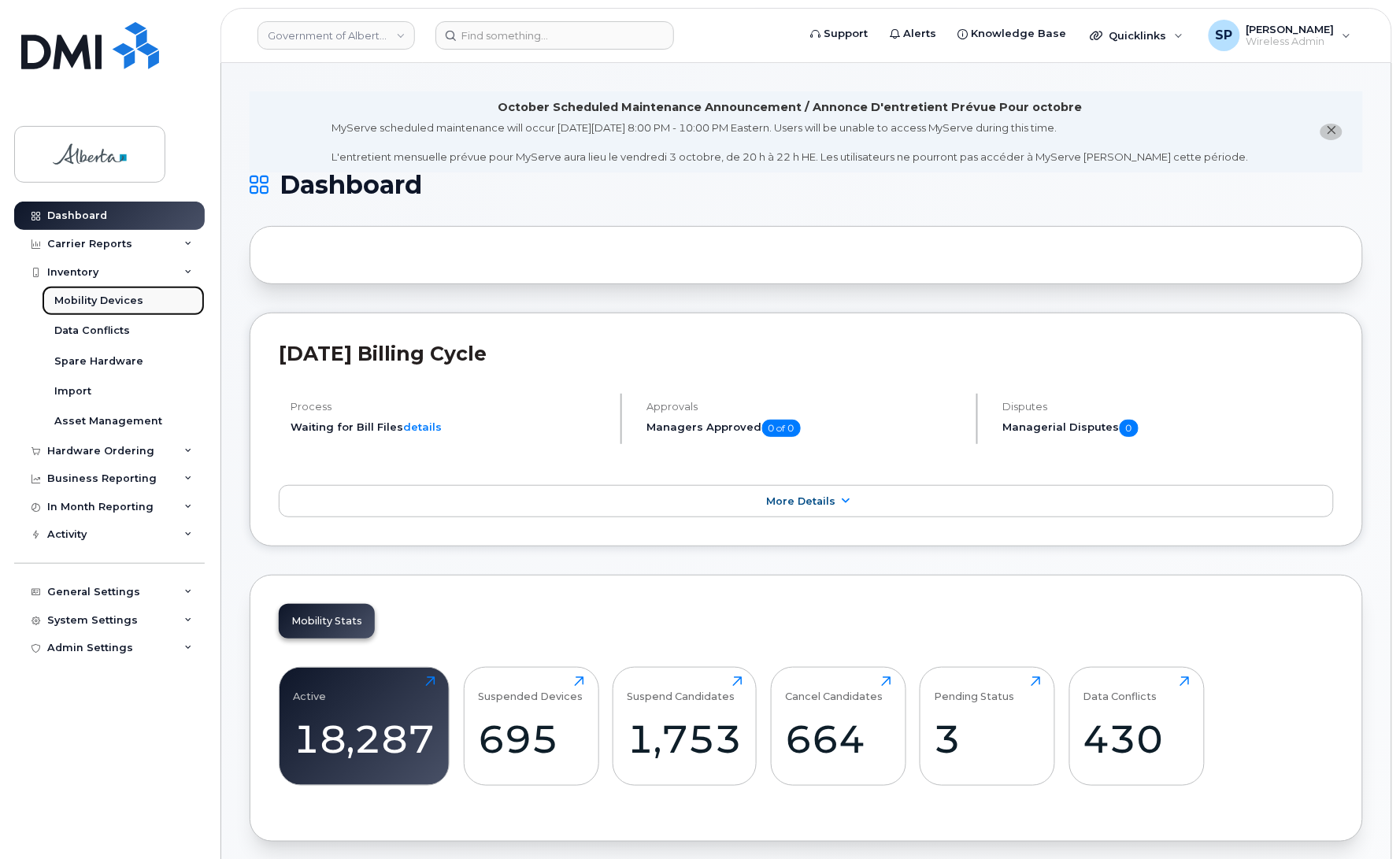
click at [100, 300] on div "Mobility Devices" at bounding box center [99, 300] width 89 height 14
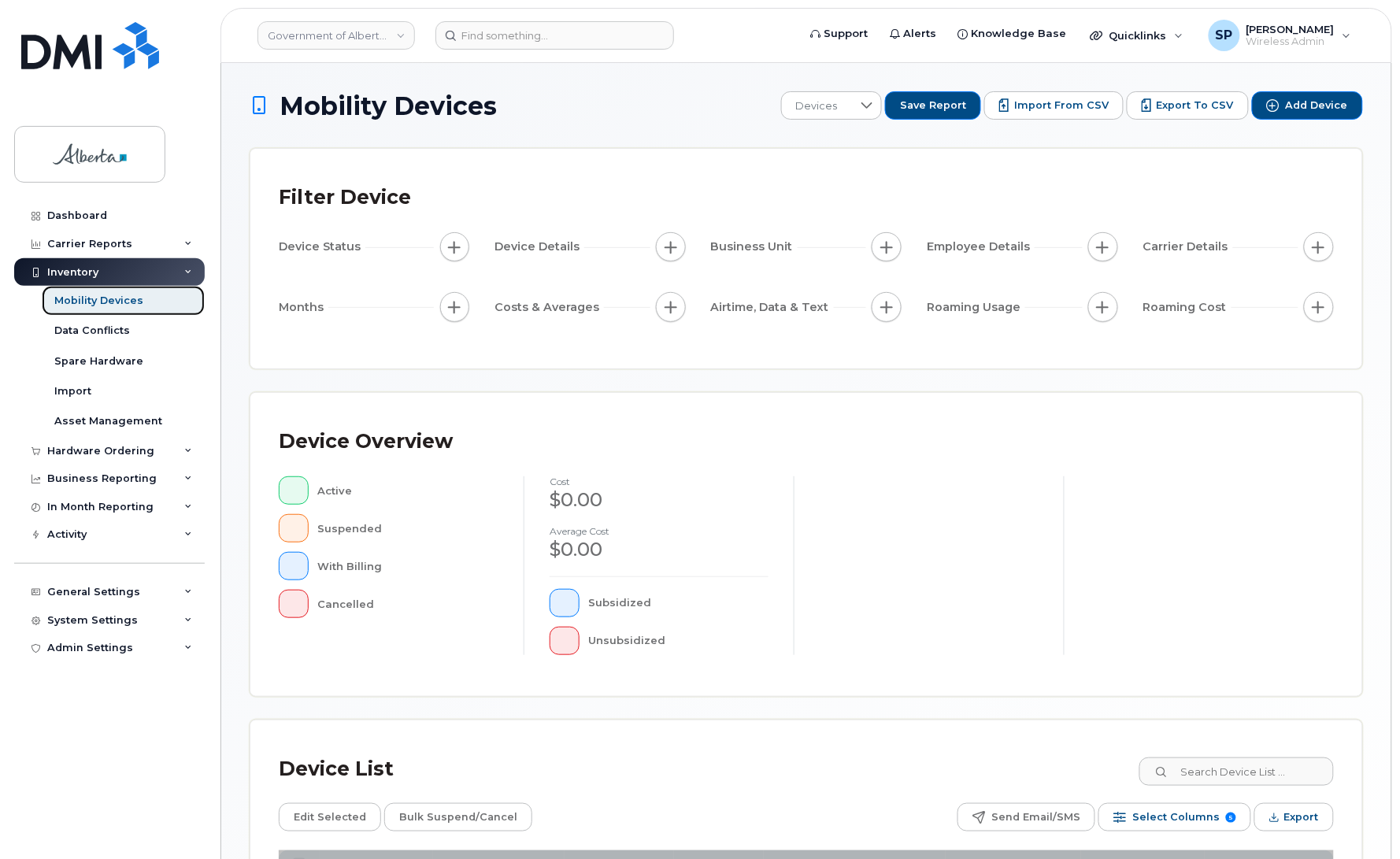
scroll to position [225, 0]
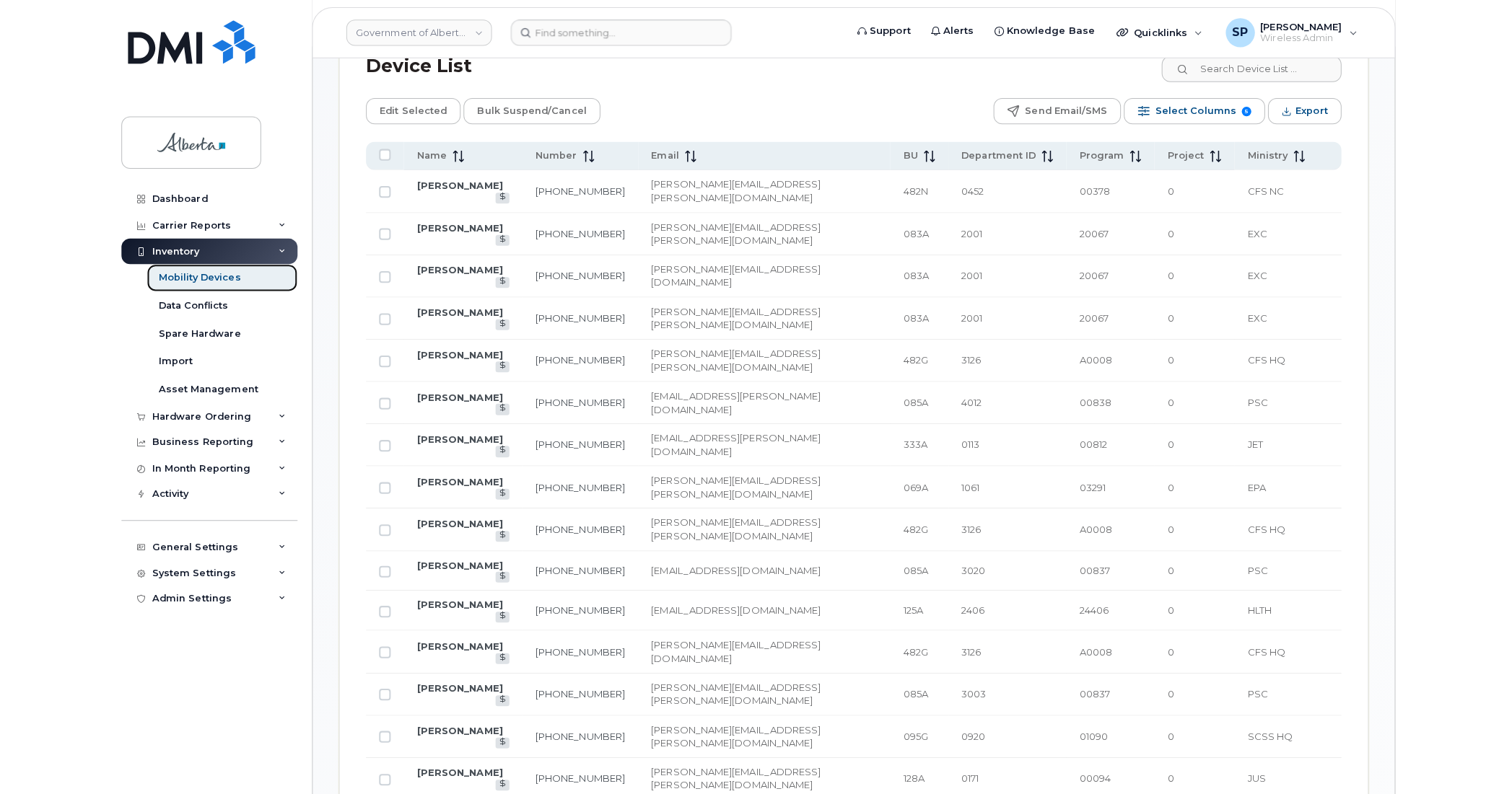
scroll to position [770, 0]
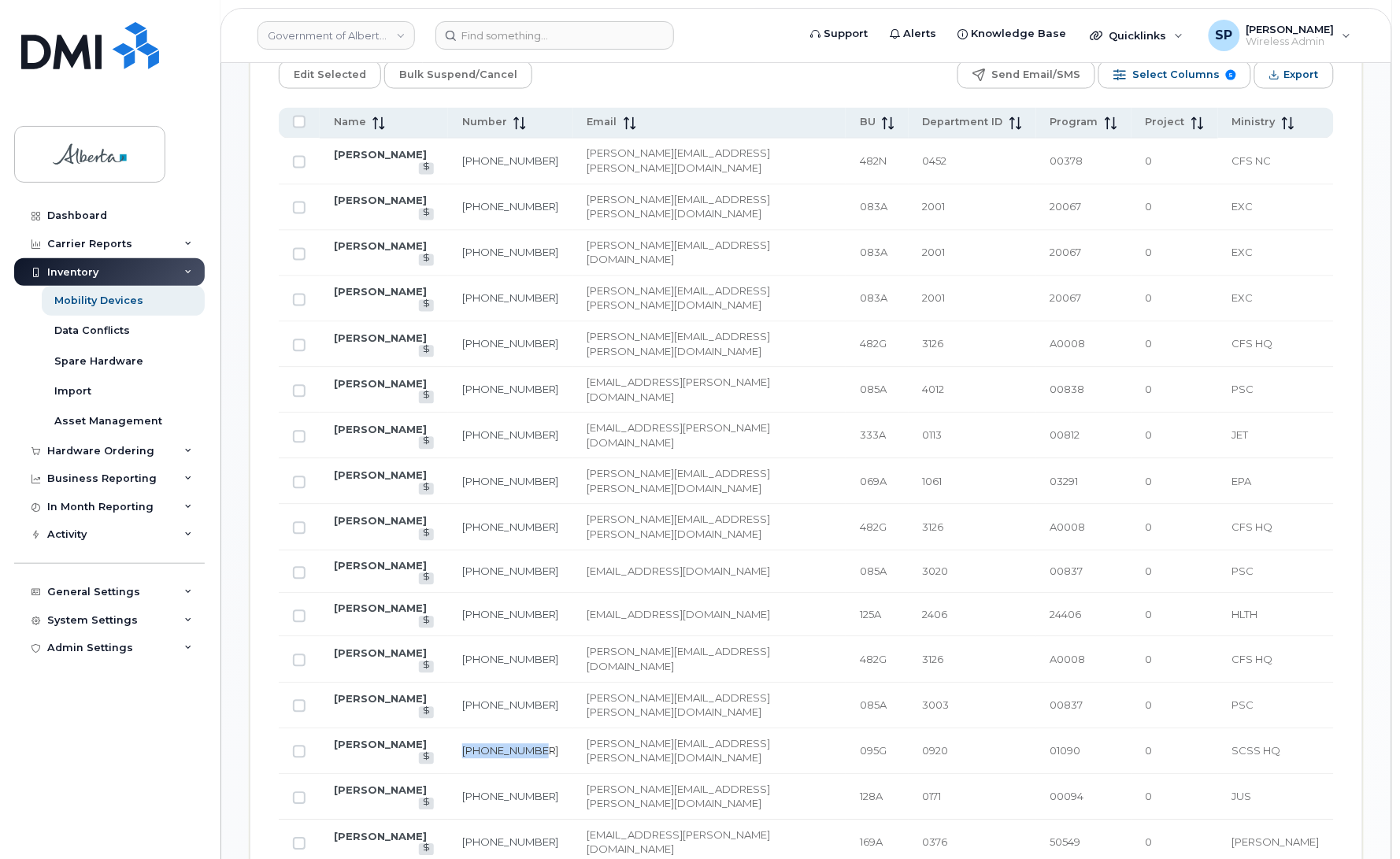
drag, startPoint x: 589, startPoint y: 565, endPoint x: 513, endPoint y: 561, distance: 76.1
click at [513, 729] on td "368-999-9897" at bounding box center [510, 751] width 125 height 46
copy link "368-999-9897"
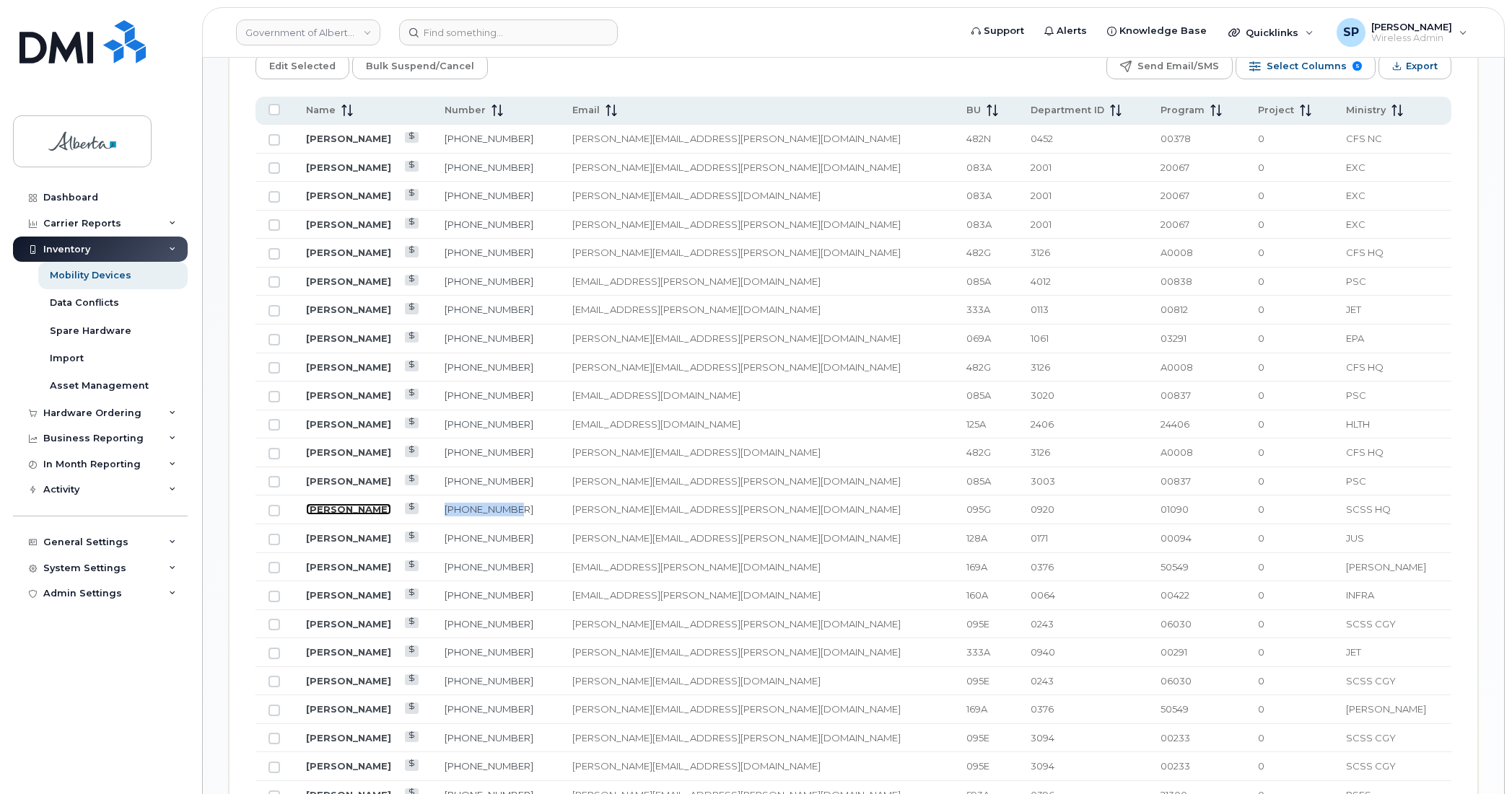
click at [330, 513] on link "[PERSON_NAME]" at bounding box center [349, 509] width 85 height 11
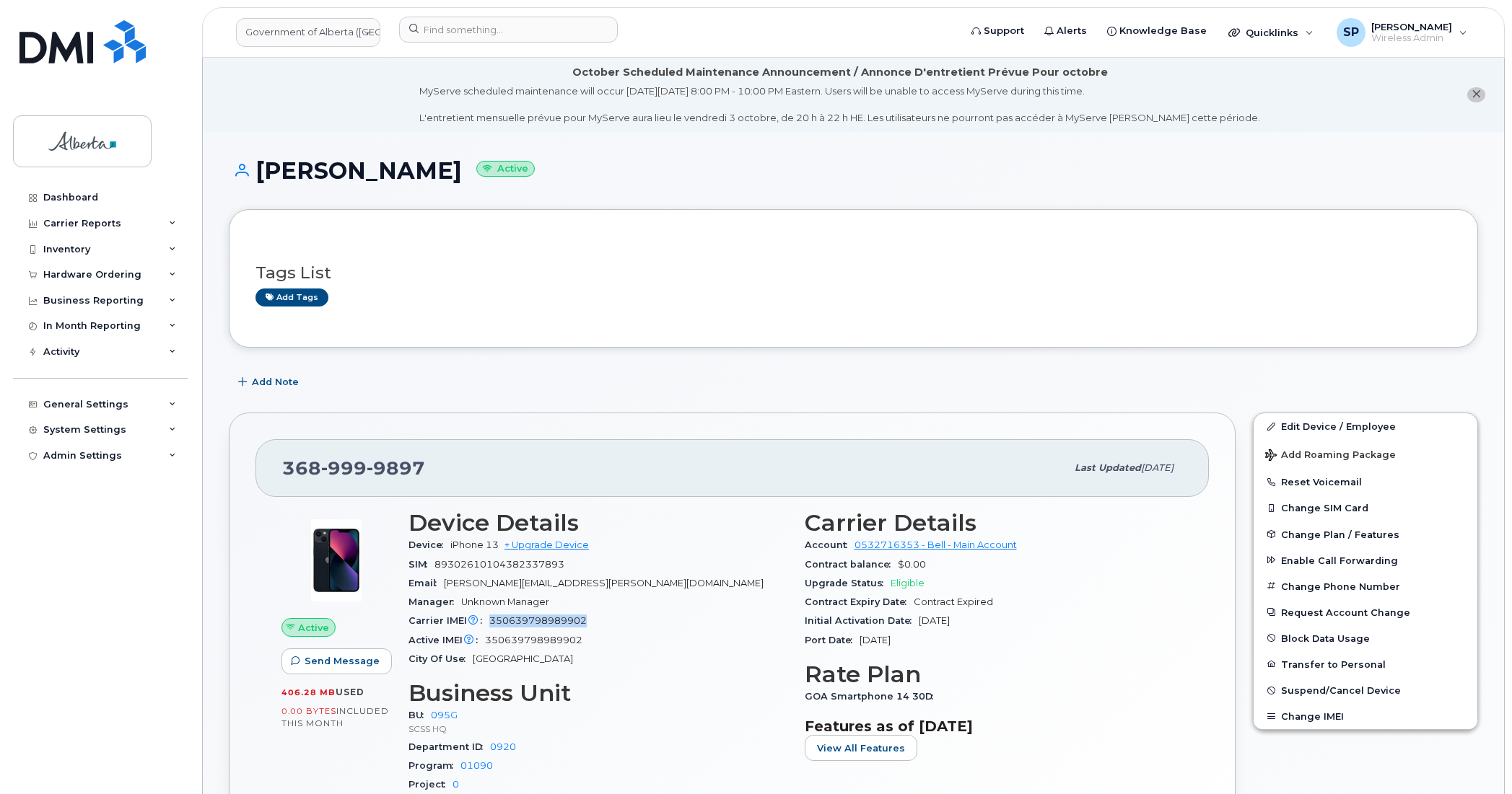
drag, startPoint x: 591, startPoint y: 620, endPoint x: 491, endPoint y: 624, distance: 100.1
click at [491, 624] on div "Carrier IMEI Carrier IMEI is reported during the last billing cycle or change o…" at bounding box center [598, 621] width 379 height 19
copy span "350639798989902"
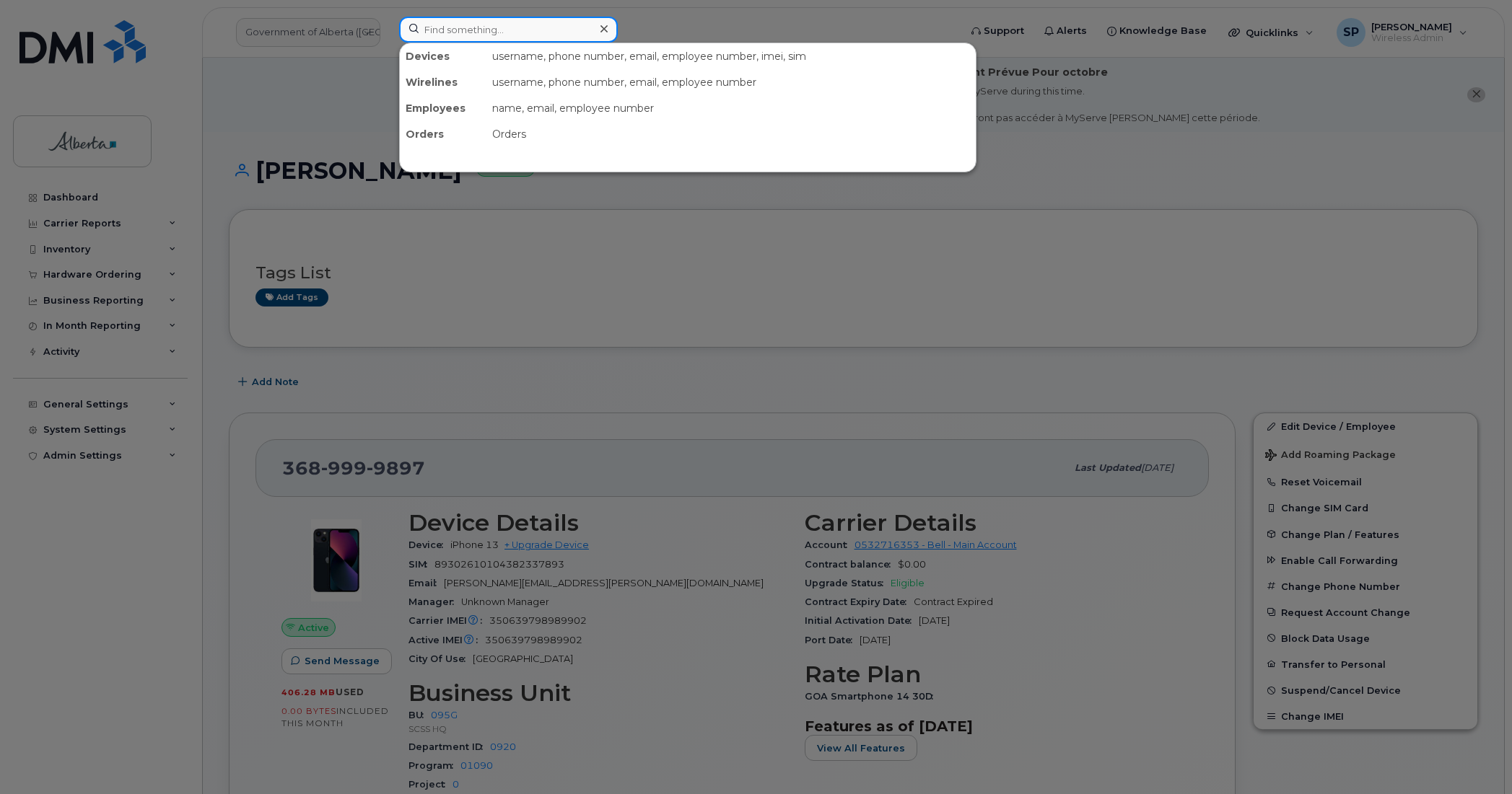
click at [442, 33] on input at bounding box center [509, 30] width 219 height 26
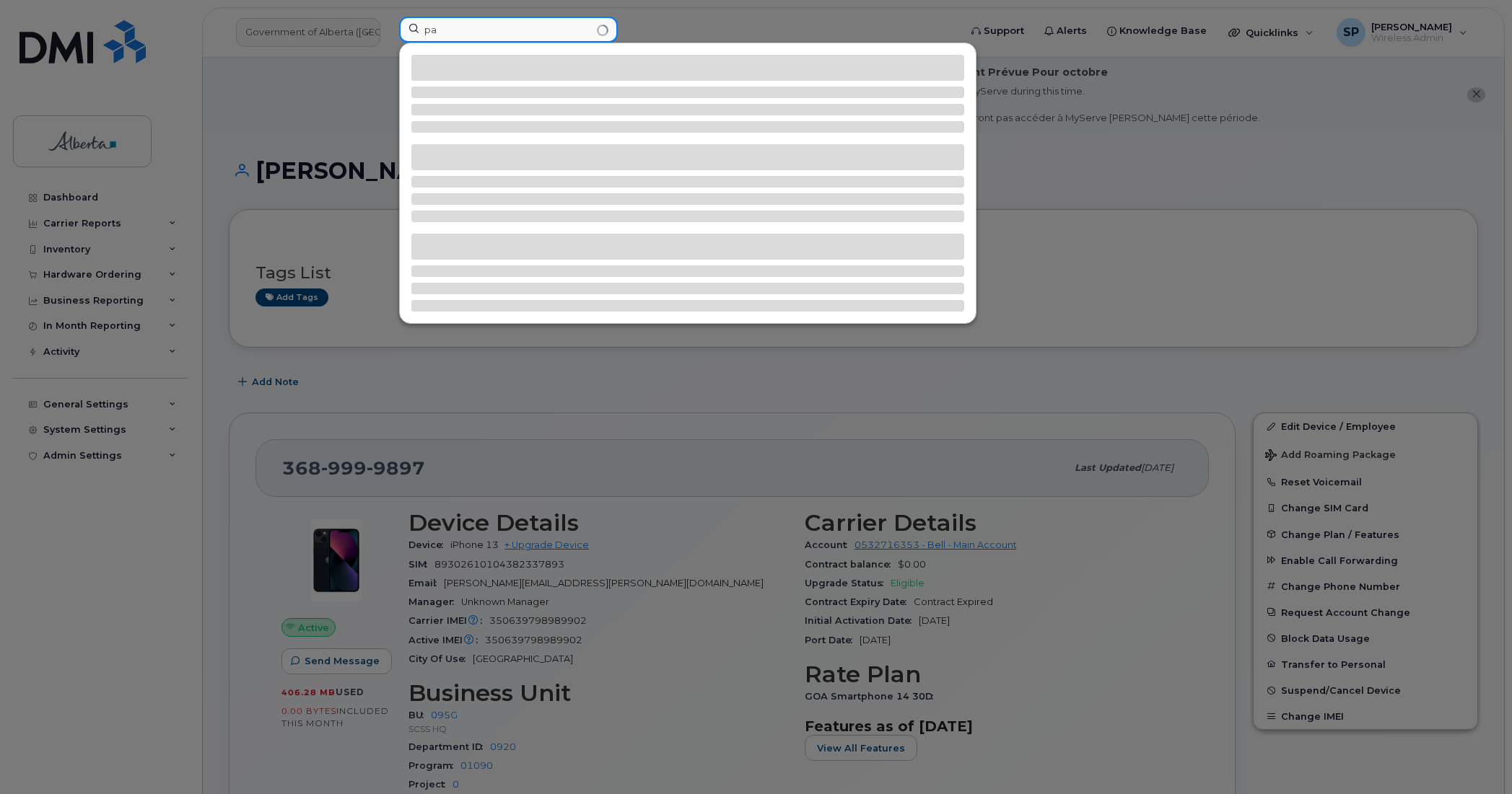
type input "p"
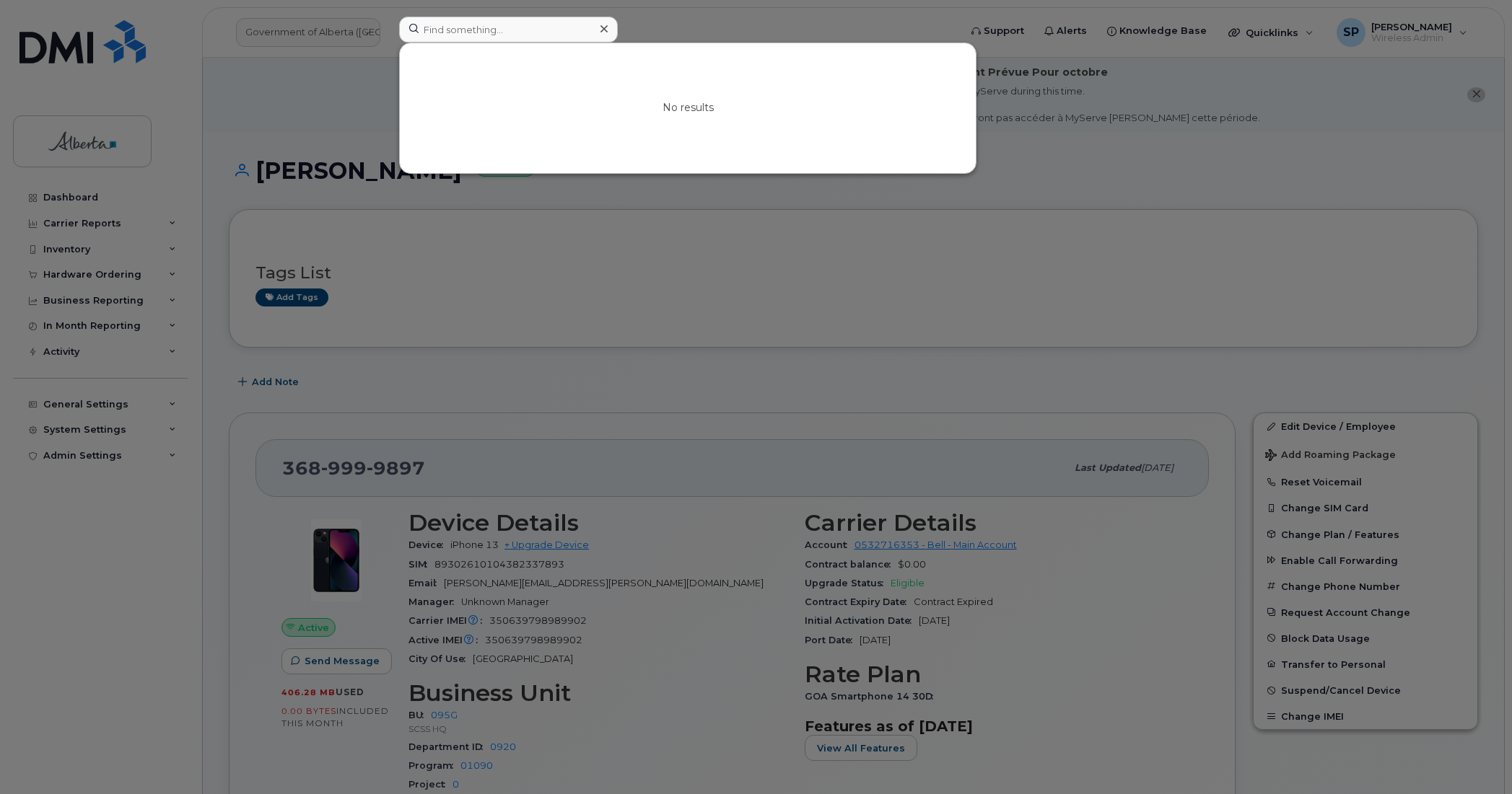
click at [90, 250] on div at bounding box center [756, 397] width 1512 height 794
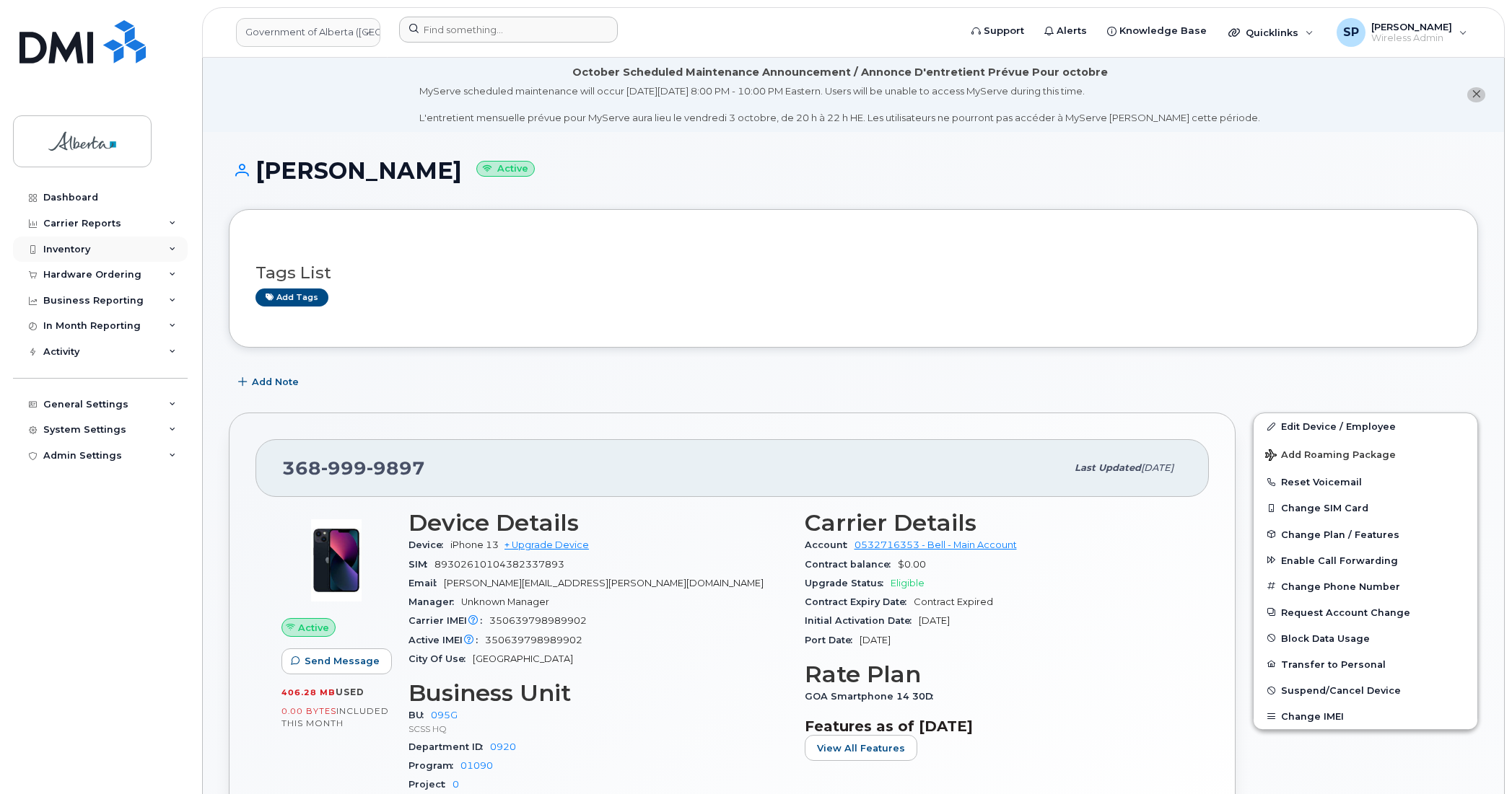
click at [70, 249] on div "Inventory" at bounding box center [67, 249] width 47 height 11
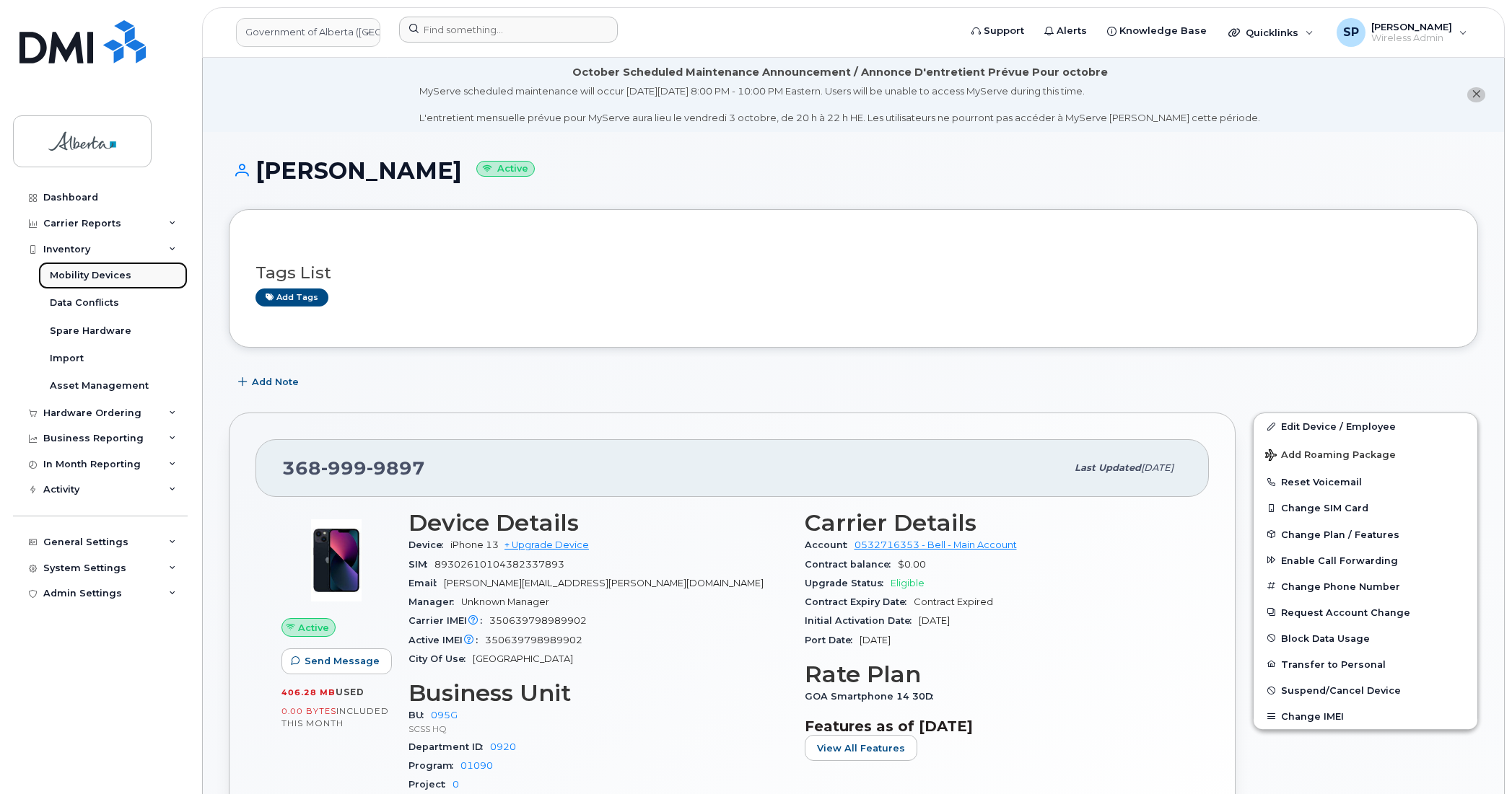
click at [83, 273] on div "Mobility Devices" at bounding box center [90, 275] width 81 height 13
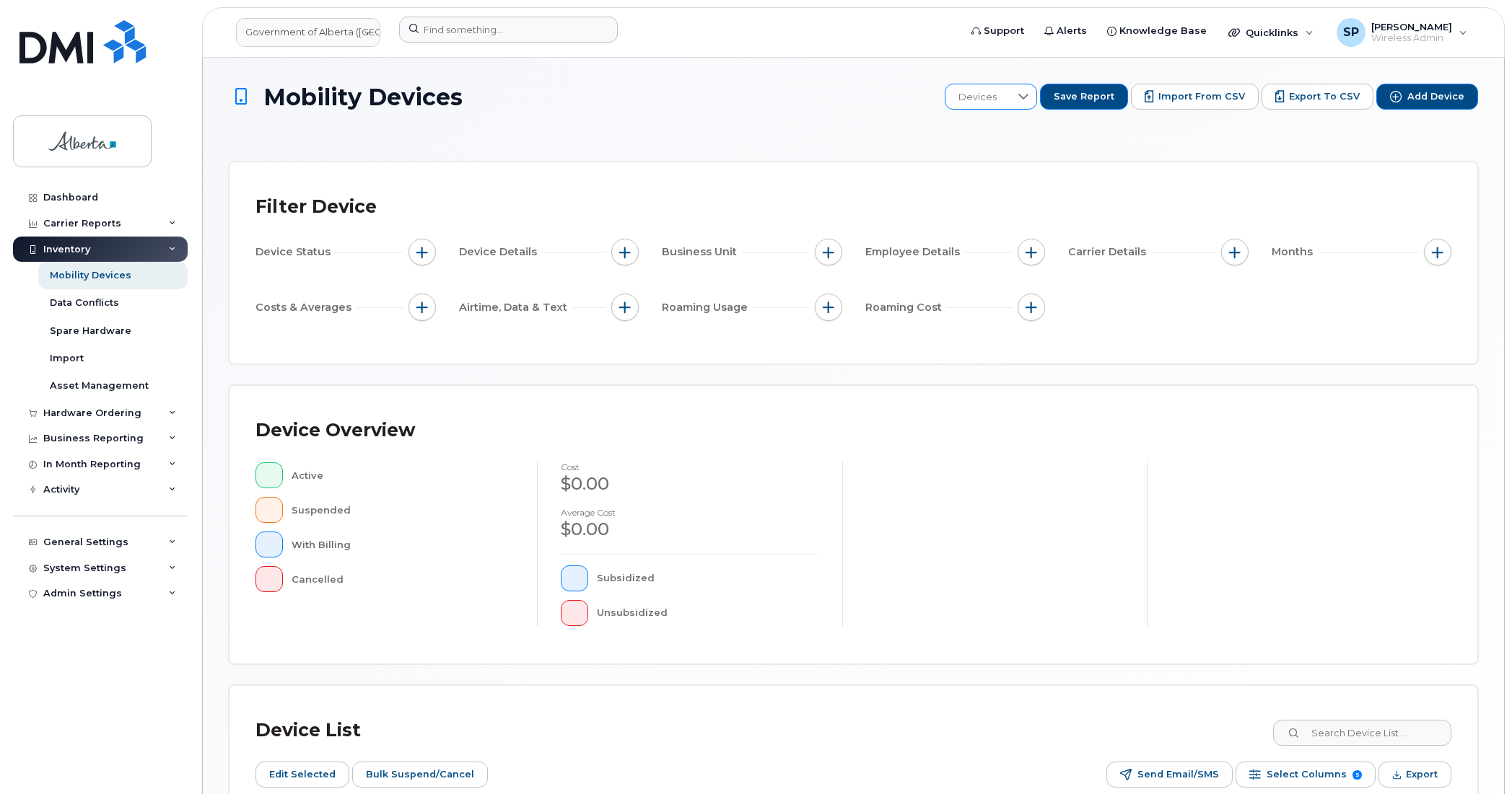
click at [1029, 98] on icon at bounding box center [1022, 96] width 10 height 6
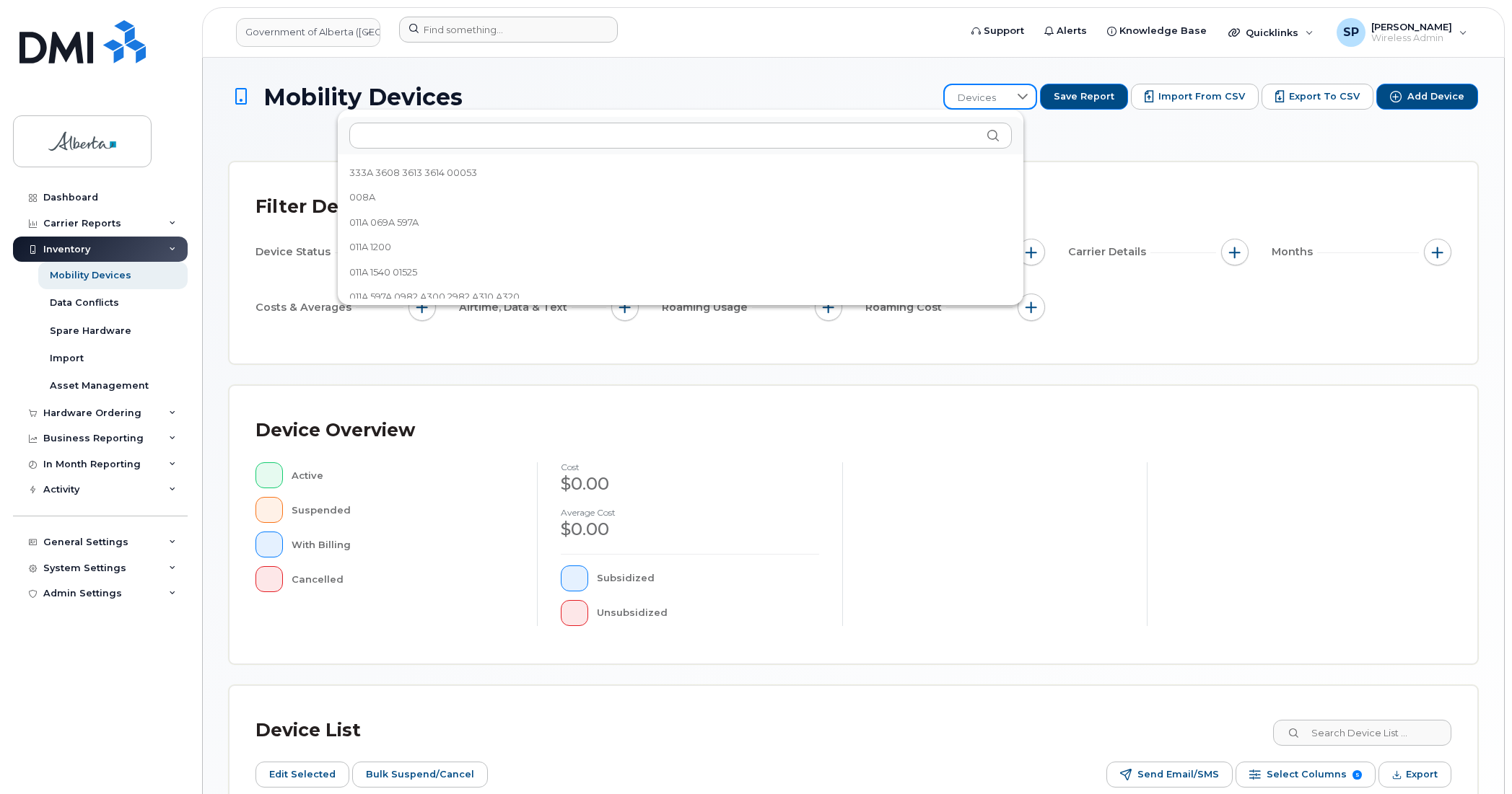
click at [798, 84] on div "Mobility Devices Devices Save Report Import from CSV Export to CSV Add Device" at bounding box center [853, 96] width 1249 height 26
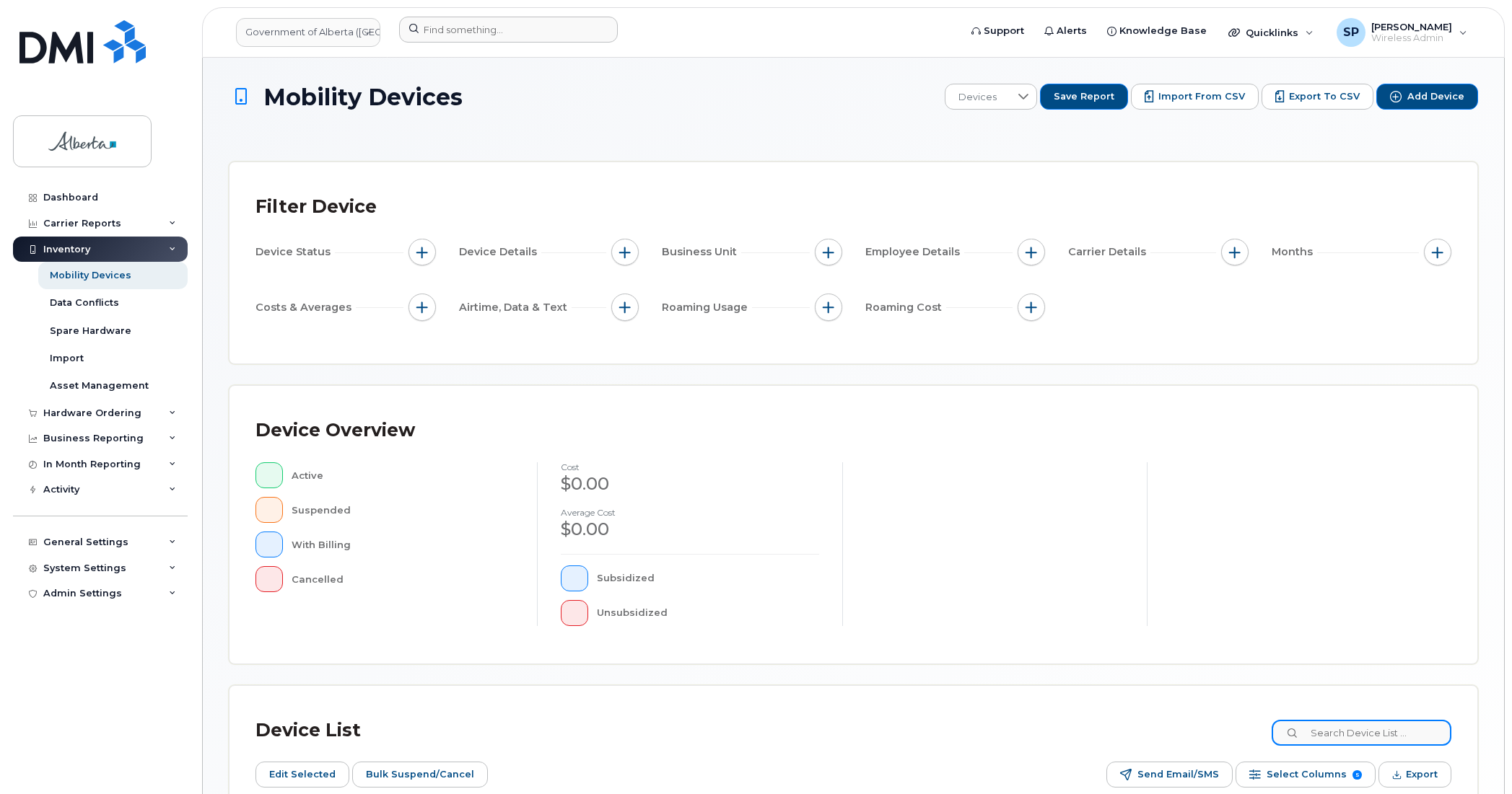
click at [1409, 731] on input at bounding box center [1361, 732] width 179 height 26
type input "CF-33"
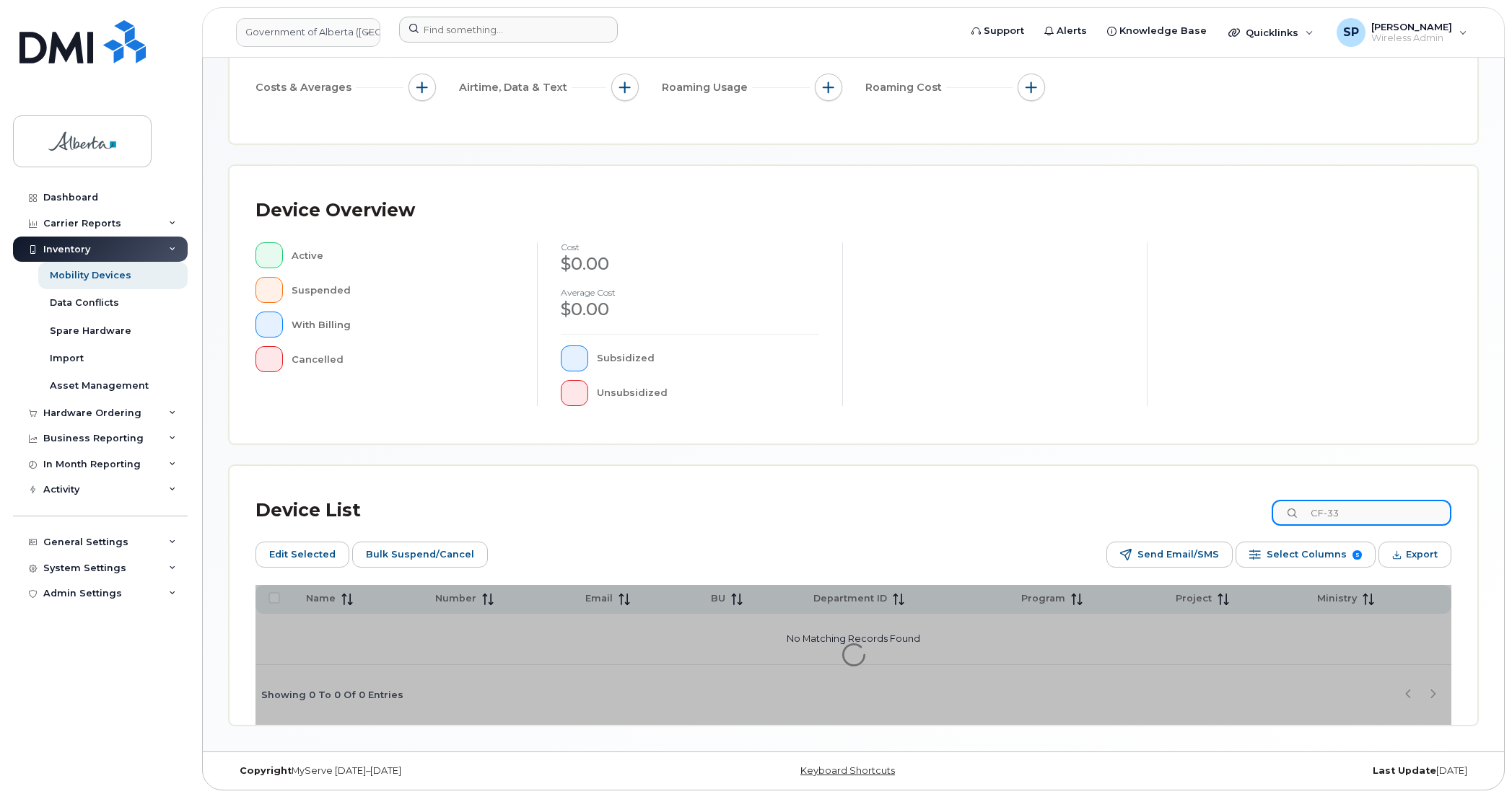
scroll to position [224, 0]
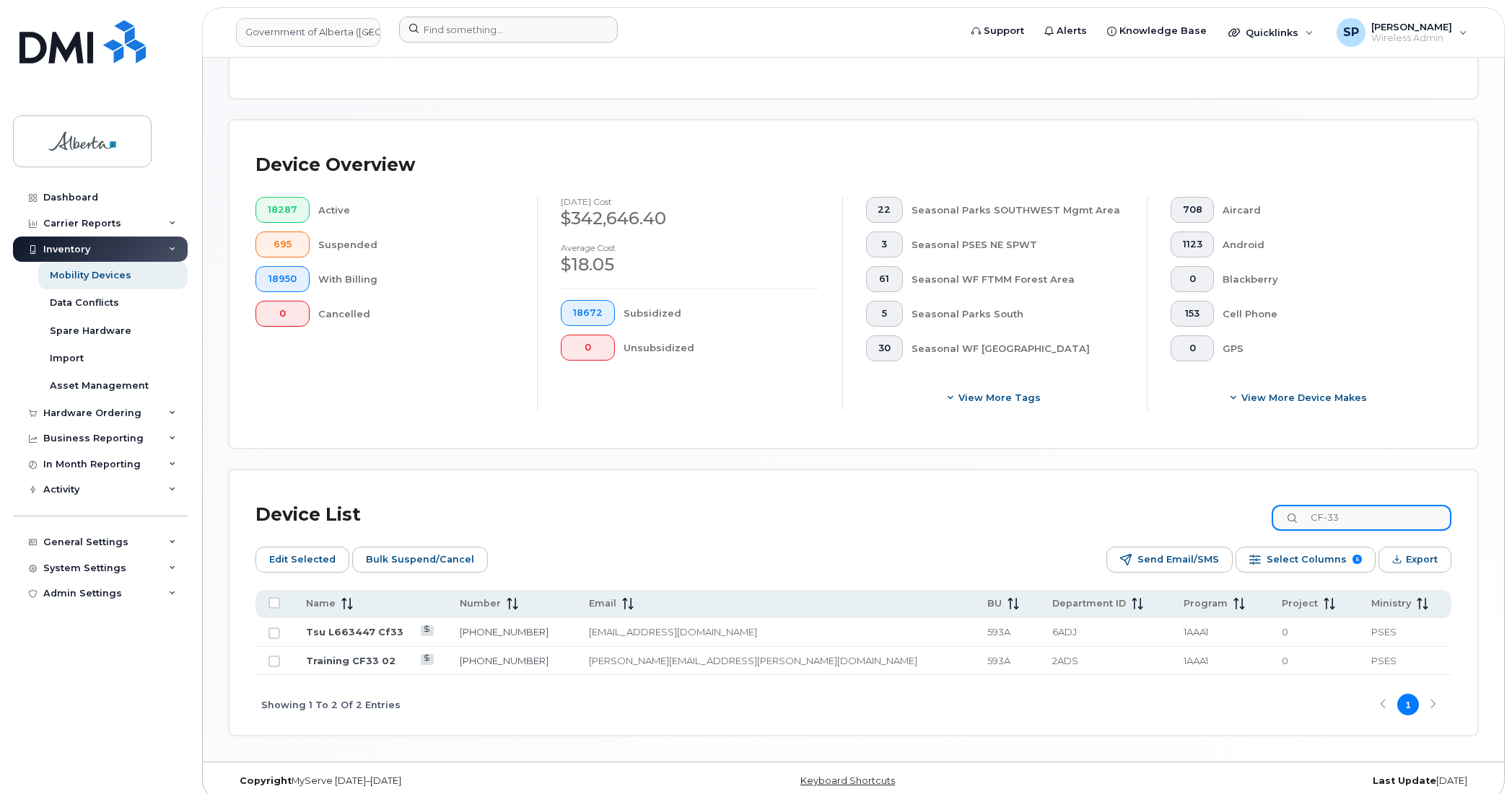
scroll to position [318, 0]
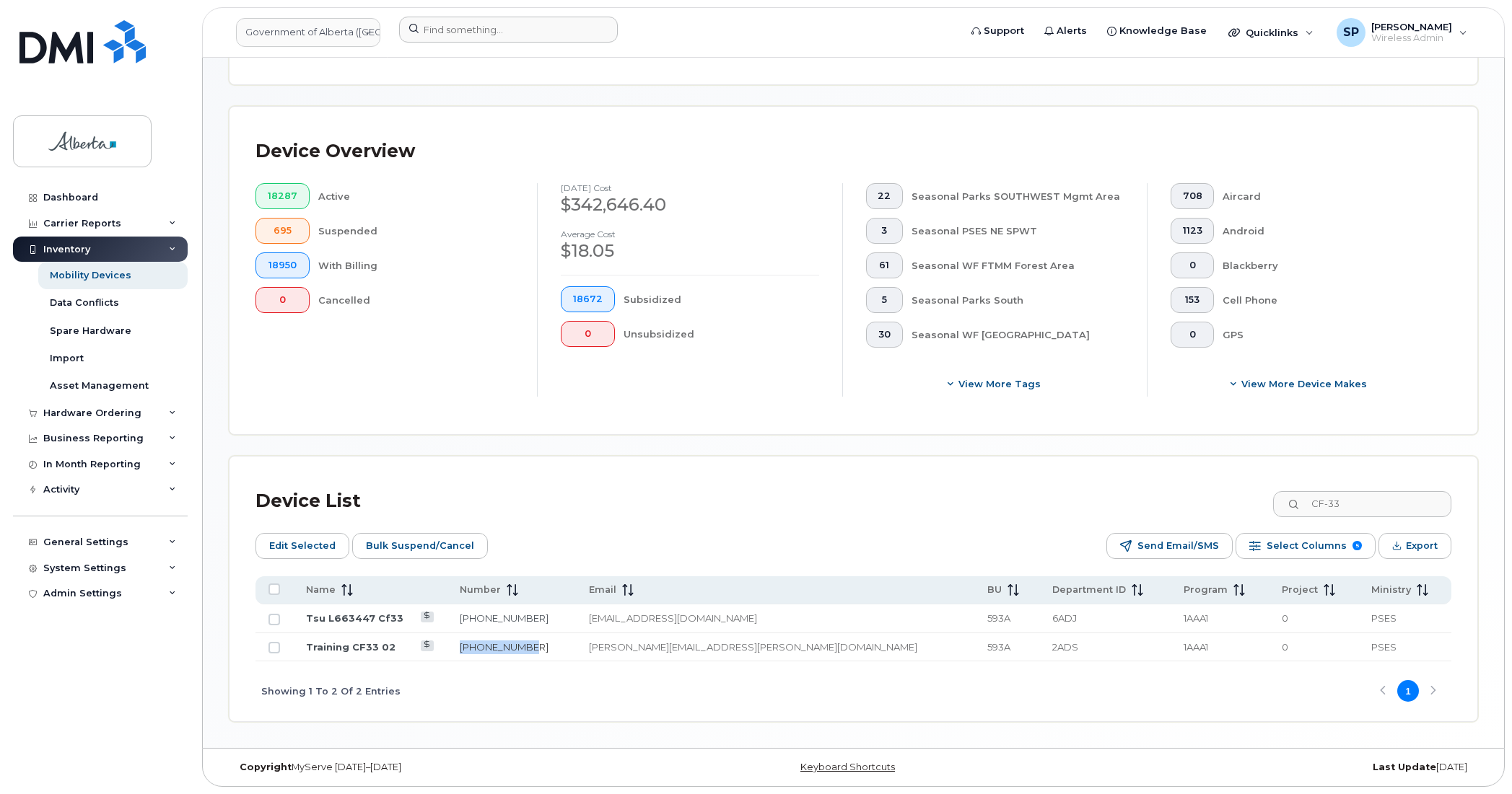
drag, startPoint x: 545, startPoint y: 647, endPoint x: 480, endPoint y: 649, distance: 65.0
click at [480, 649] on td "587-545-9459" at bounding box center [512, 647] width 129 height 29
click at [362, 646] on link "Training CF33 02" at bounding box center [351, 647] width 90 height 11
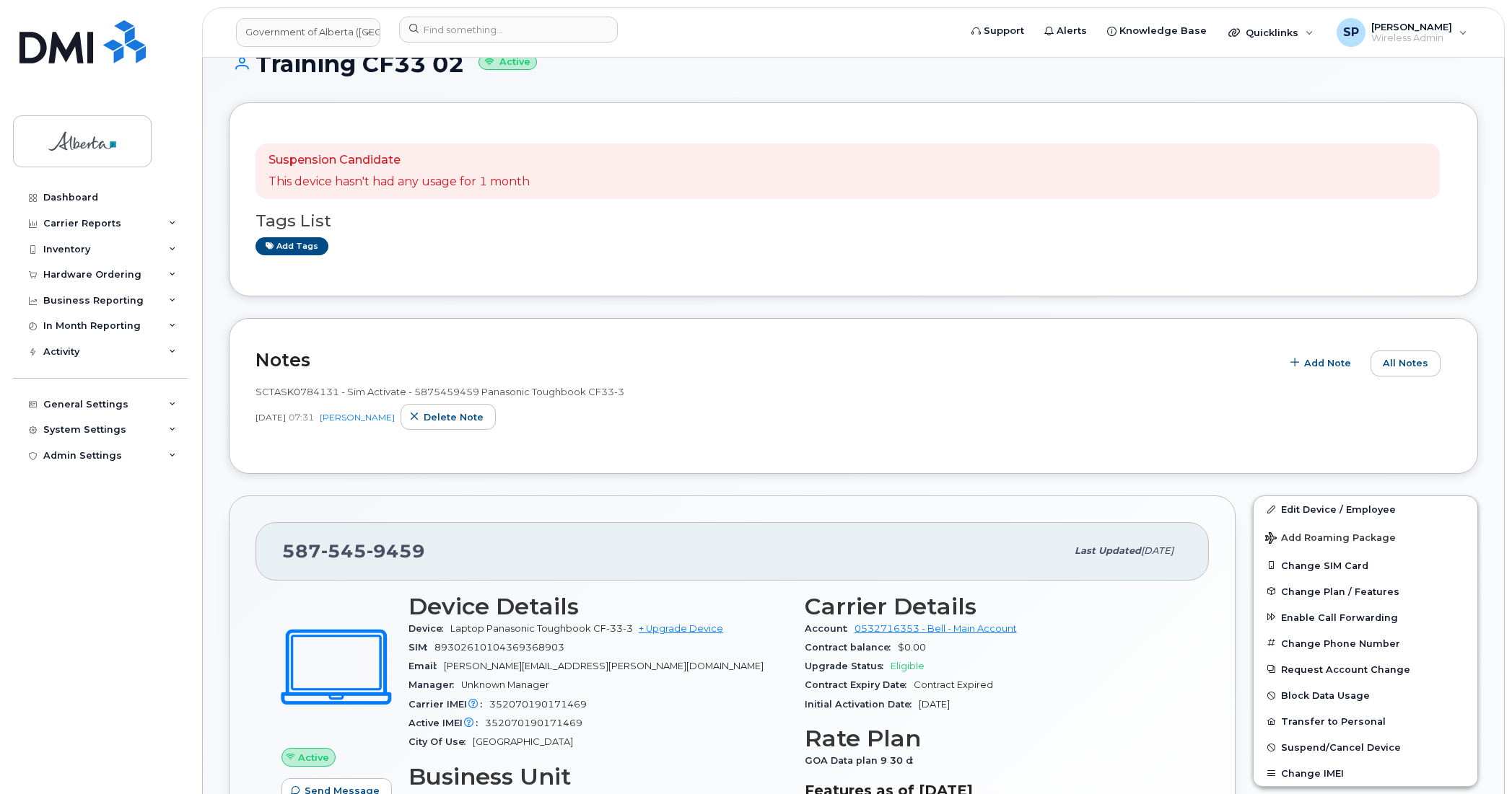
scroll to position [290, 0]
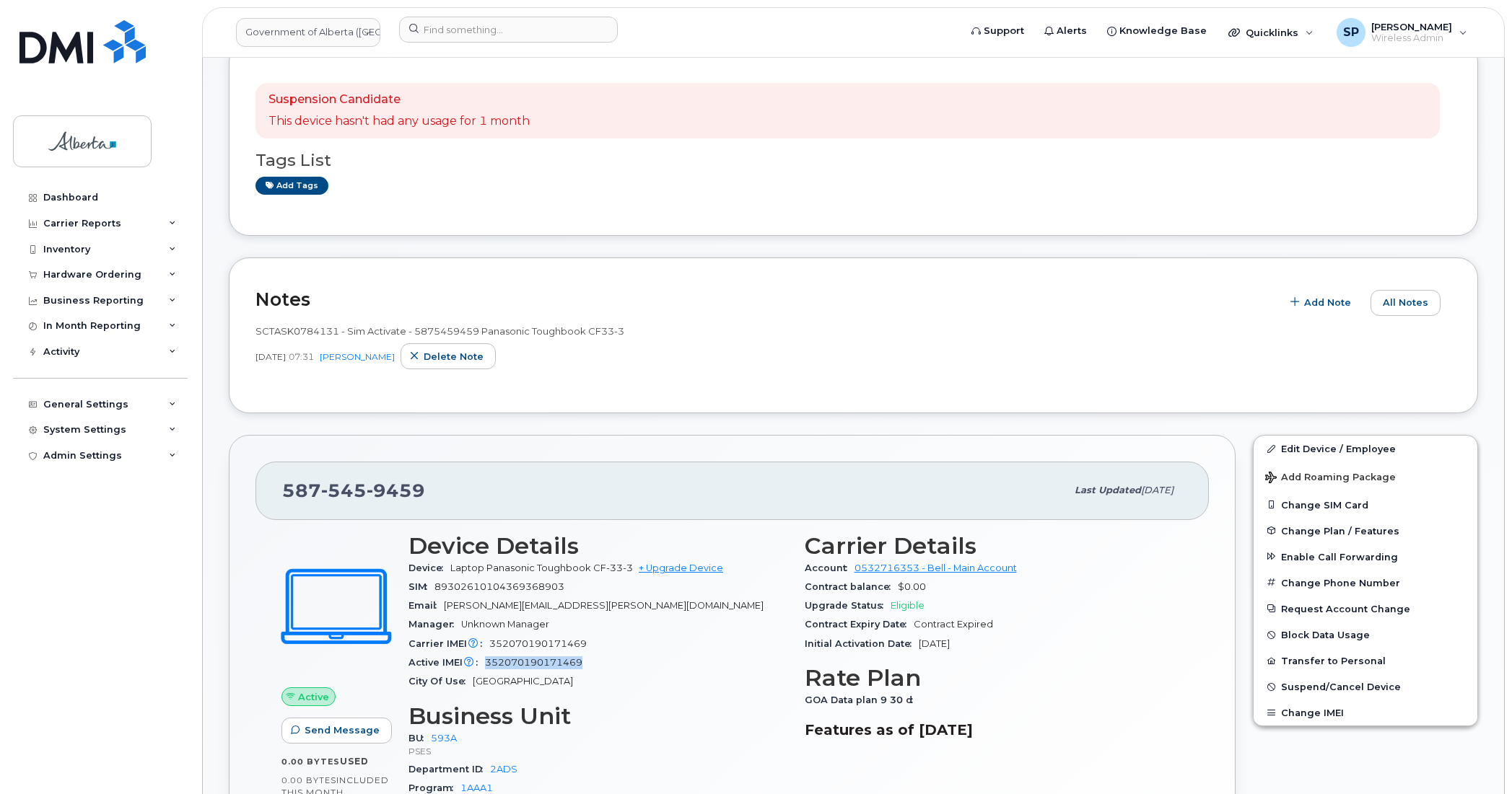
drag, startPoint x: 586, startPoint y: 664, endPoint x: 489, endPoint y: 662, distance: 97.0
click at [489, 662] on div "Active IMEI Active IMEI is refreshed daily with a delay of up to 48 hours follo…" at bounding box center [598, 663] width 379 height 19
copy span "352070190171469"
drag, startPoint x: 442, startPoint y: 484, endPoint x: 197, endPoint y: 498, distance: 245.4
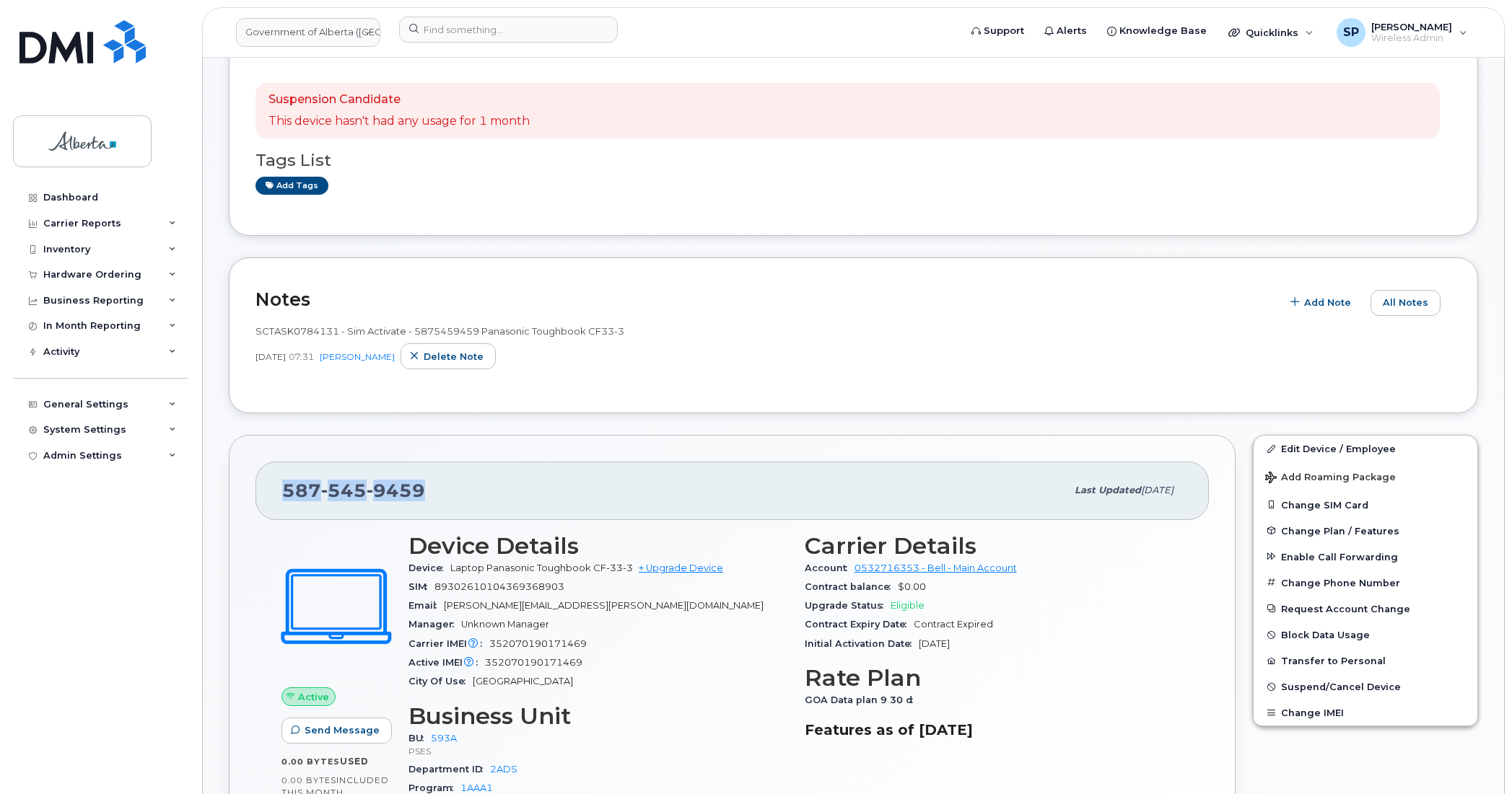
copy span "587 545 9459"
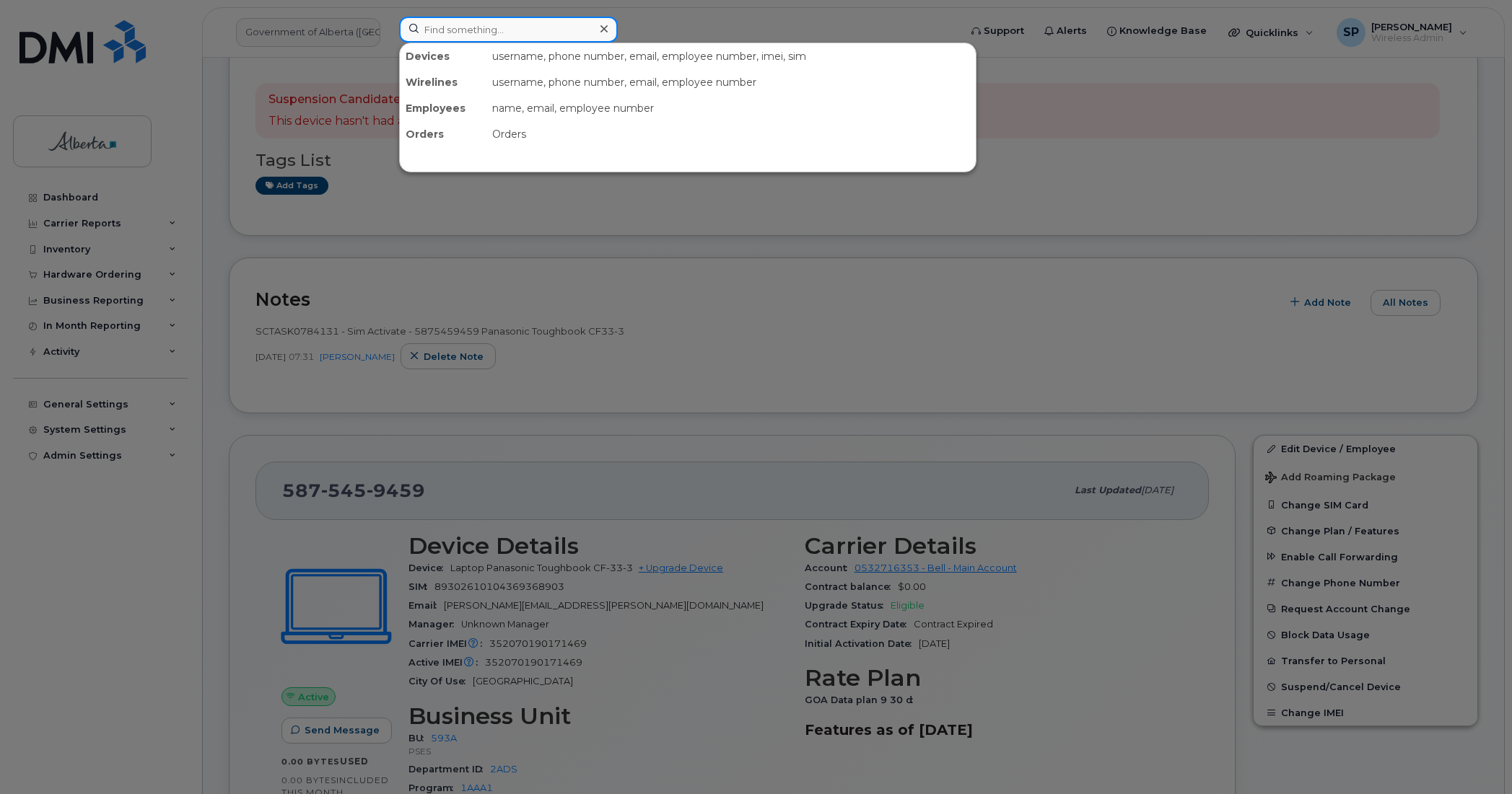
click at [477, 27] on input at bounding box center [509, 30] width 219 height 26
click at [345, 239] on div at bounding box center [756, 397] width 1512 height 794
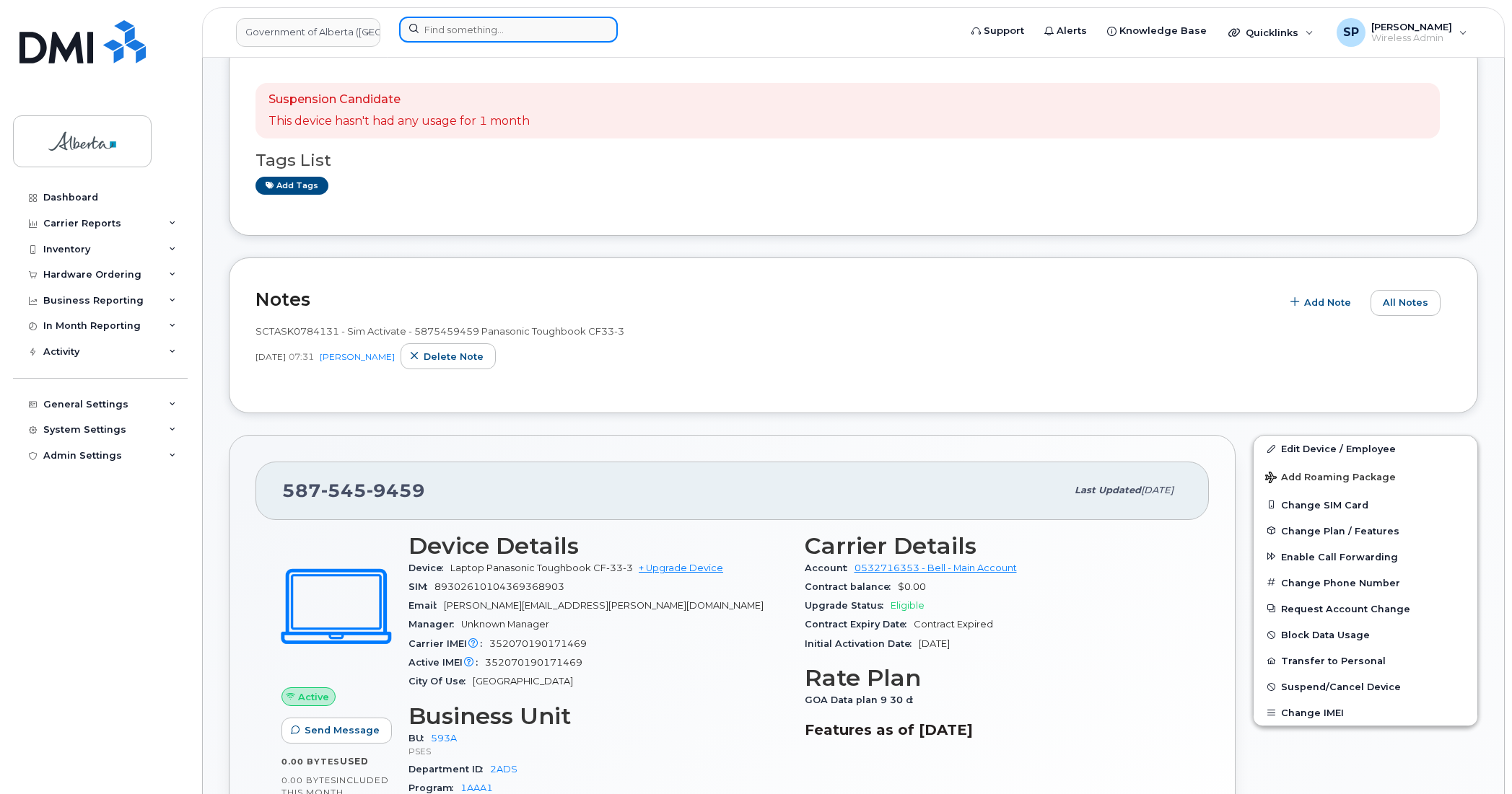
click at [434, 34] on input at bounding box center [509, 30] width 219 height 26
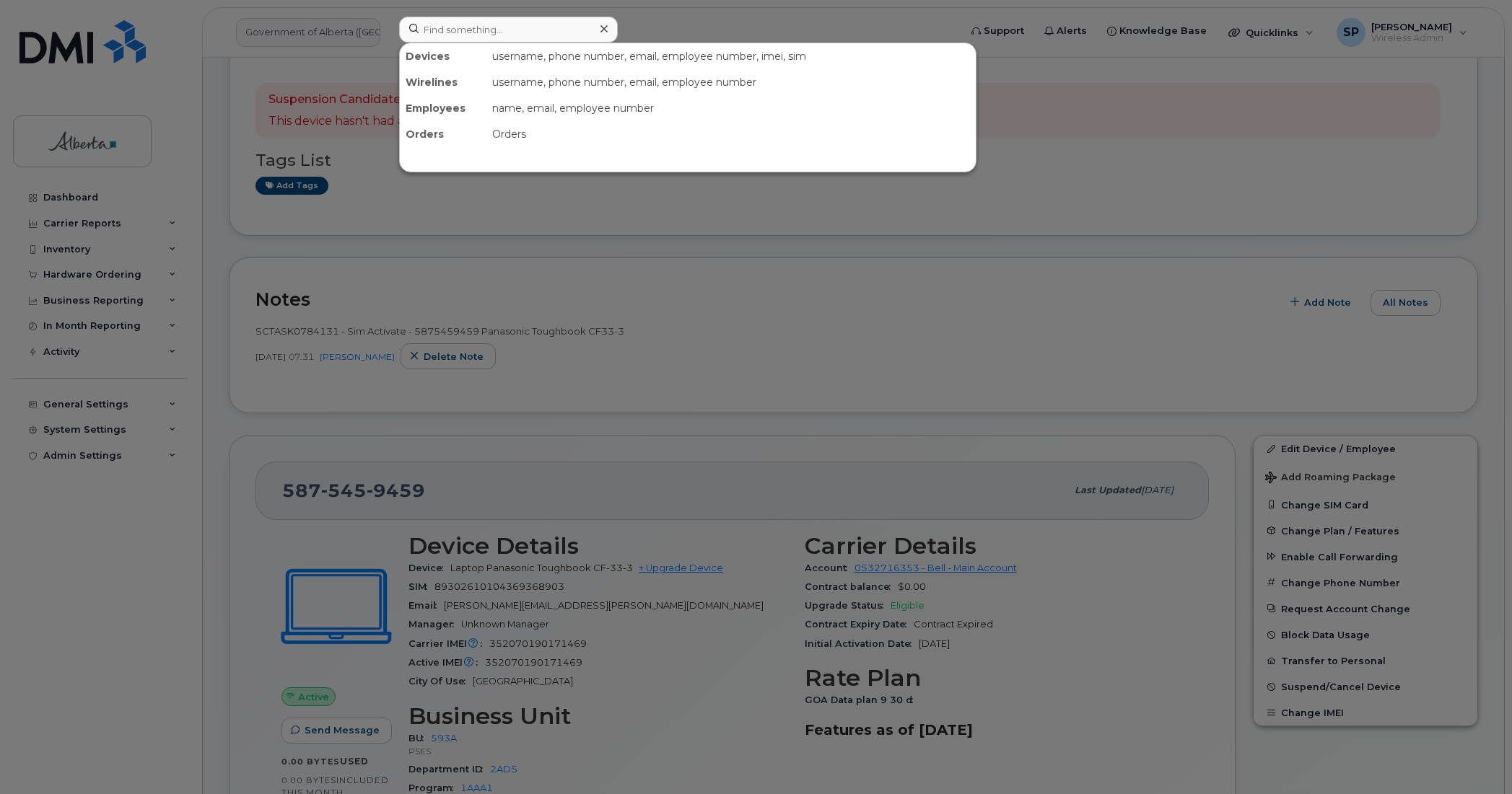
click at [78, 246] on div at bounding box center [756, 397] width 1512 height 794
click at [449, 21] on input at bounding box center [509, 30] width 219 height 26
type input "bonnie malle"
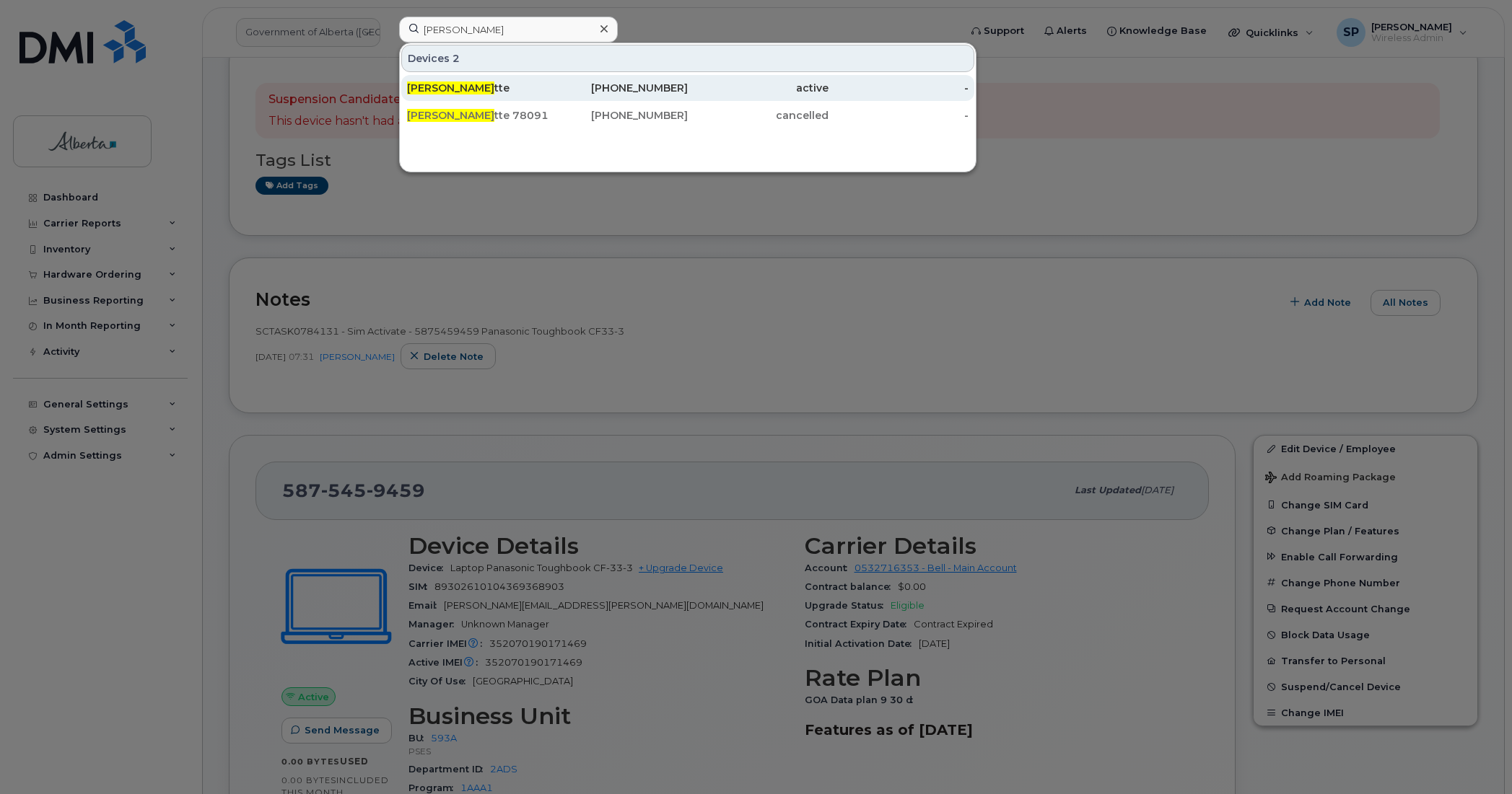
click at [455, 89] on span "Bonnie Malle" at bounding box center [450, 87] width 87 height 13
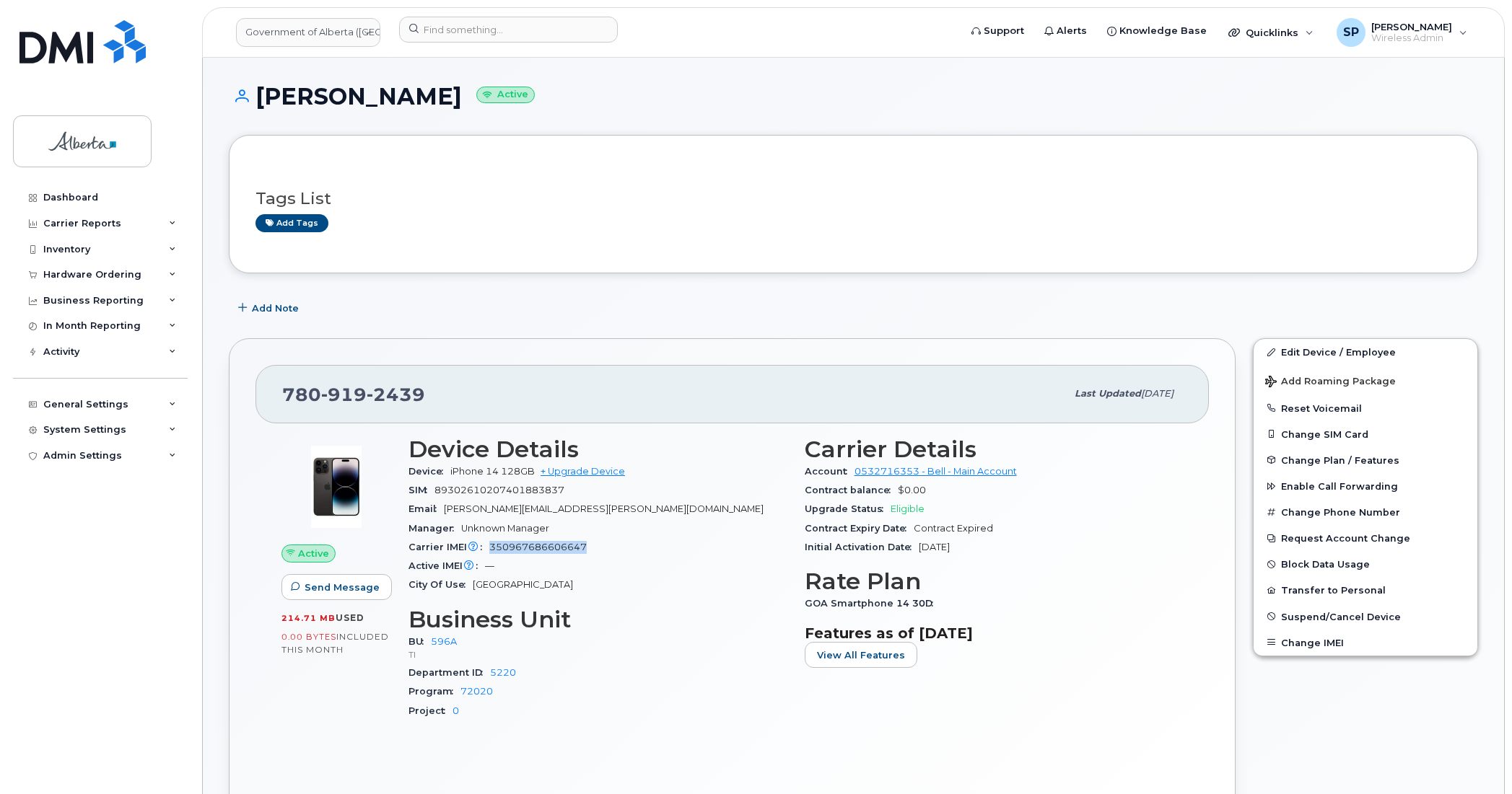
drag, startPoint x: 589, startPoint y: 547, endPoint x: 492, endPoint y: 545, distance: 97.0
click at [492, 545] on div "Carrier IMEI Carrier IMEI is reported during the last billing cycle or change o…" at bounding box center [598, 547] width 379 height 19
copy span "350967686606647"
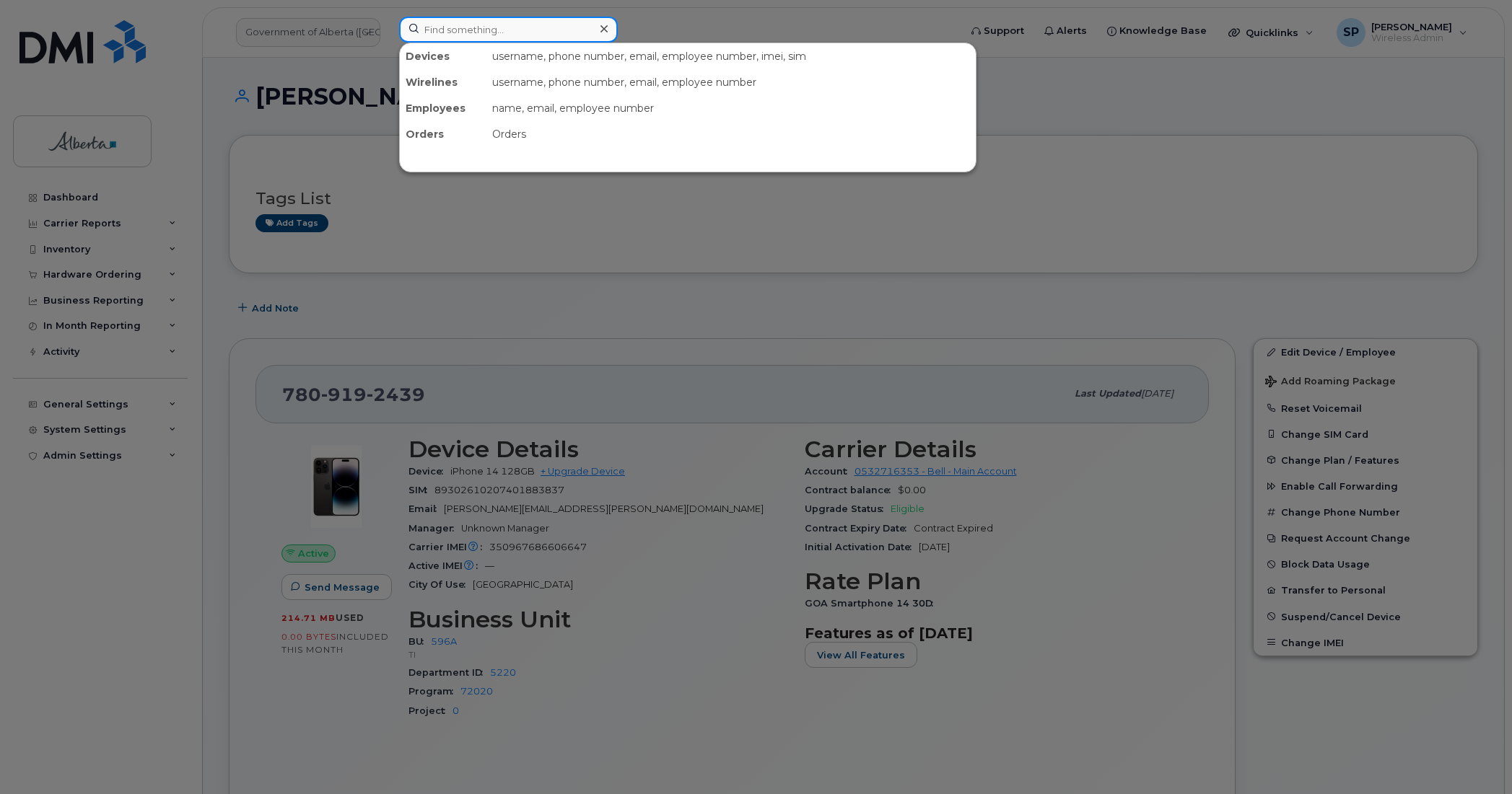
click at [452, 33] on input at bounding box center [509, 30] width 219 height 26
type input "ipad"
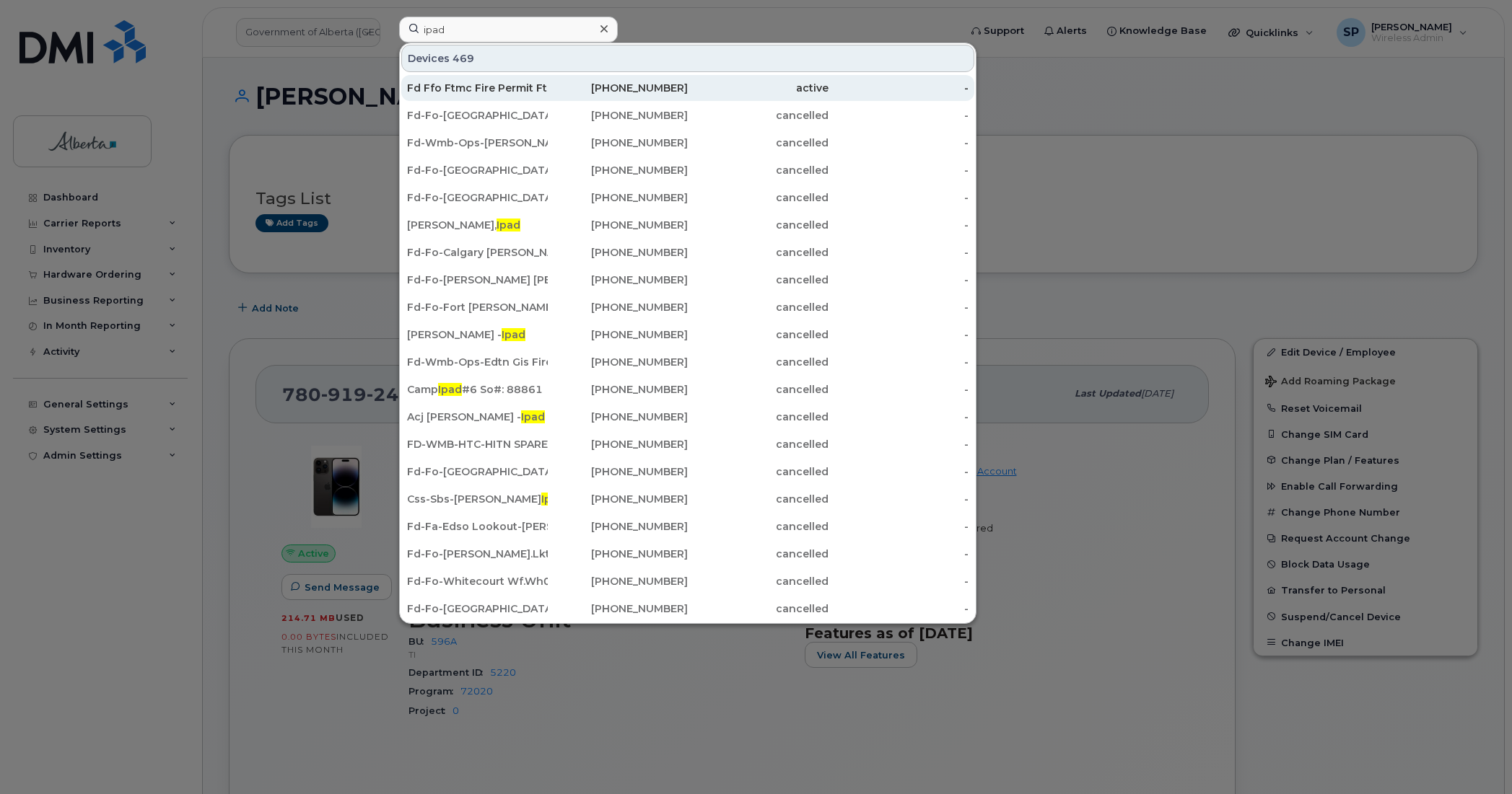
click at [492, 88] on div "Fd Ffo Ftmc Fire Permit Ftcp Ipad" at bounding box center [477, 87] width 141 height 14
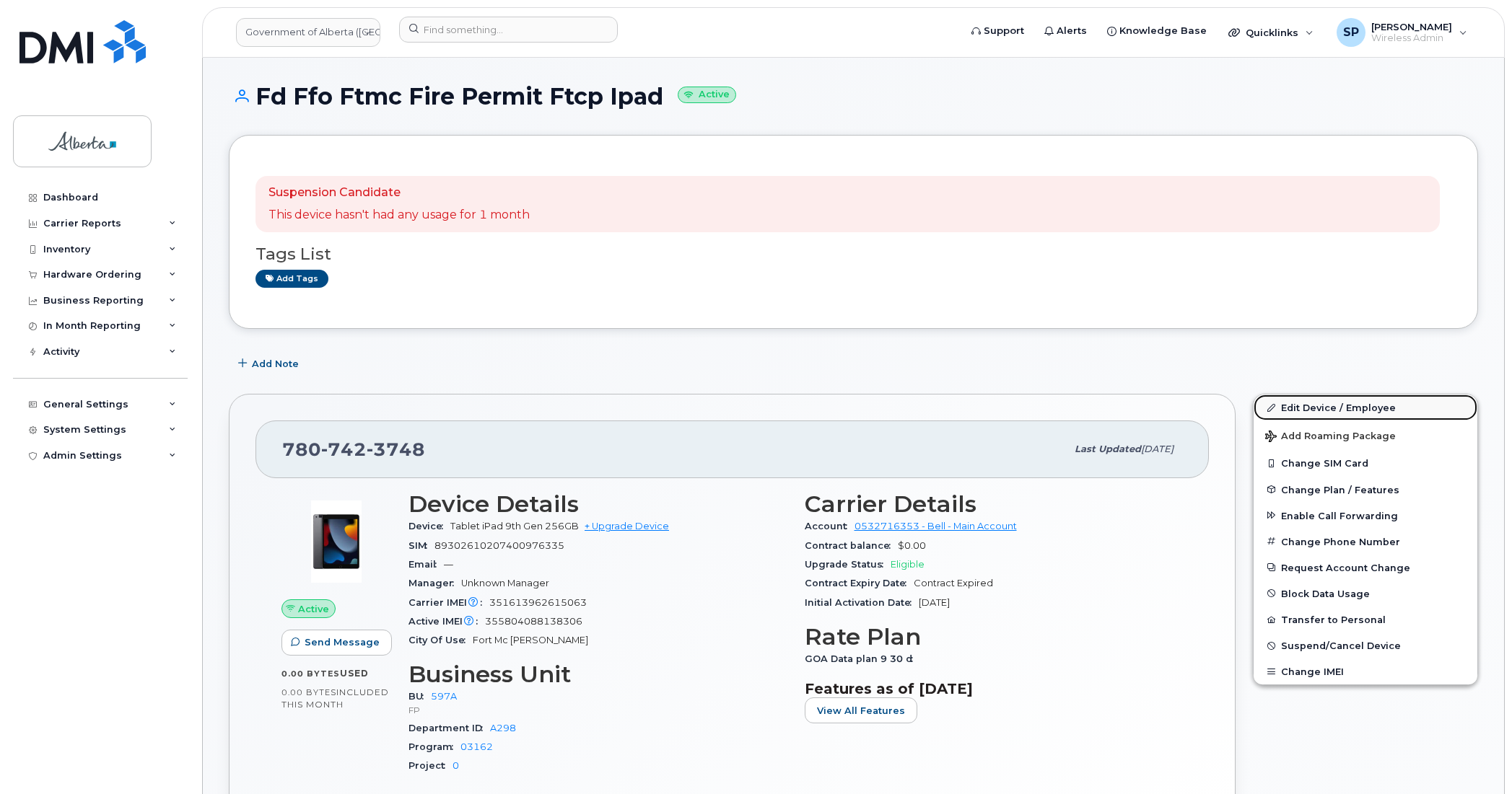
click at [1322, 406] on link "Edit Device / Employee" at bounding box center [1365, 407] width 223 height 26
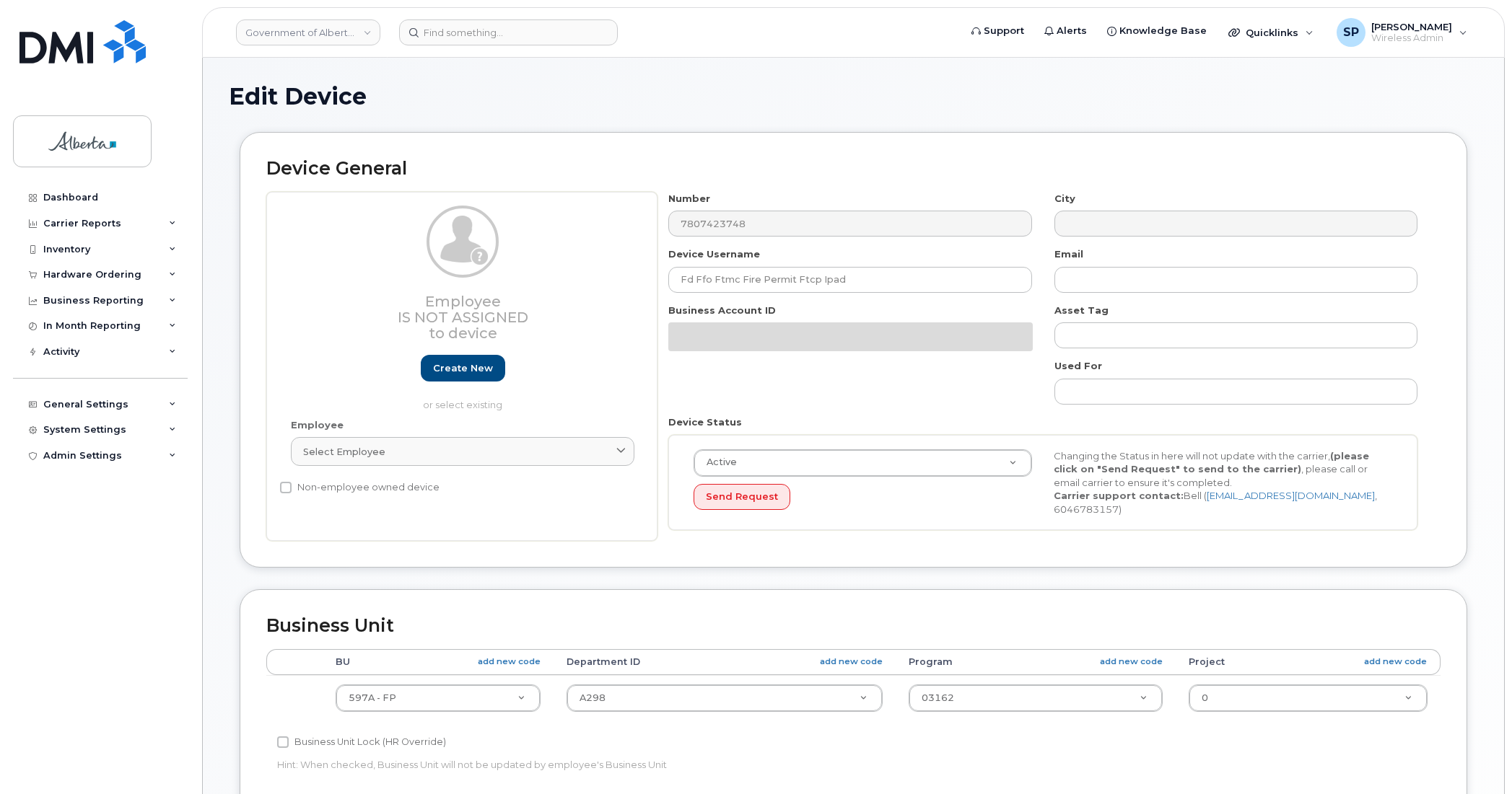
select select "4797726"
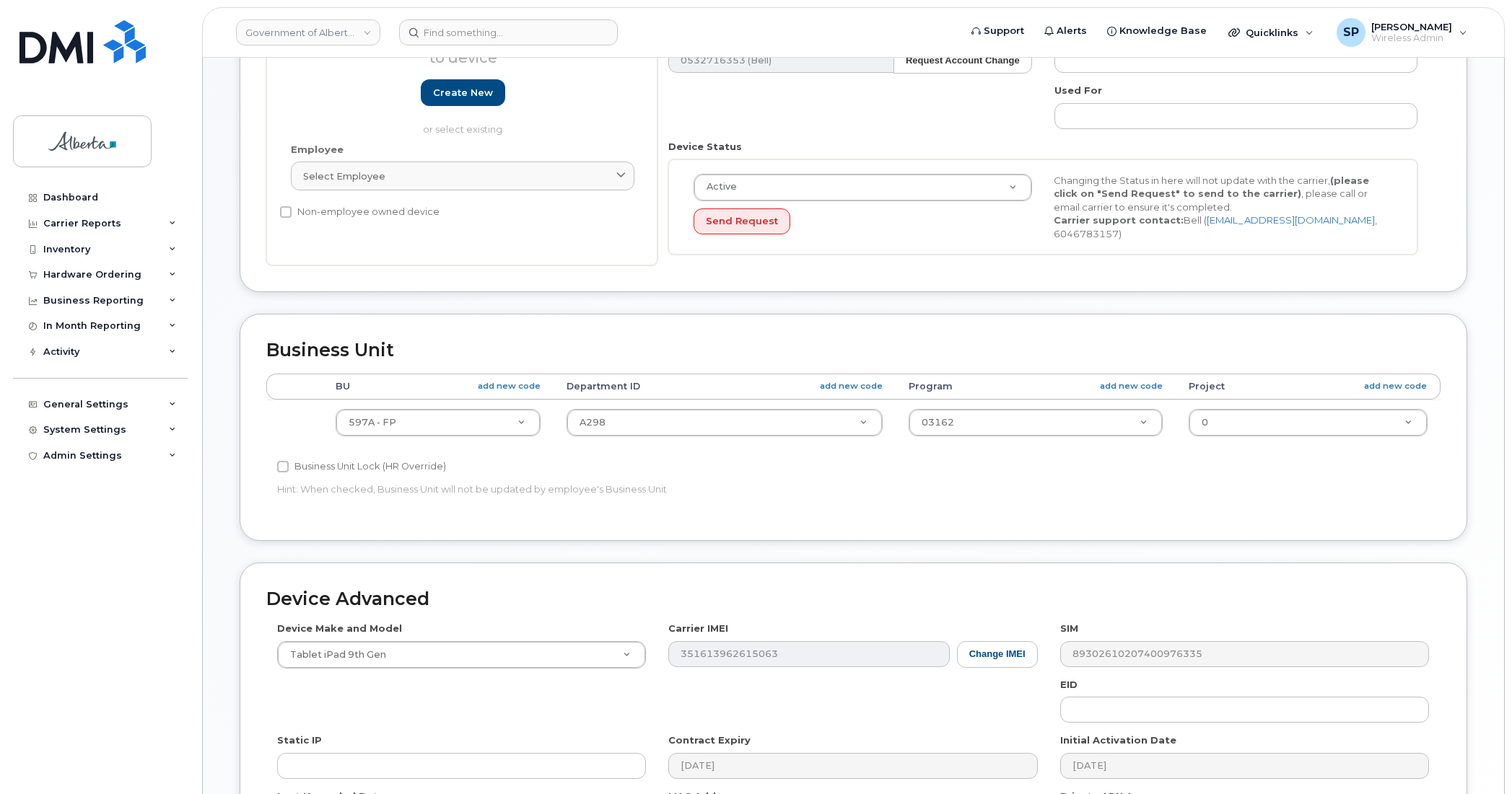
scroll to position [471, 0]
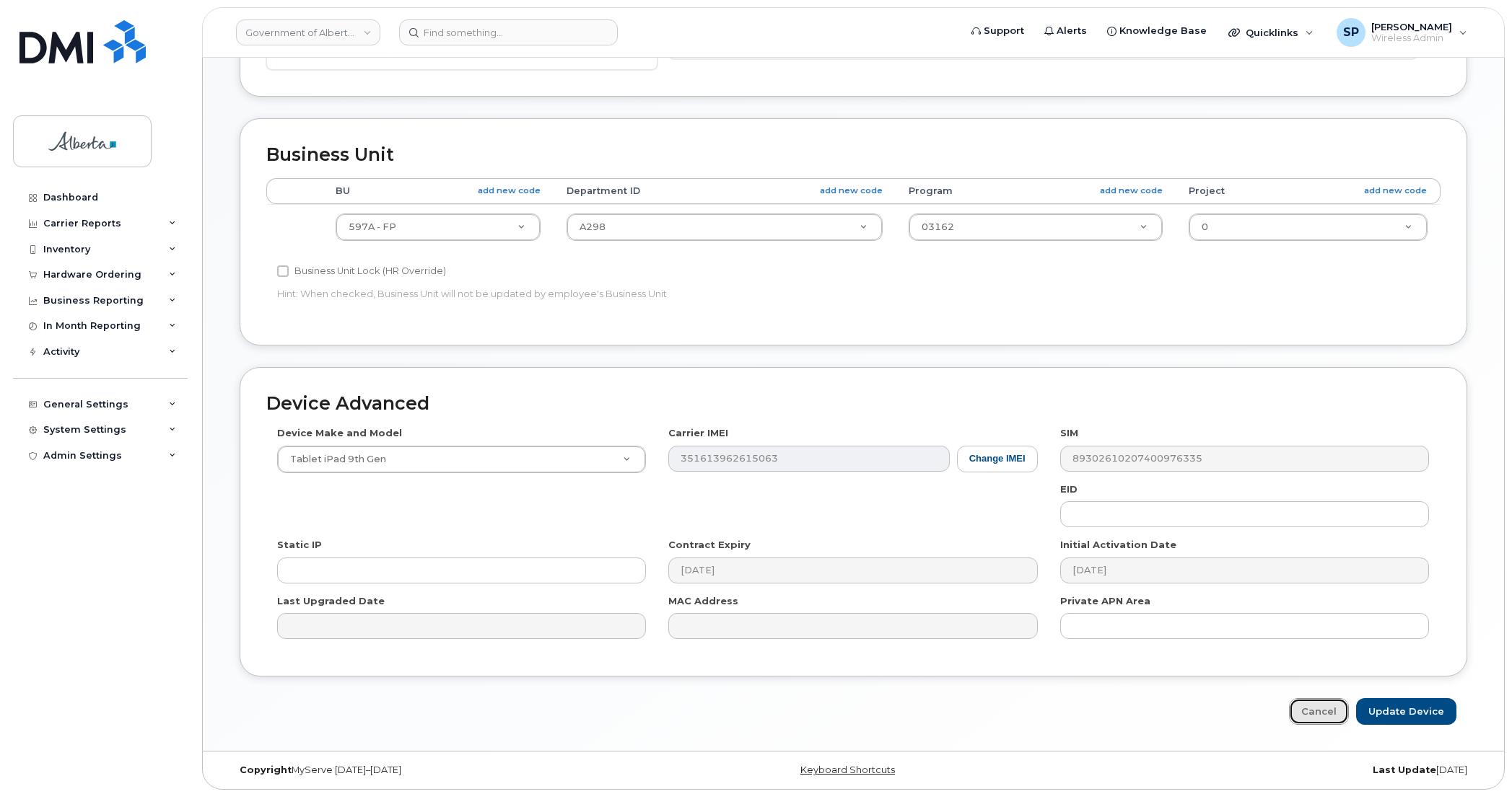
click at [1341, 708] on link "Cancel" at bounding box center [1318, 711] width 60 height 27
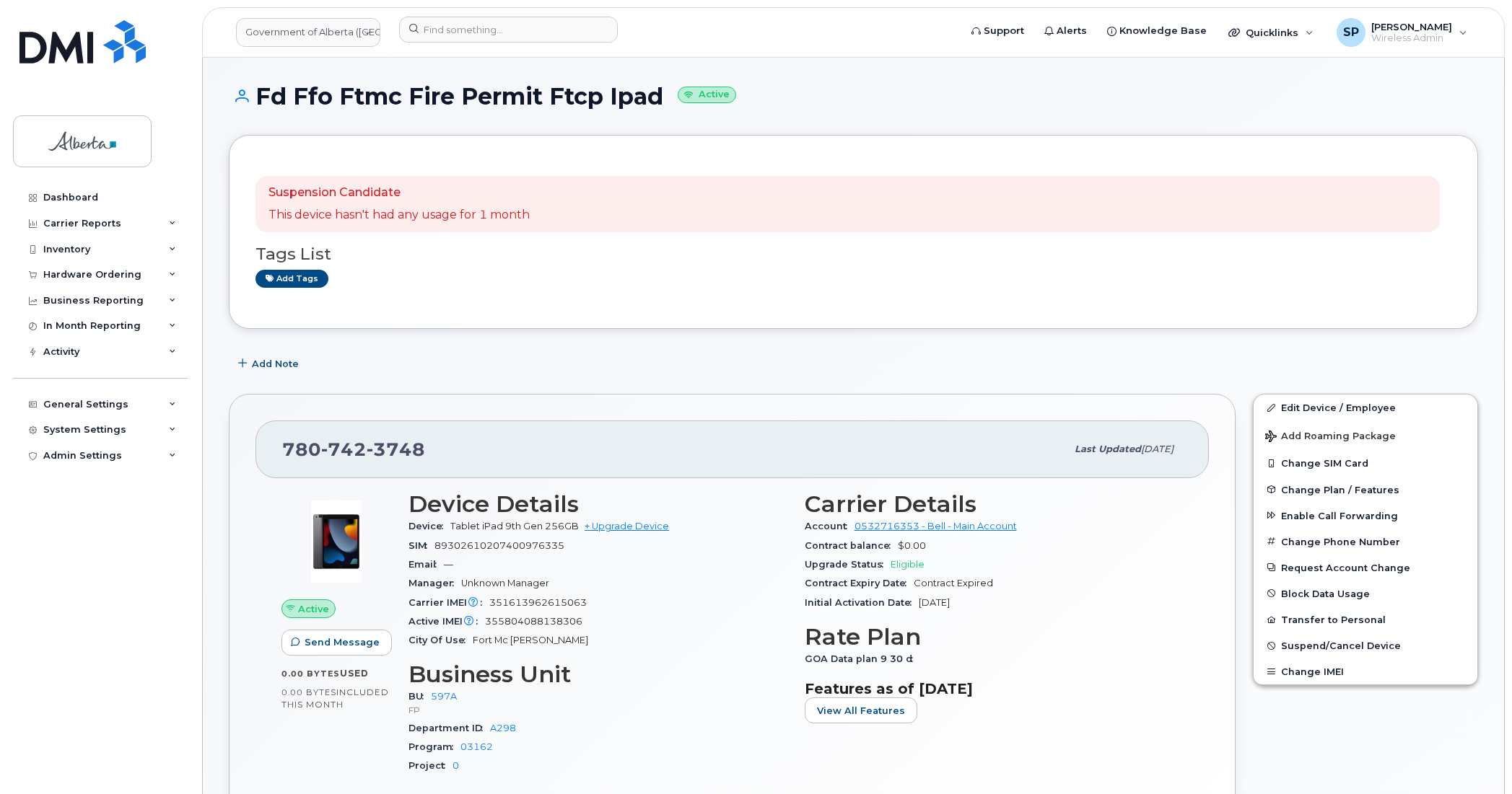
drag, startPoint x: 1477, startPoint y: 362, endPoint x: 1487, endPoint y: 350, distance: 15.6
click at [1477, 362] on div "Add Note" at bounding box center [853, 363] width 1249 height 26
click at [1323, 406] on link "Edit Device / Employee" at bounding box center [1365, 407] width 223 height 26
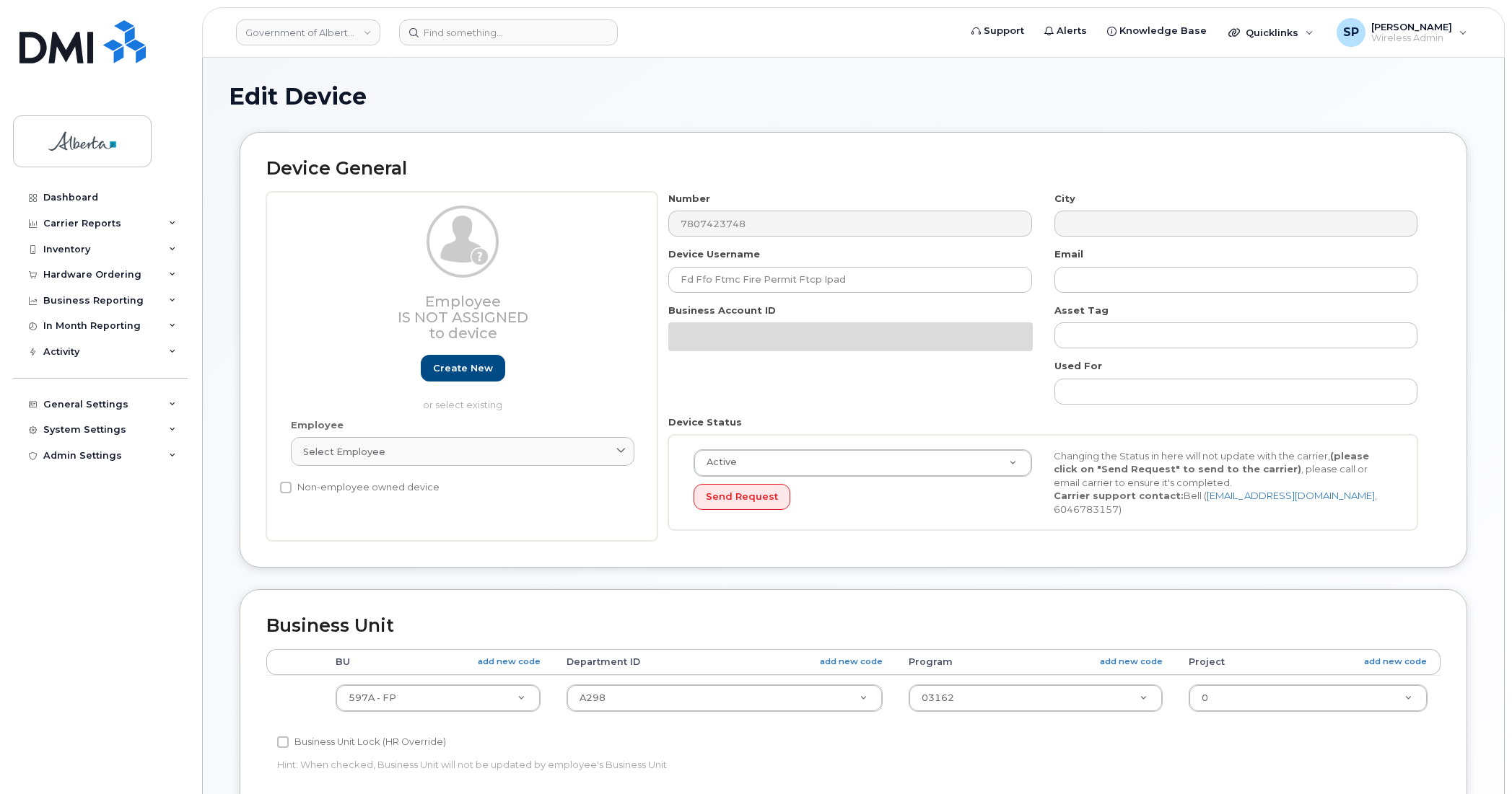
select select "4797726"
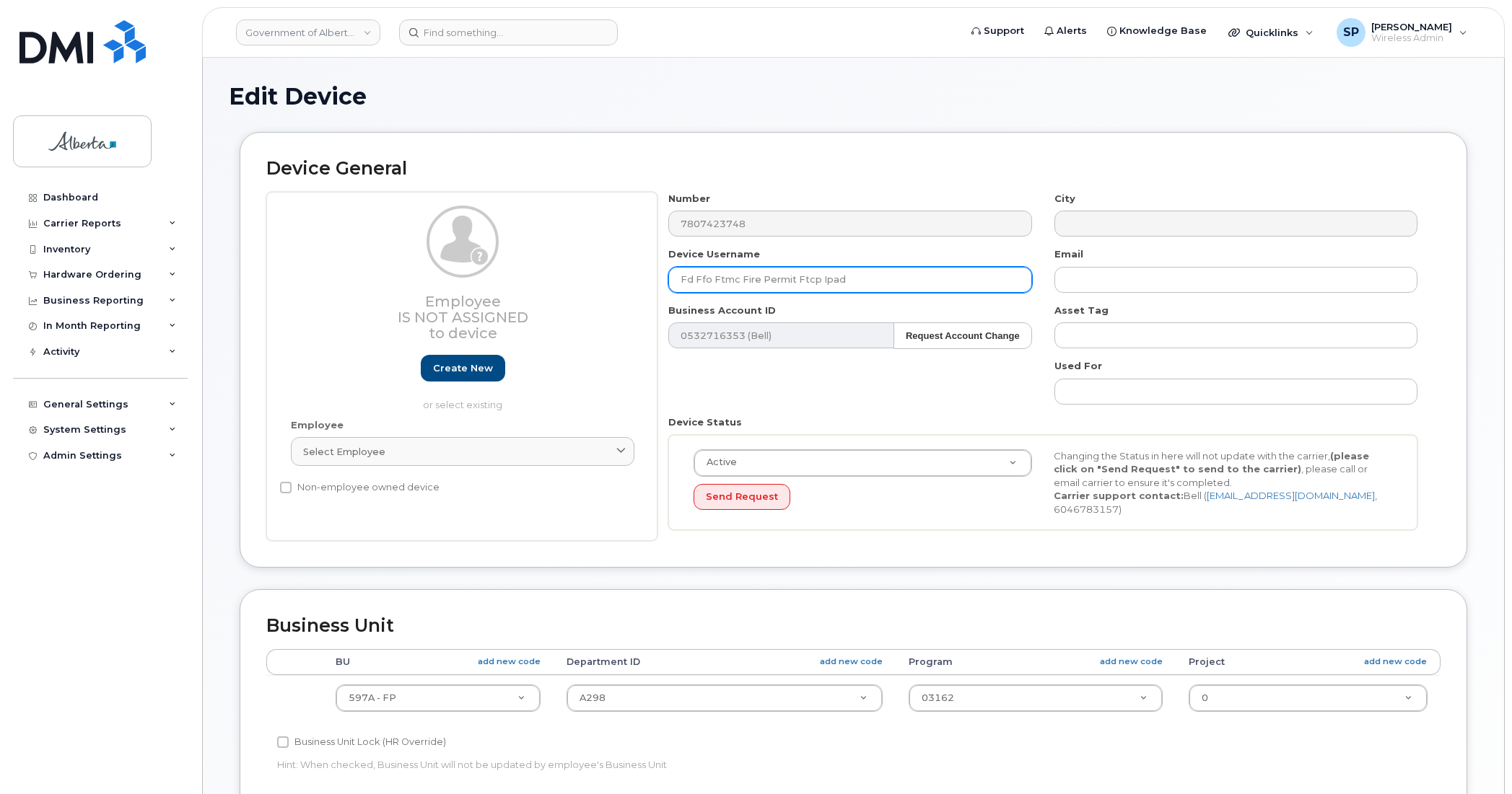
drag, startPoint x: 738, startPoint y: 277, endPoint x: 626, endPoint y: 277, distance: 112.0
click at [626, 277] on div "Employee Is not assigned to device Create new or select existing Employee Selec…" at bounding box center [853, 367] width 1174 height 350
click at [830, 277] on input "Fire Permit Ftcp Ipad" at bounding box center [849, 280] width 363 height 26
type input "Fire Permit Ftcp"
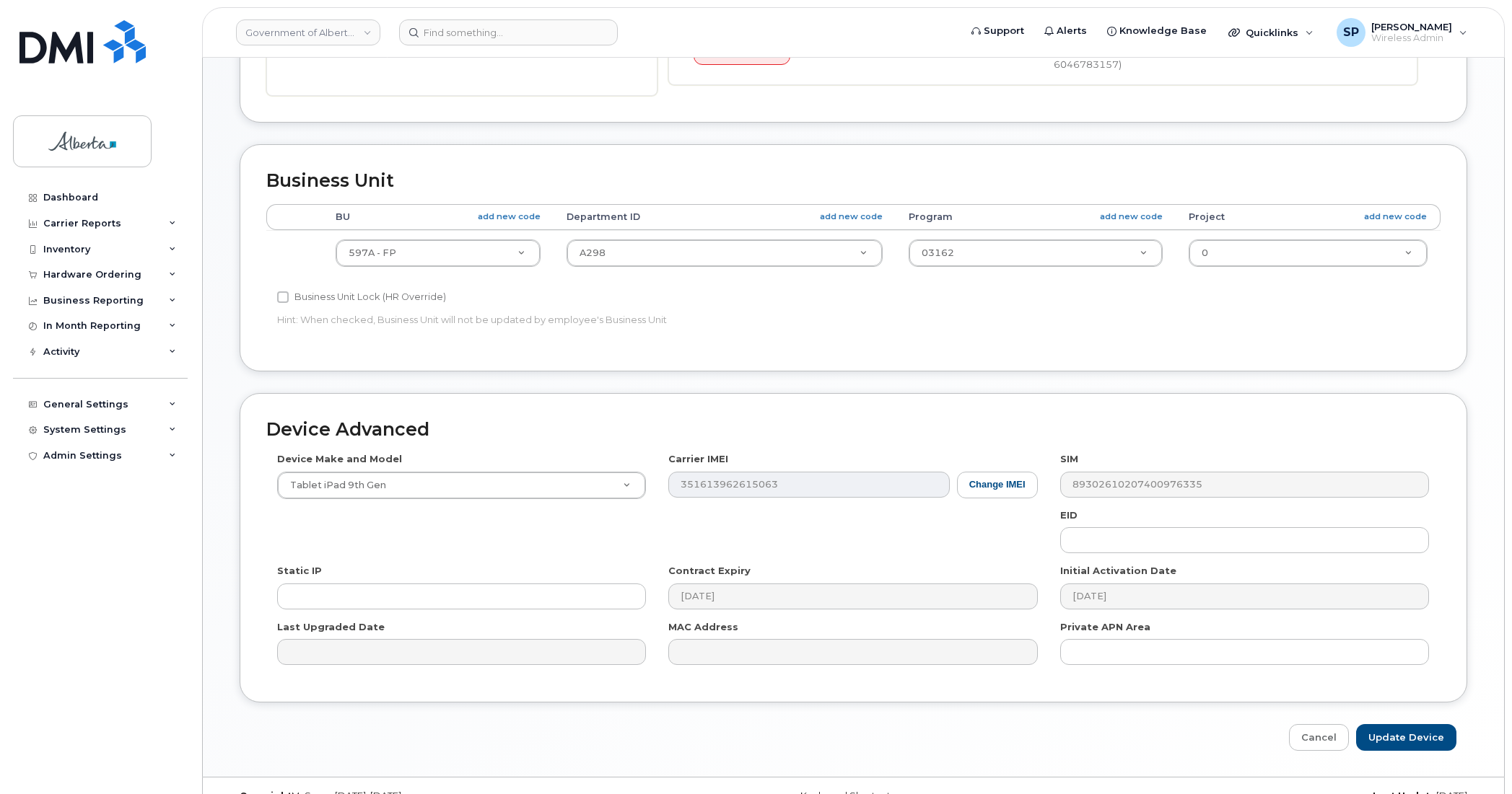
scroll to position [471, 0]
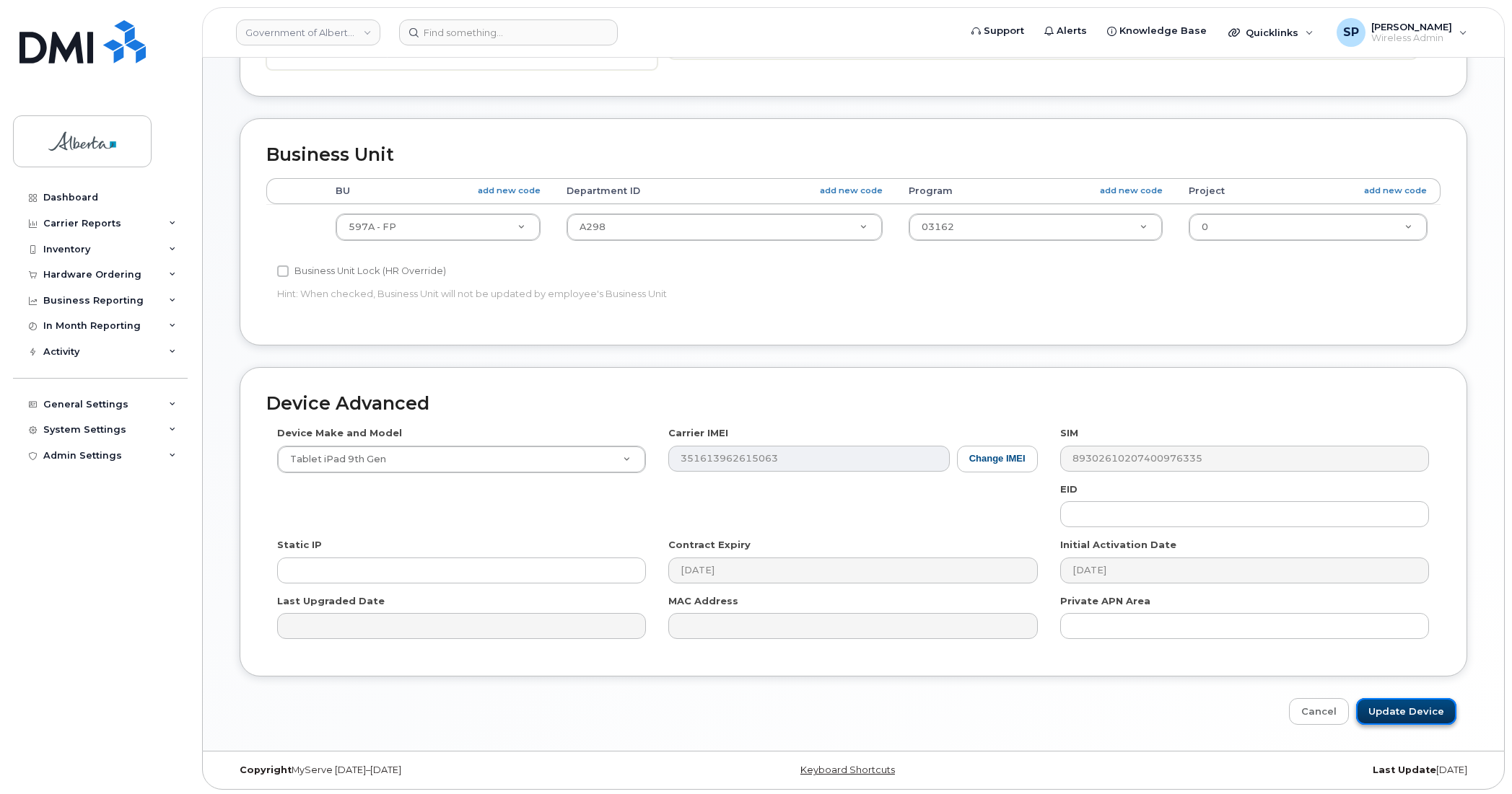
click at [1407, 705] on input "Update Device" at bounding box center [1406, 711] width 100 height 27
type input "Saving..."
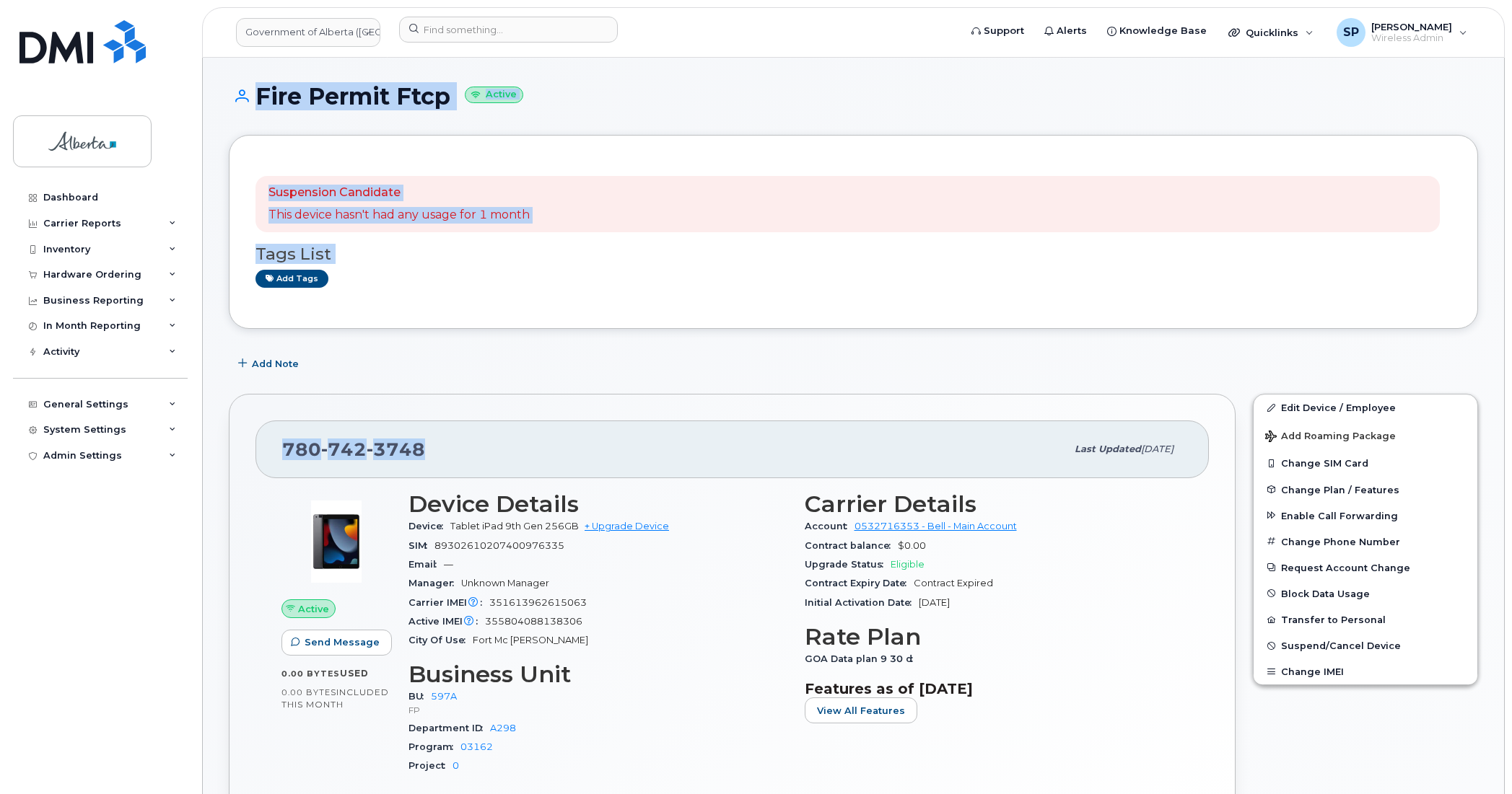
drag, startPoint x: 444, startPoint y: 445, endPoint x: 189, endPoint y: 470, distance: 256.2
click at [502, 467] on div "[PHONE_NUMBER] Last updated [DATE]" at bounding box center [732, 449] width 953 height 58
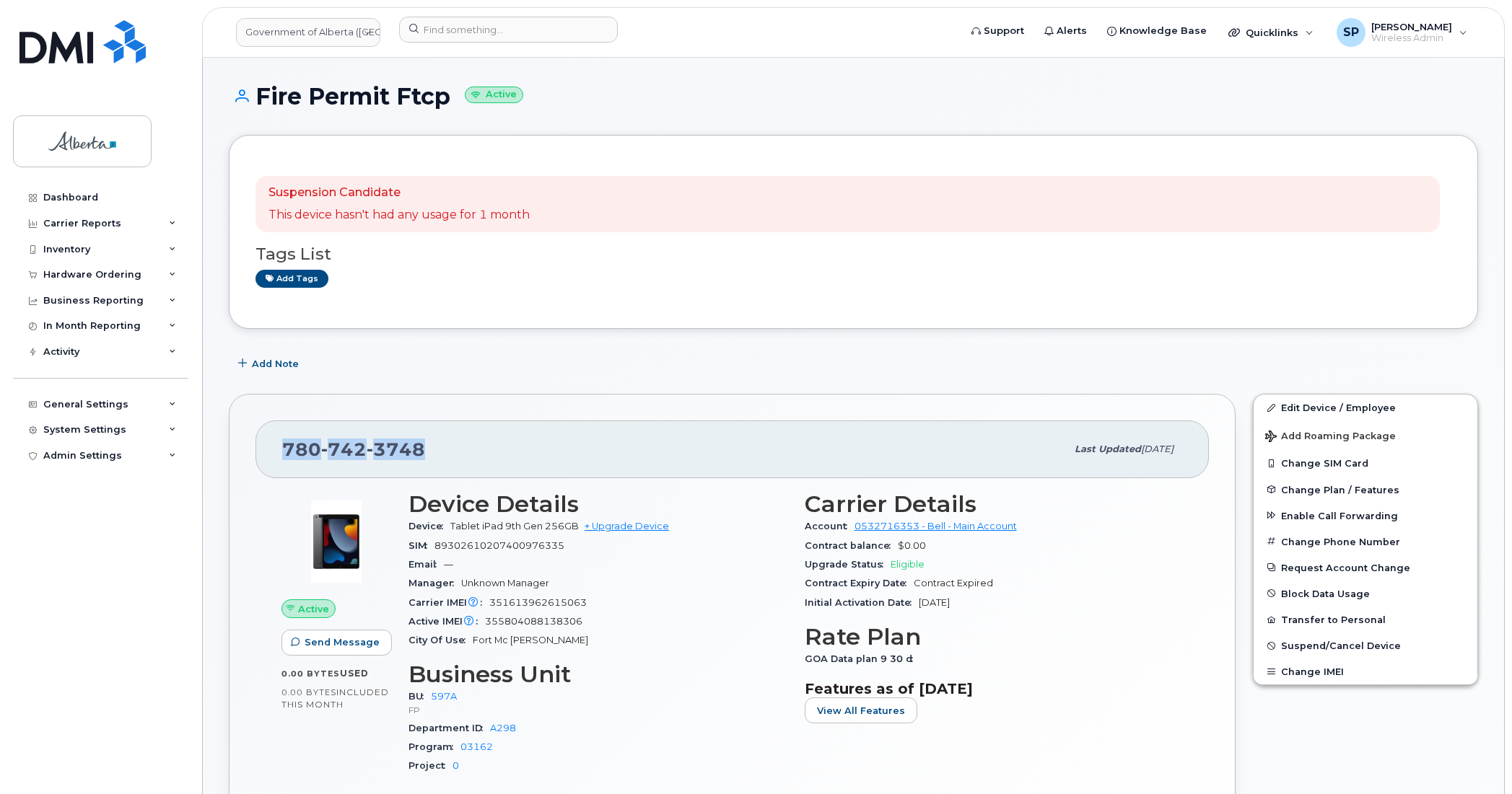
drag, startPoint x: 434, startPoint y: 453, endPoint x: 267, endPoint y: 456, distance: 167.0
click at [267, 456] on div "[PHONE_NUMBER] Last updated [DATE]" at bounding box center [732, 449] width 953 height 58
copy span "[PHONE_NUMBER]"
drag, startPoint x: 589, startPoint y: 625, endPoint x: 490, endPoint y: 620, distance: 99.1
click at [490, 620] on div "Active IMEI Active IMEI is refreshed daily with a delay of up to 48 hours follo…" at bounding box center [598, 622] width 379 height 19
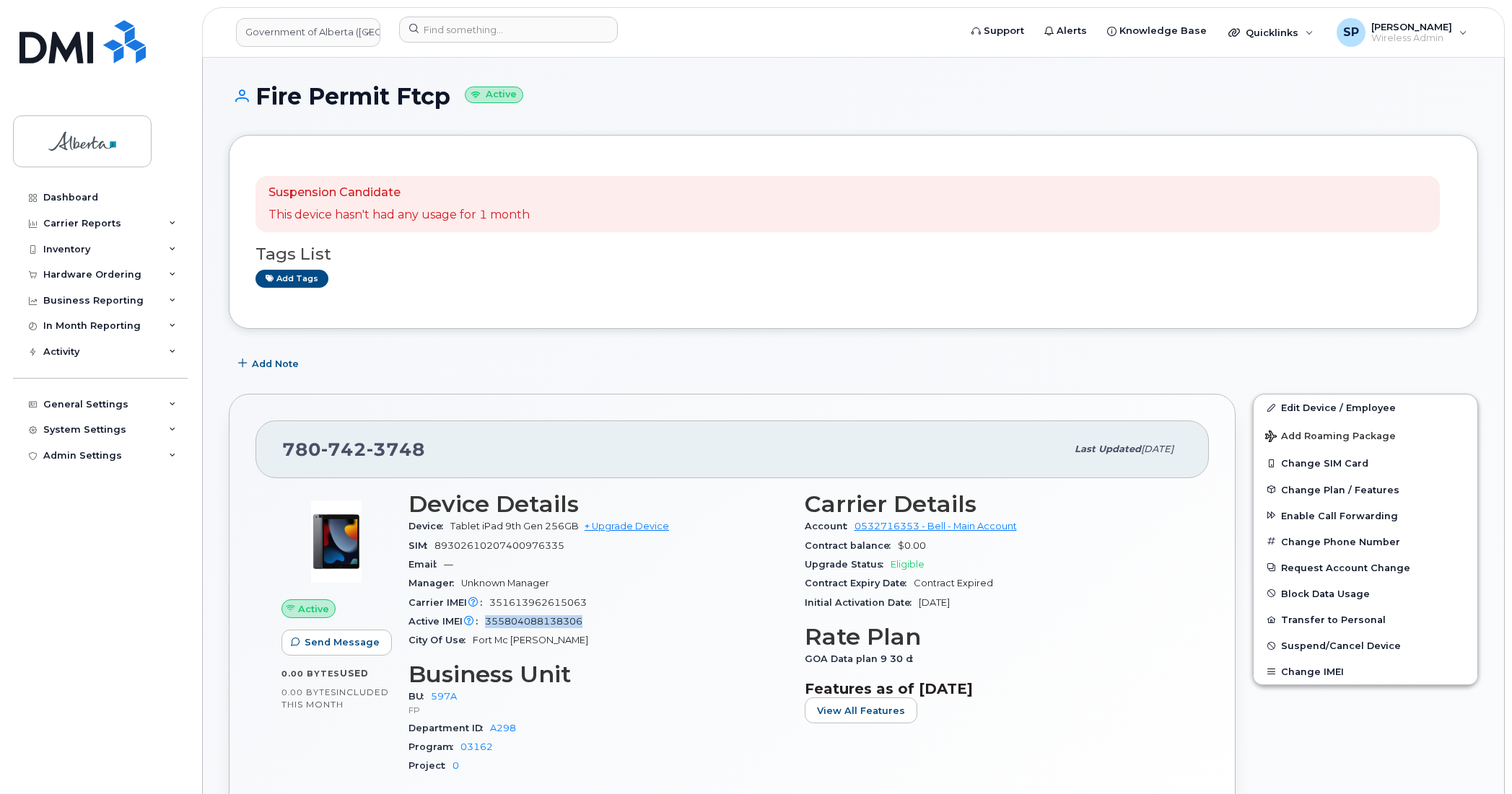
copy span "355804088138306"
drag, startPoint x: 588, startPoint y: 603, endPoint x: 487, endPoint y: 597, distance: 101.2
click at [487, 597] on div "Carrier IMEI Carrier IMEI is reported during the last billing cycle or change o…" at bounding box center [598, 603] width 379 height 19
copy span "351613962615063"
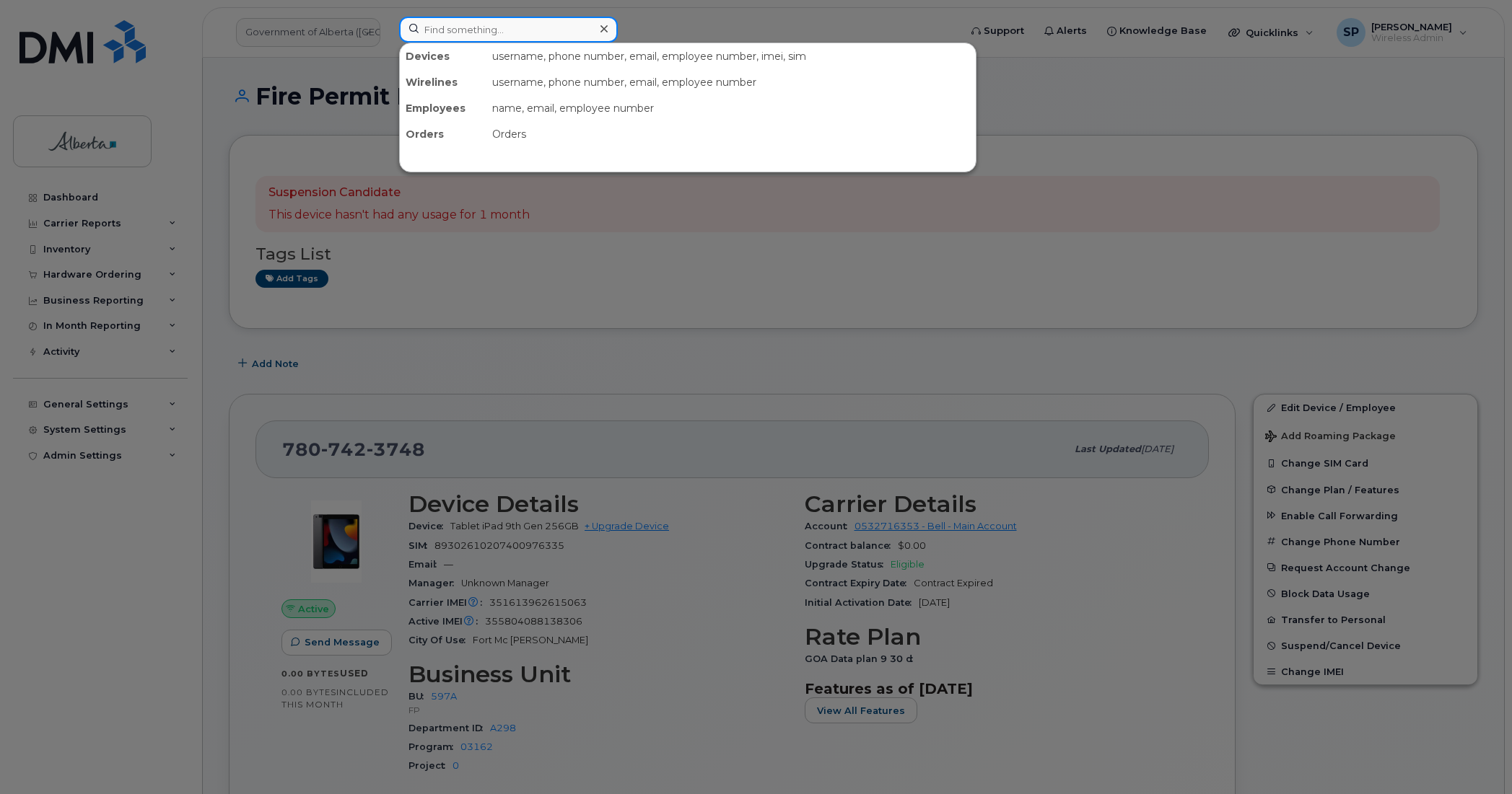
click at [445, 33] on input at bounding box center [509, 30] width 219 height 26
